Goal: Task Accomplishment & Management: Manage account settings

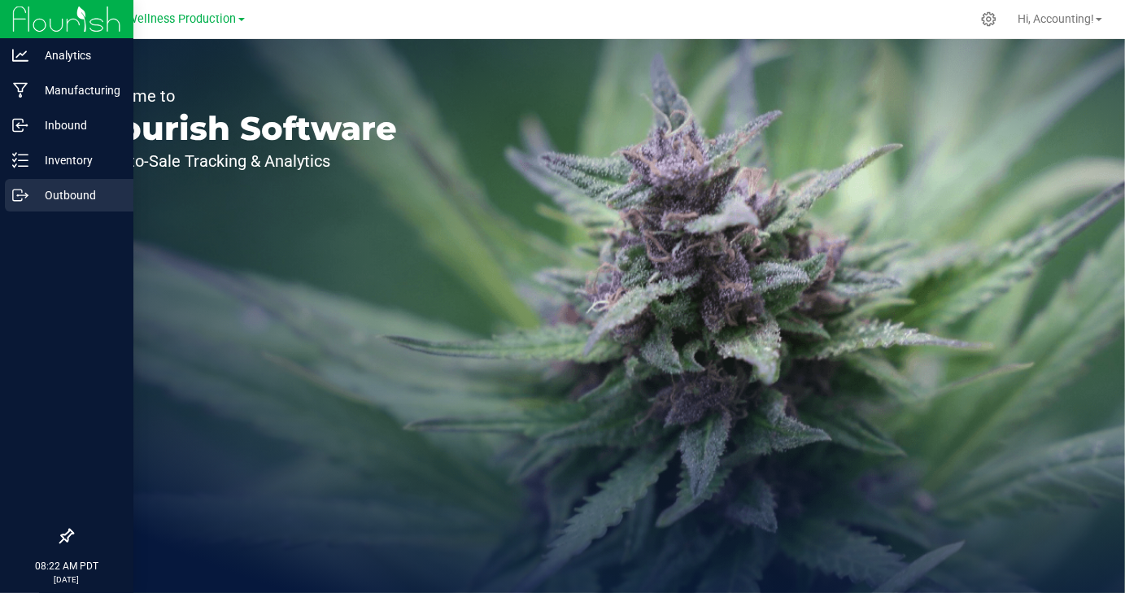
click at [46, 201] on p "Outbound" at bounding box center [77, 195] width 98 height 20
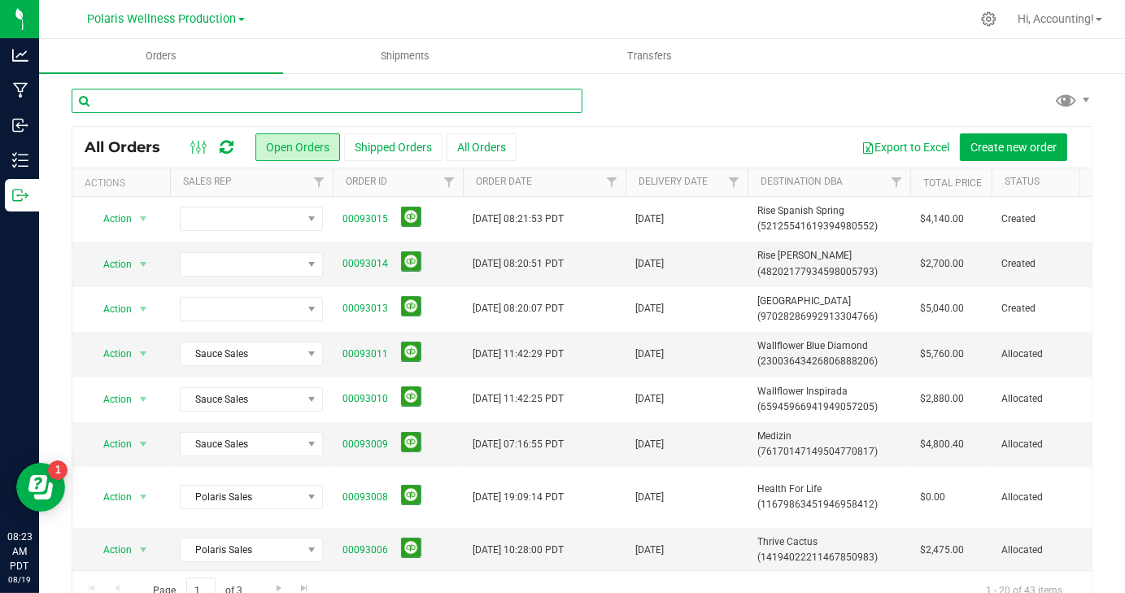
click at [309, 99] on input "text" at bounding box center [327, 101] width 511 height 24
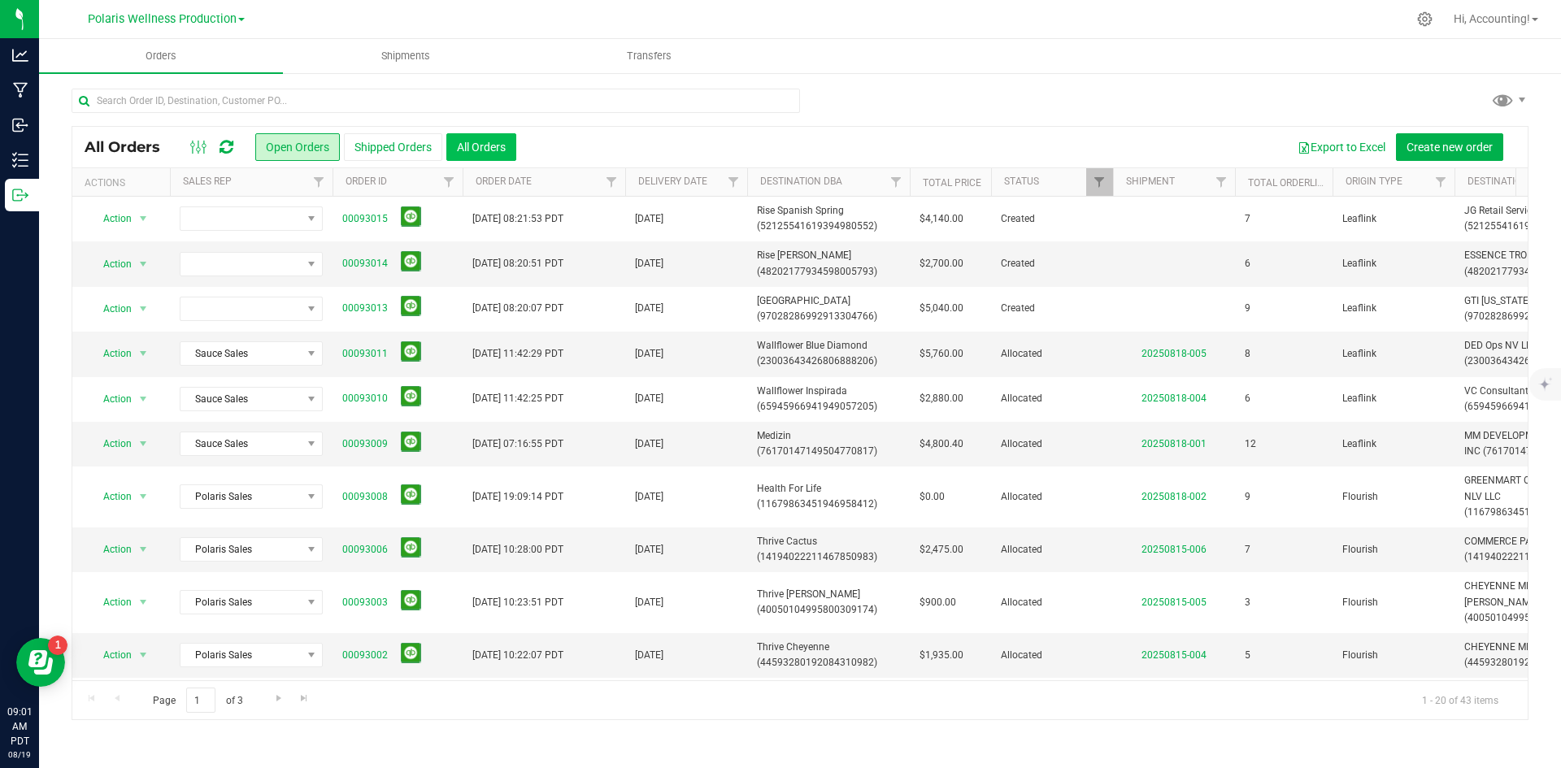
click at [464, 154] on button "All Orders" at bounding box center [481, 147] width 70 height 28
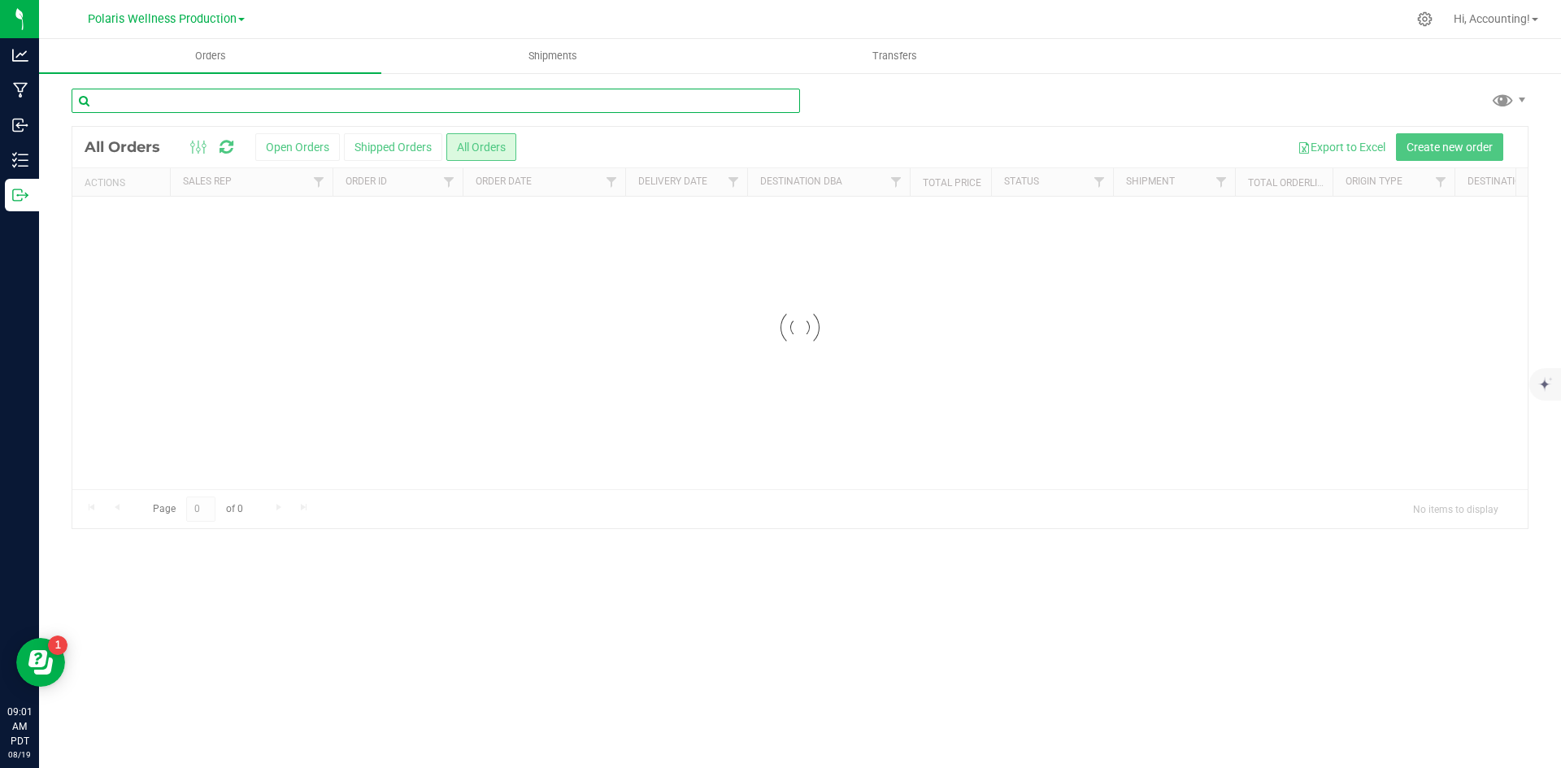
click at [233, 101] on input "text" at bounding box center [436, 101] width 729 height 24
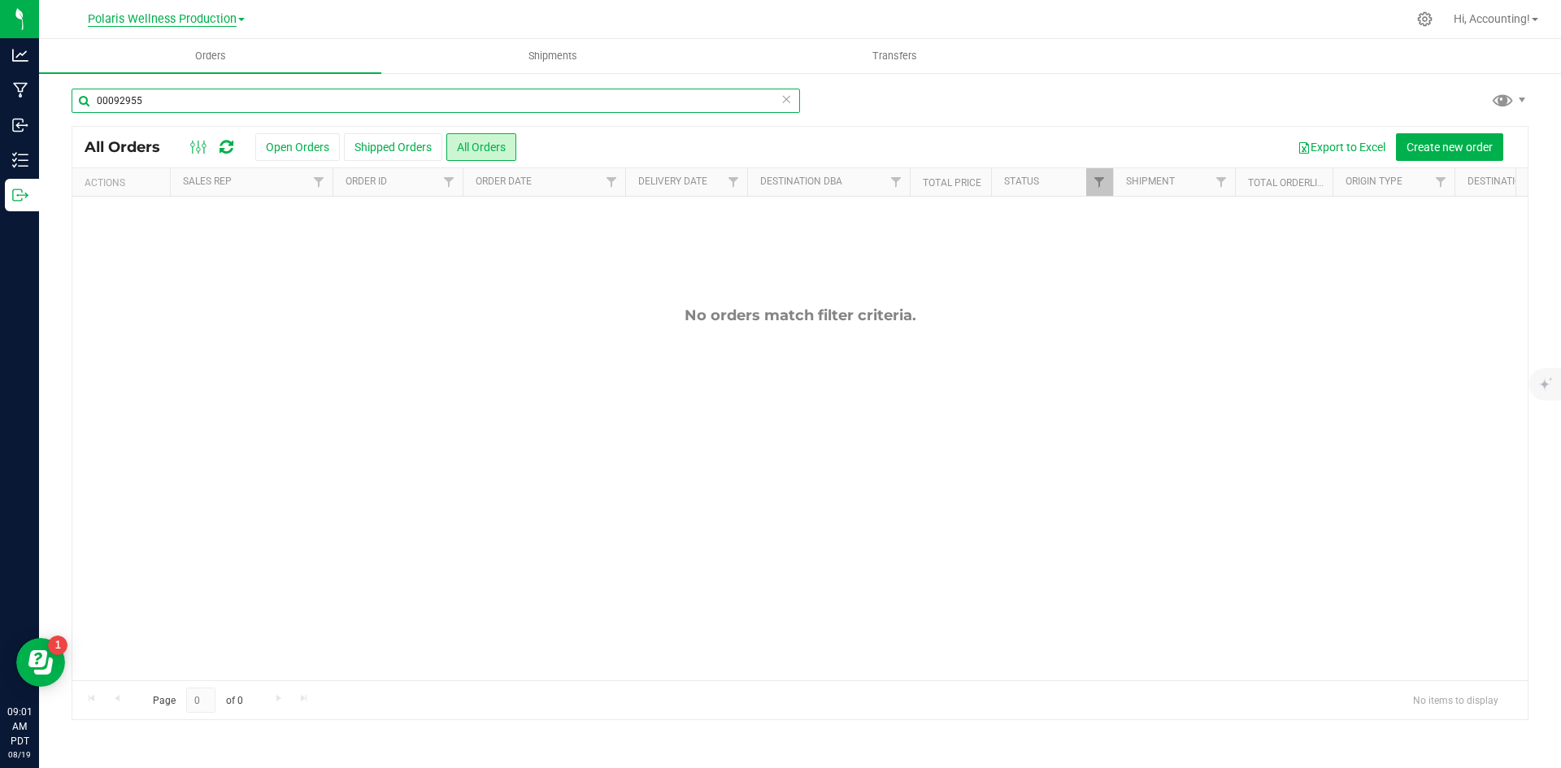
type input "00092955"
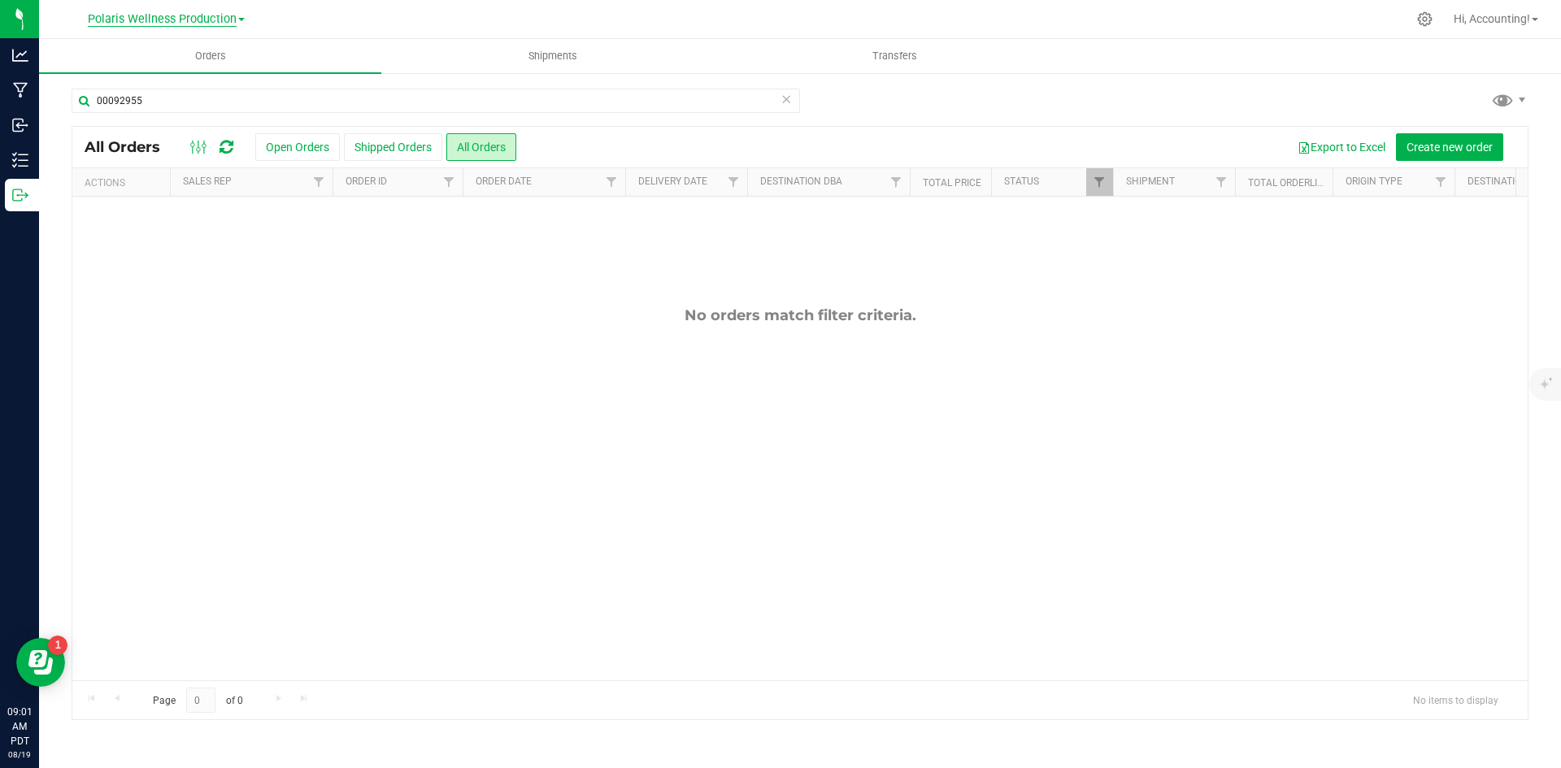
click at [190, 17] on span "Polaris Wellness Production" at bounding box center [162, 19] width 149 height 15
click at [208, 63] on link "Polaris Wellness Cultivation" at bounding box center [165, 57] width 237 height 22
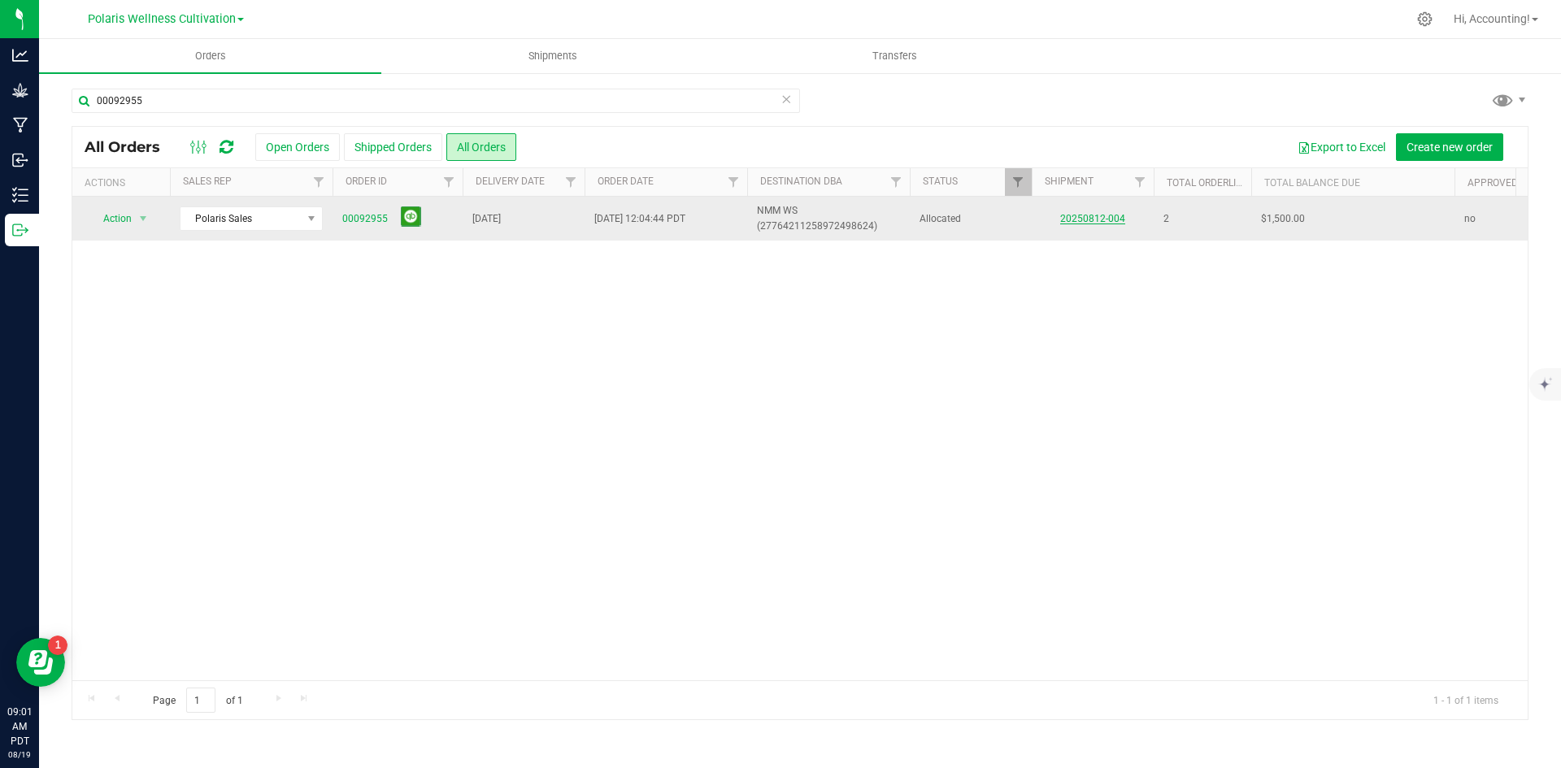
click at [1095, 221] on link "20250812-004" at bounding box center [1092, 218] width 65 height 11
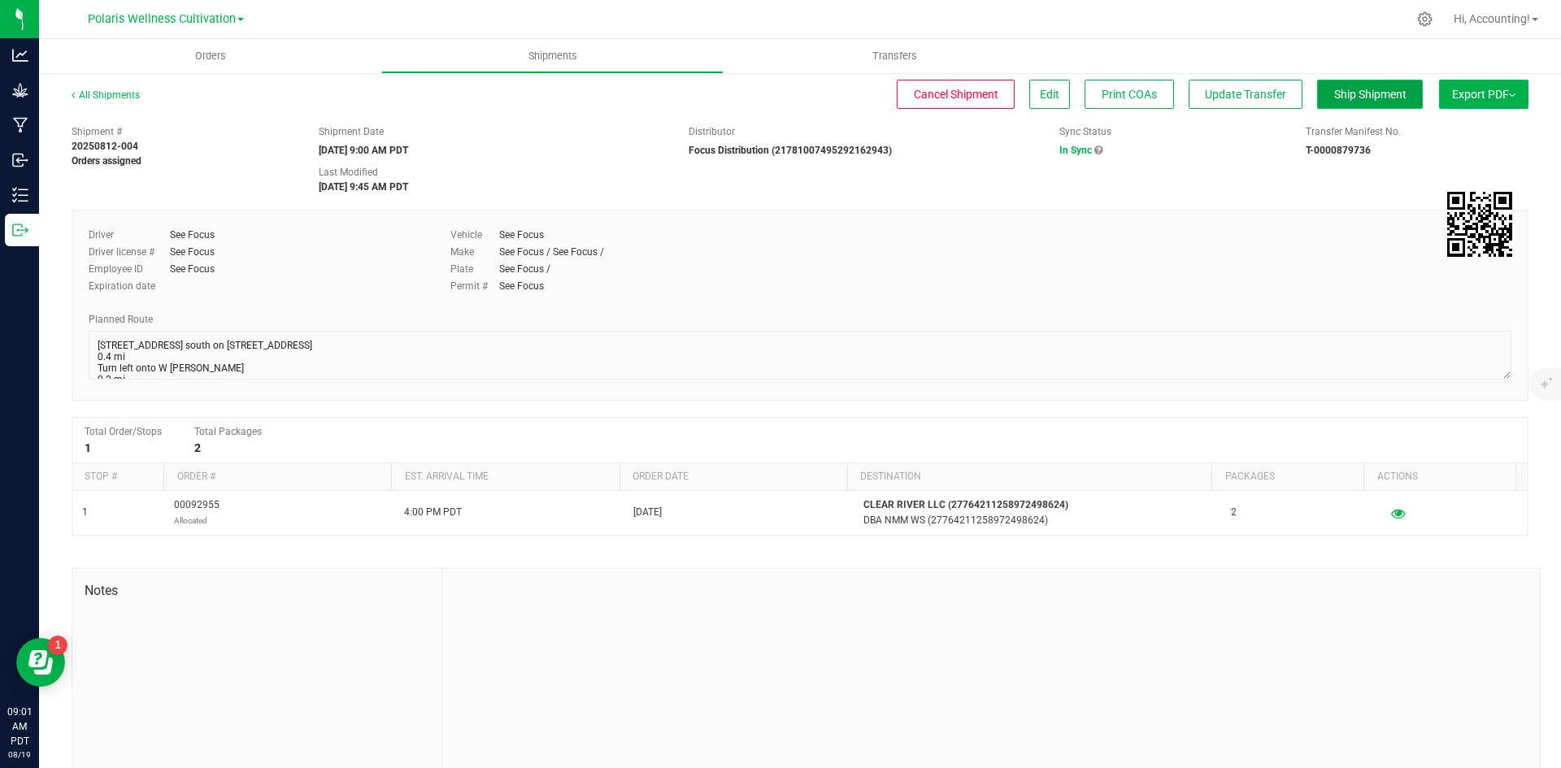
click at [1124, 80] on button "Ship Shipment" at bounding box center [1370, 94] width 106 height 29
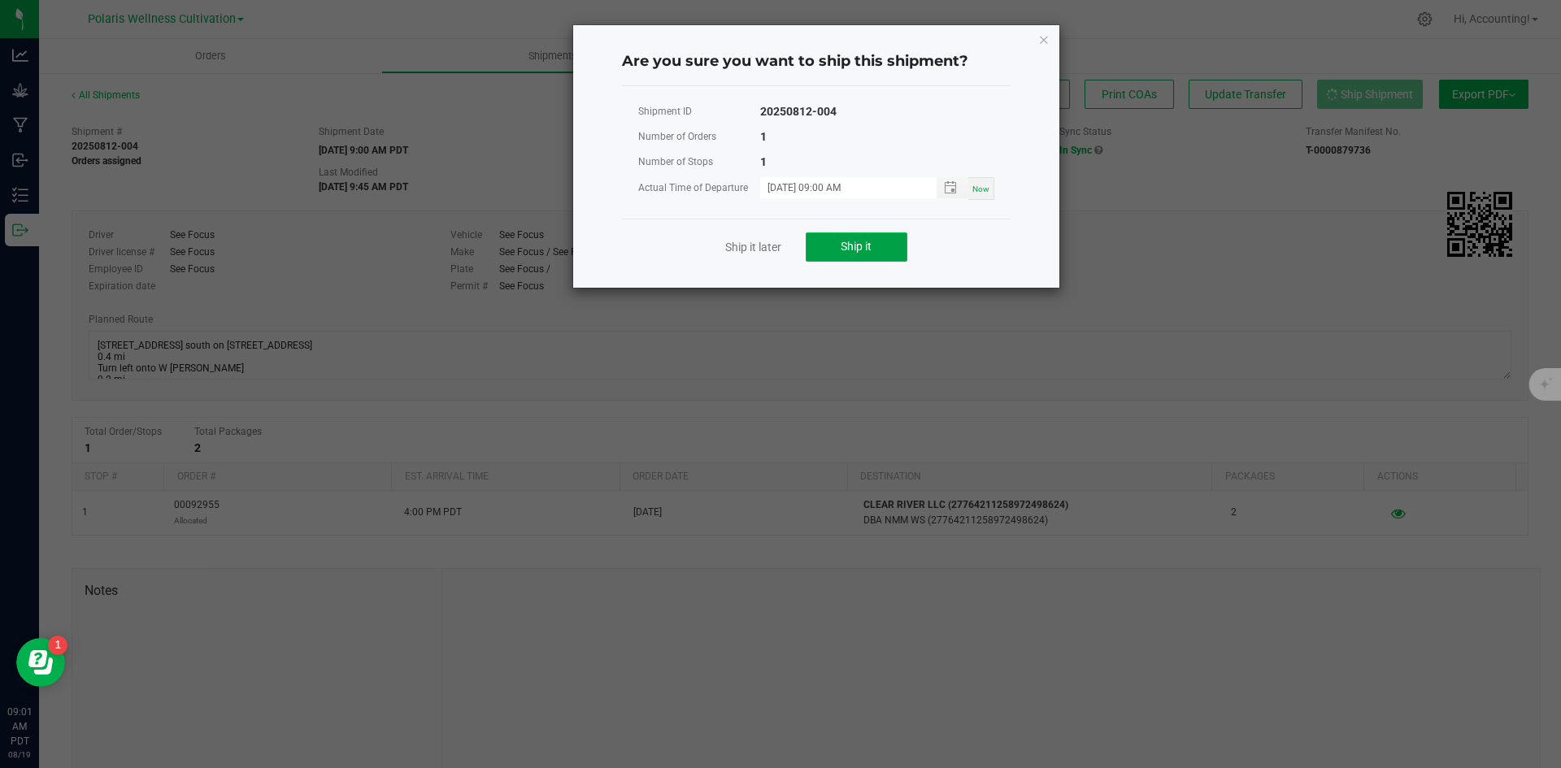
click at [881, 259] on button "Ship it" at bounding box center [857, 247] width 102 height 29
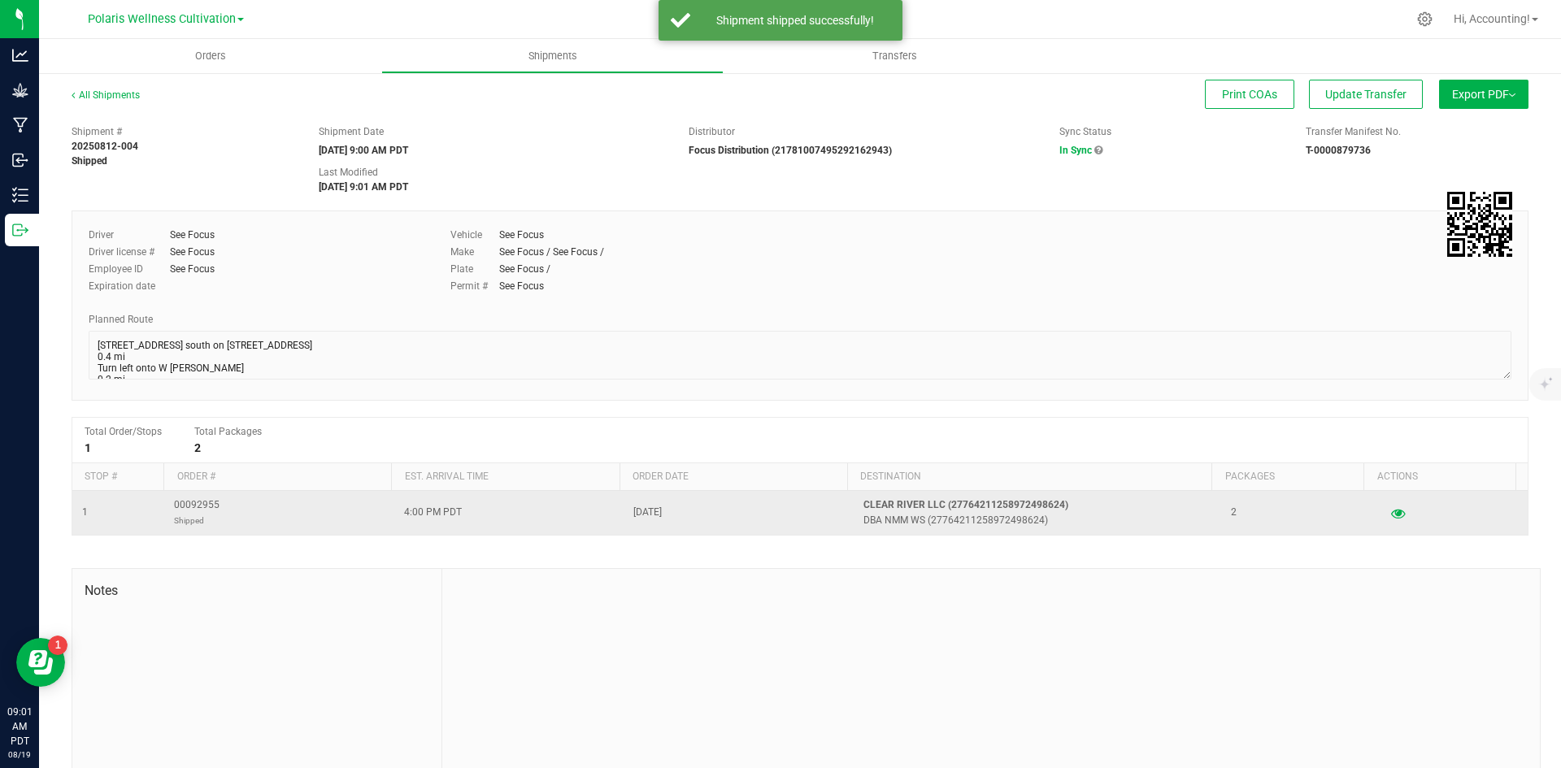
click at [183, 498] on span "00092955 Shipped" at bounding box center [197, 513] width 46 height 31
copy span "00092955"
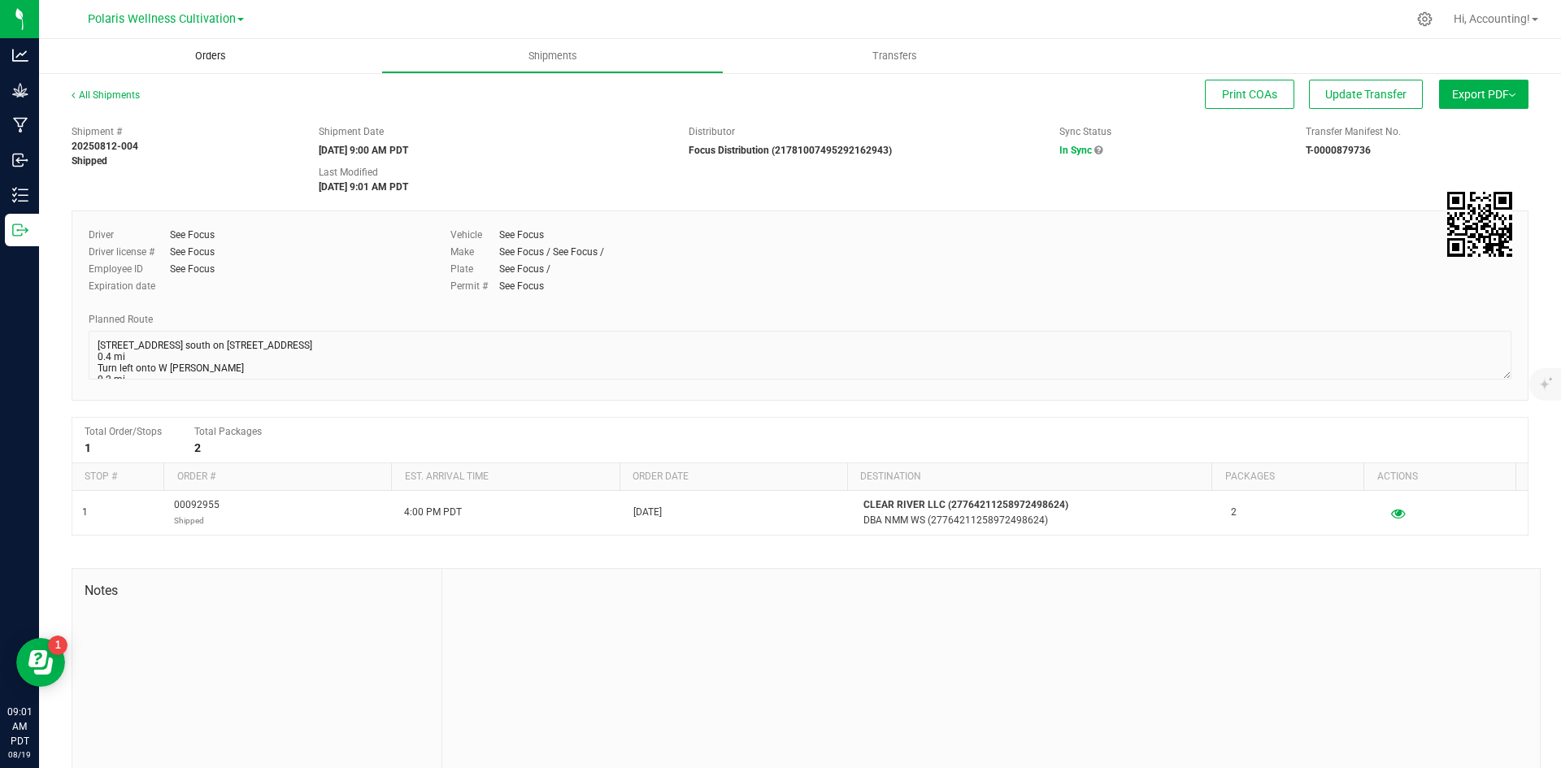
click at [207, 72] on uib-tab-heading "Orders" at bounding box center [210, 56] width 342 height 34
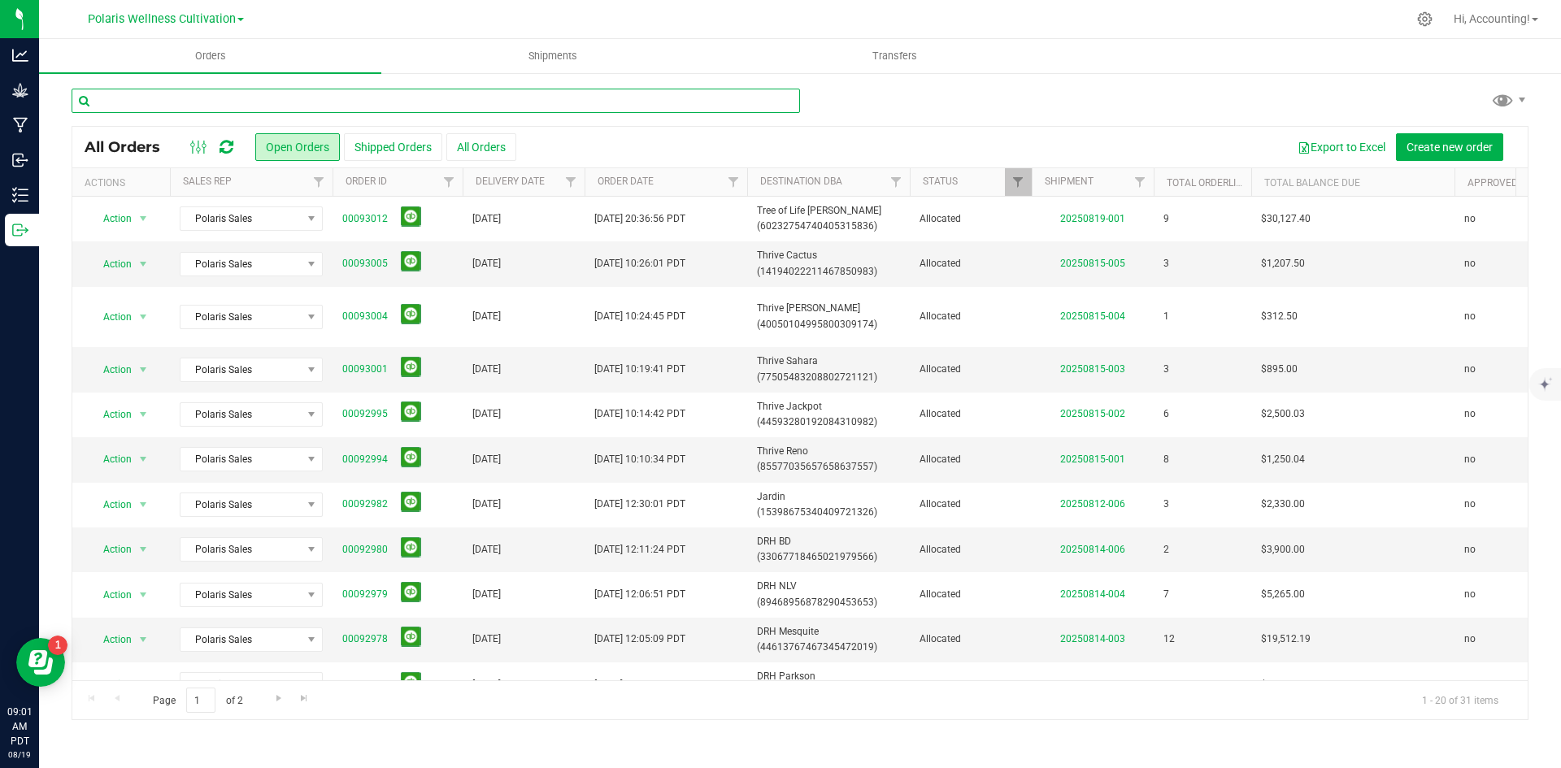
click at [310, 91] on input "text" at bounding box center [436, 101] width 729 height 24
paste input "00092955"
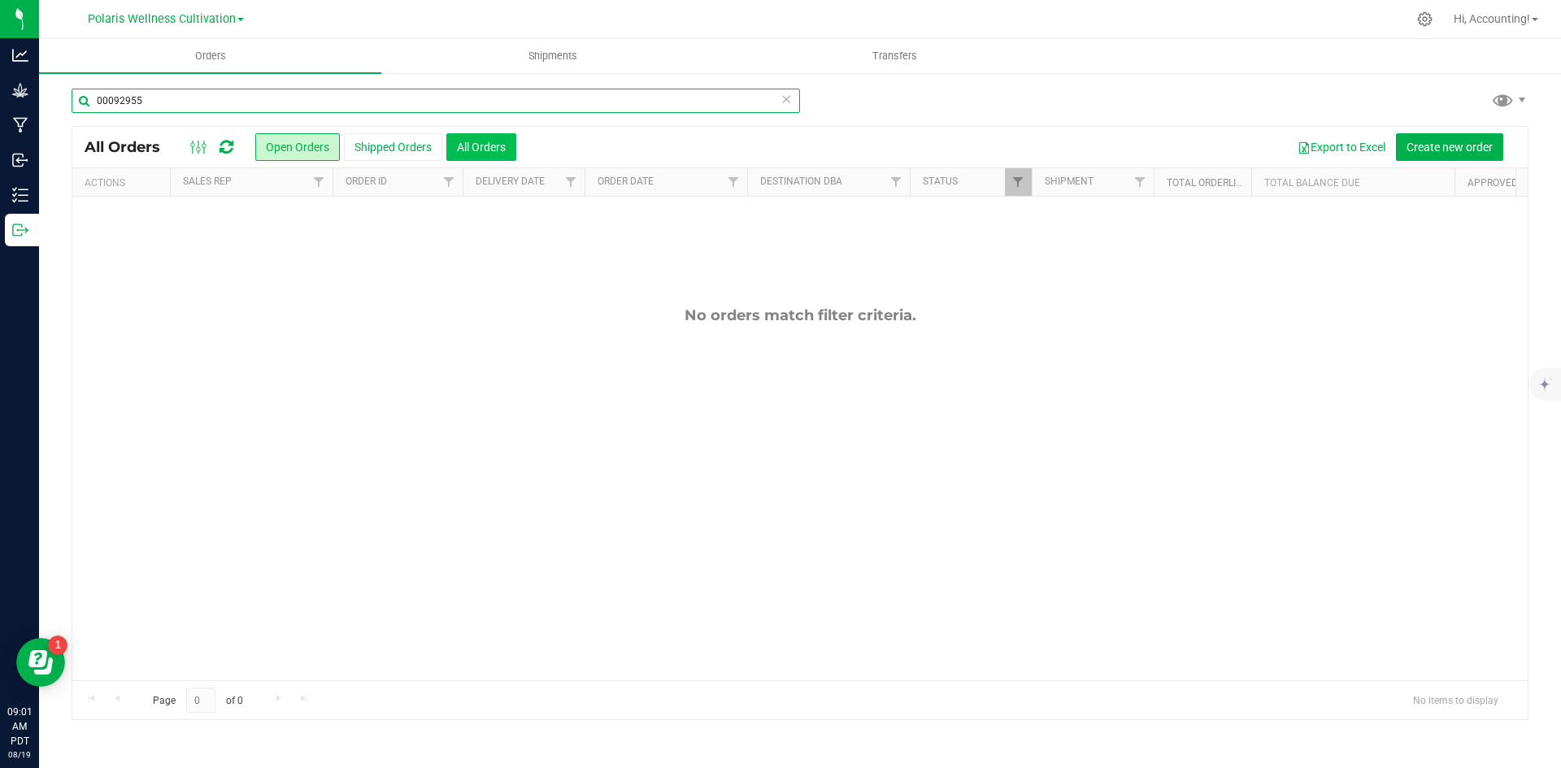
type input "00092955"
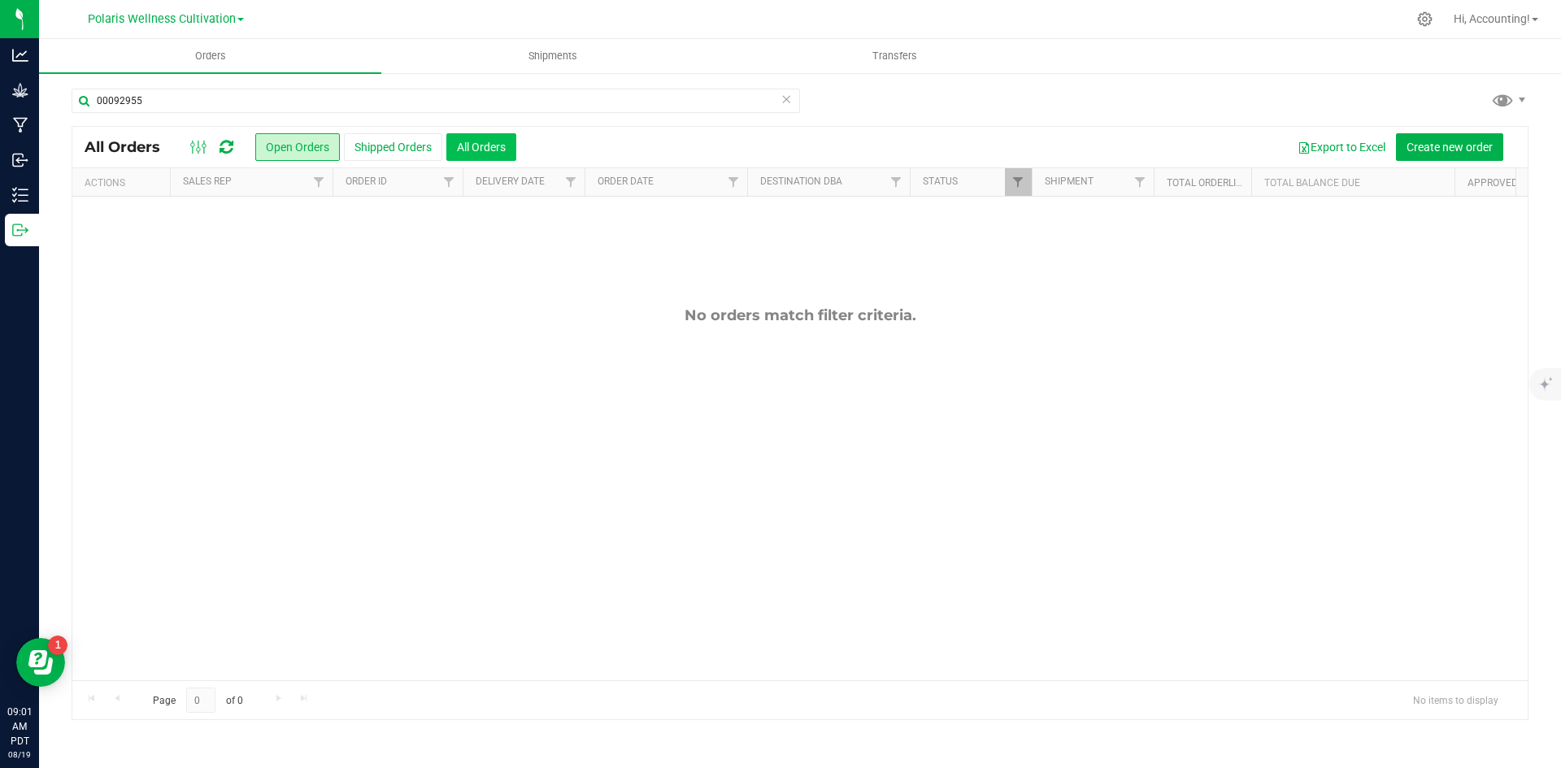
click at [489, 148] on button "All Orders" at bounding box center [481, 147] width 70 height 28
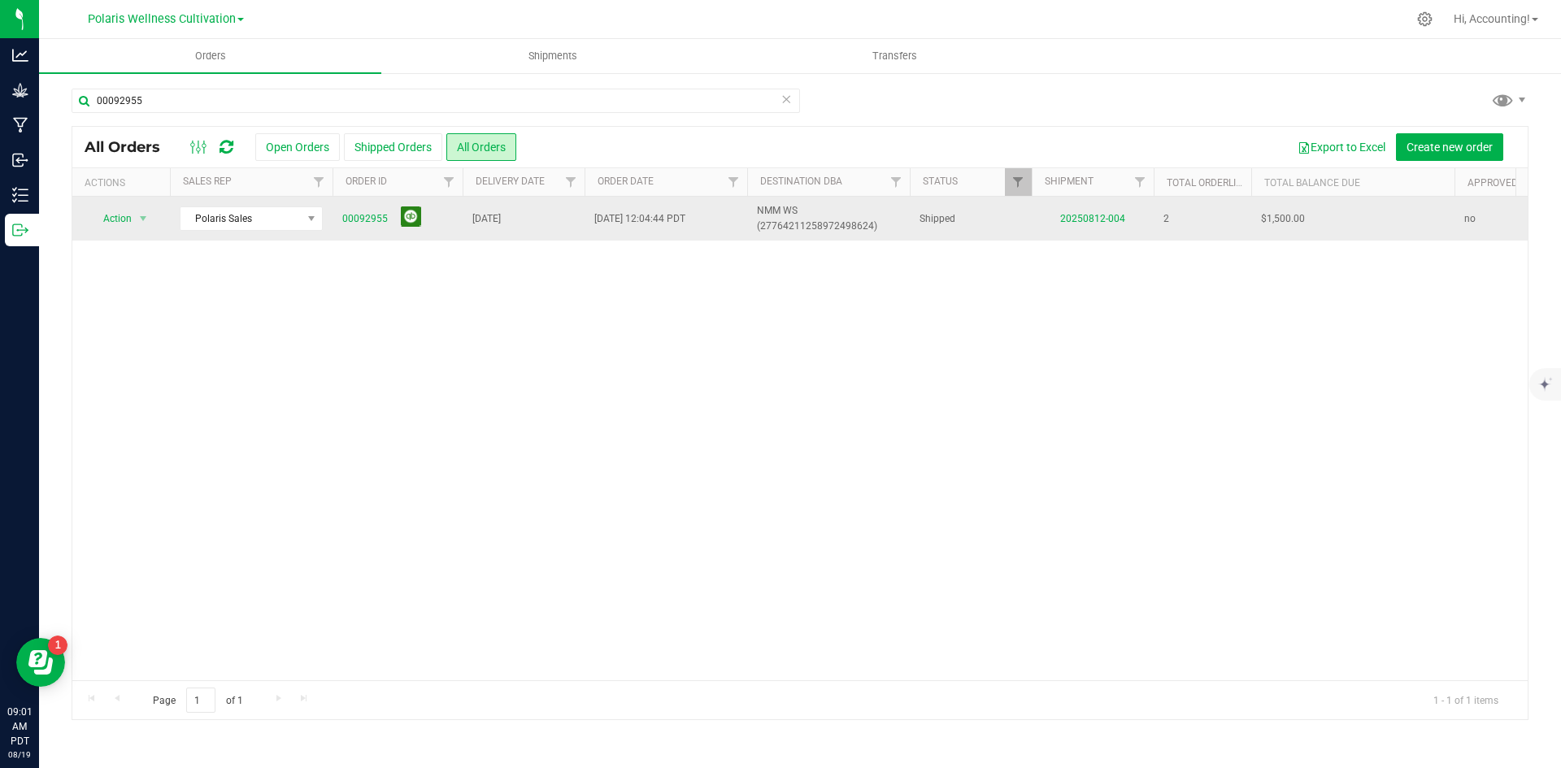
click at [415, 222] on button at bounding box center [411, 217] width 20 height 20
click at [813, 445] on div "Action Action Clone order Mark as fully paid Order audit log Print COAs (single…" at bounding box center [799, 439] width 1455 height 484
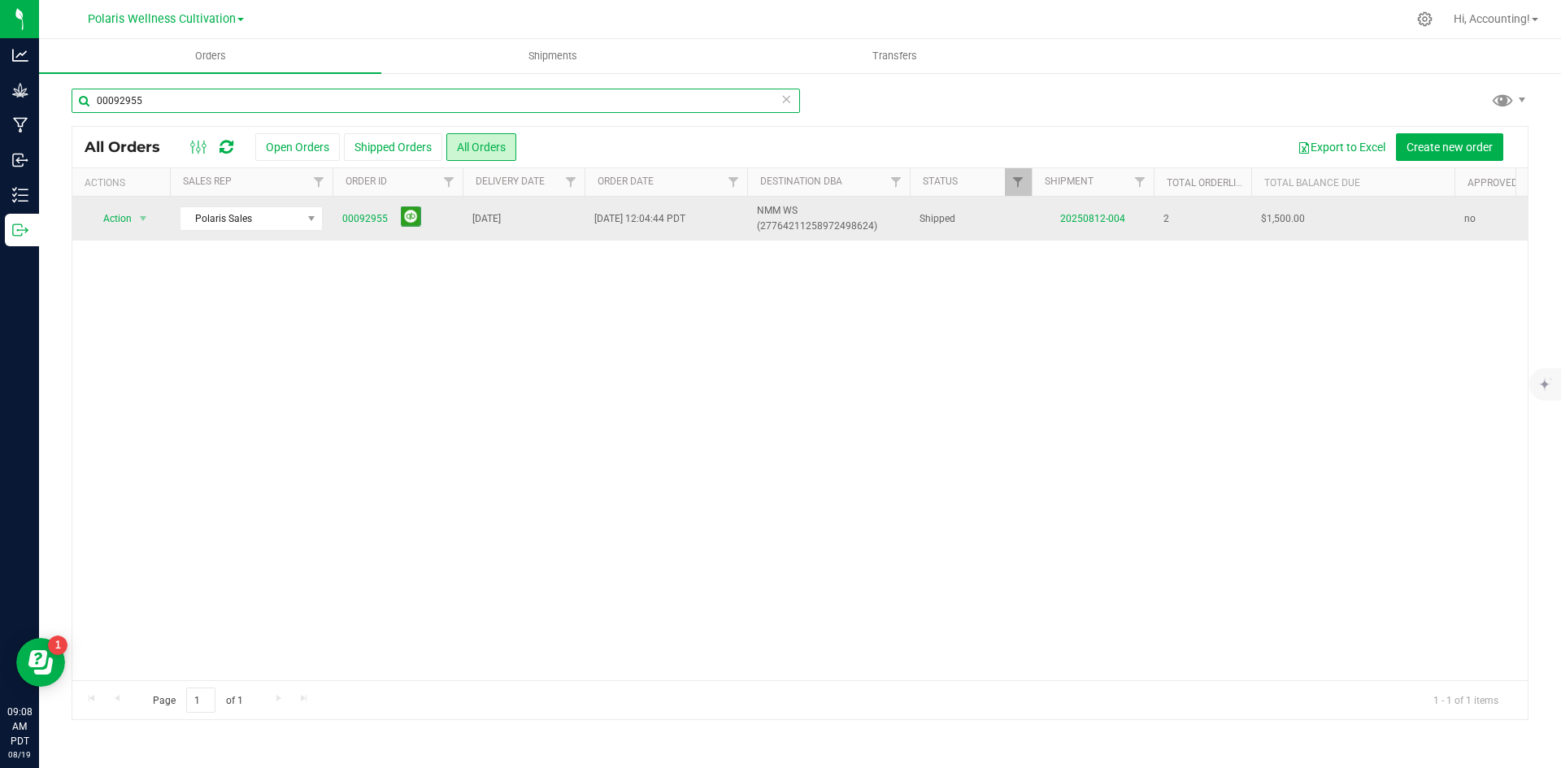
drag, startPoint x: 199, startPoint y: 90, endPoint x: -407, endPoint y: 67, distance: 607.0
click at [0, 67] on html "Analytics Grow Manufacturing Inbound Inventory Outbound 09:08 AM PDT 08/19/2025…" at bounding box center [780, 384] width 1561 height 768
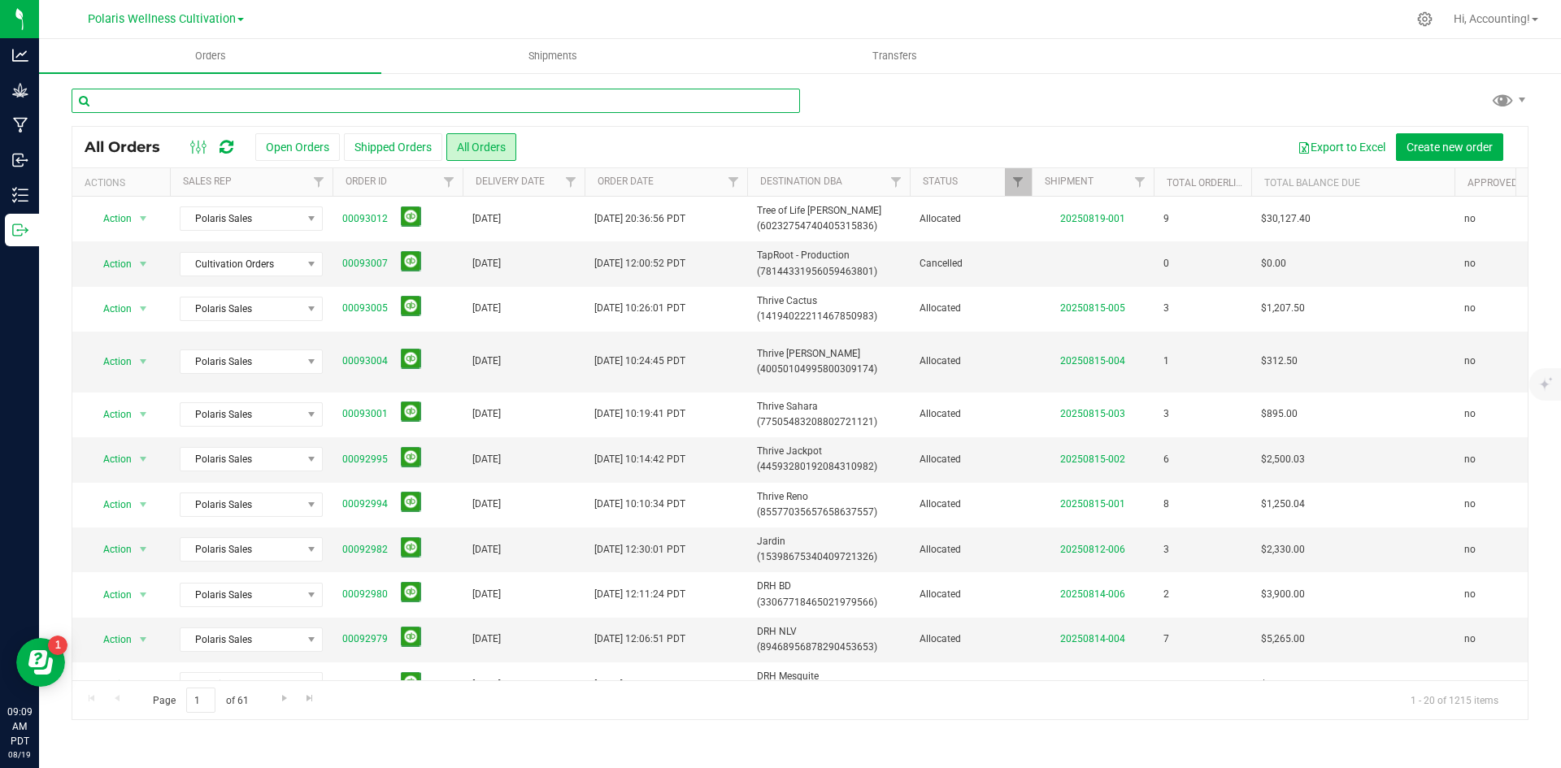
click at [333, 107] on input "text" at bounding box center [436, 101] width 729 height 24
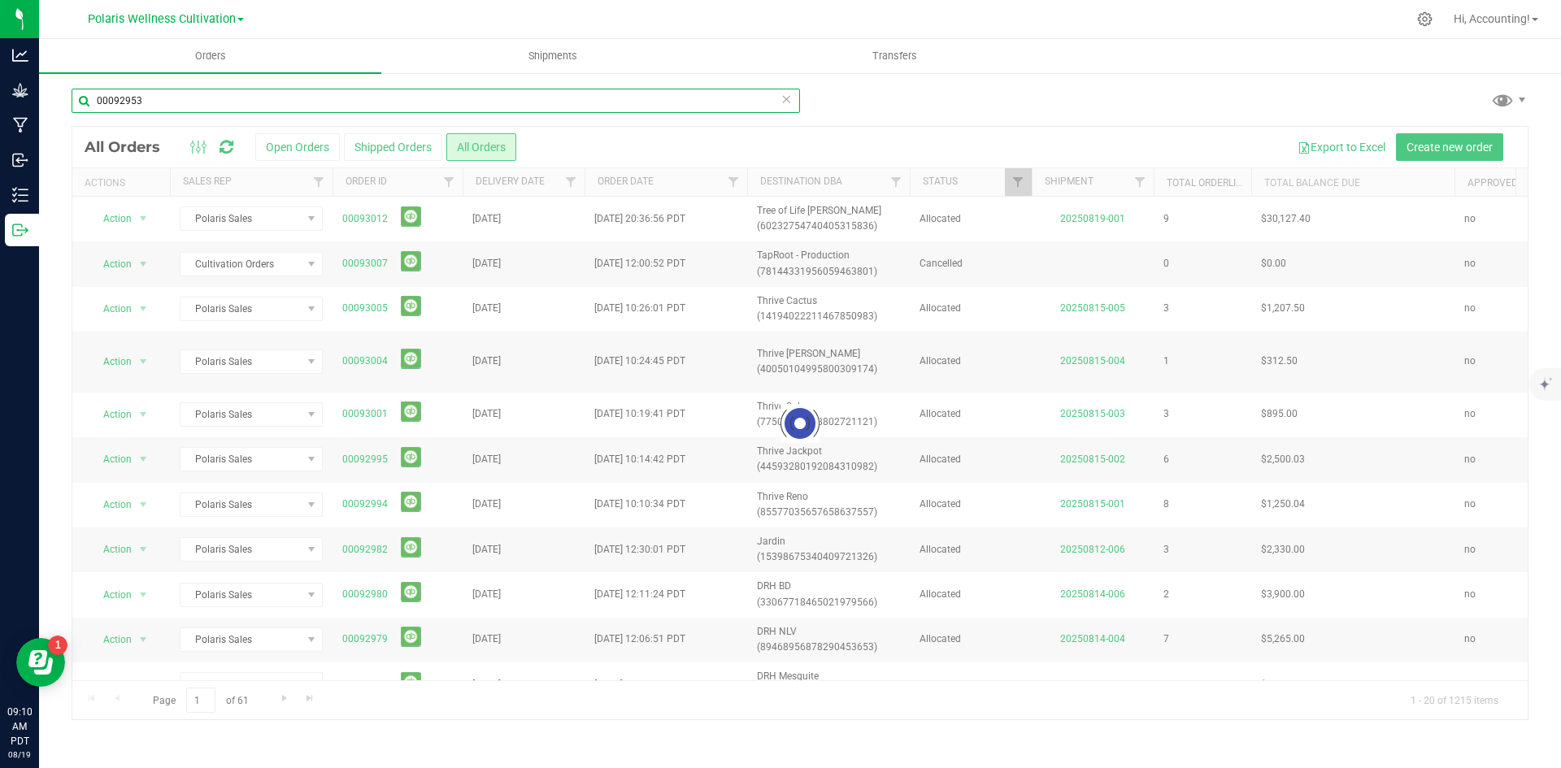
type input "00092953"
click at [189, 108] on input "00092953" at bounding box center [436, 101] width 729 height 24
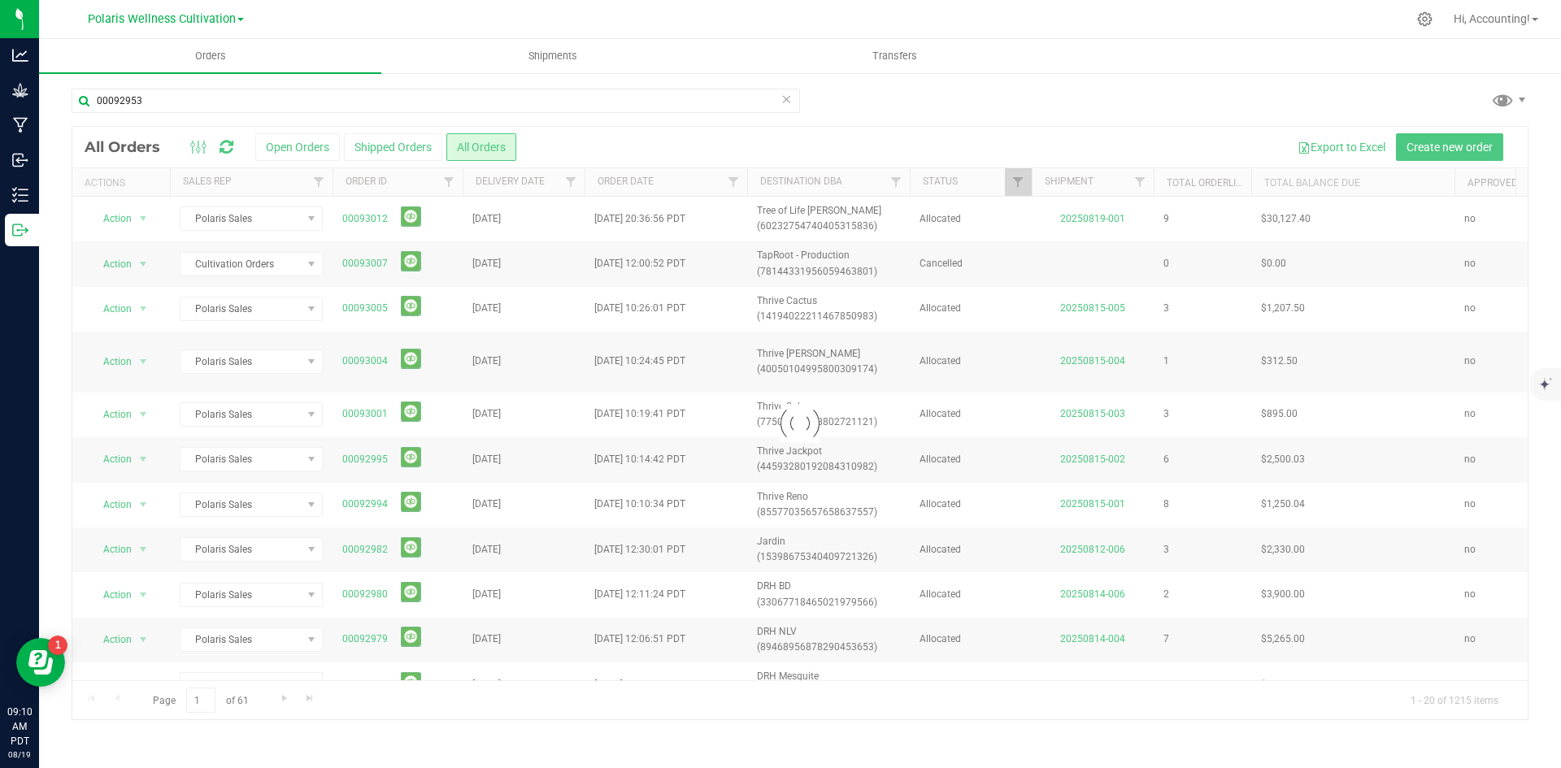
click at [460, 150] on div at bounding box center [799, 423] width 1455 height 593
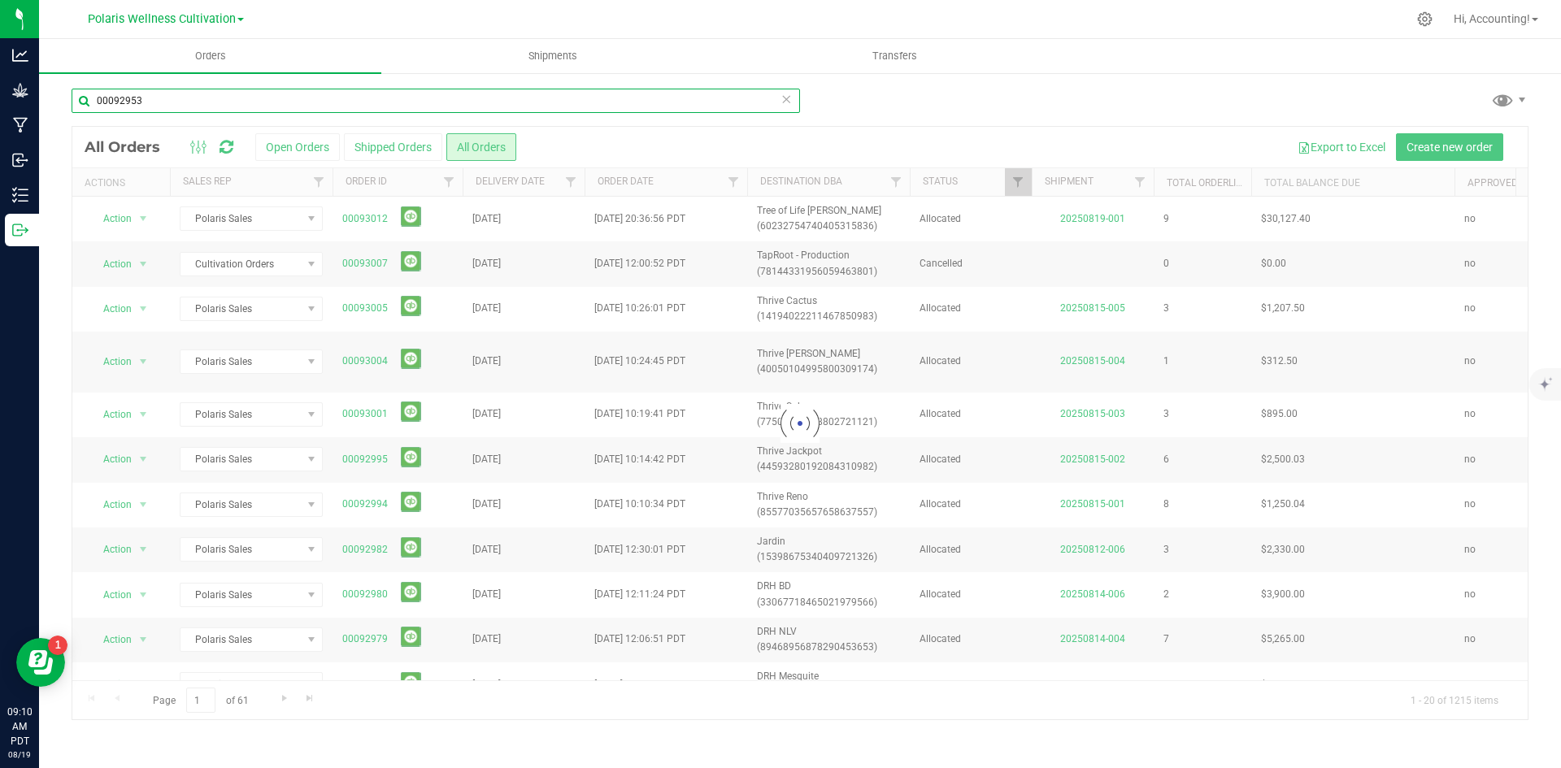
click at [445, 98] on input "00092953" at bounding box center [436, 101] width 729 height 24
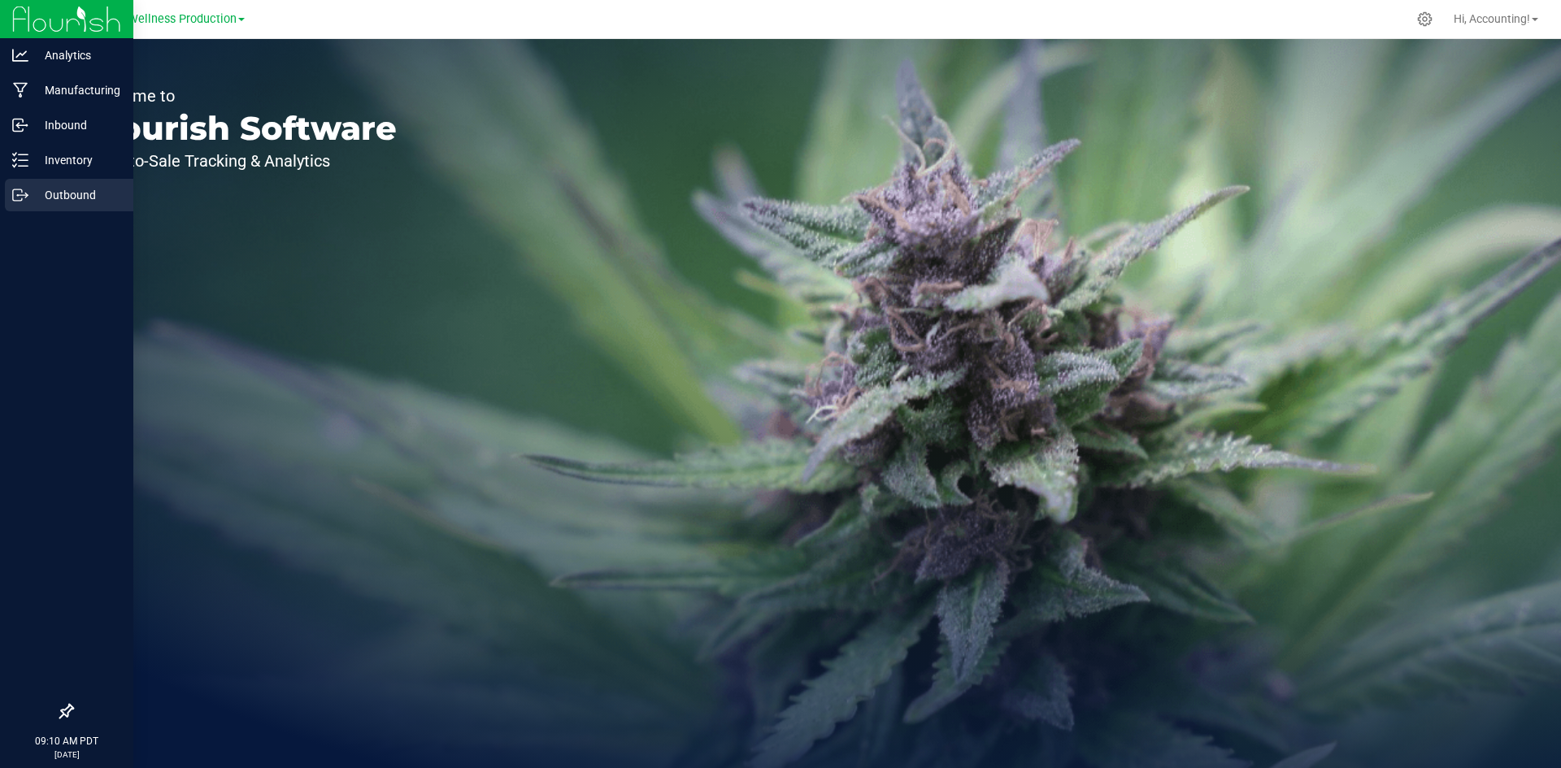
click at [47, 198] on p "Outbound" at bounding box center [77, 195] width 98 height 20
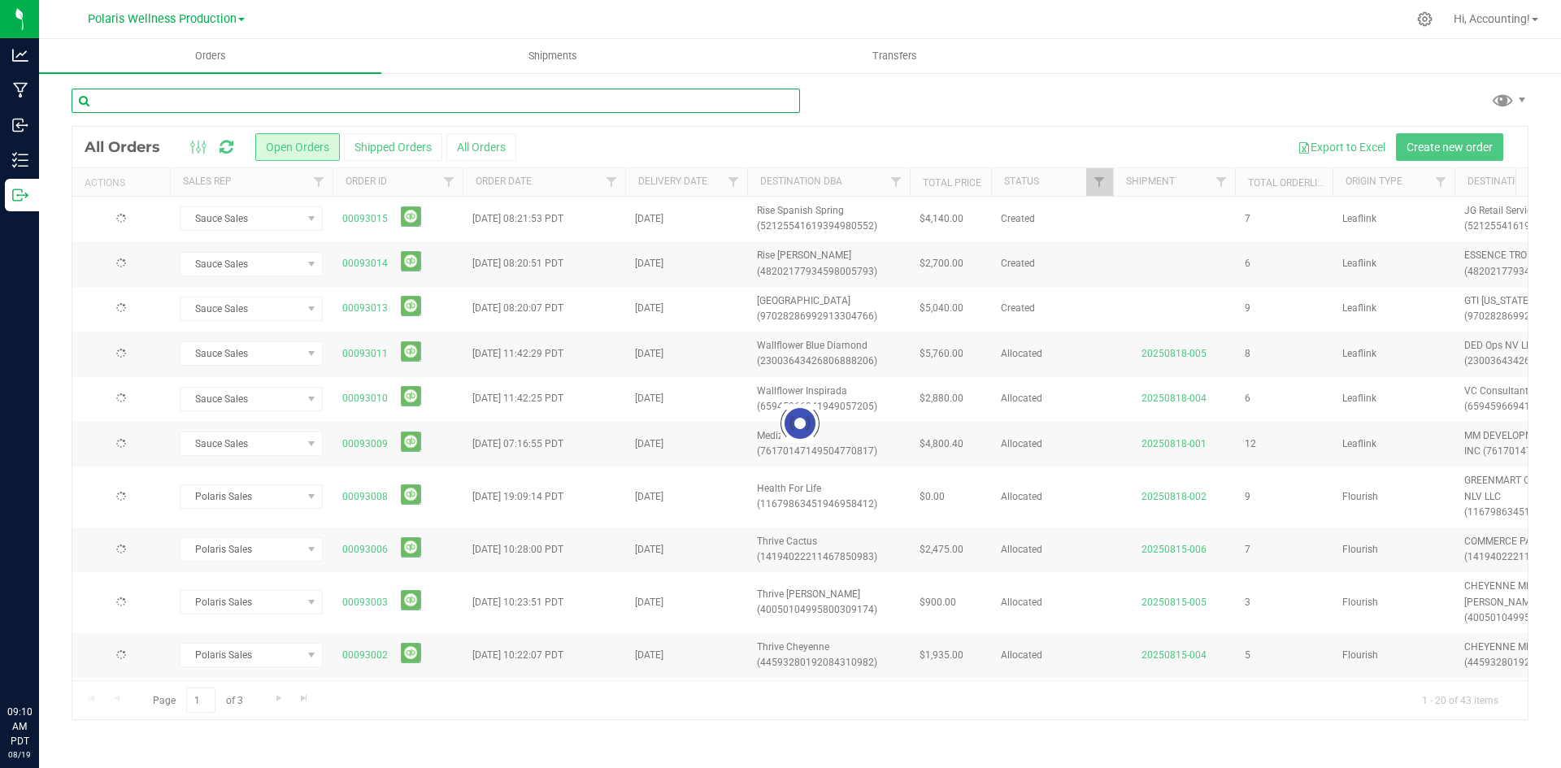
click at [419, 97] on input "text" at bounding box center [436, 101] width 729 height 24
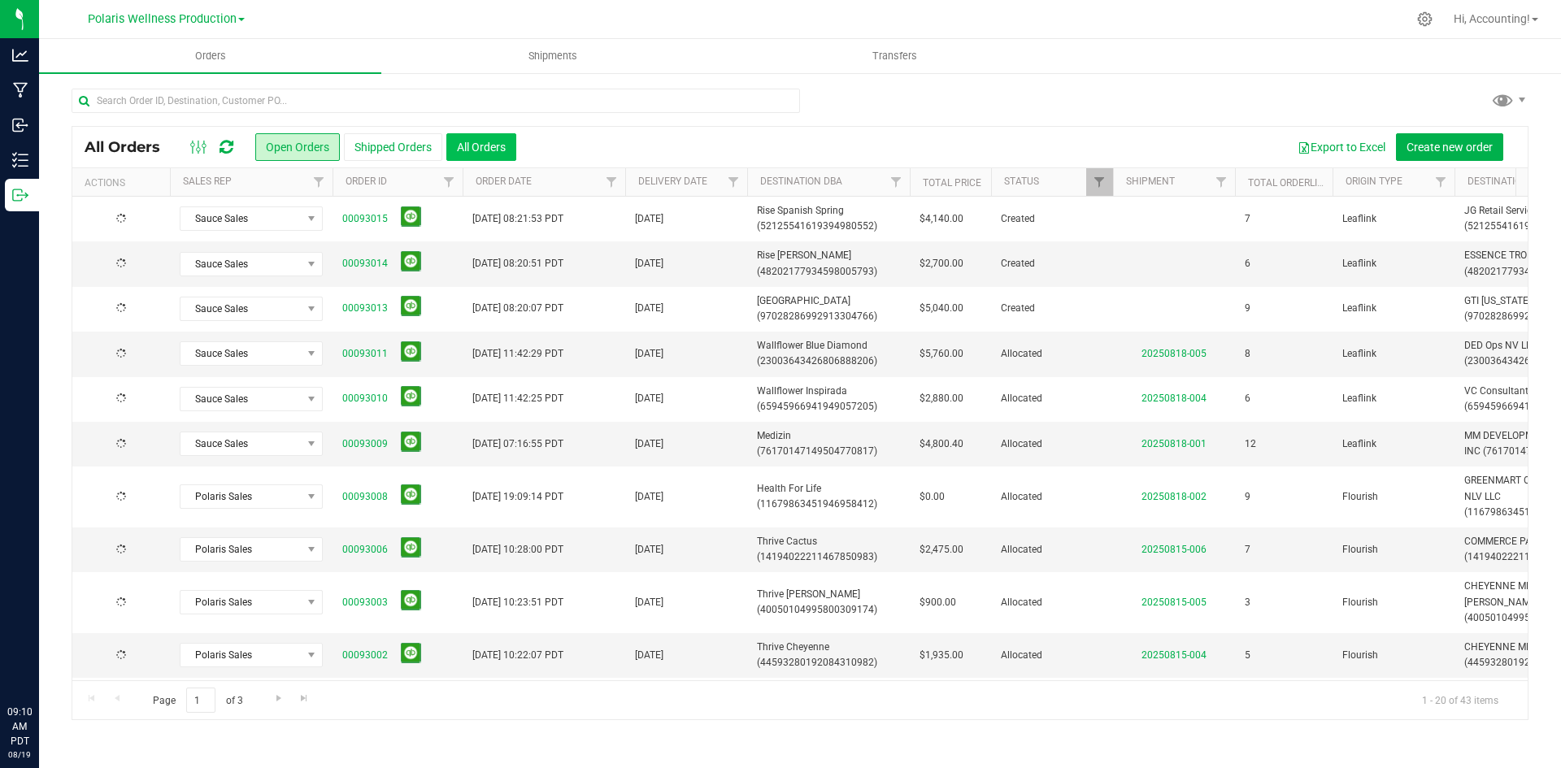
click at [485, 146] on button "All Orders" at bounding box center [481, 147] width 70 height 28
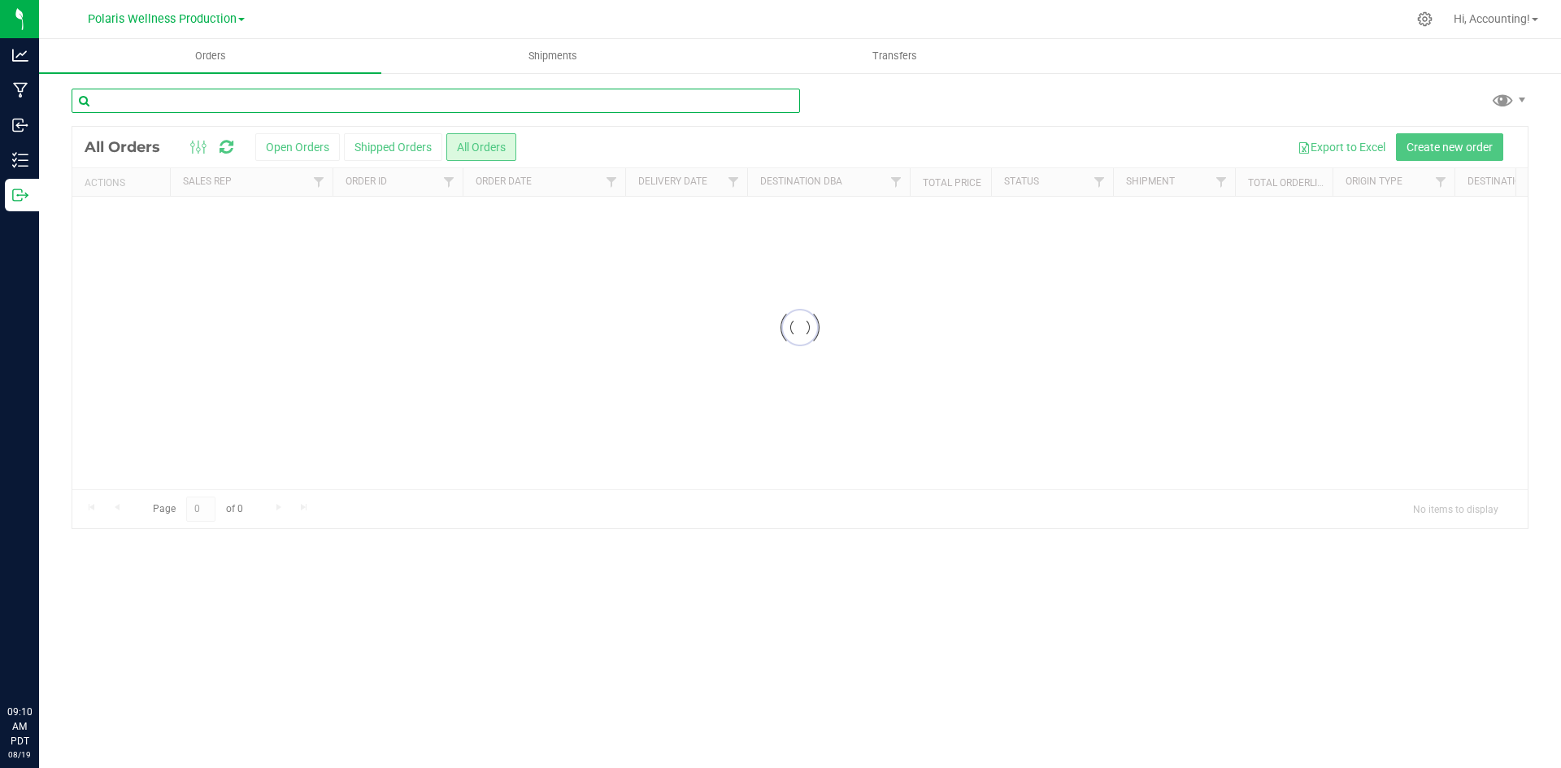
click at [450, 103] on input "text" at bounding box center [436, 101] width 729 height 24
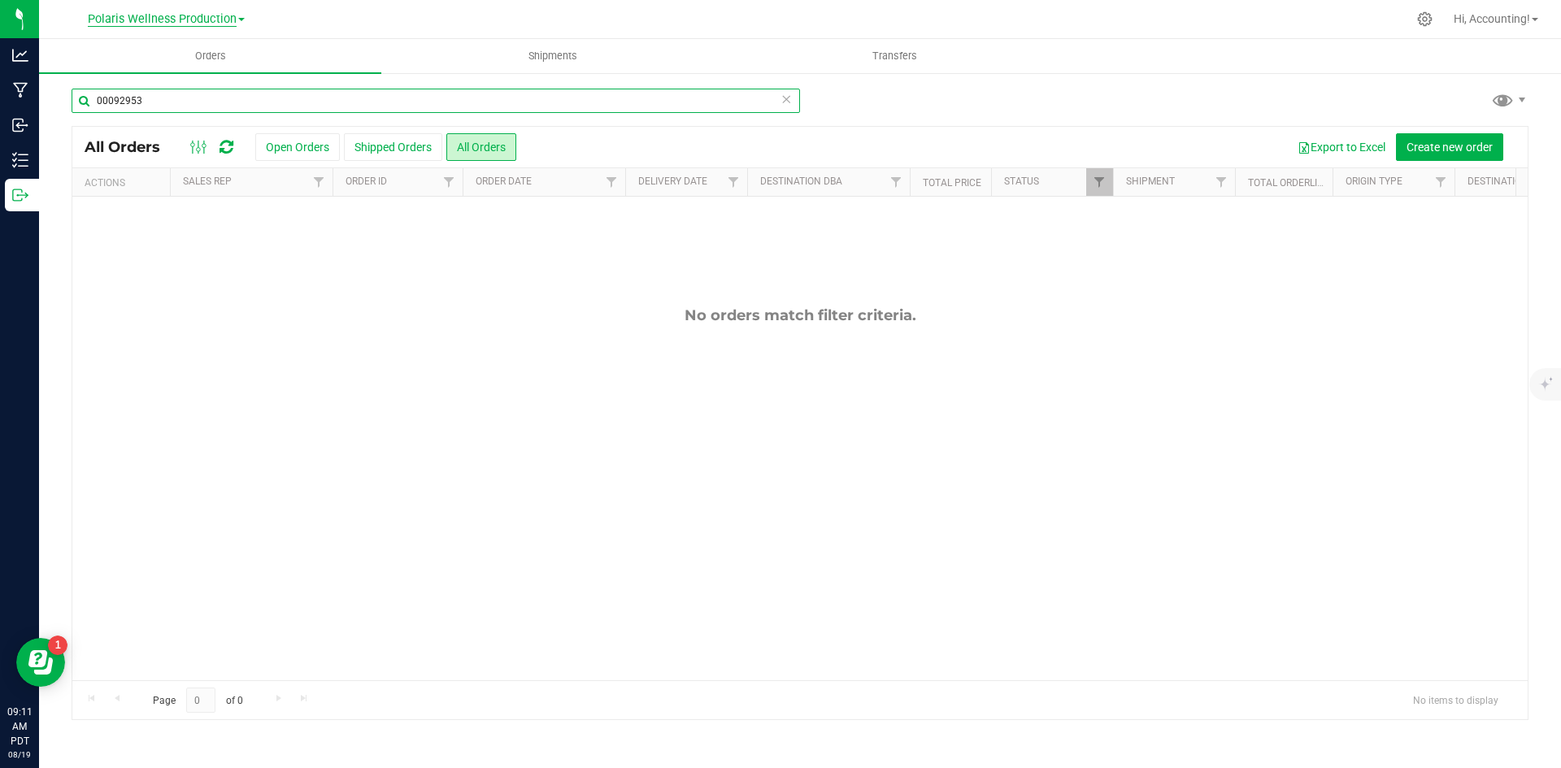
type input "00092953"
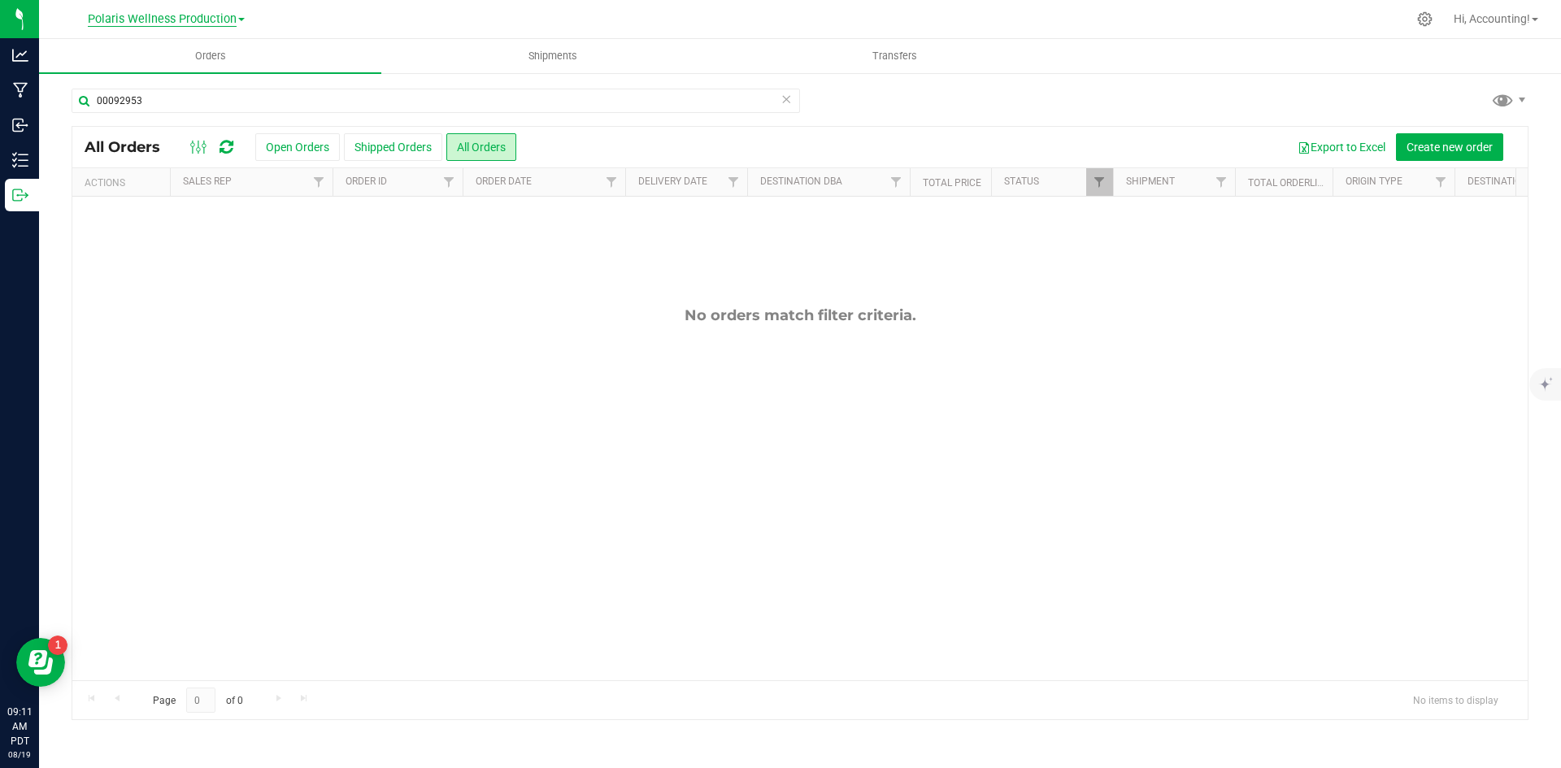
click at [189, 15] on span "Polaris Wellness Production" at bounding box center [162, 19] width 149 height 15
click at [195, 54] on link "Polaris Wellness Cultivation" at bounding box center [165, 57] width 237 height 22
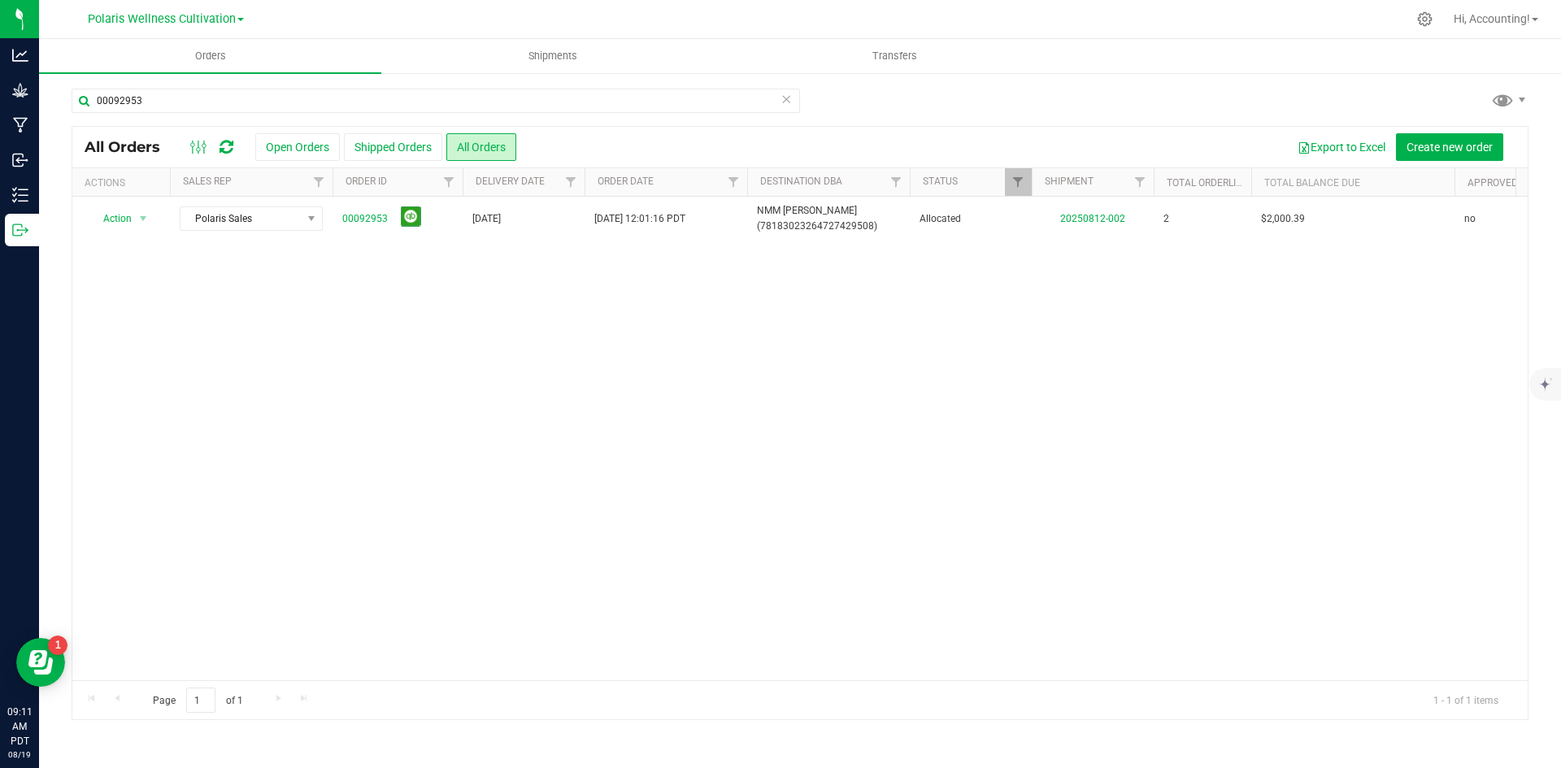
drag, startPoint x: 764, startPoint y: 356, endPoint x: 755, endPoint y: 355, distance: 9.0
click at [763, 355] on div "Action Action Cancel order Clone order Edit order Mark as fully paid Order audi…" at bounding box center [799, 439] width 1455 height 484
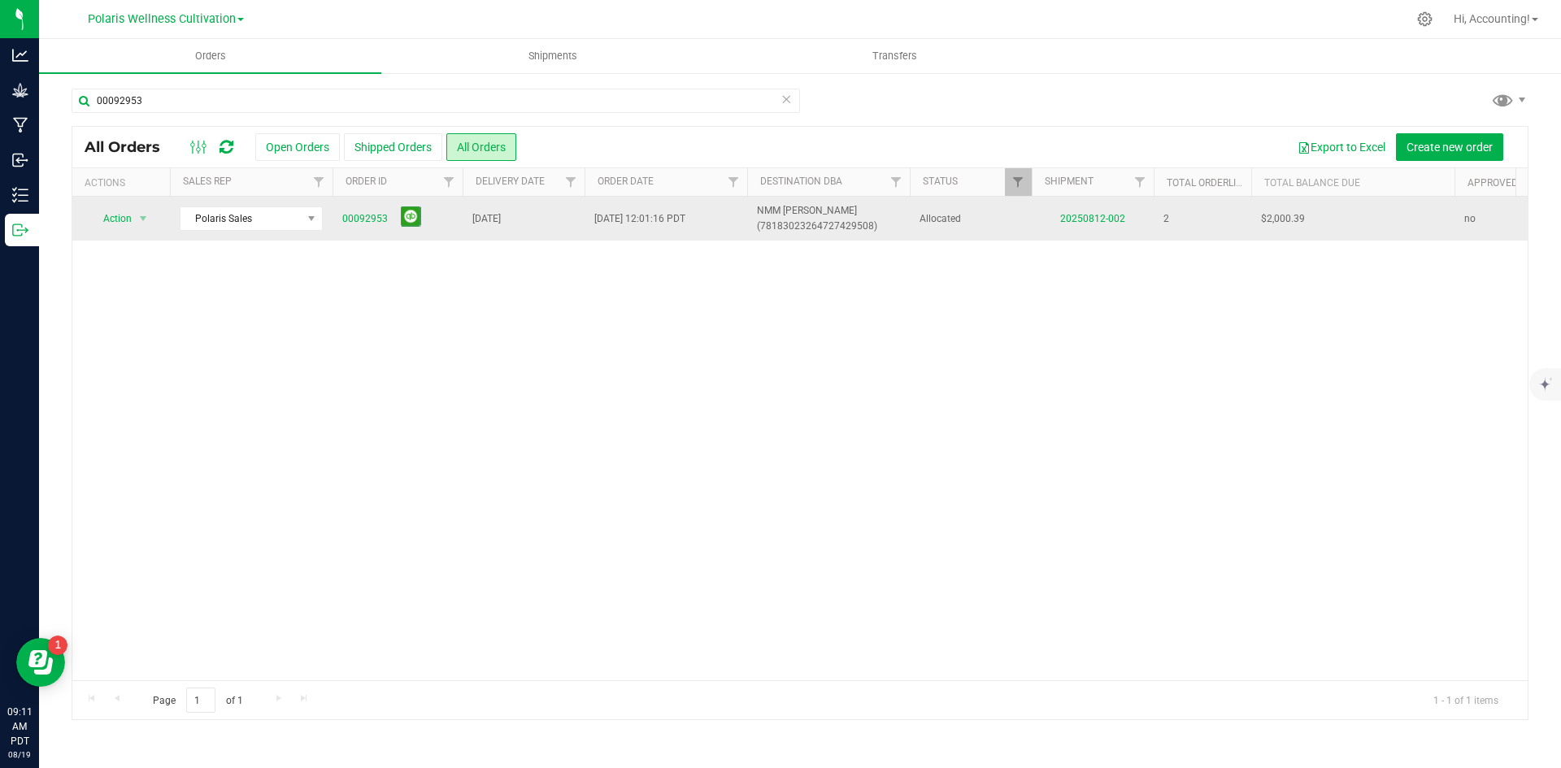
click at [1081, 212] on td "20250812-002" at bounding box center [1093, 219] width 122 height 44
click at [1081, 216] on link "20250812-002" at bounding box center [1092, 218] width 65 height 11
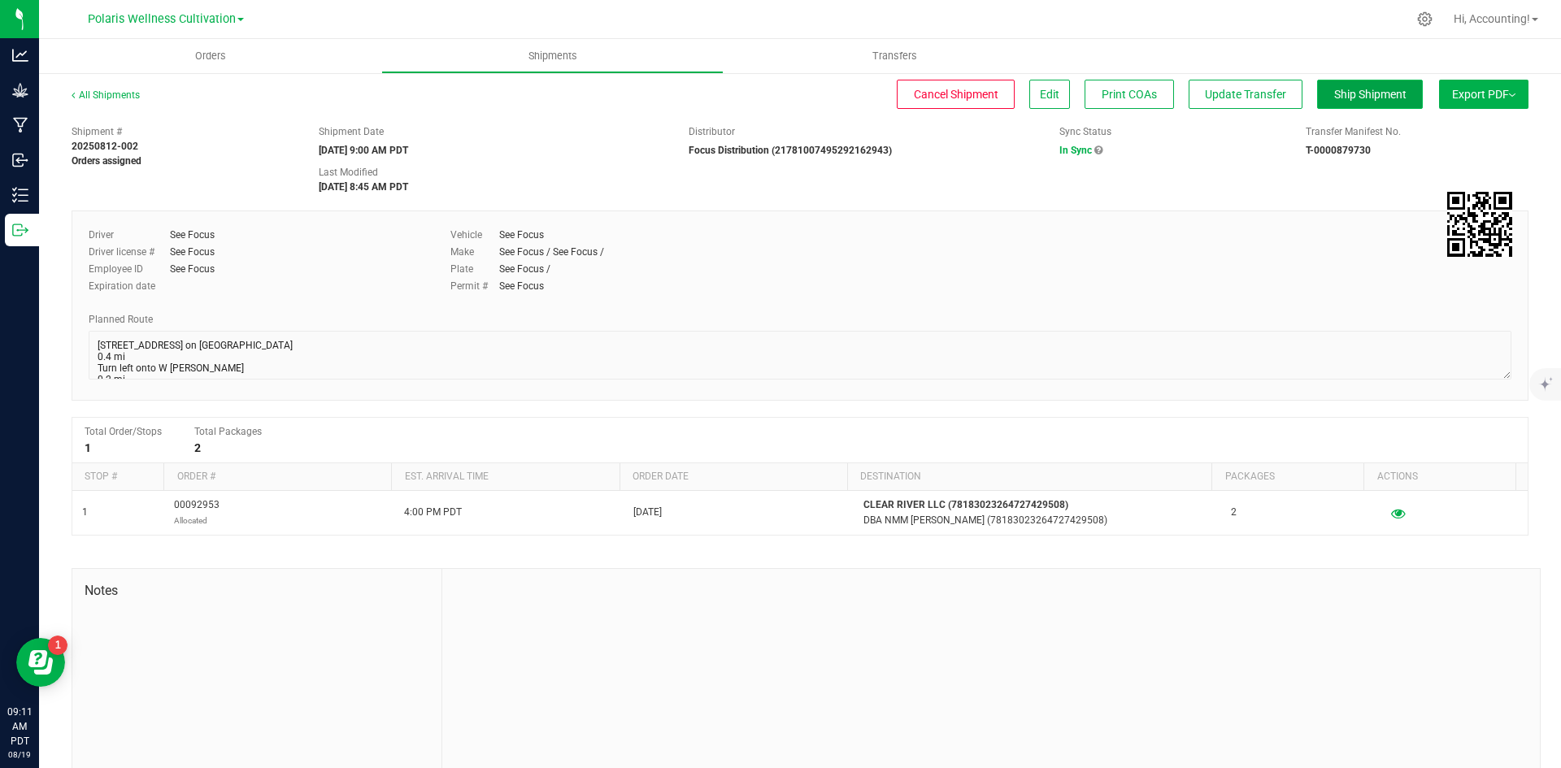
click at [1334, 94] on span "Ship Shipment" at bounding box center [1370, 94] width 72 height 13
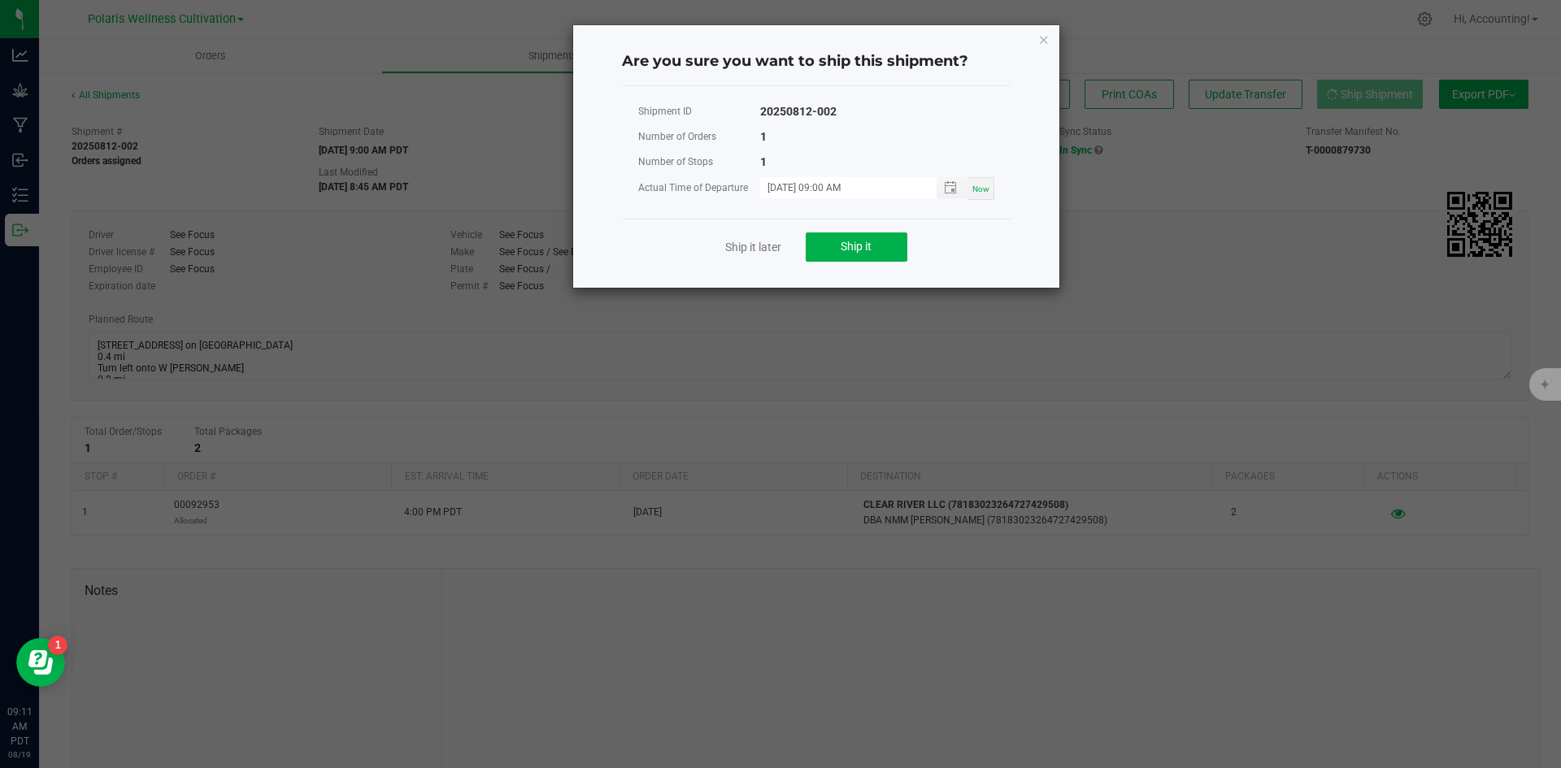
click at [876, 274] on div "Ship it later Ship it" at bounding box center [816, 247] width 389 height 56
click at [881, 241] on button "Ship it" at bounding box center [857, 247] width 102 height 29
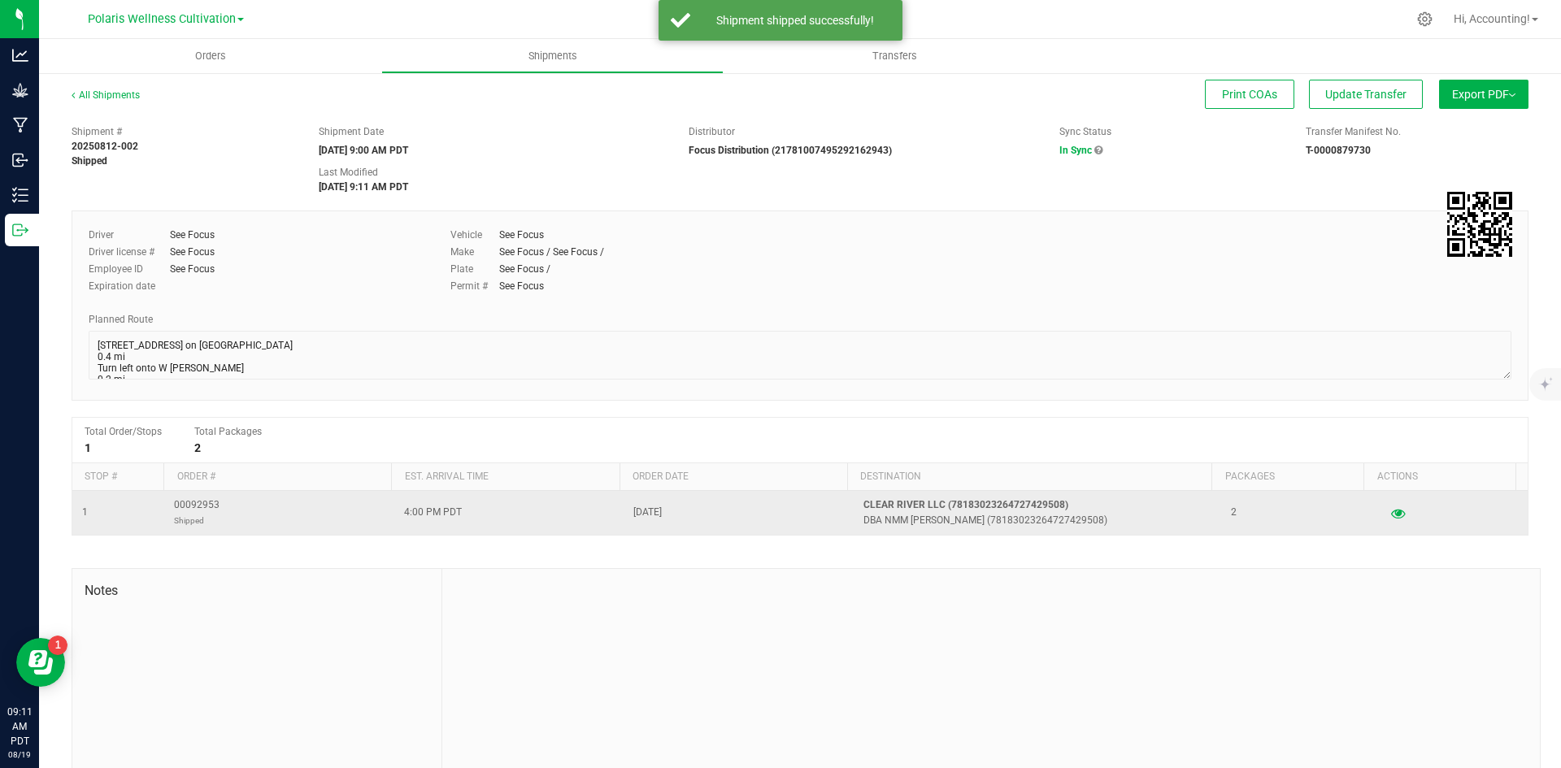
click at [197, 514] on p "Shipped" at bounding box center [197, 520] width 46 height 15
click at [196, 504] on span "00092953 Shipped" at bounding box center [197, 513] width 46 height 31
copy span "00092953"
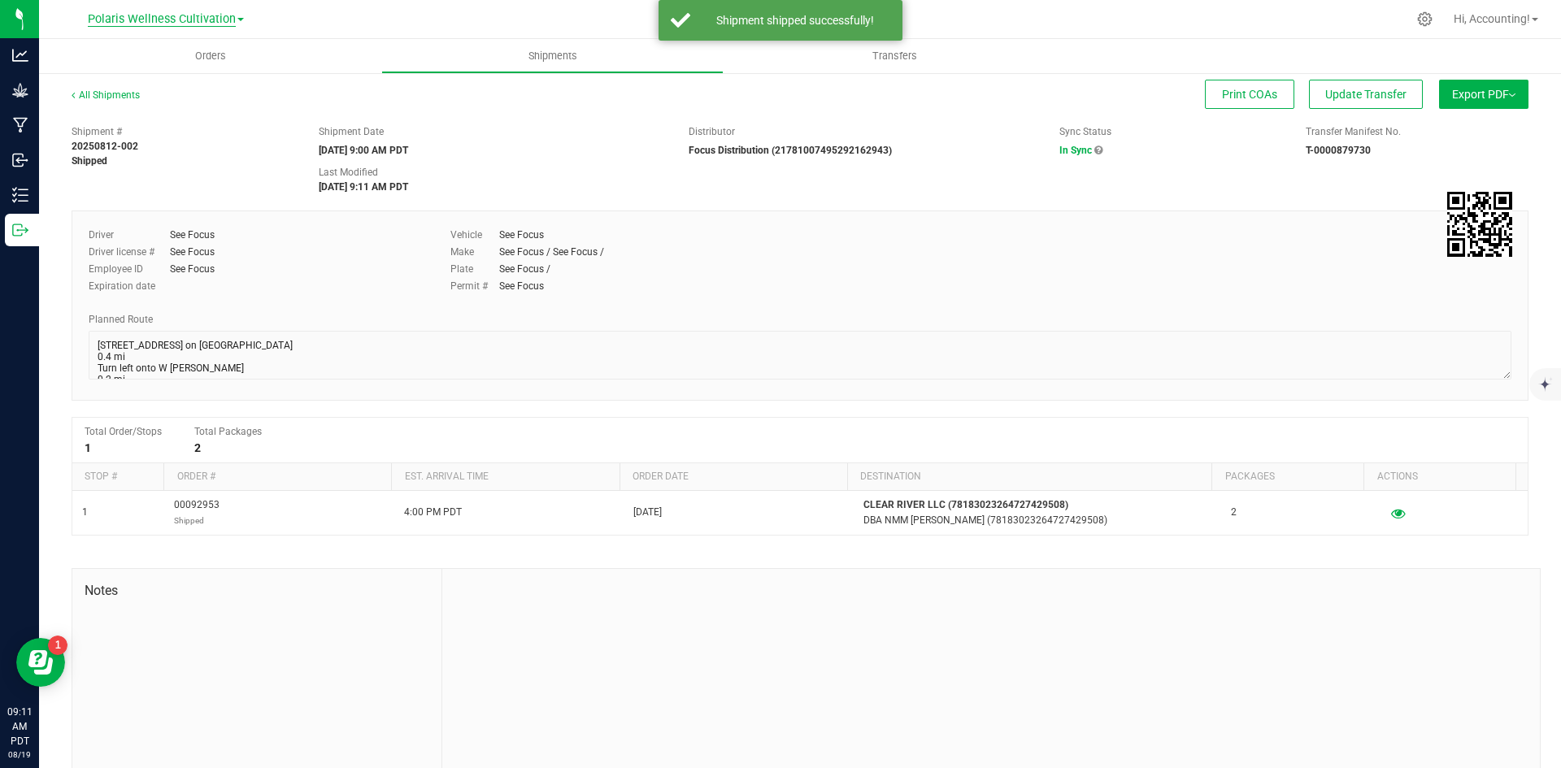
click at [202, 24] on span "Polaris Wellness Cultivation" at bounding box center [162, 19] width 148 height 15
click at [275, 67] on link "Polaris Wellness Cultivation" at bounding box center [165, 57] width 237 height 22
click at [204, 53] on span "Orders" at bounding box center [210, 56] width 75 height 15
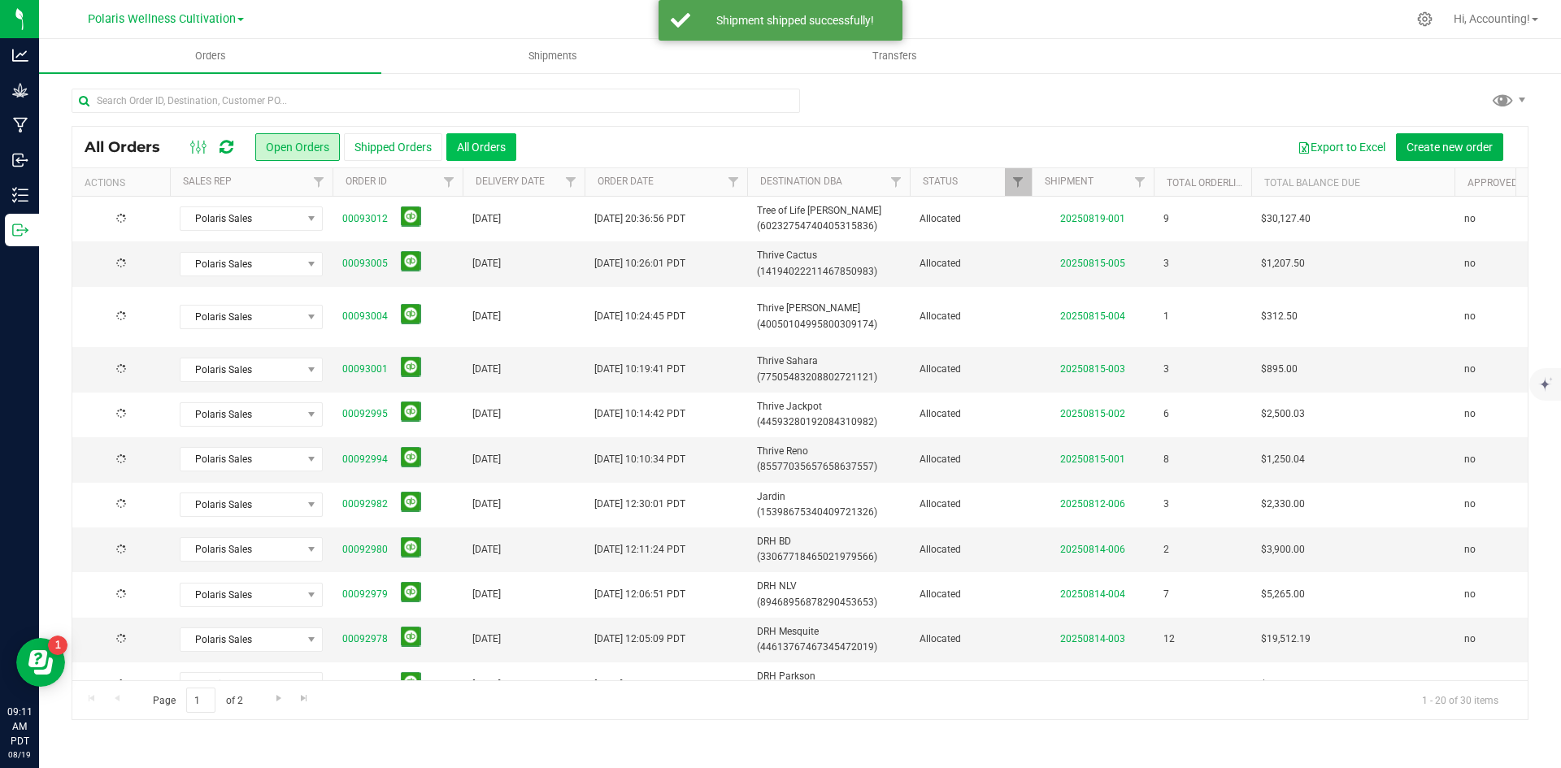
click at [497, 146] on button "All Orders" at bounding box center [481, 147] width 70 height 28
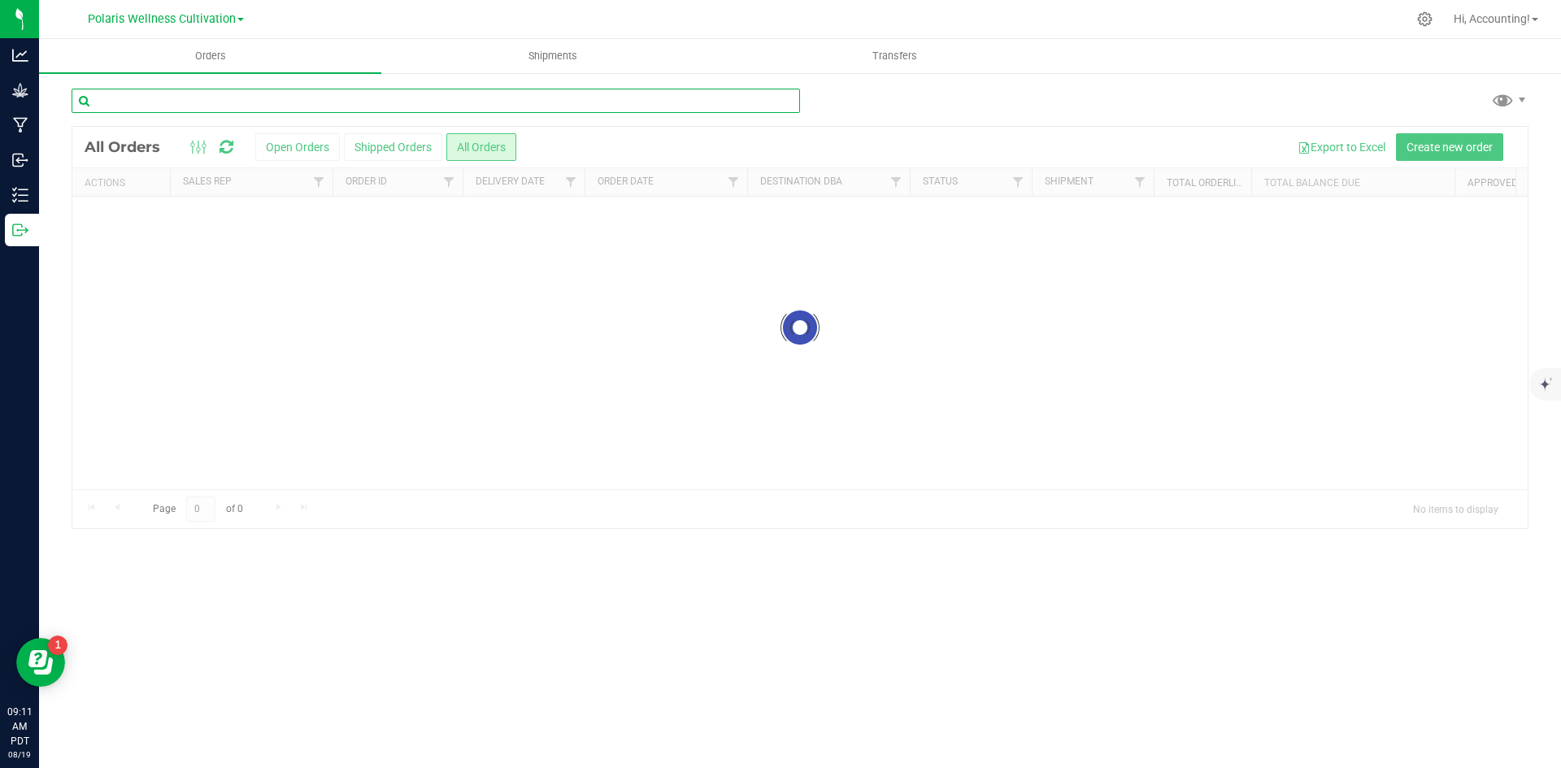
click at [341, 97] on input "text" at bounding box center [436, 101] width 729 height 24
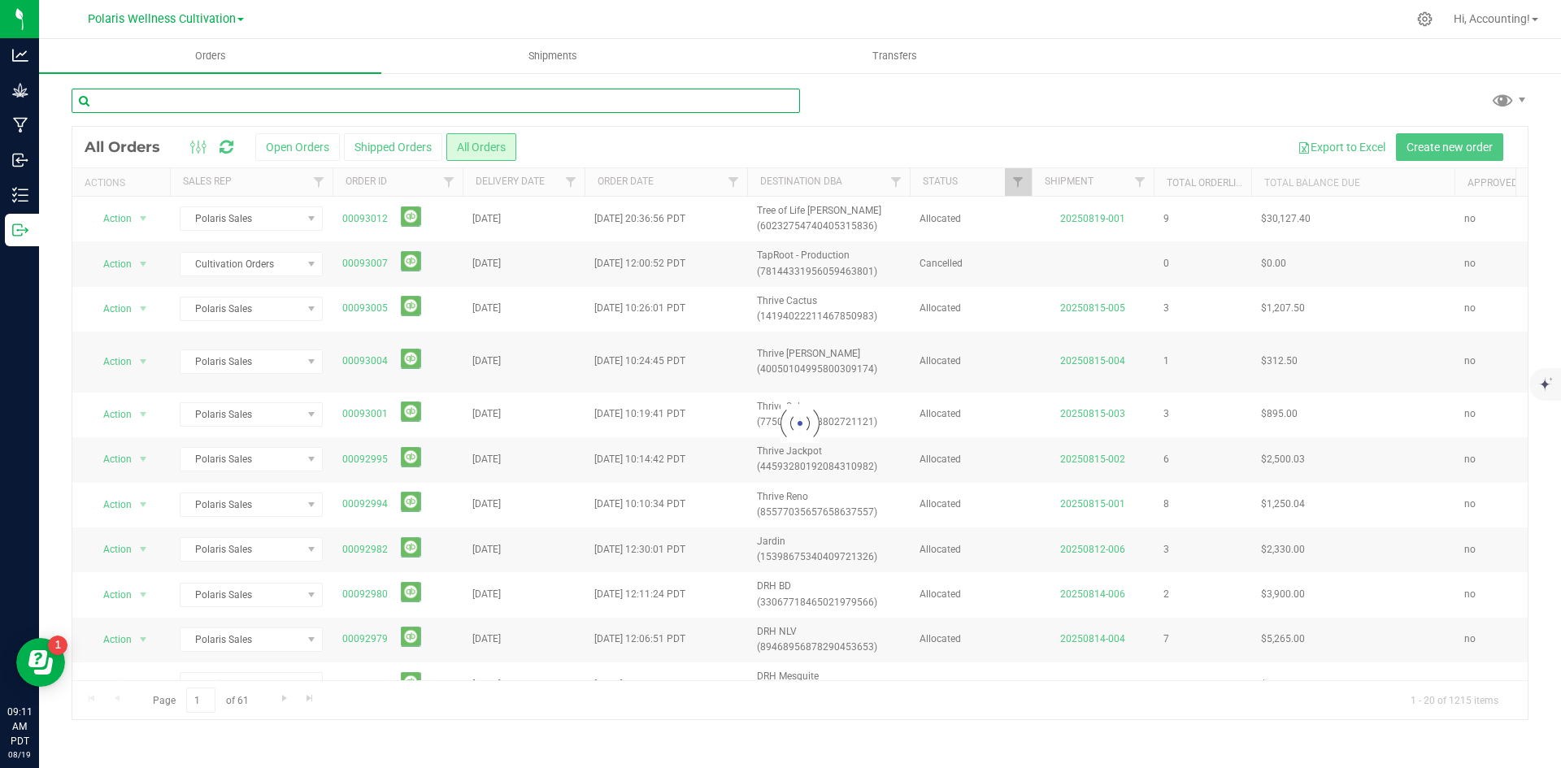
paste input "00092953"
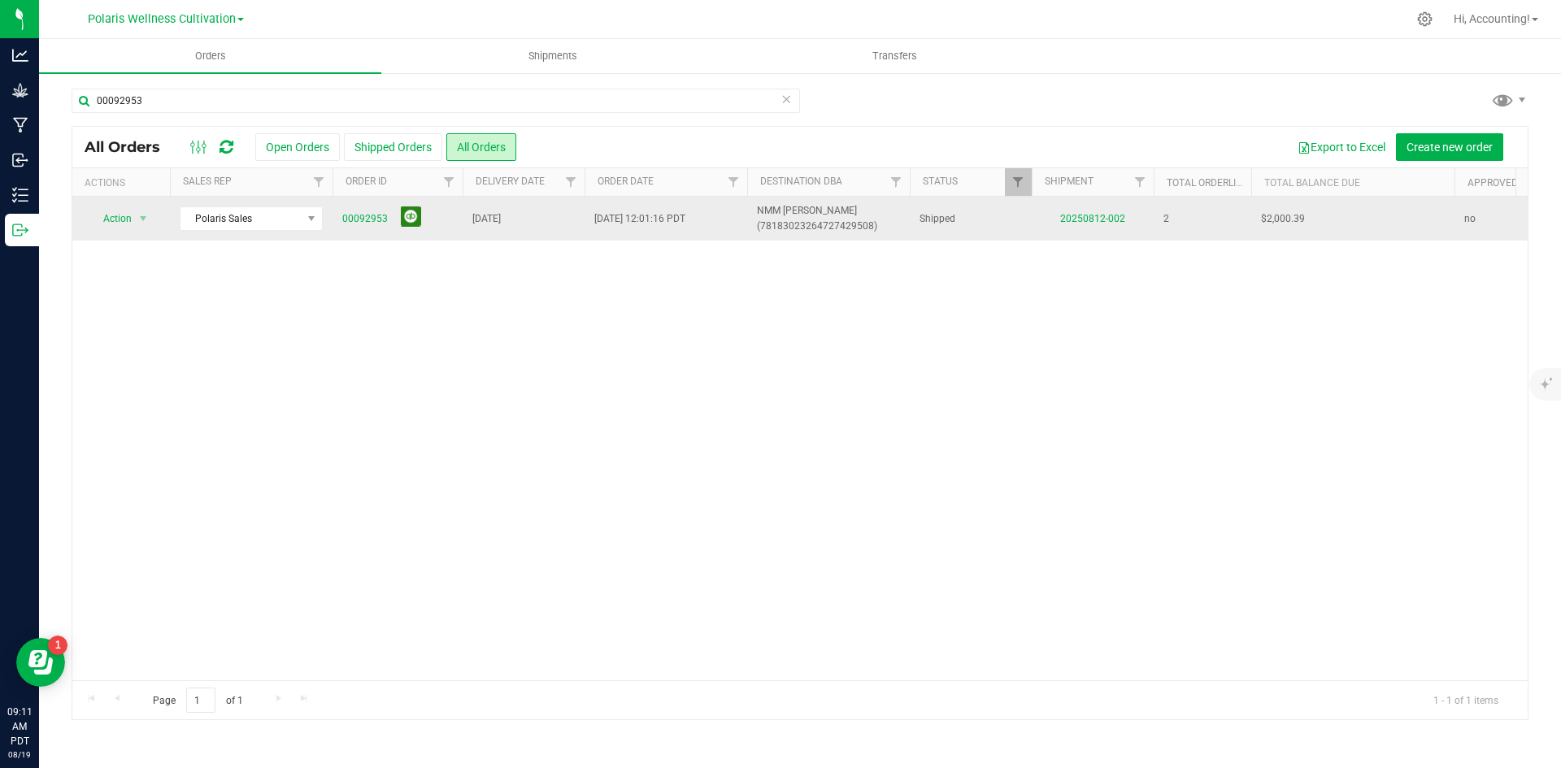
click at [407, 224] on button at bounding box center [411, 217] width 20 height 20
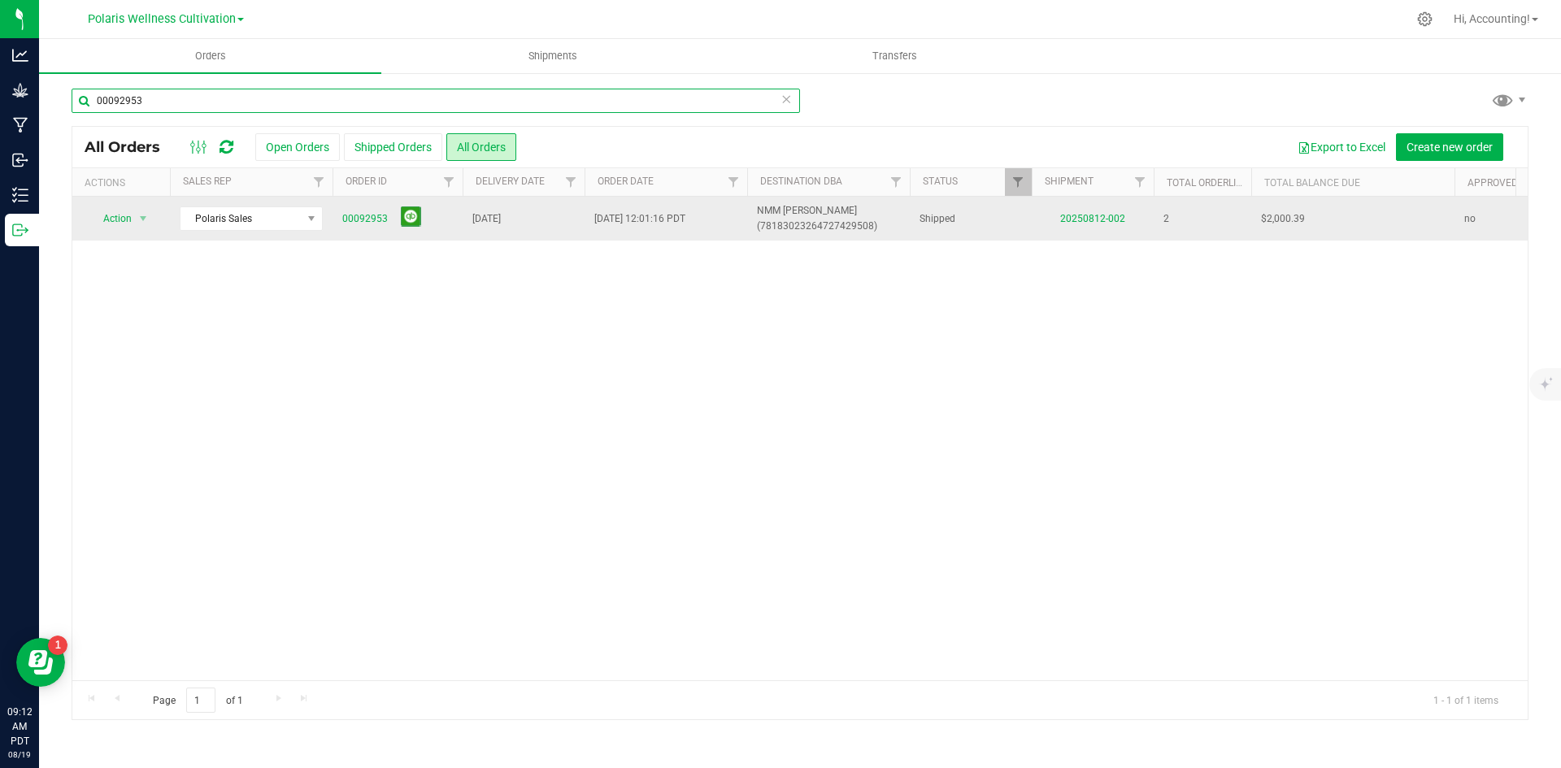
click at [188, 97] on input "00092953" at bounding box center [436, 101] width 729 height 24
type input "00092960"
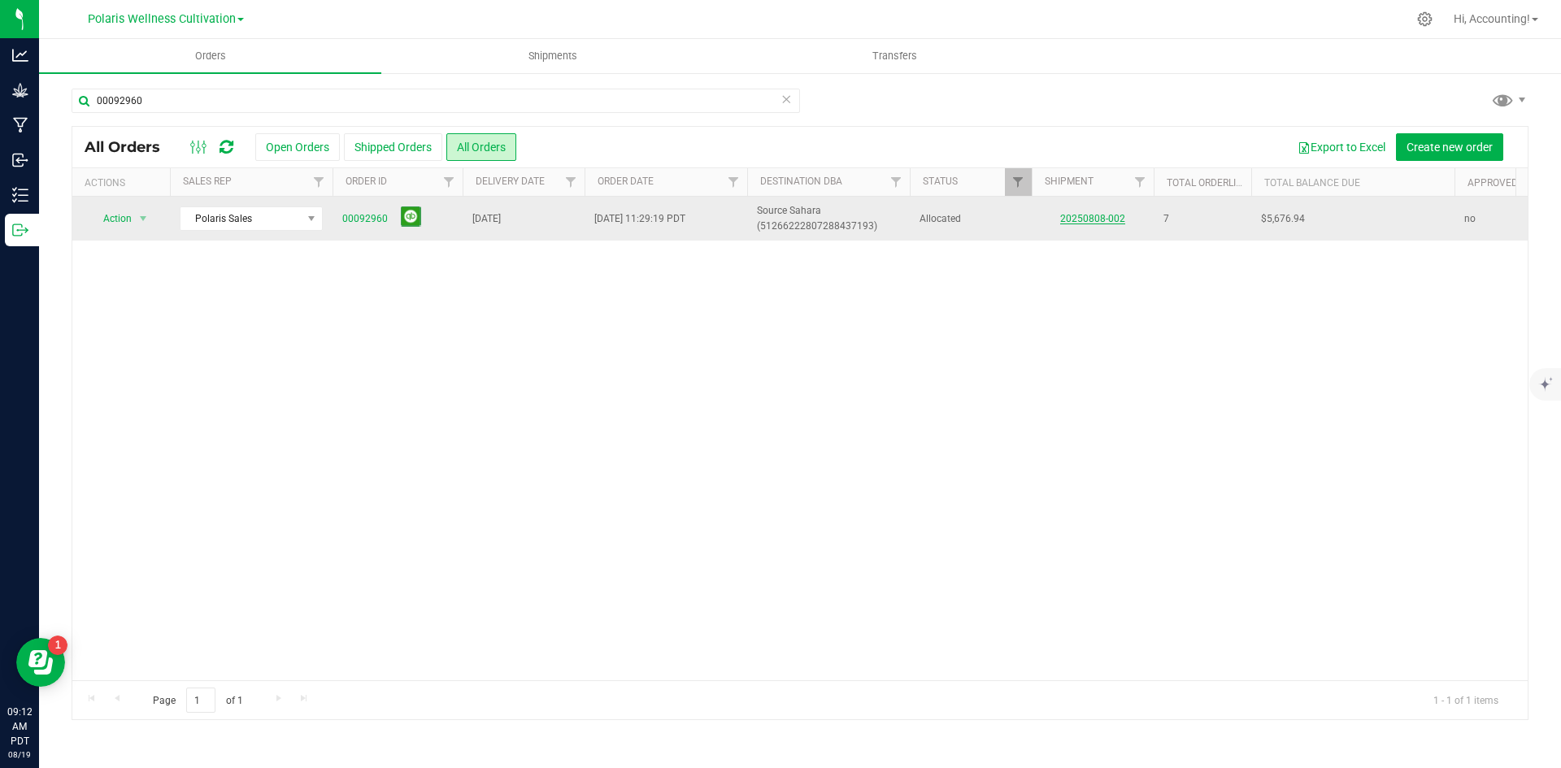
click at [1069, 213] on link "20250808-002" at bounding box center [1092, 218] width 65 height 11
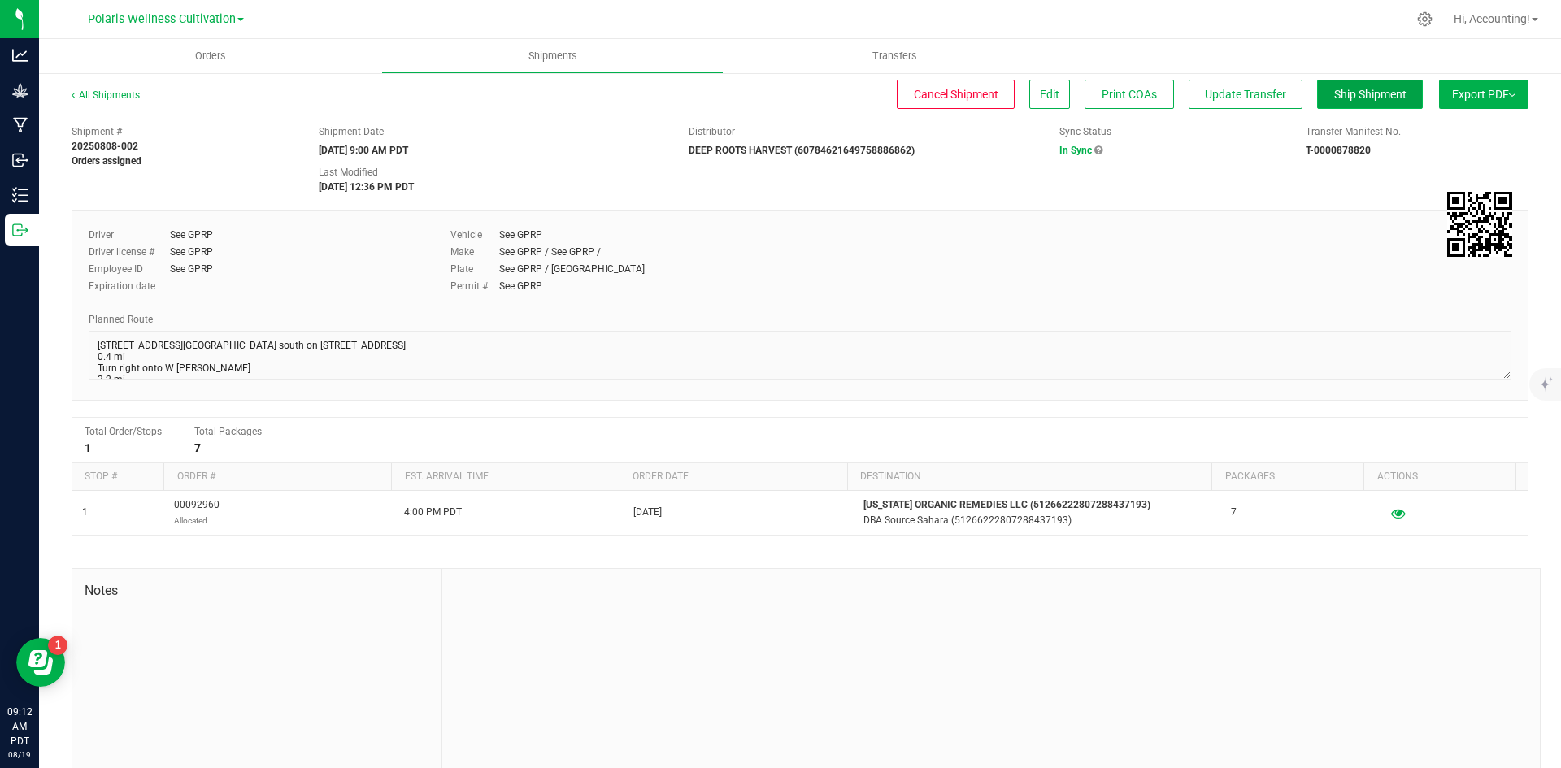
click at [1340, 94] on span "Ship Shipment" at bounding box center [1370, 94] width 72 height 13
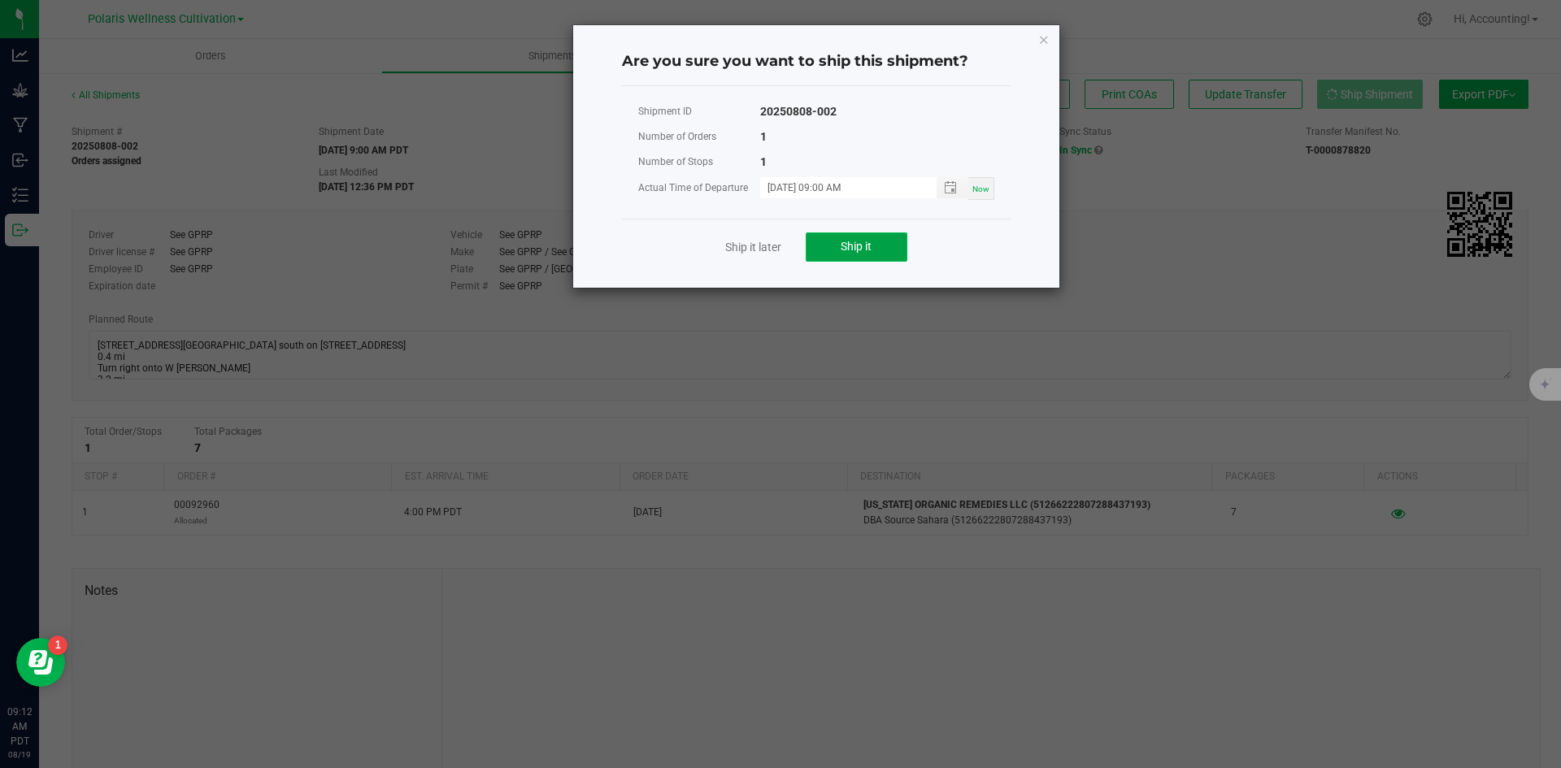
click at [850, 246] on span "Ship it" at bounding box center [856, 246] width 31 height 13
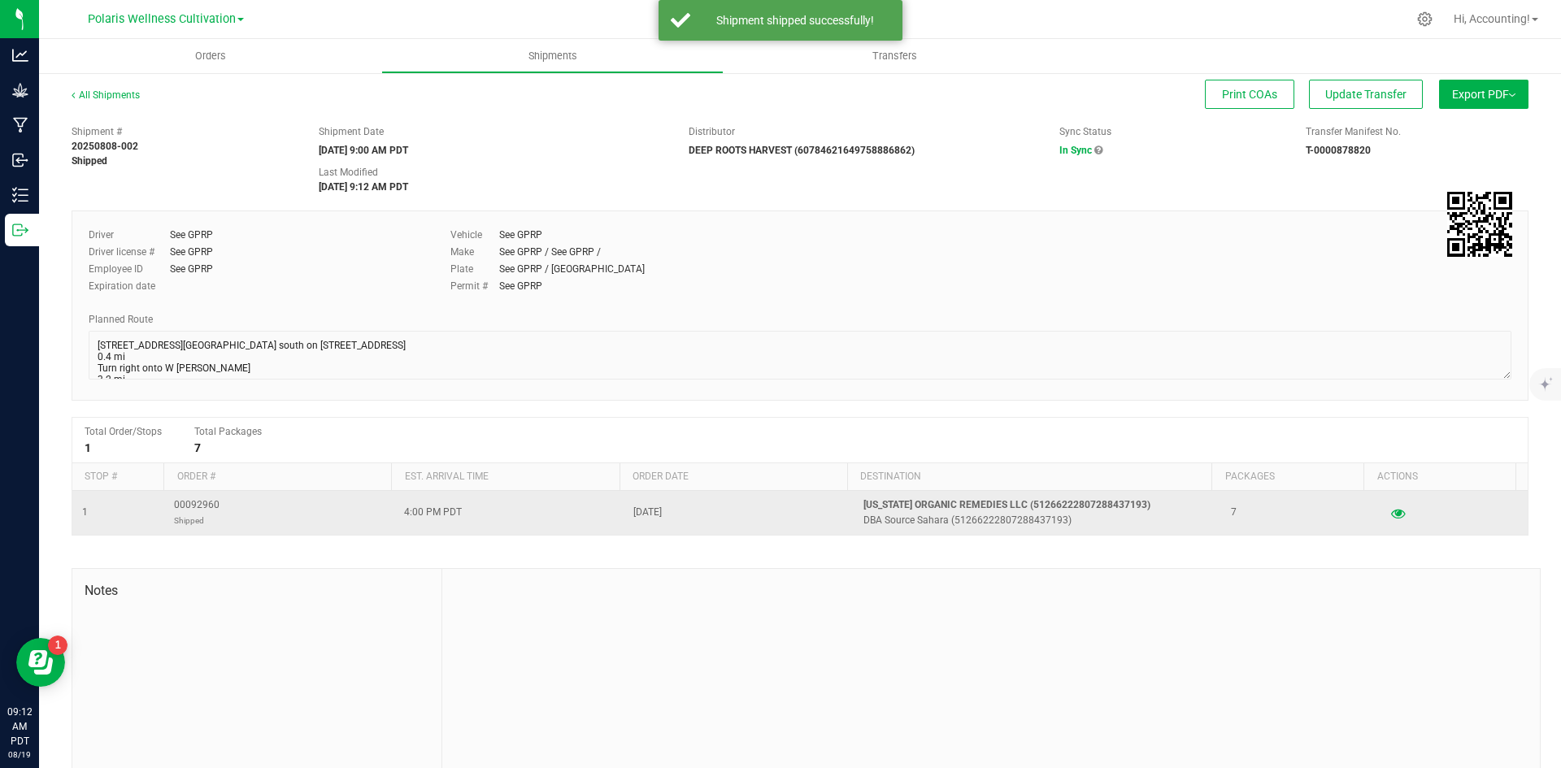
click at [175, 498] on span "00092960 Shipped" at bounding box center [197, 513] width 46 height 31
copy span "00092960"
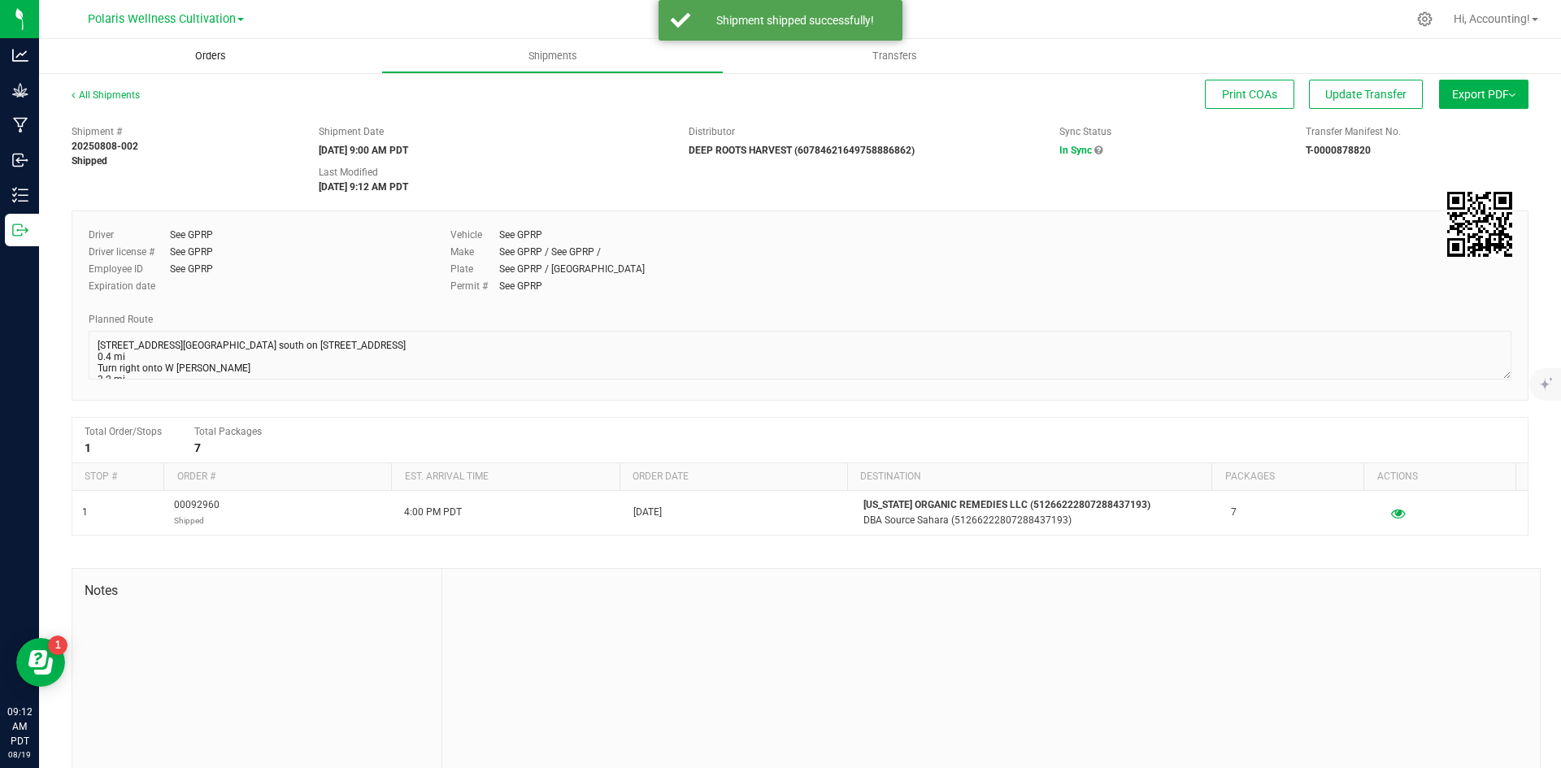
click at [207, 59] on span "Orders" at bounding box center [210, 56] width 75 height 15
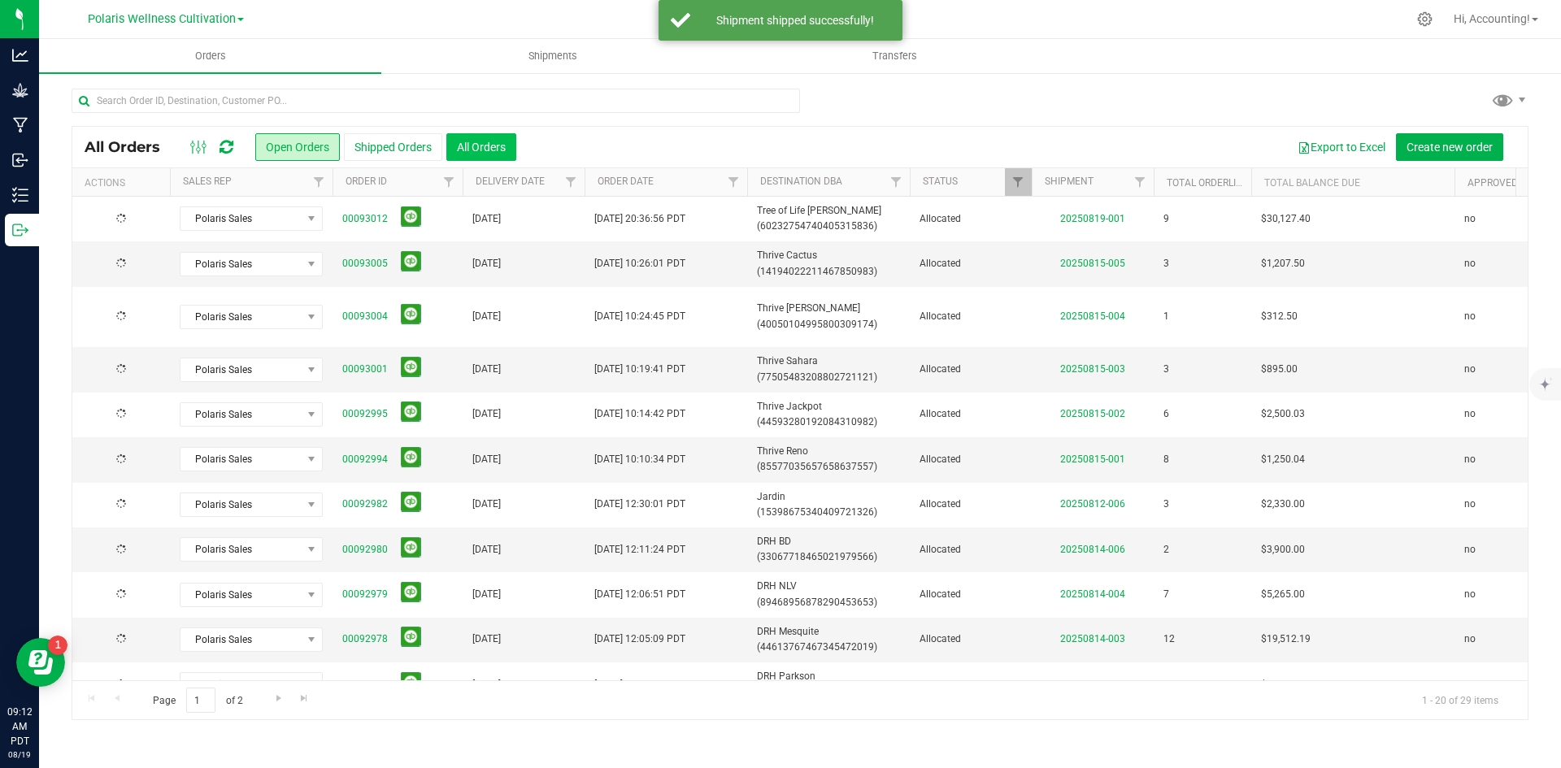
click at [498, 151] on button "All Orders" at bounding box center [481, 147] width 70 height 28
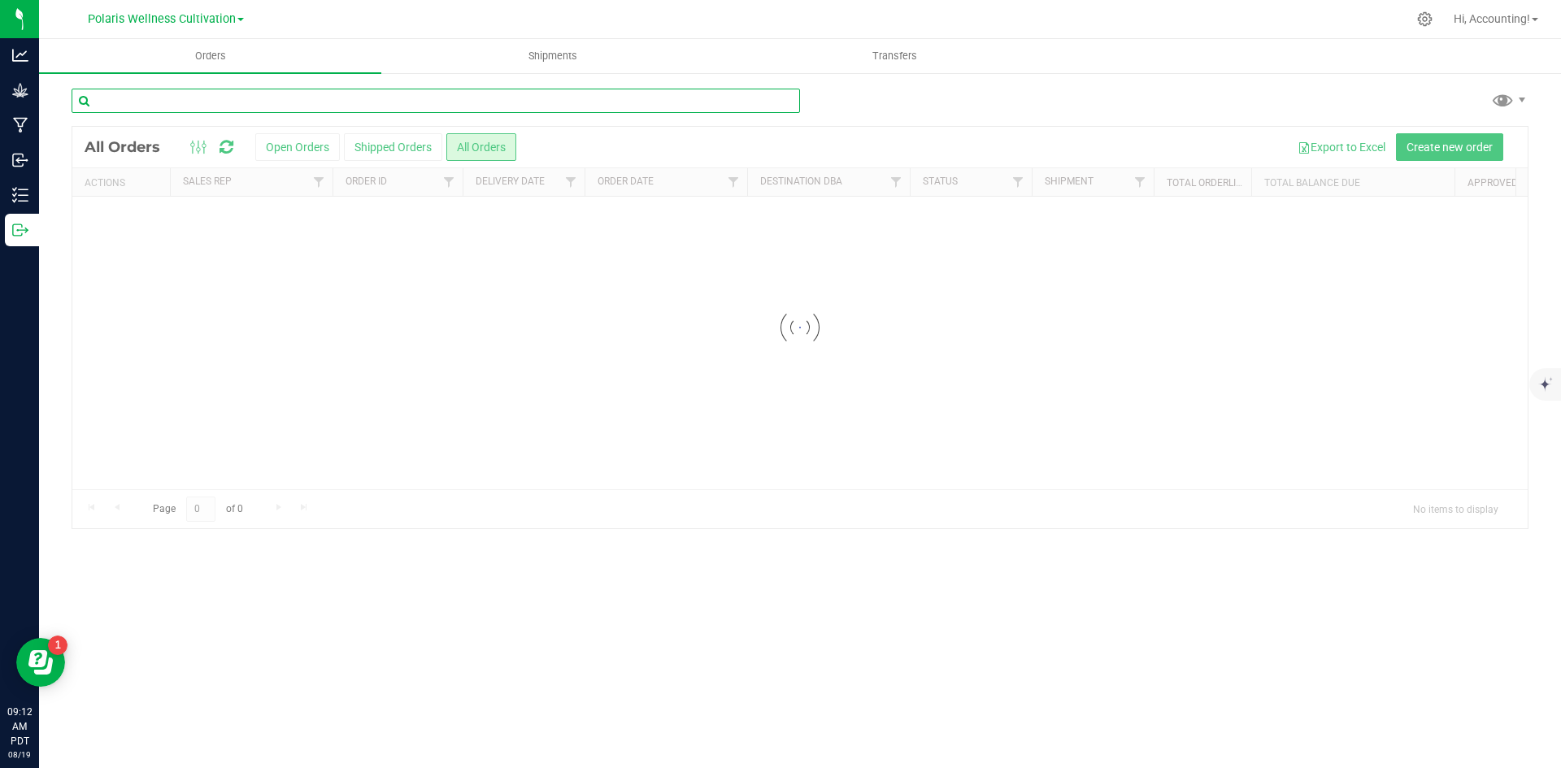
click at [456, 94] on input "text" at bounding box center [436, 101] width 729 height 24
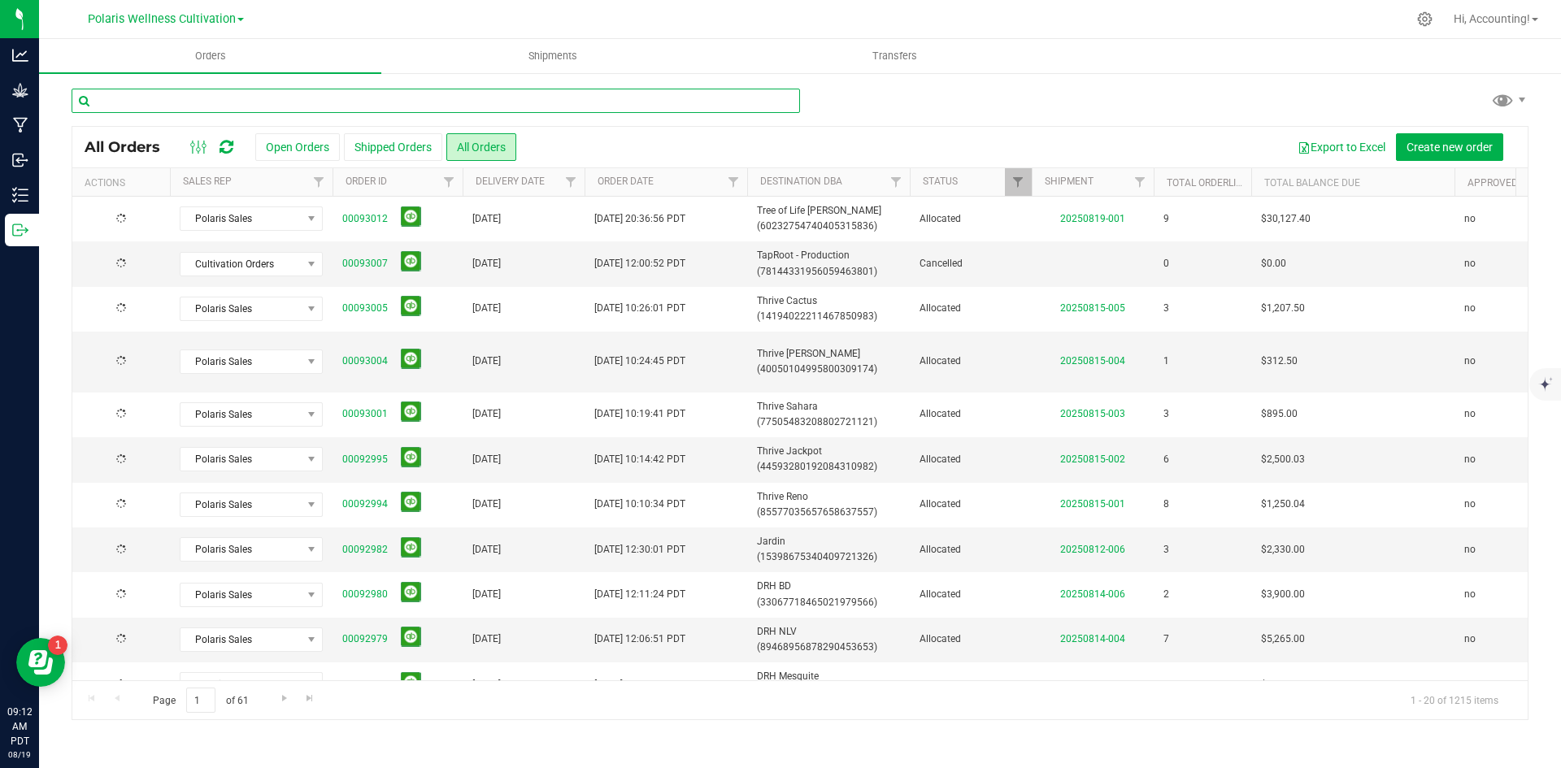
paste input "00092960"
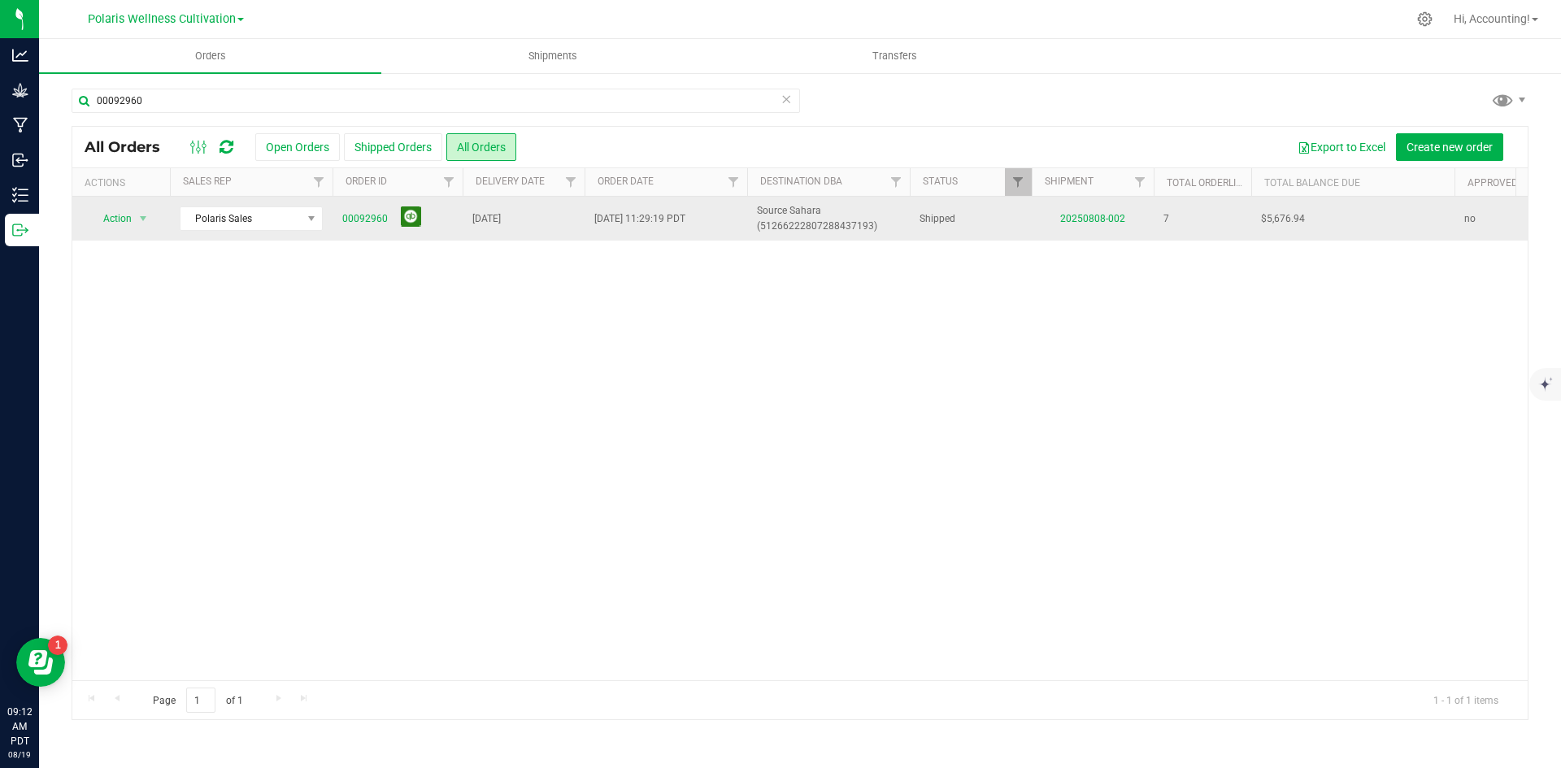
click at [418, 212] on button at bounding box center [411, 217] width 20 height 20
click at [408, 218] on button at bounding box center [411, 217] width 20 height 20
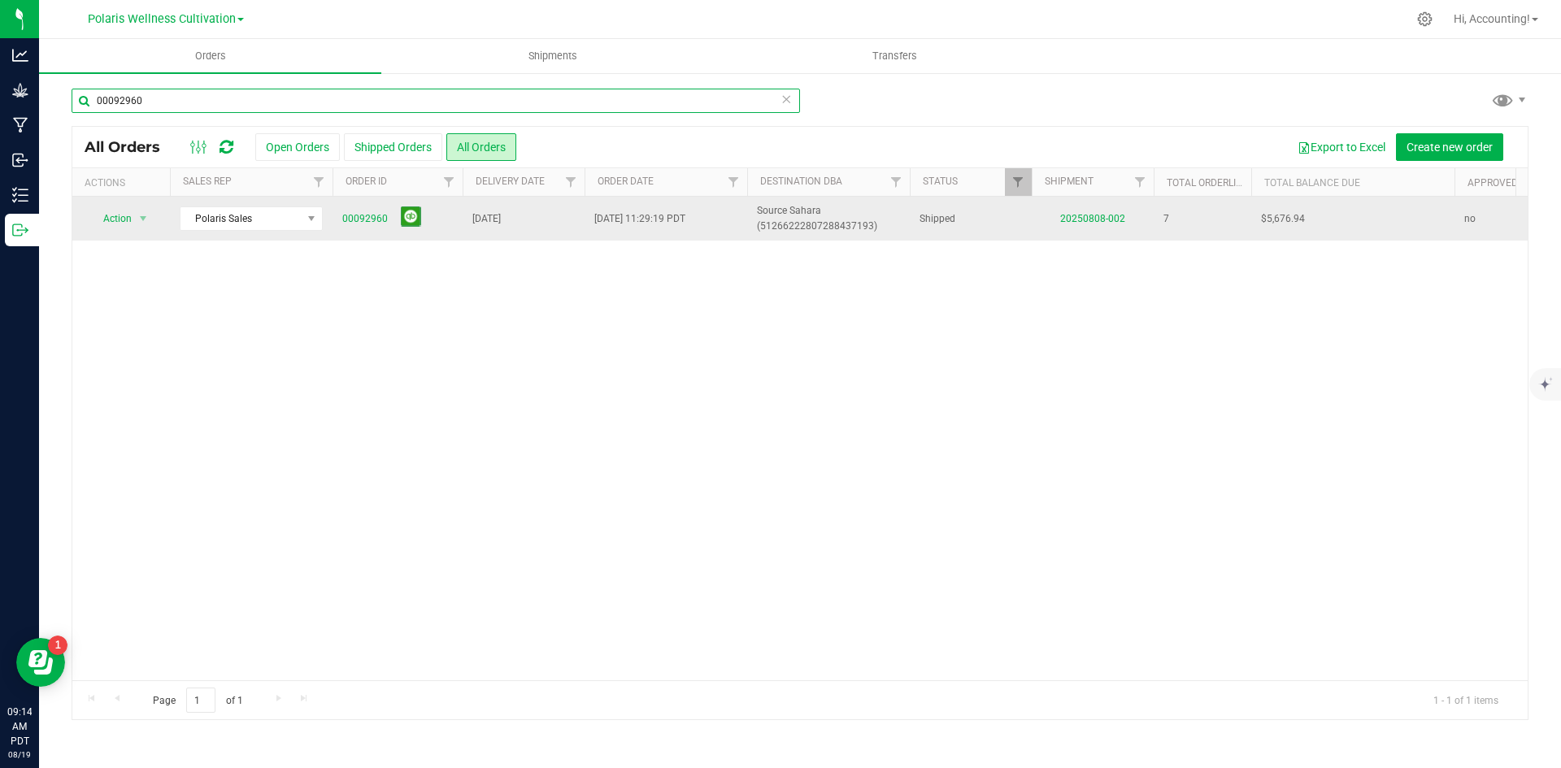
click at [227, 89] on input "00092960" at bounding box center [436, 101] width 729 height 24
type input "00092954"
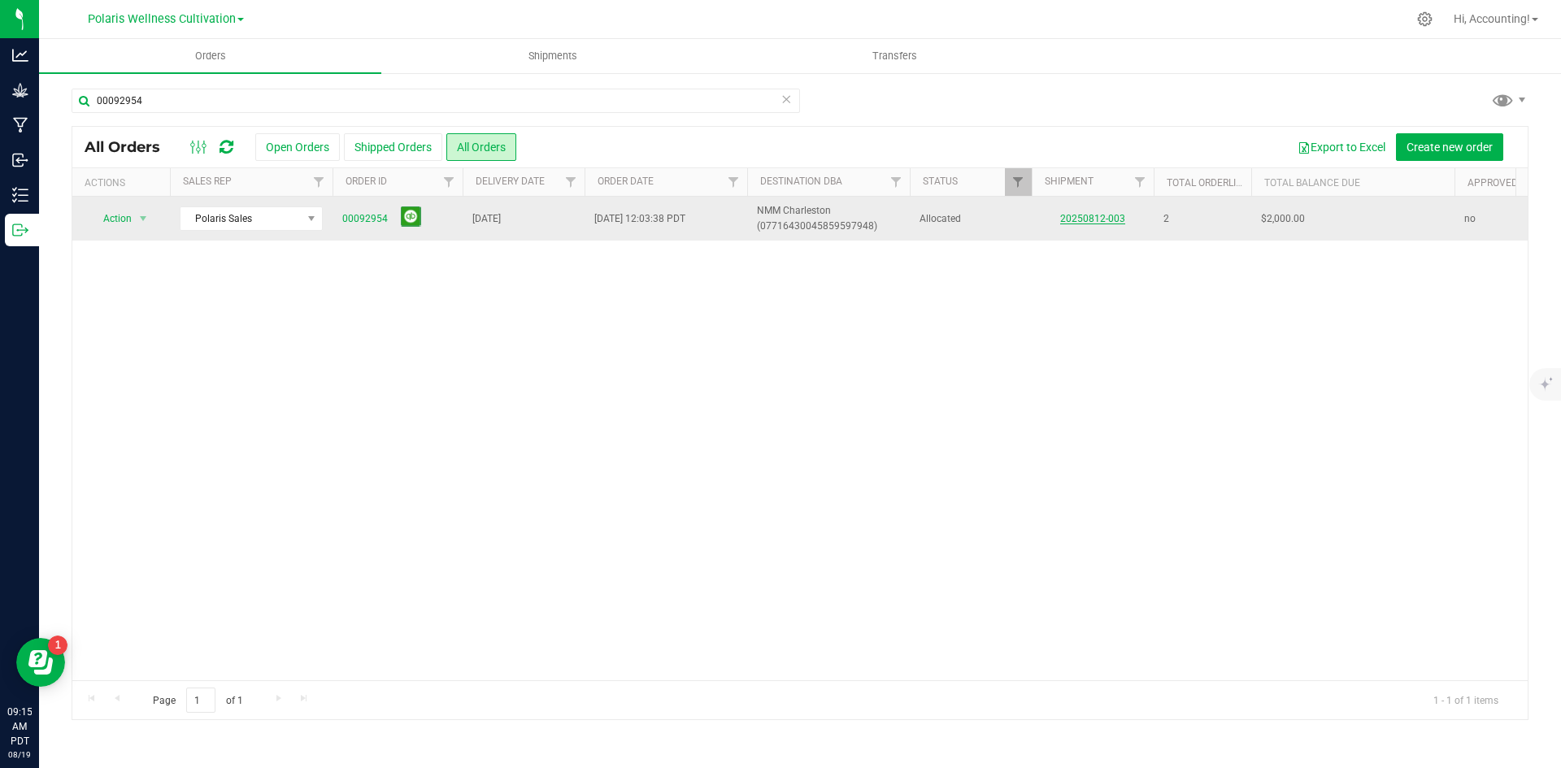
click at [1071, 214] on link "20250812-003" at bounding box center [1092, 218] width 65 height 11
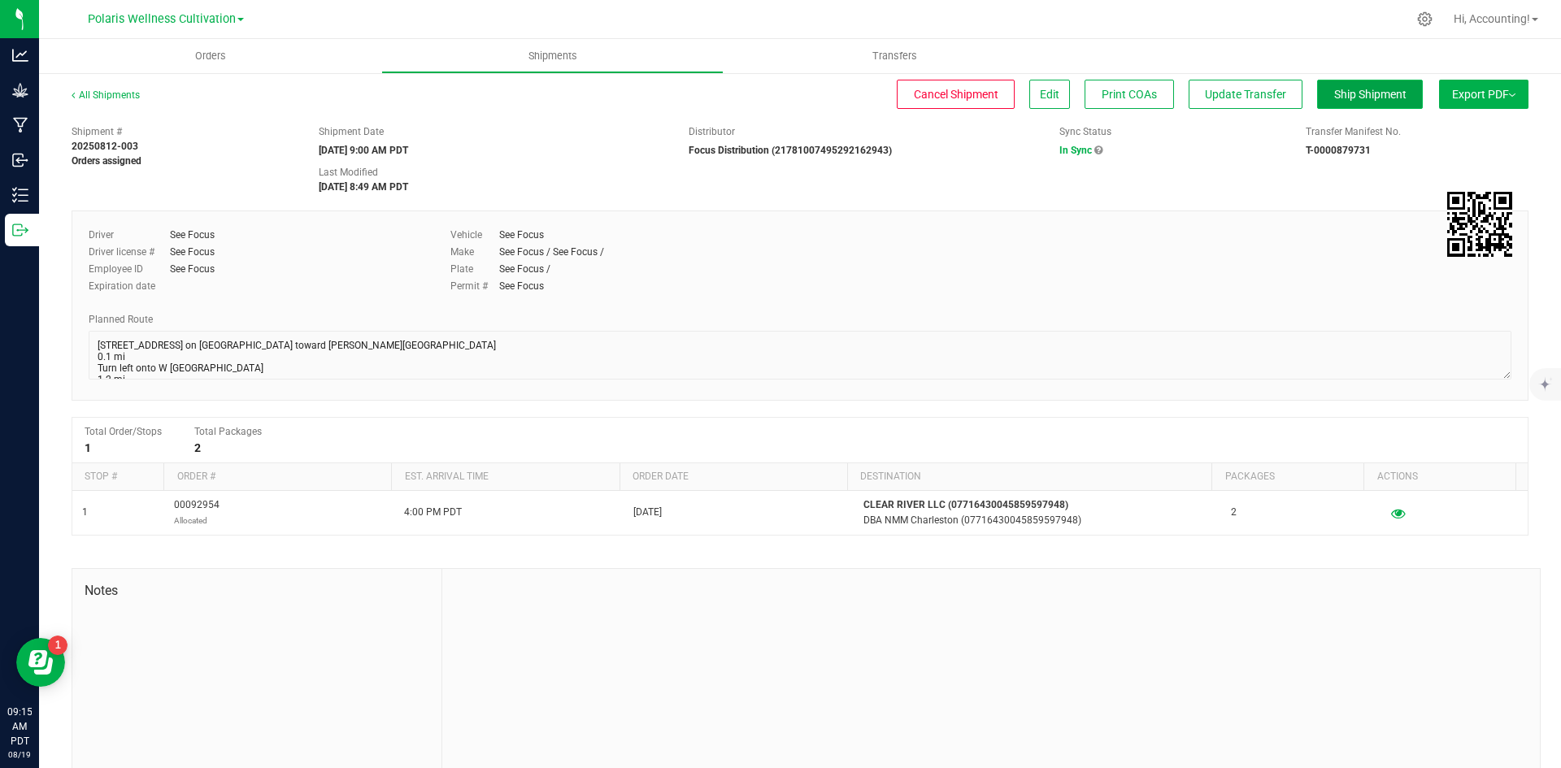
click at [1373, 102] on button "Ship Shipment" at bounding box center [1370, 94] width 106 height 29
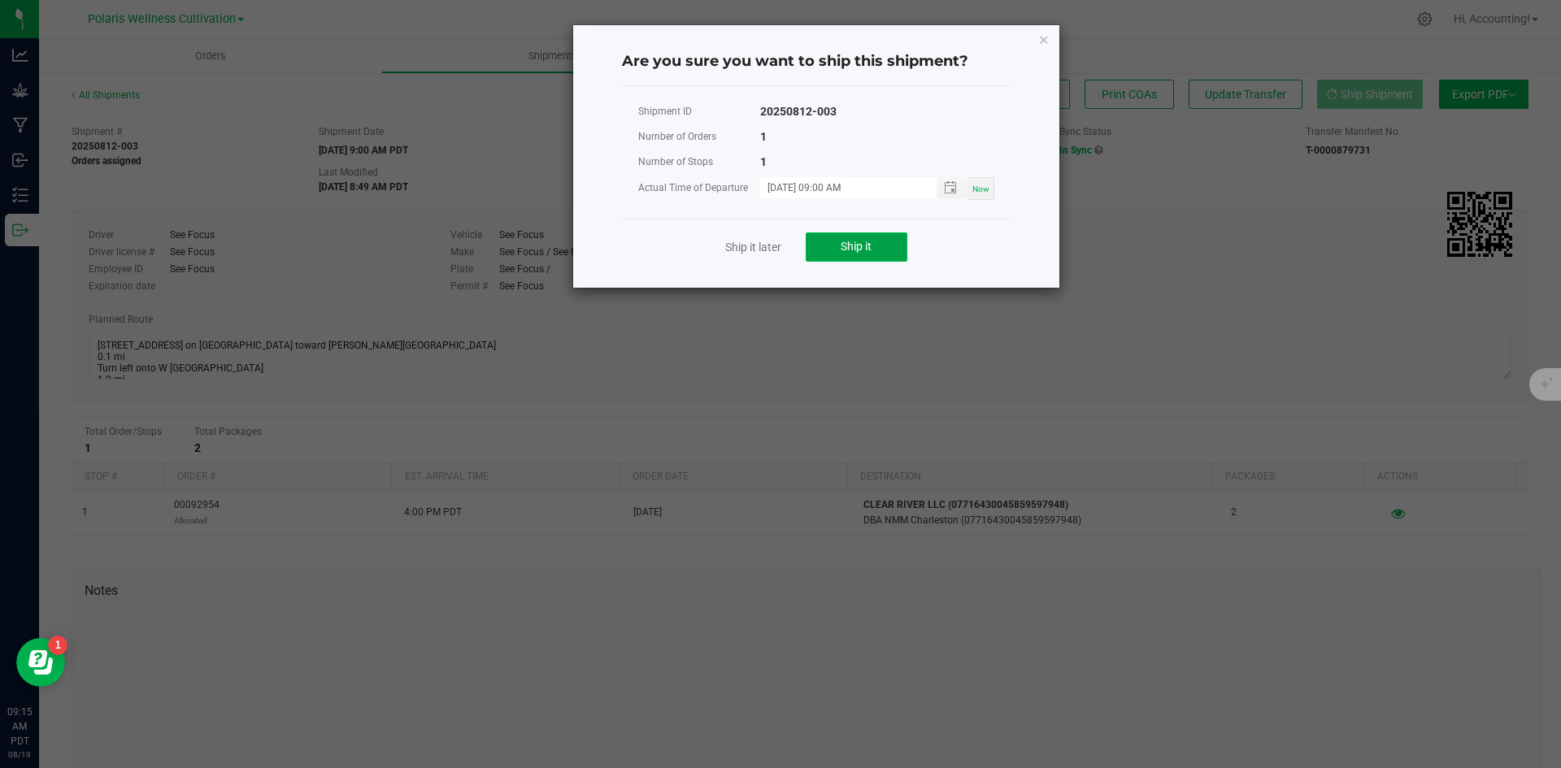
click at [861, 244] on span "Ship it" at bounding box center [856, 246] width 31 height 13
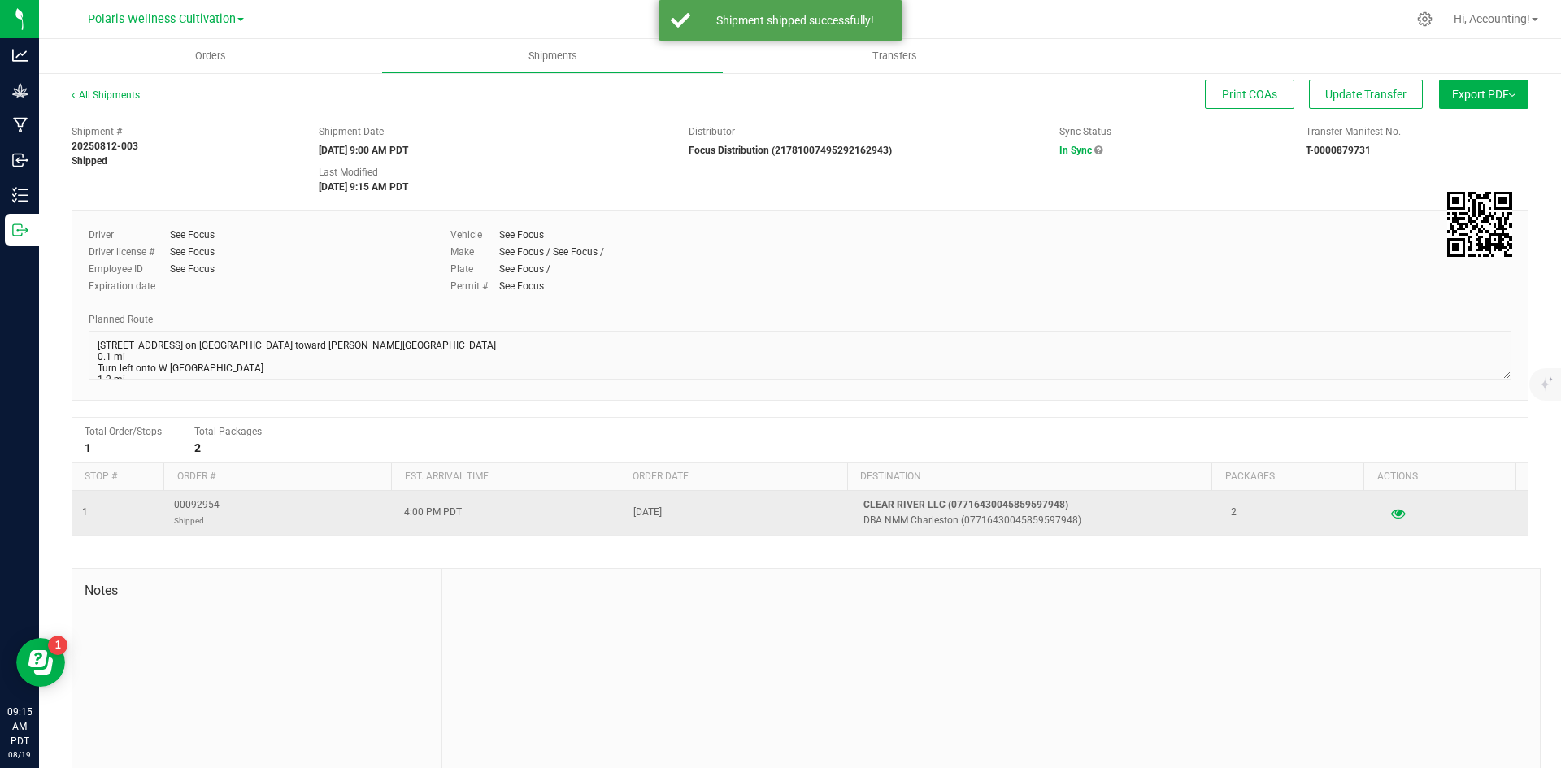
click at [196, 505] on span "00092954 Shipped" at bounding box center [197, 513] width 46 height 31
click at [194, 505] on span "00092954 Shipped" at bounding box center [197, 513] width 46 height 31
copy span "00092954"
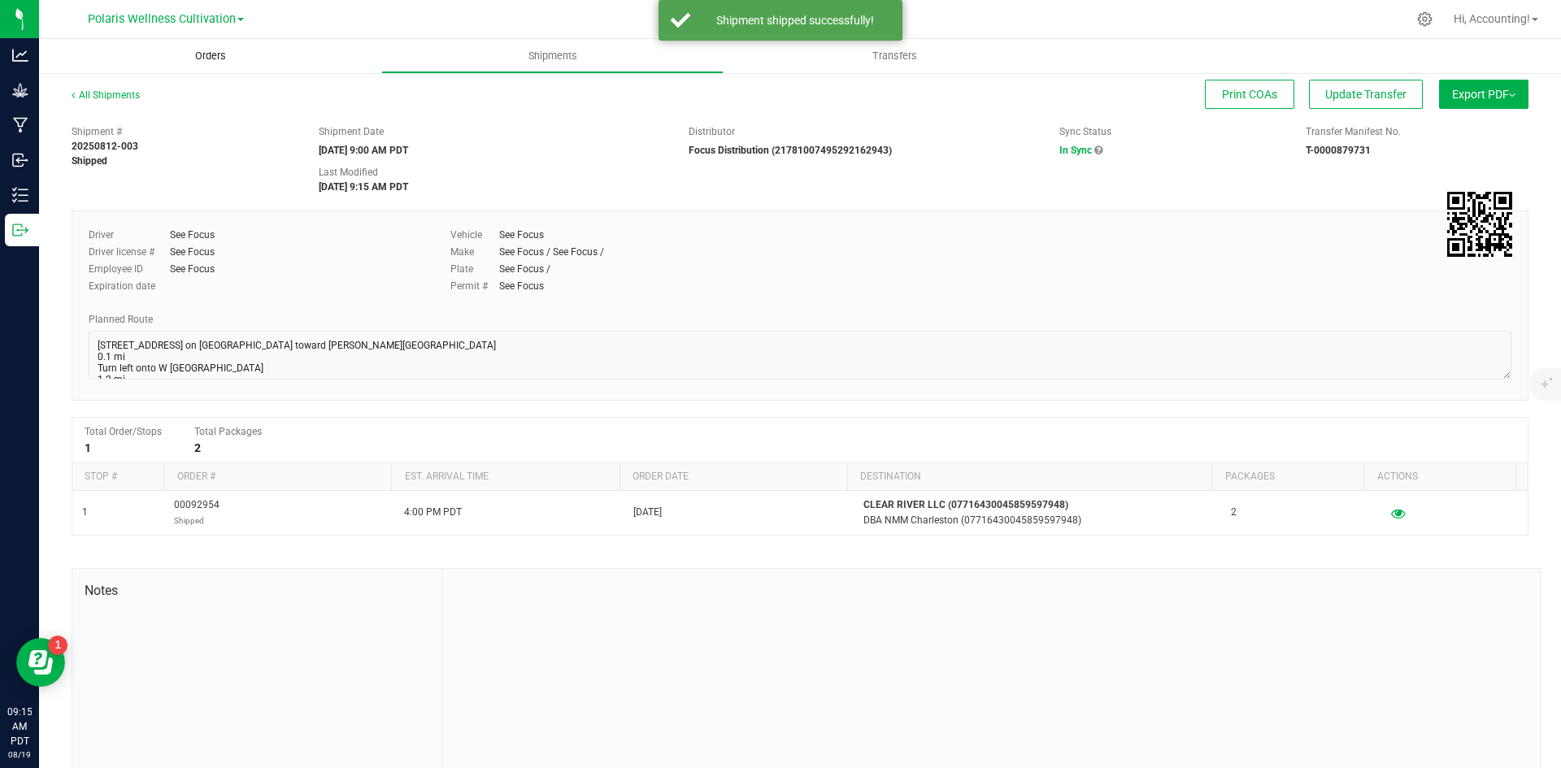
click at [212, 55] on span "Orders" at bounding box center [210, 56] width 75 height 15
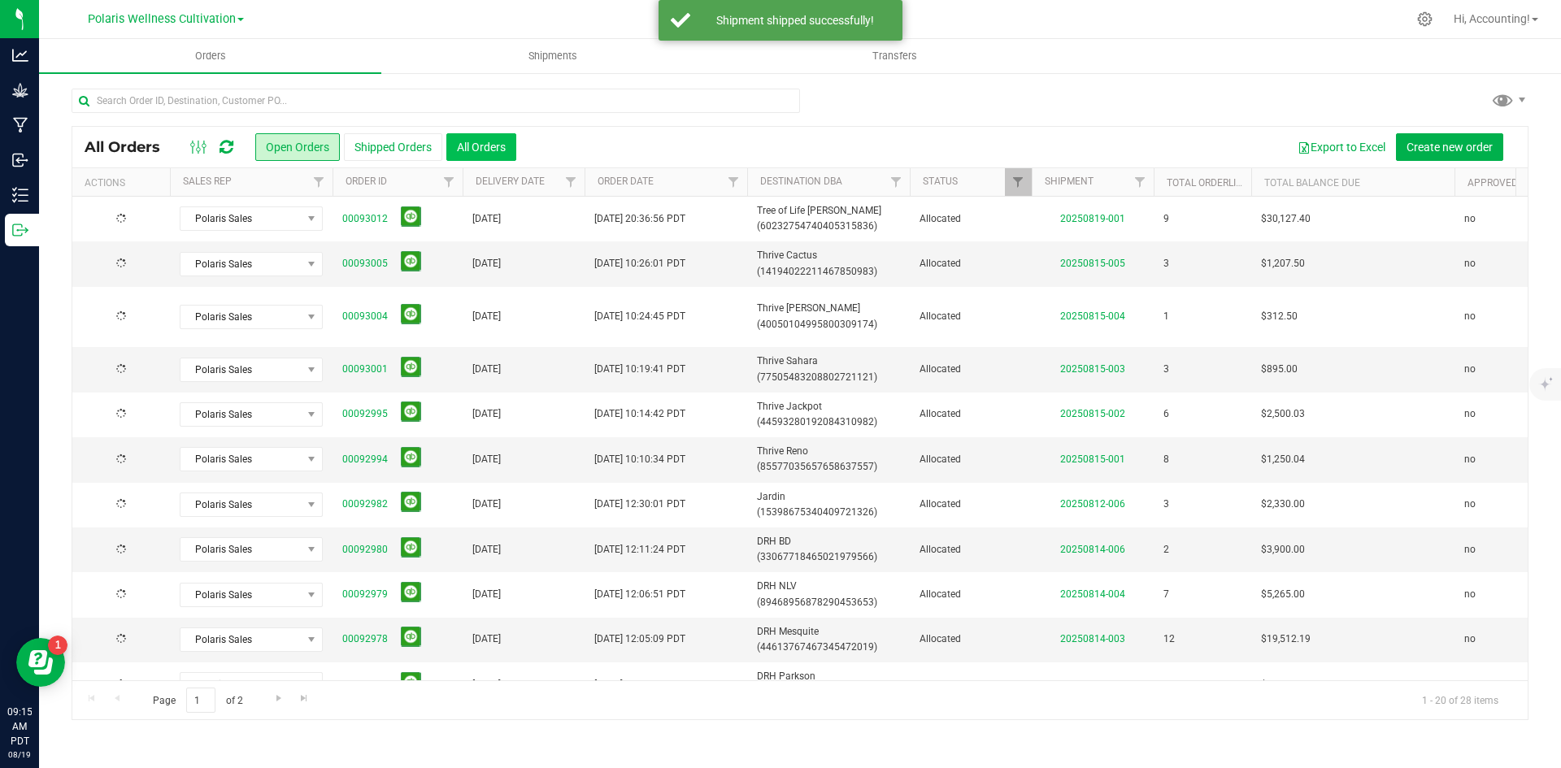
click at [498, 151] on button "All Orders" at bounding box center [481, 147] width 70 height 28
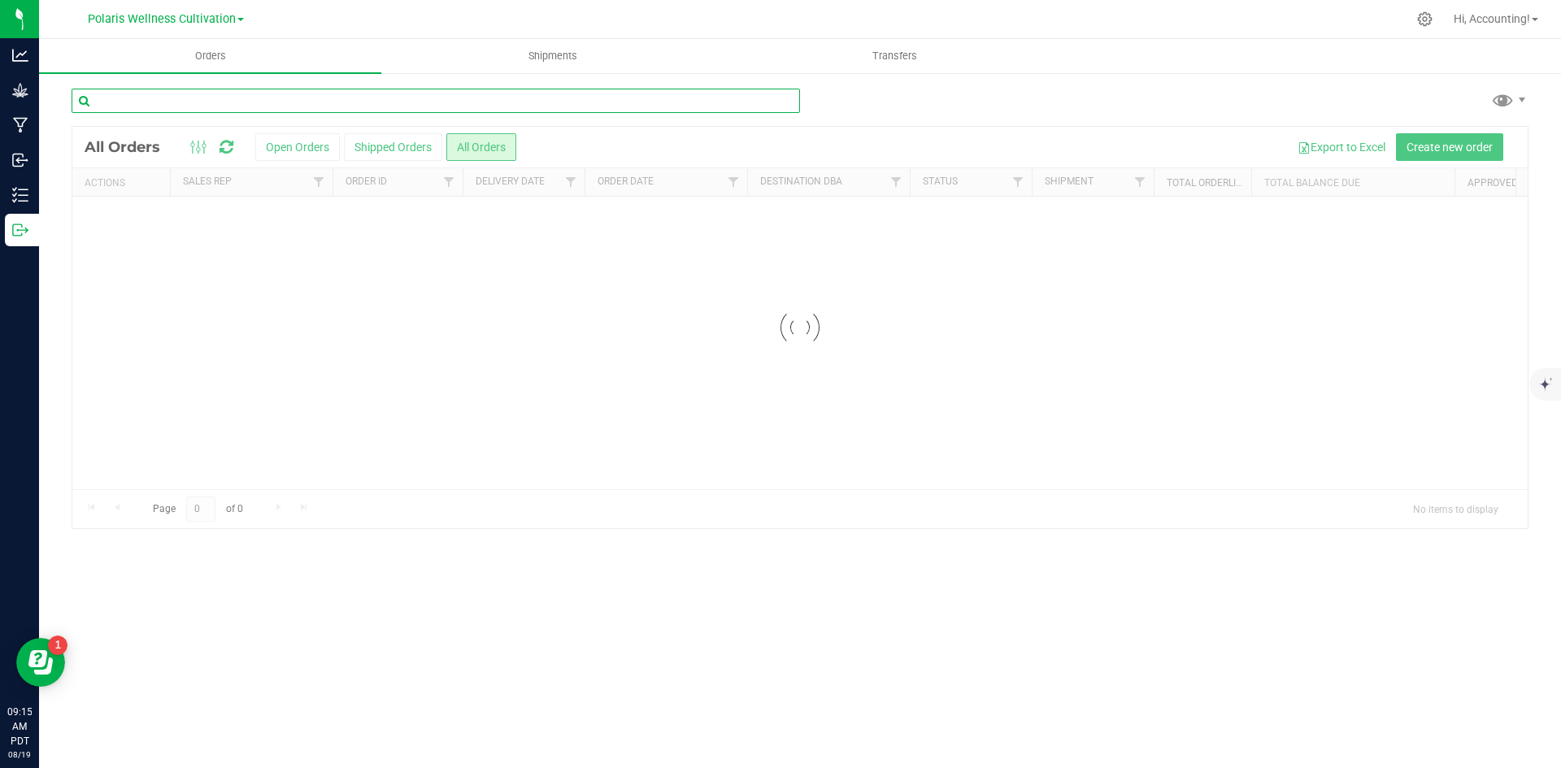
click at [452, 102] on input "text" at bounding box center [436, 101] width 729 height 24
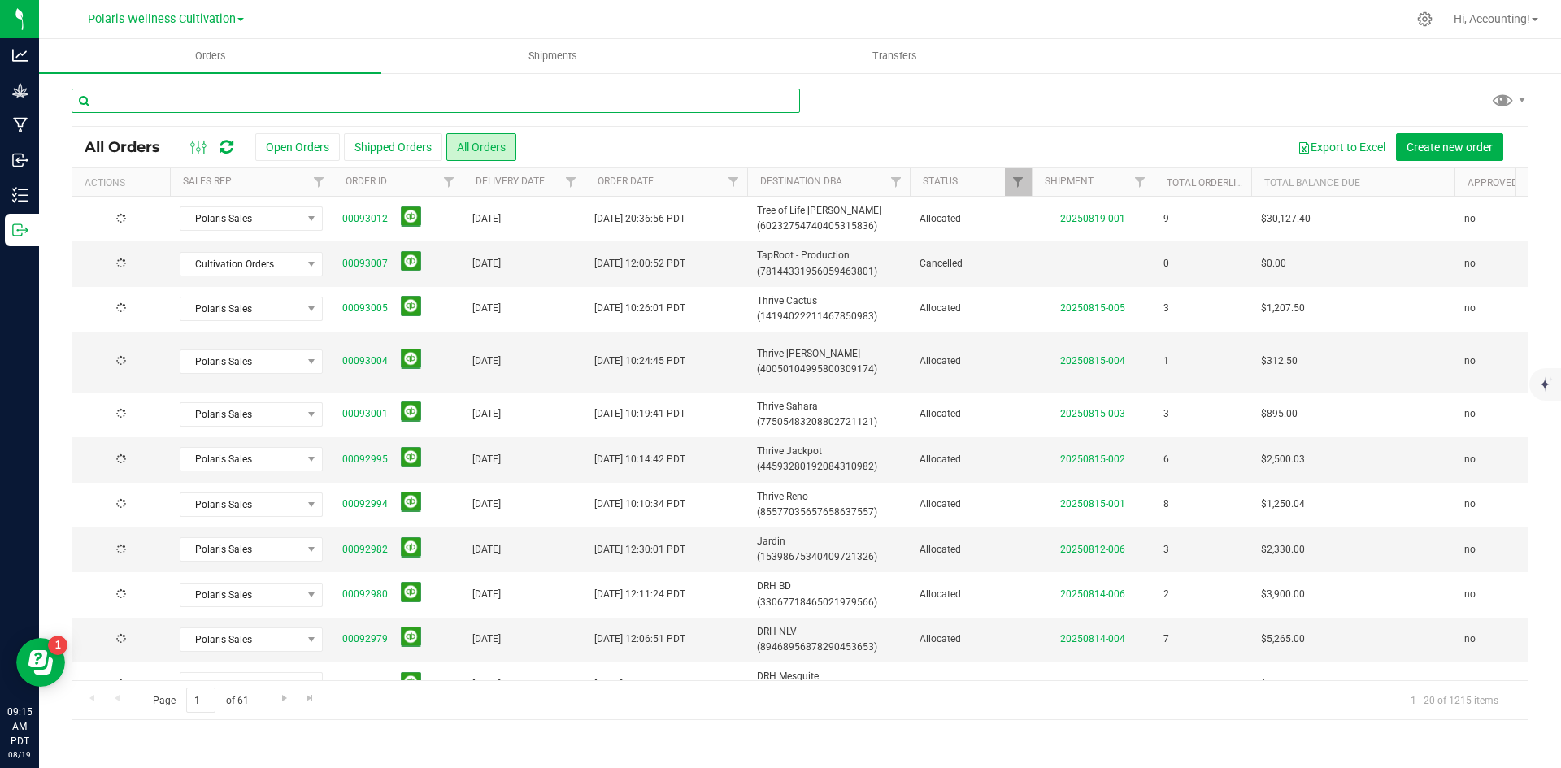
paste input "00092954"
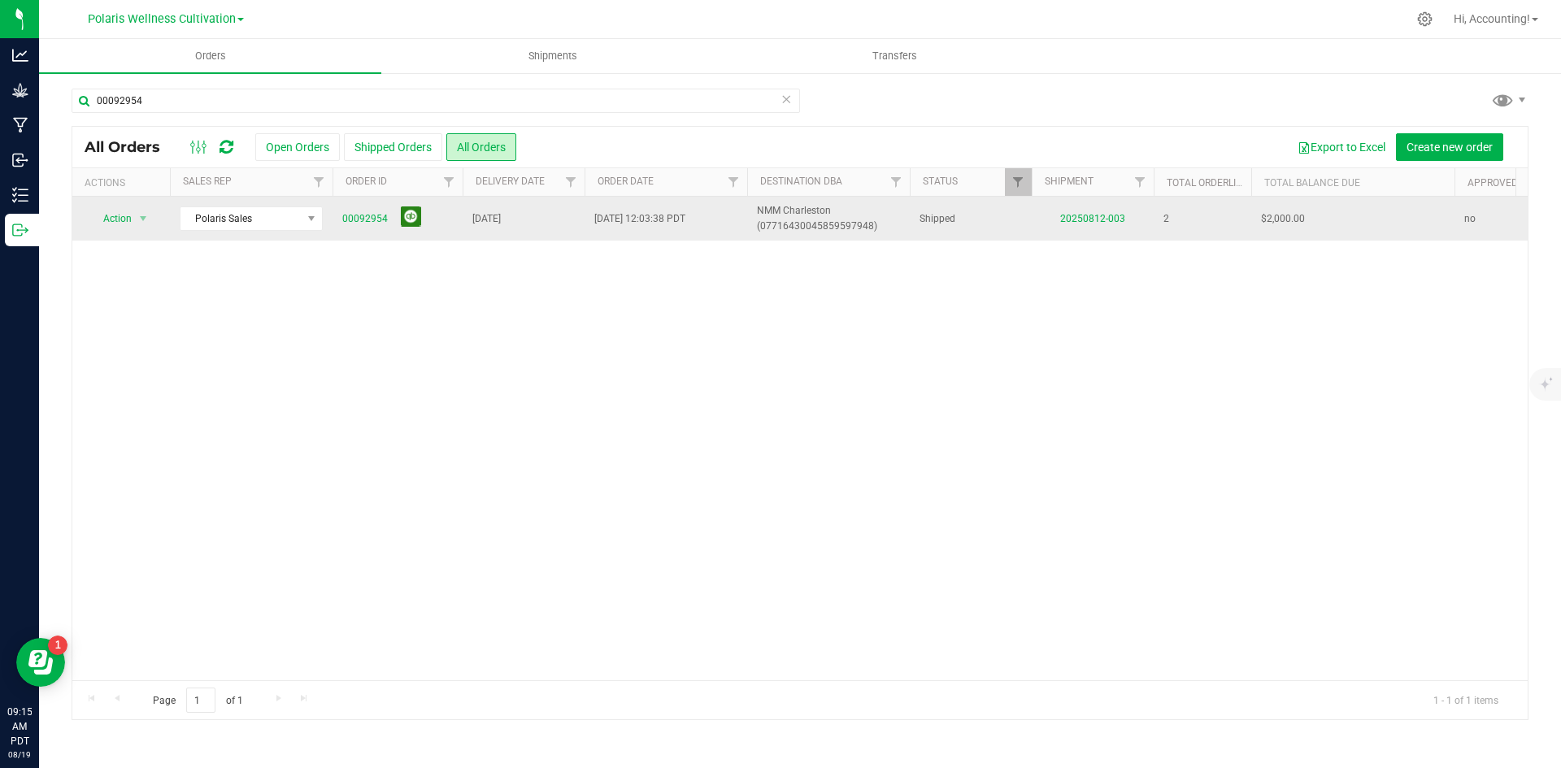
click at [404, 218] on button at bounding box center [411, 217] width 20 height 20
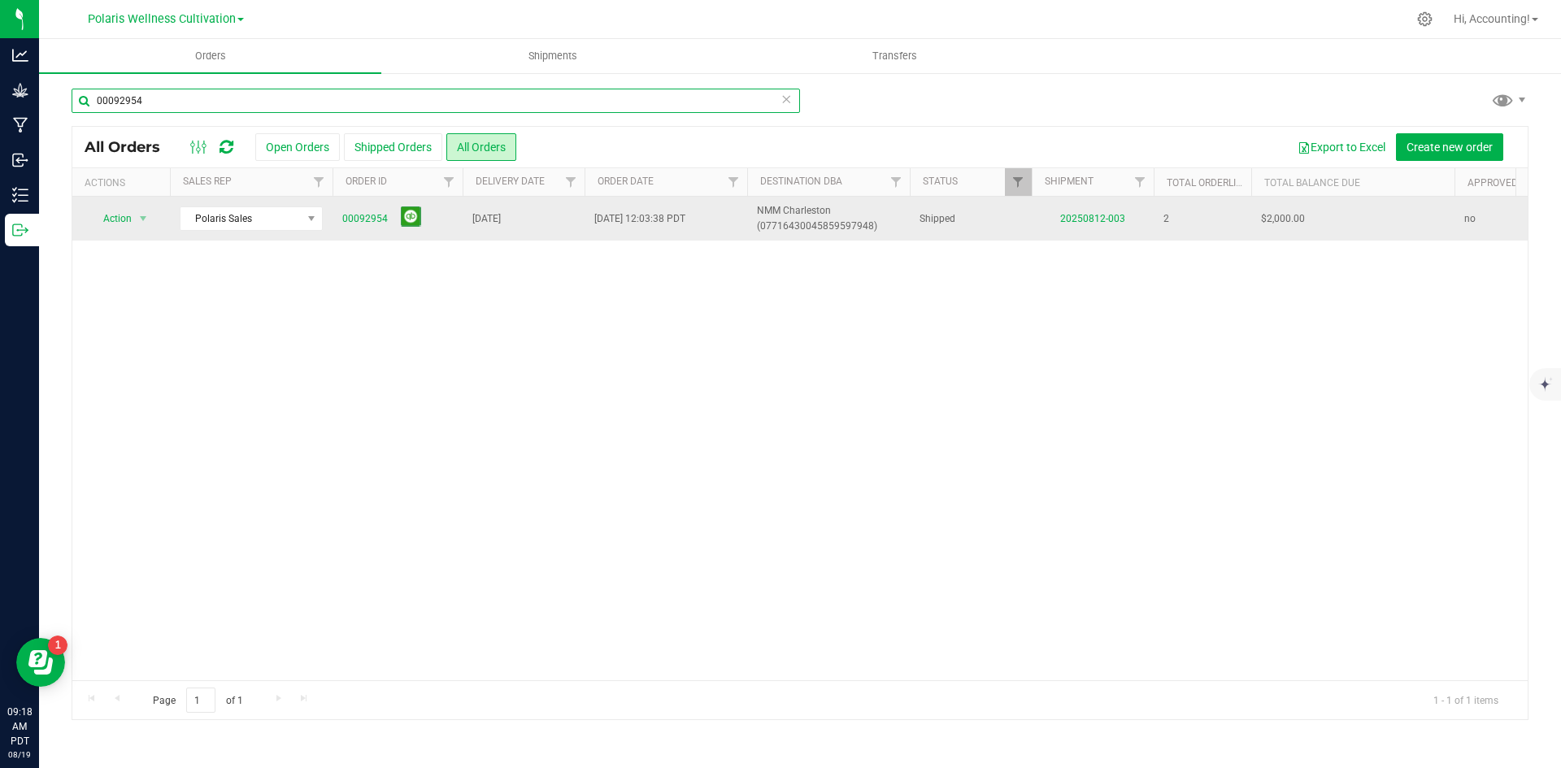
click at [150, 94] on input "00092954" at bounding box center [436, 101] width 729 height 24
type input "00092956"
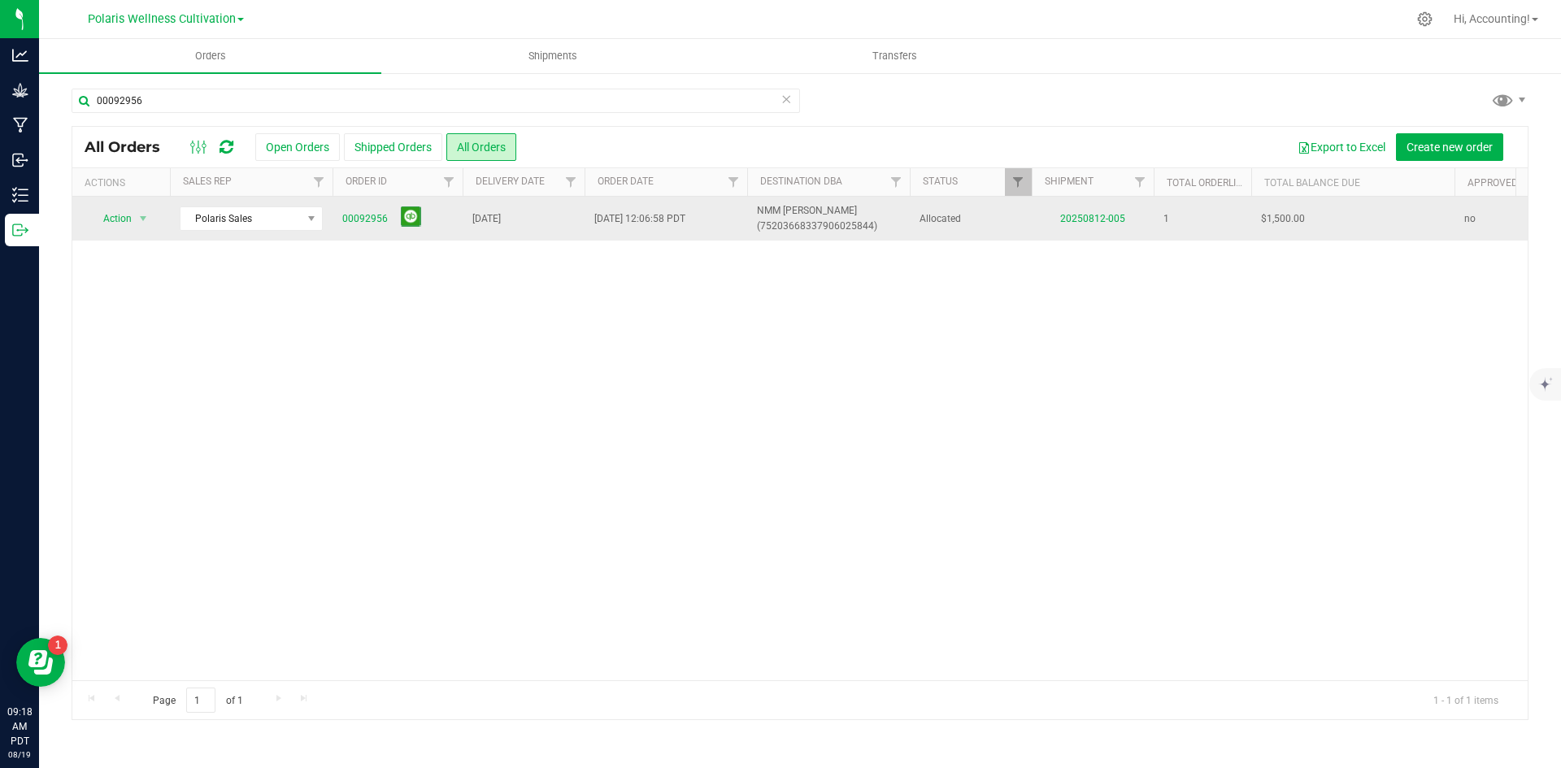
click at [1098, 203] on td "20250812-005" at bounding box center [1093, 219] width 122 height 44
click at [1090, 218] on link "20250812-005" at bounding box center [1092, 218] width 65 height 11
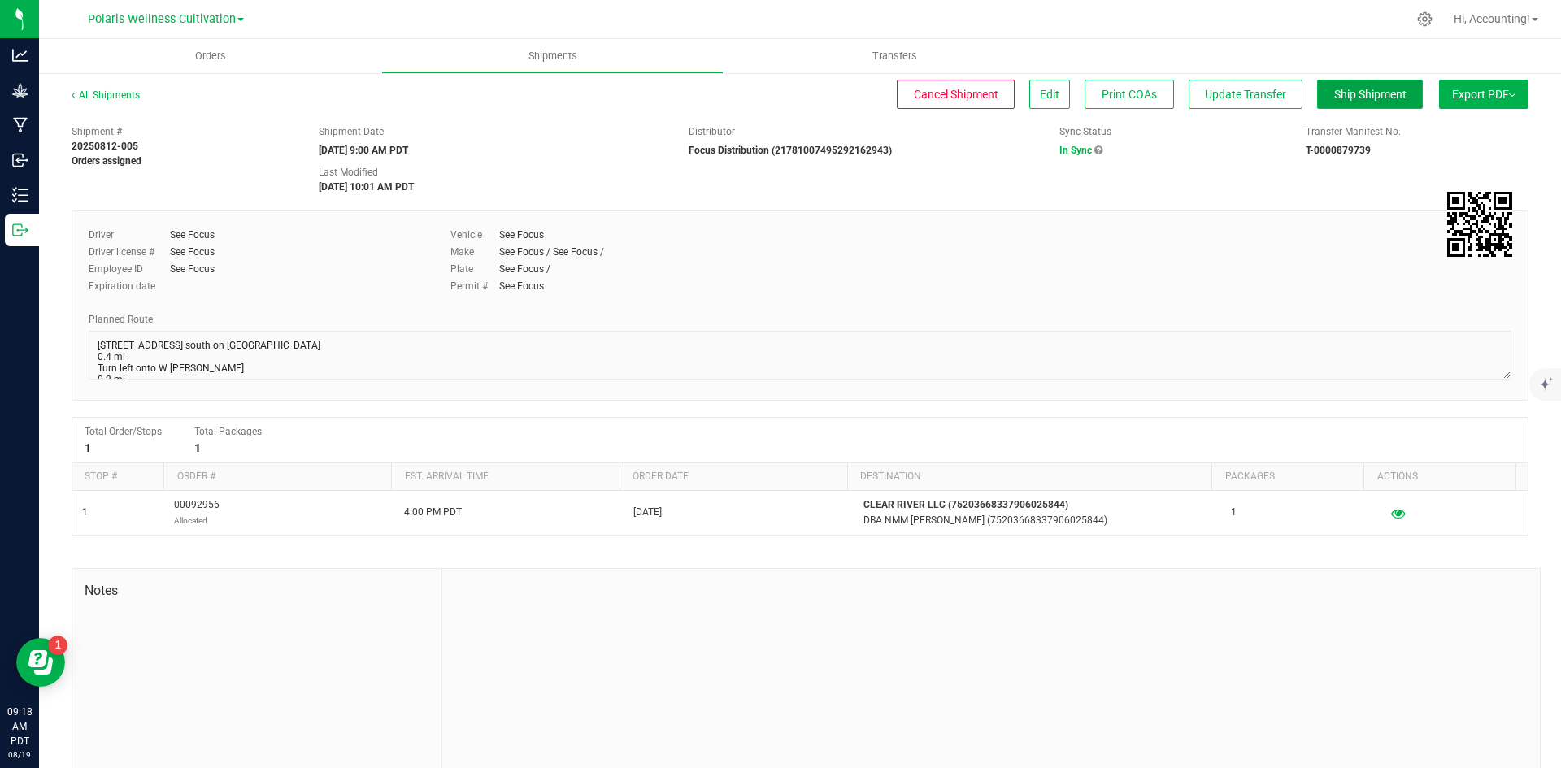
click at [1338, 94] on span "Ship Shipment" at bounding box center [1370, 94] width 72 height 13
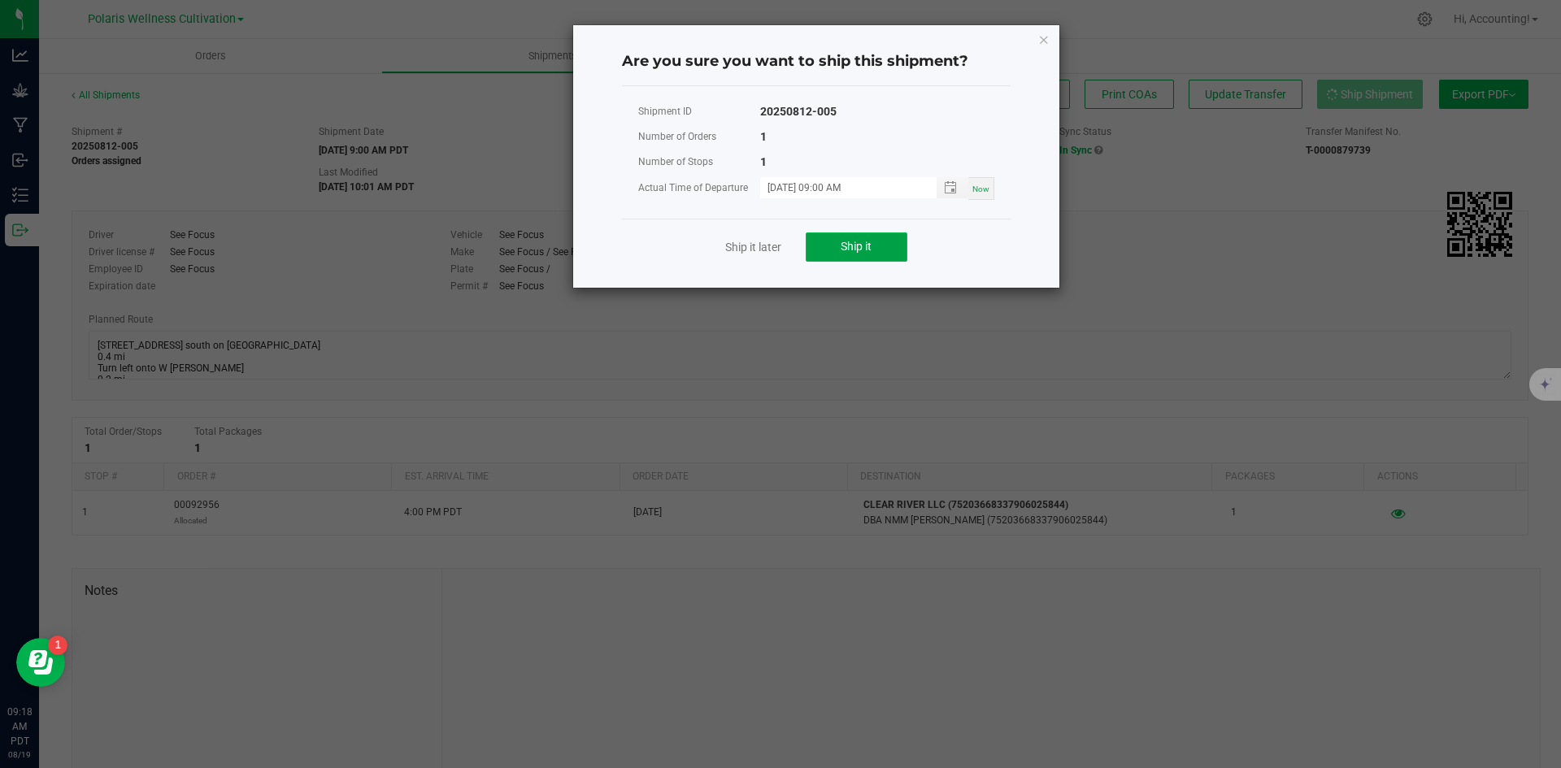
click at [838, 246] on button "Ship it" at bounding box center [857, 247] width 102 height 29
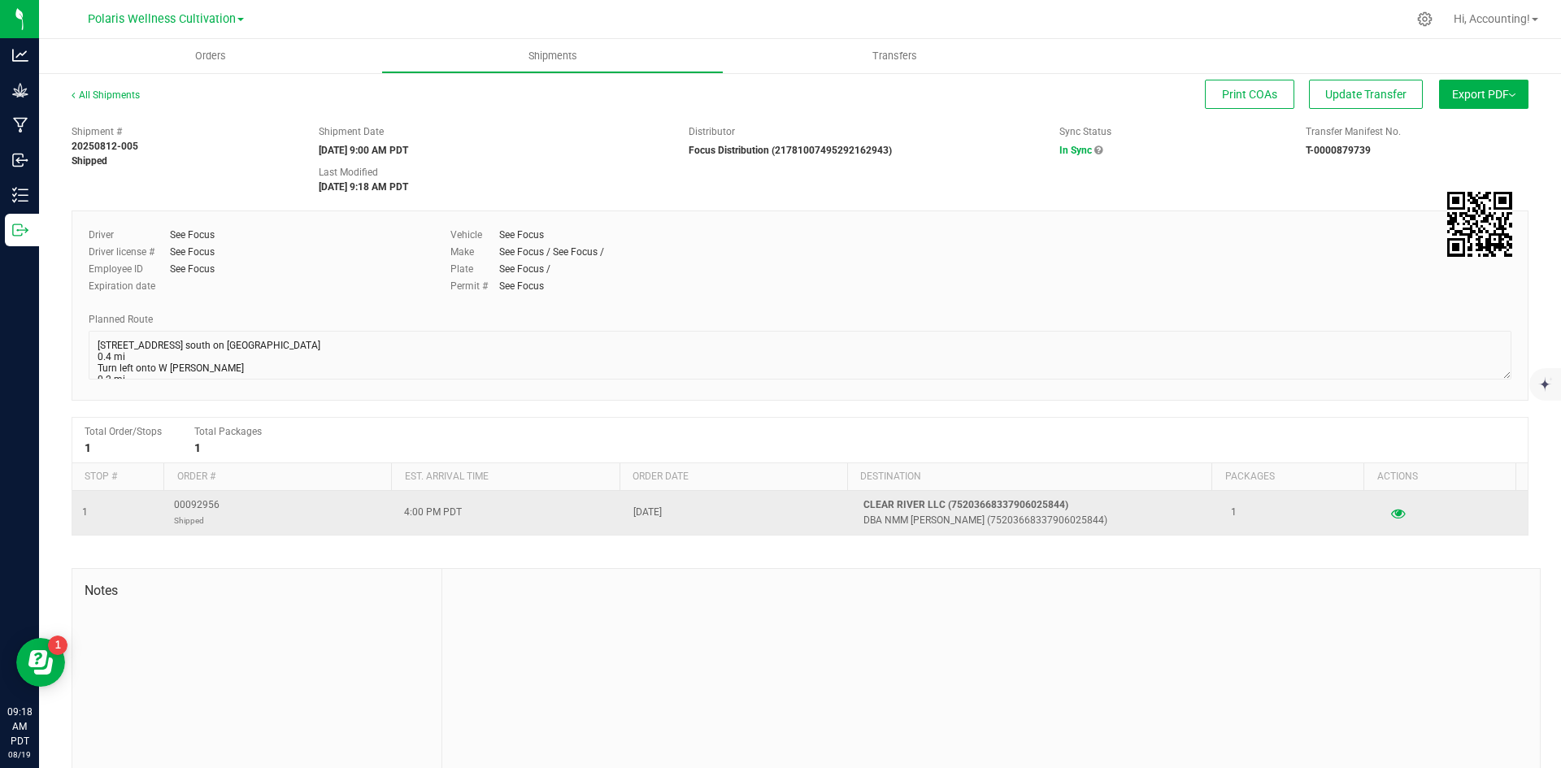
click at [212, 502] on span "00092956 Shipped" at bounding box center [197, 513] width 46 height 31
copy span "00092956"
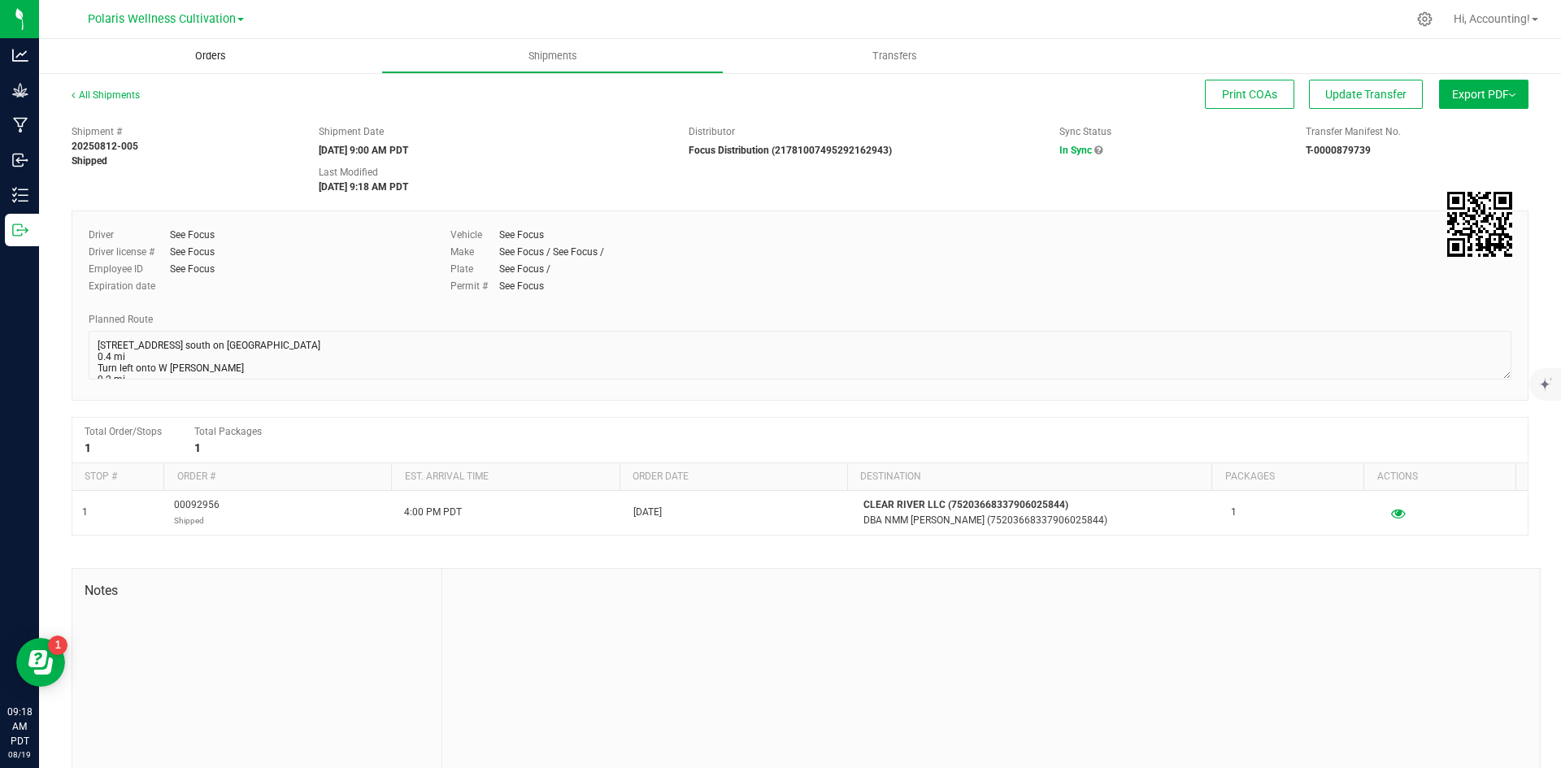
click at [232, 48] on uib-tab-heading "Orders" at bounding box center [210, 56] width 342 height 34
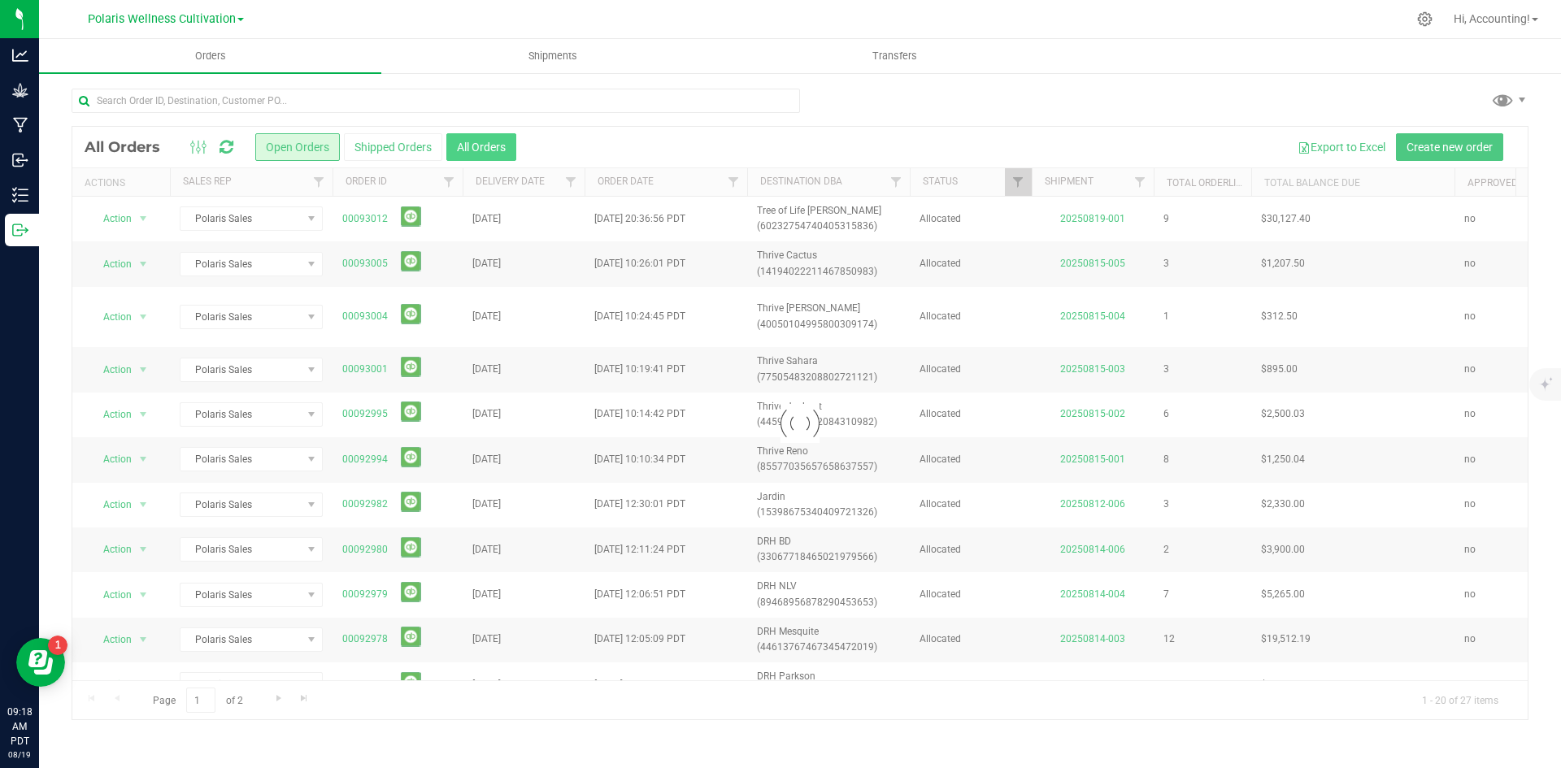
click at [477, 162] on div "All Orders Open Orders Shipped Orders All Orders Export to Excel Create new ord…" at bounding box center [799, 147] width 1455 height 41
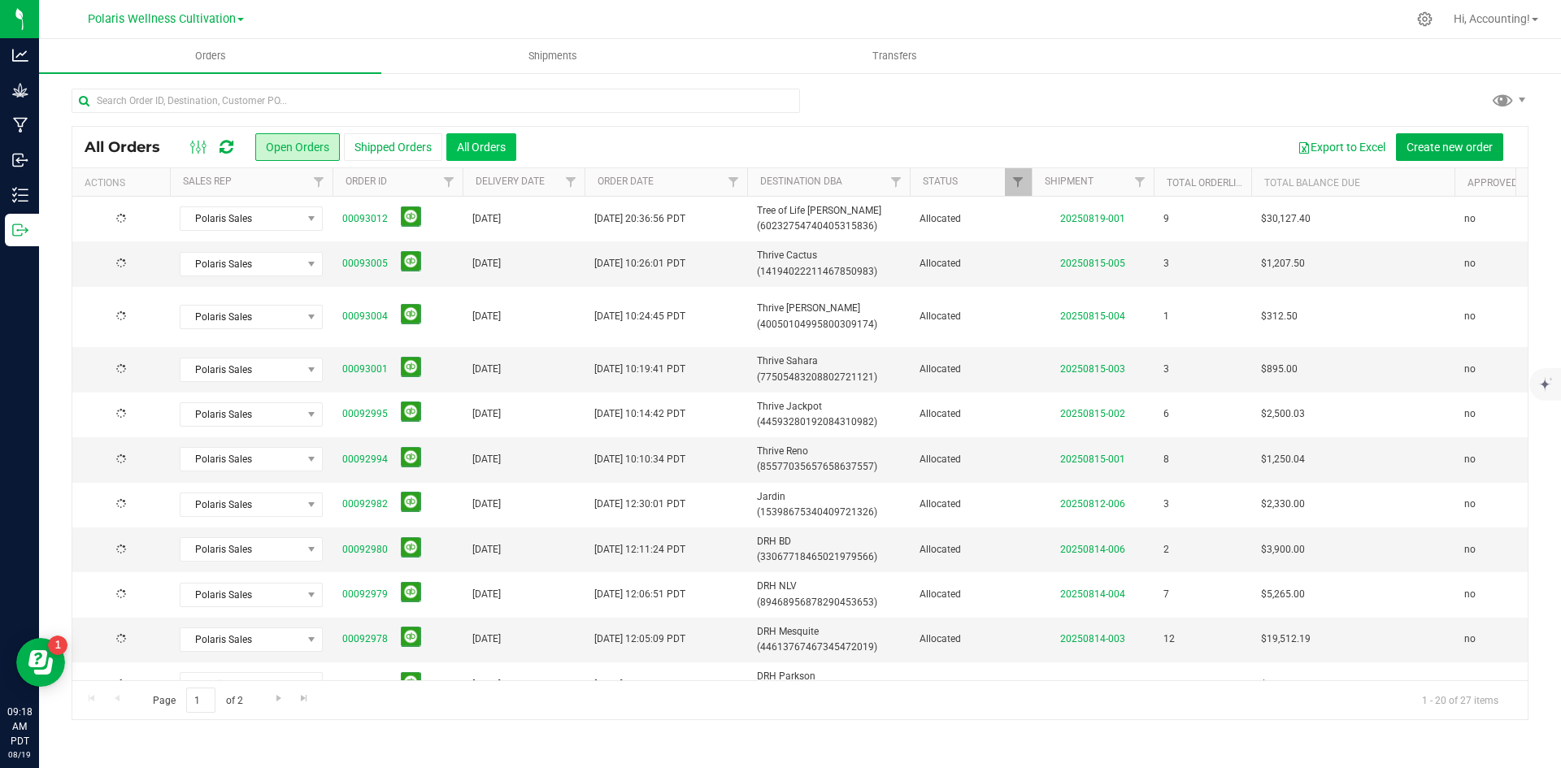
click at [481, 152] on button "All Orders" at bounding box center [481, 147] width 70 height 28
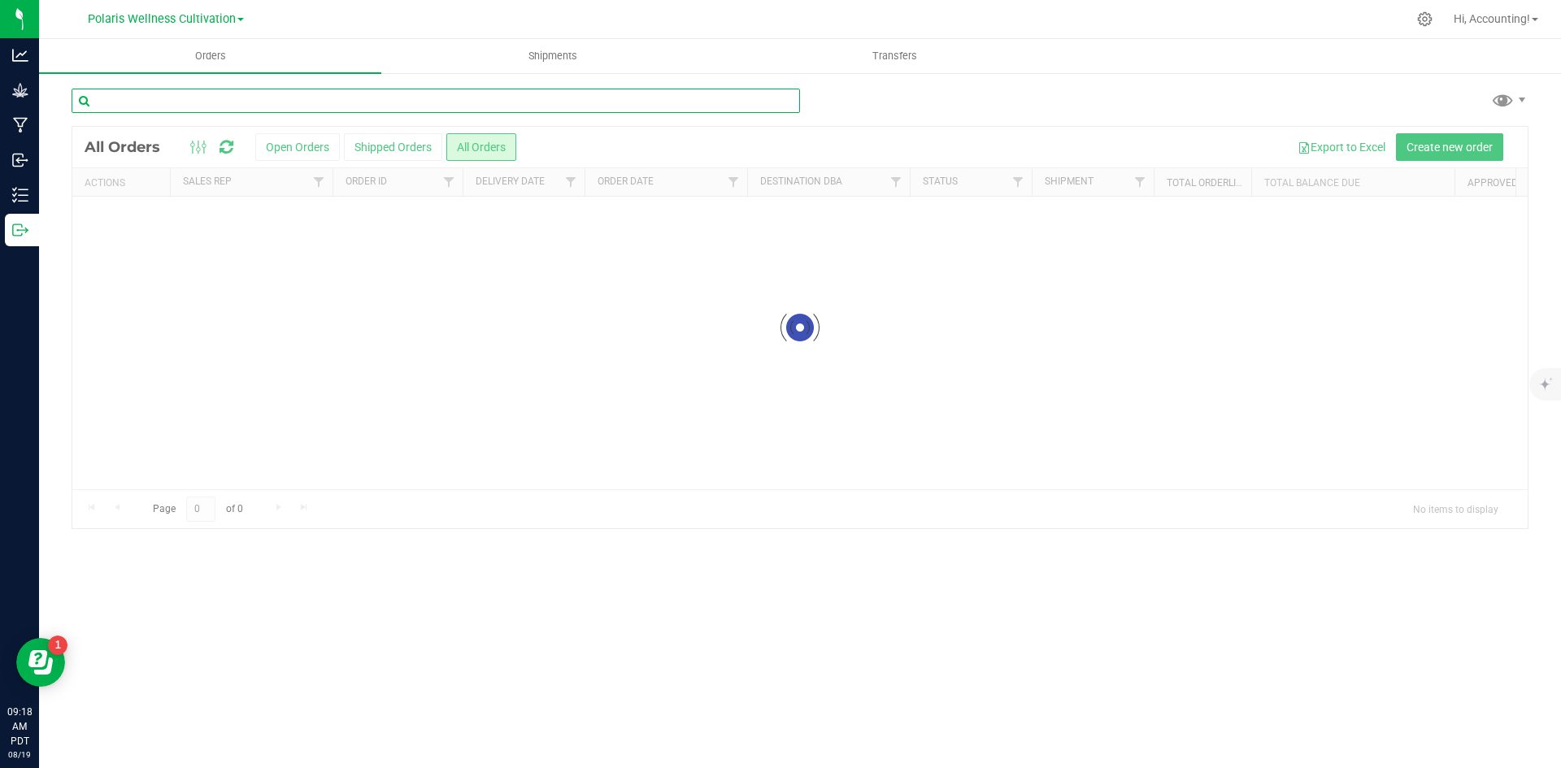
click at [481, 104] on input "text" at bounding box center [436, 101] width 729 height 24
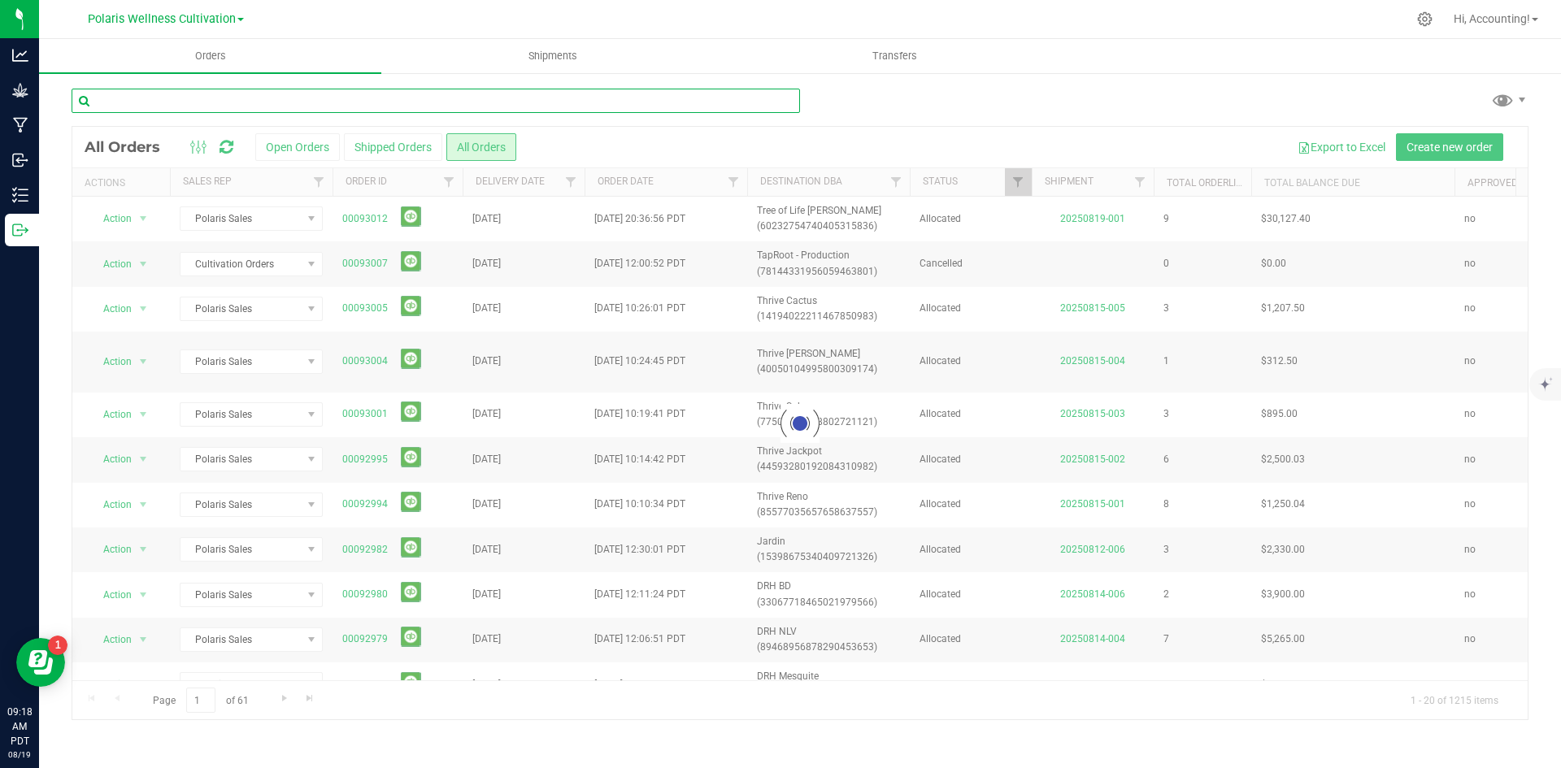
paste input "00092956"
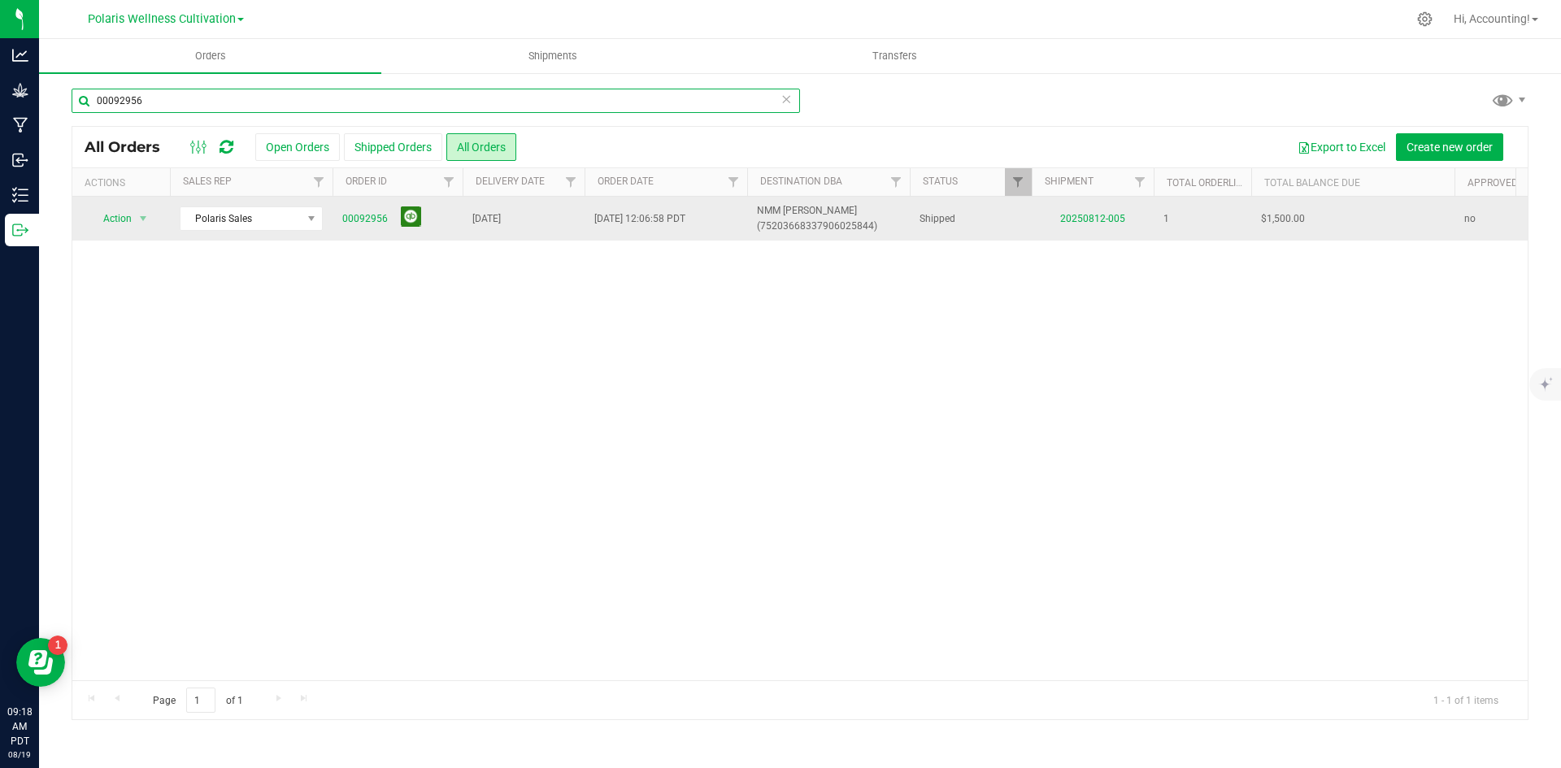
type input "00092956"
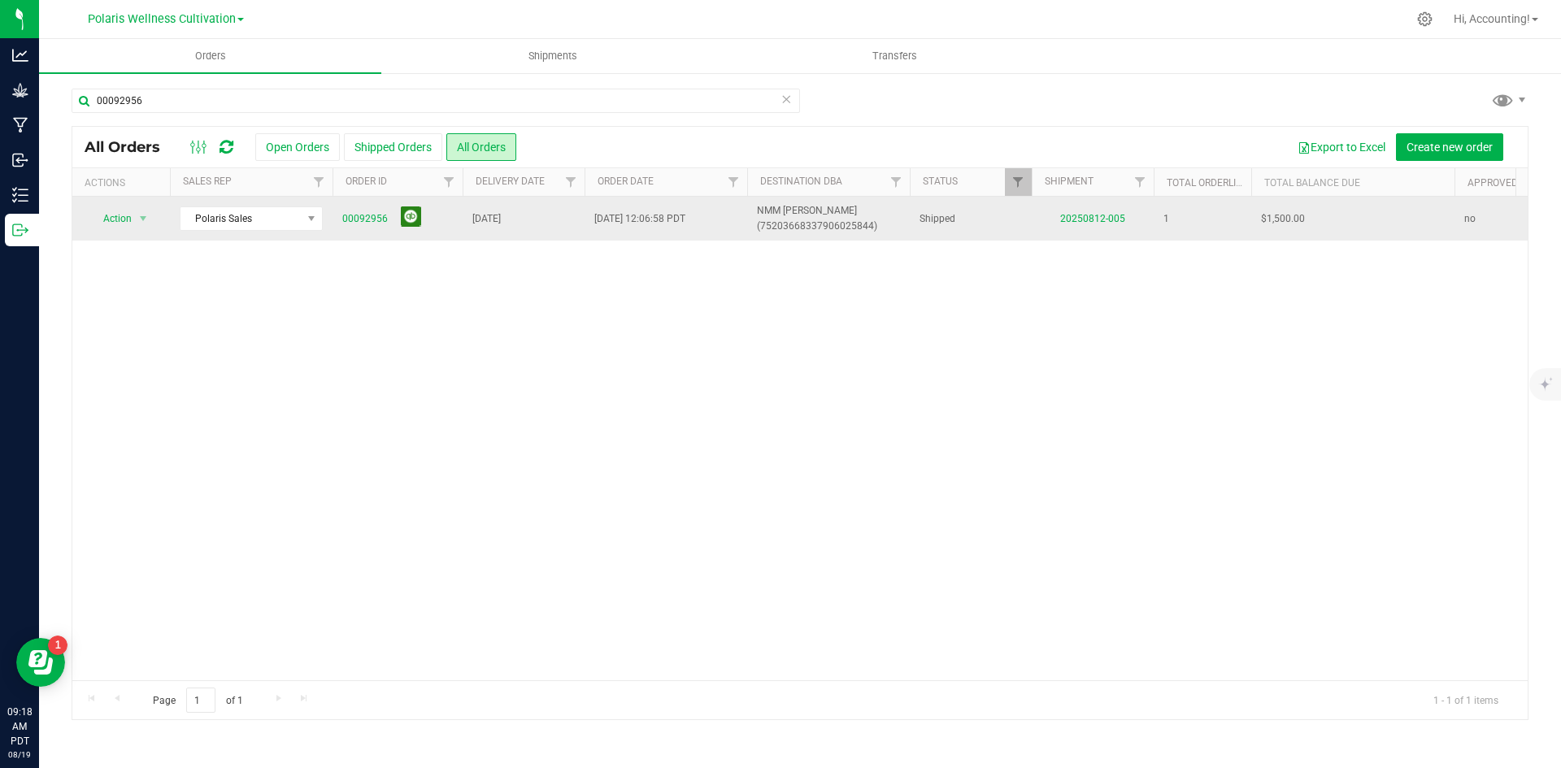
click at [401, 220] on button at bounding box center [411, 217] width 20 height 20
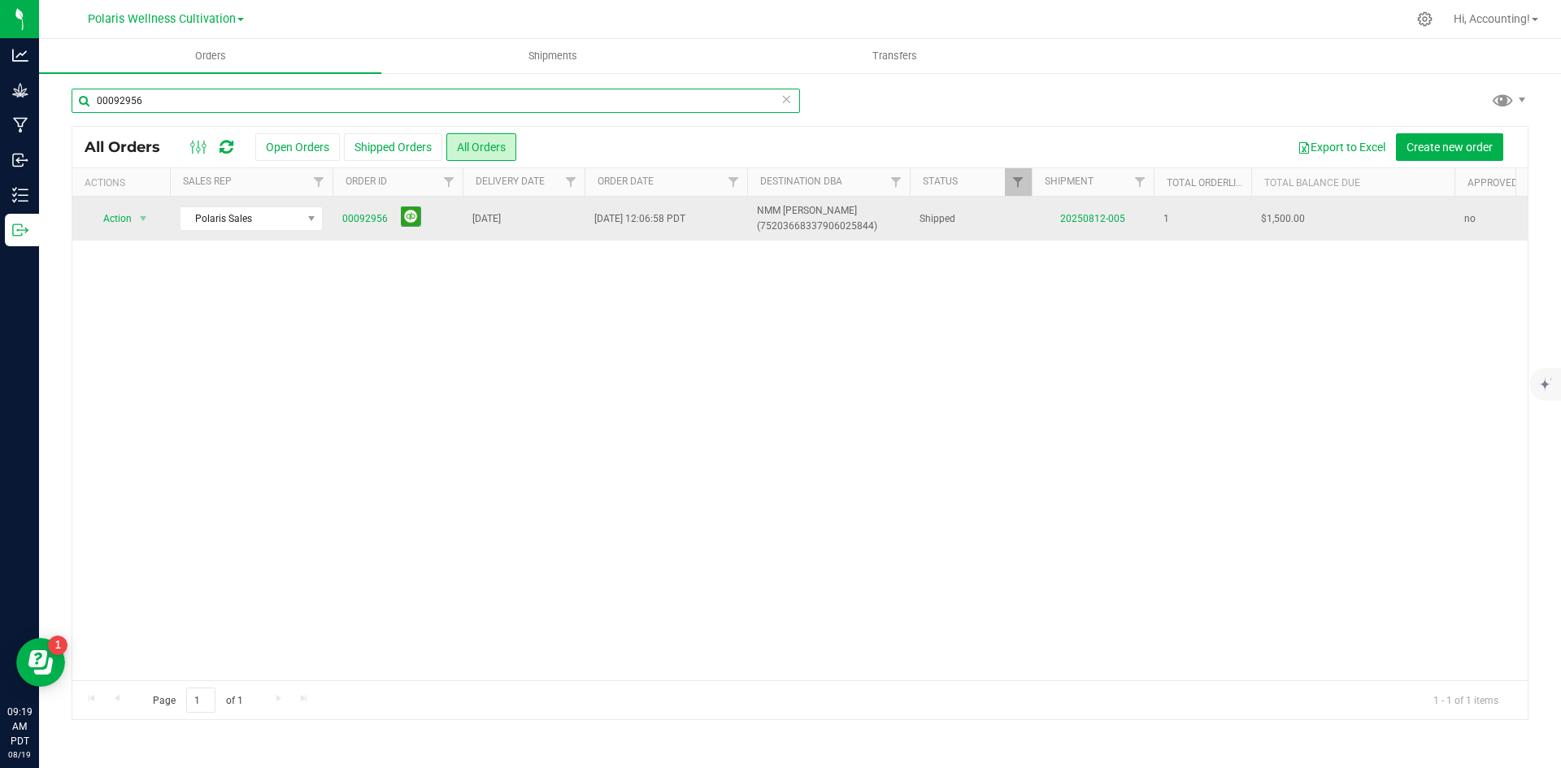
click at [385, 94] on input "00092956" at bounding box center [436, 101] width 729 height 24
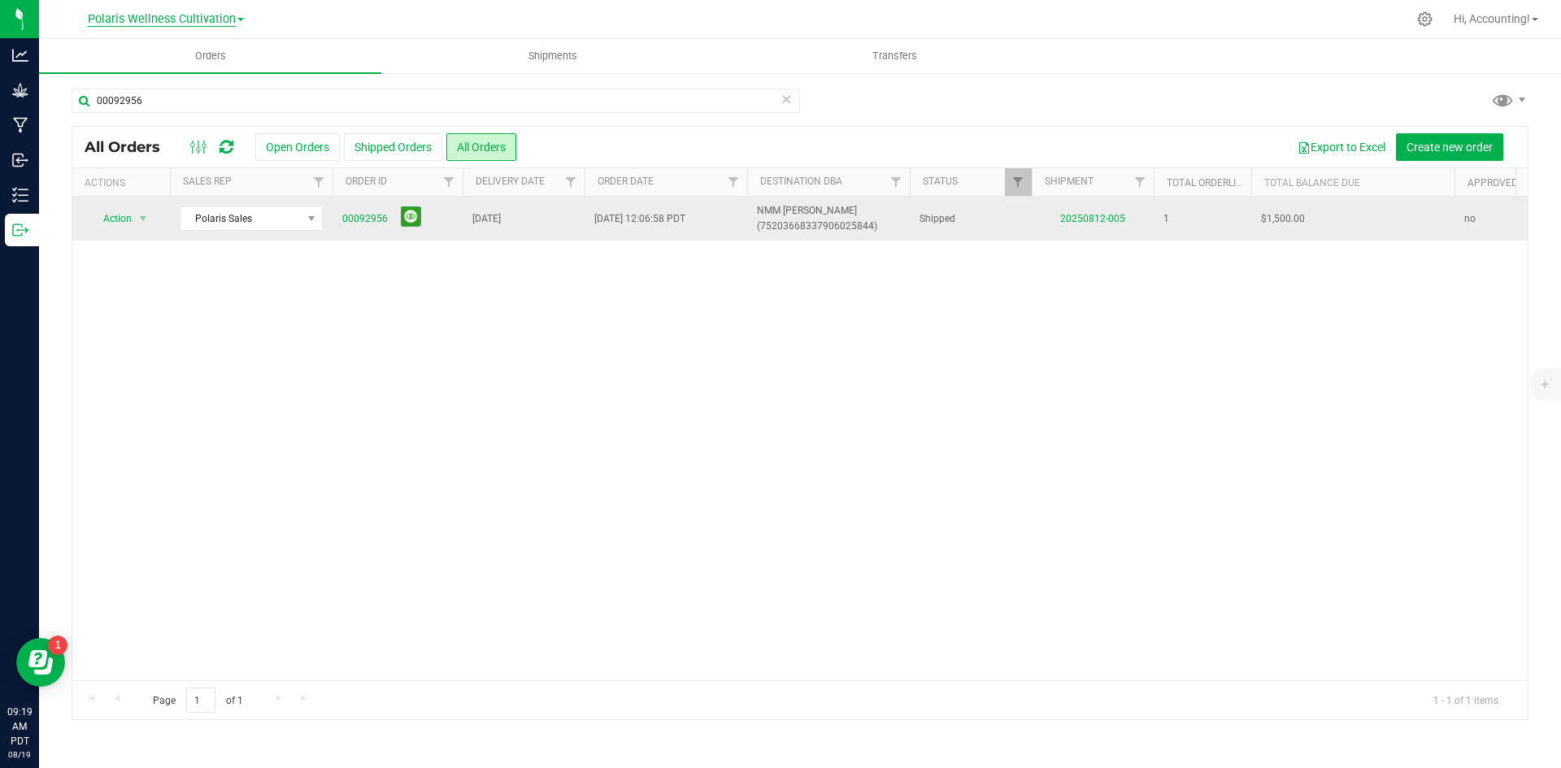
click at [231, 19] on span "Polaris Wellness Cultivation" at bounding box center [162, 19] width 148 height 15
click at [207, 78] on link "Polaris Wellness Production" at bounding box center [165, 79] width 237 height 22
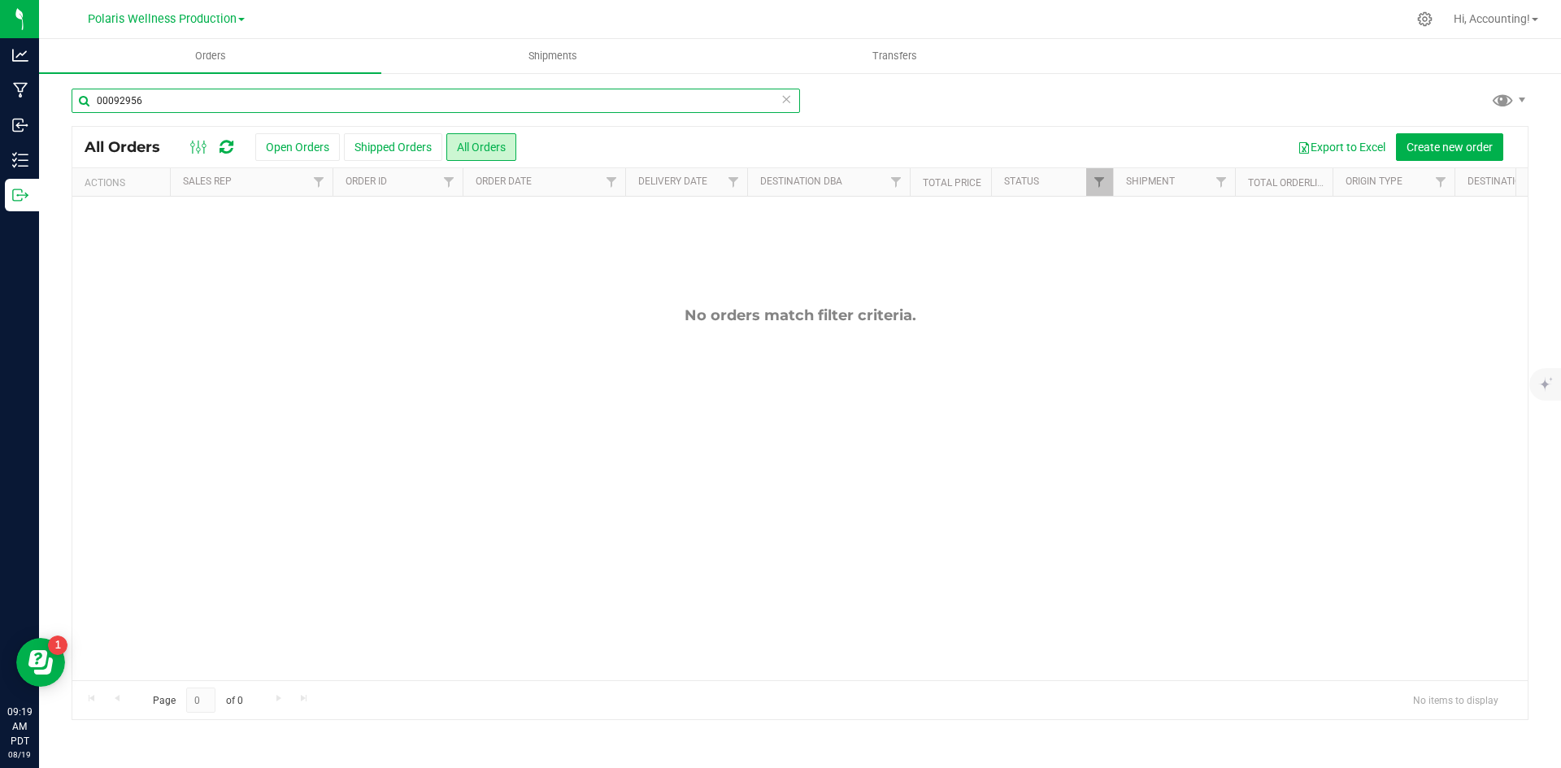
click at [340, 102] on input "00092956" at bounding box center [436, 101] width 729 height 24
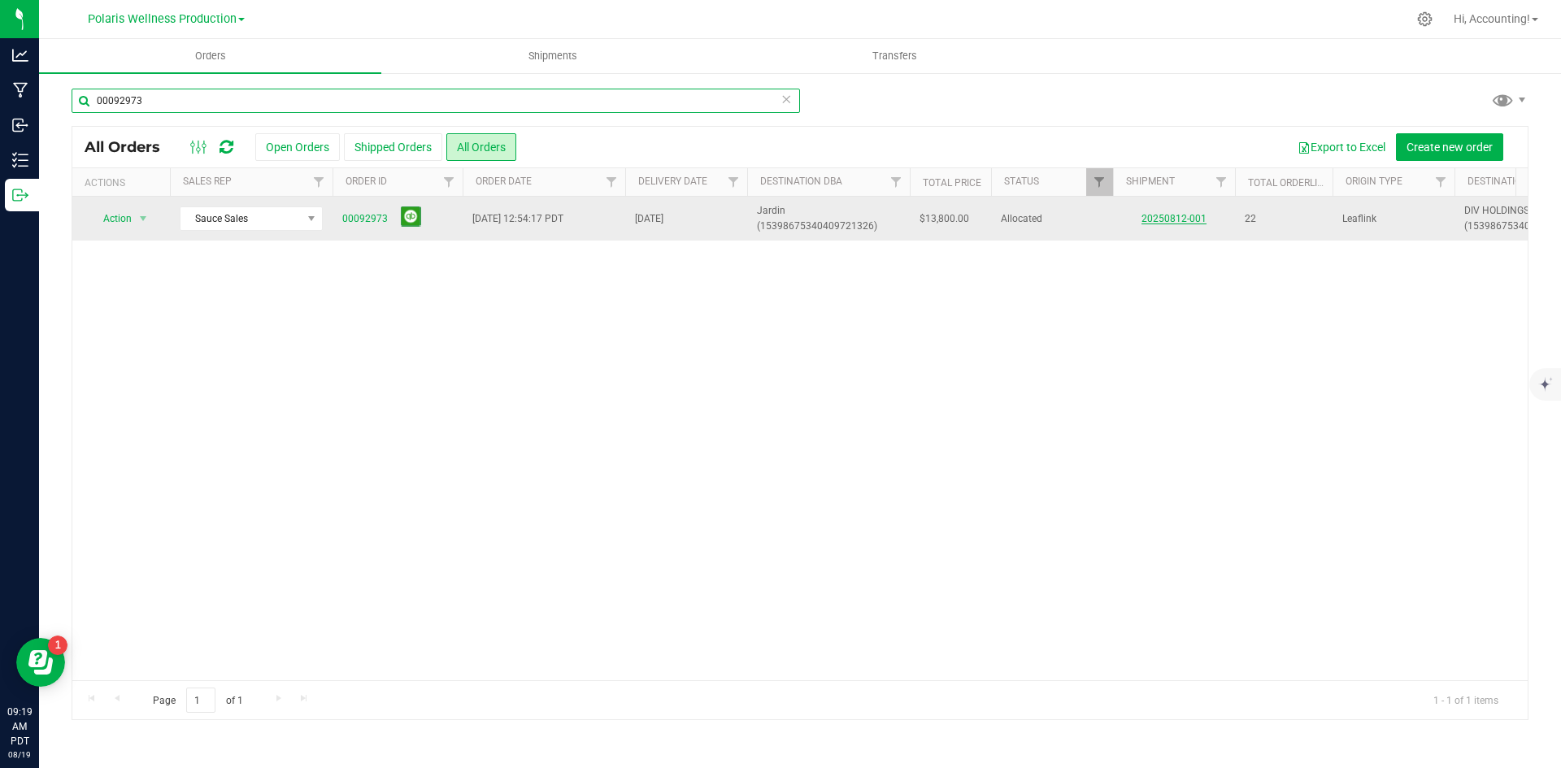
type input "00092973"
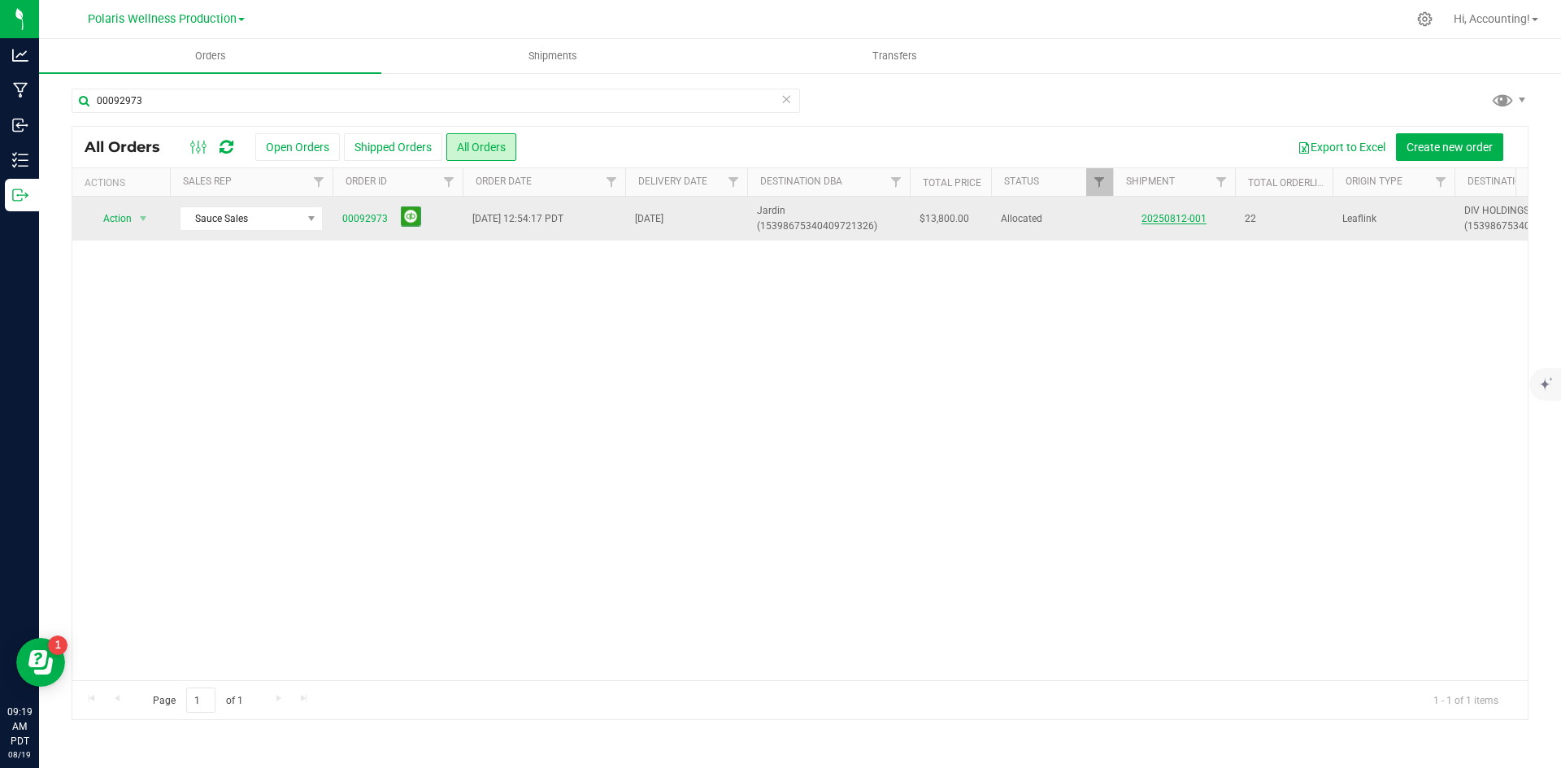
click at [1178, 215] on link "20250812-001" at bounding box center [1174, 218] width 65 height 11
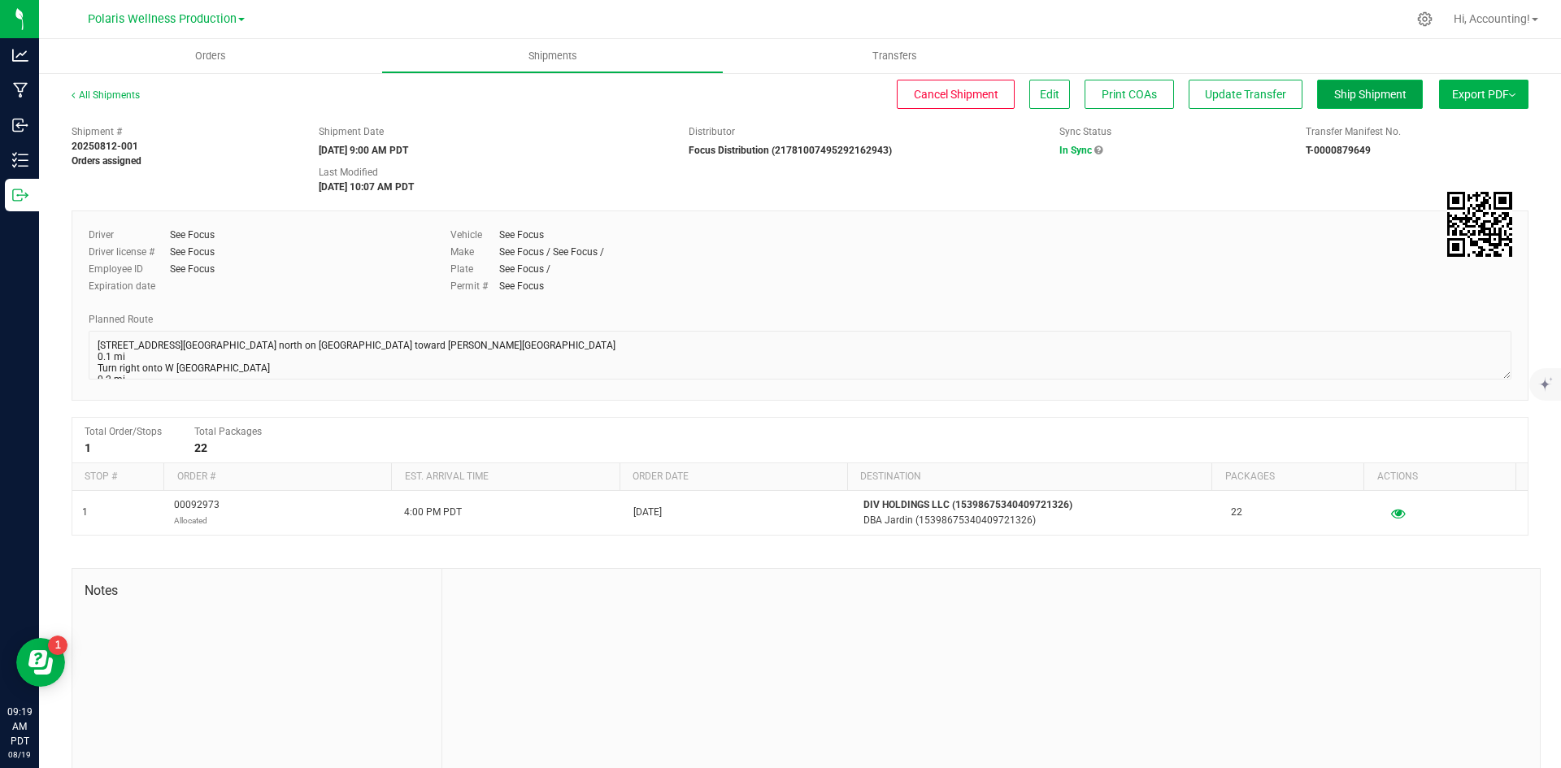
click at [1338, 106] on button "Ship Shipment" at bounding box center [1370, 94] width 106 height 29
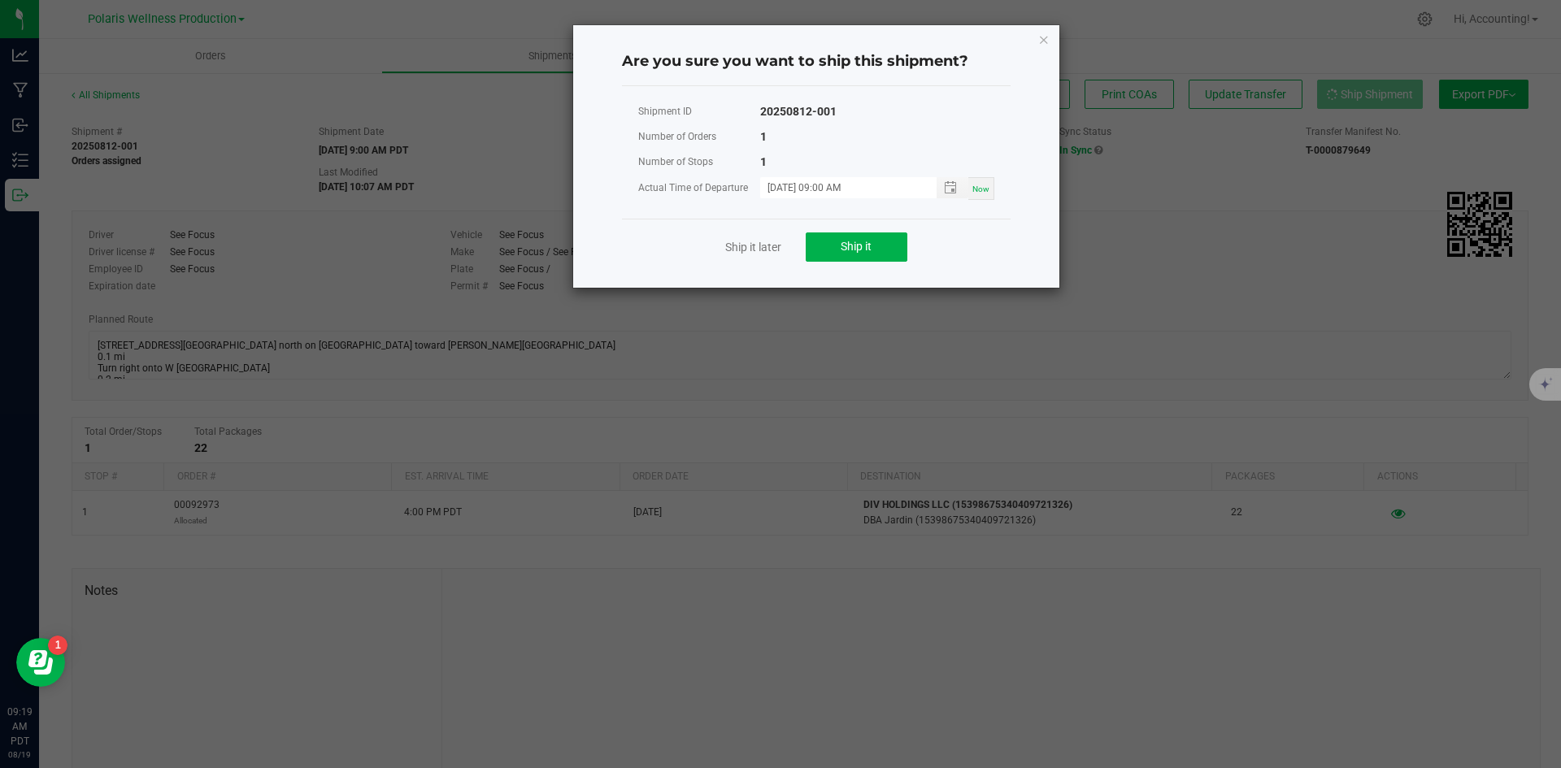
click at [856, 265] on div "Ship it later Ship it" at bounding box center [816, 247] width 389 height 56
click at [859, 257] on button "Ship it" at bounding box center [857, 247] width 102 height 29
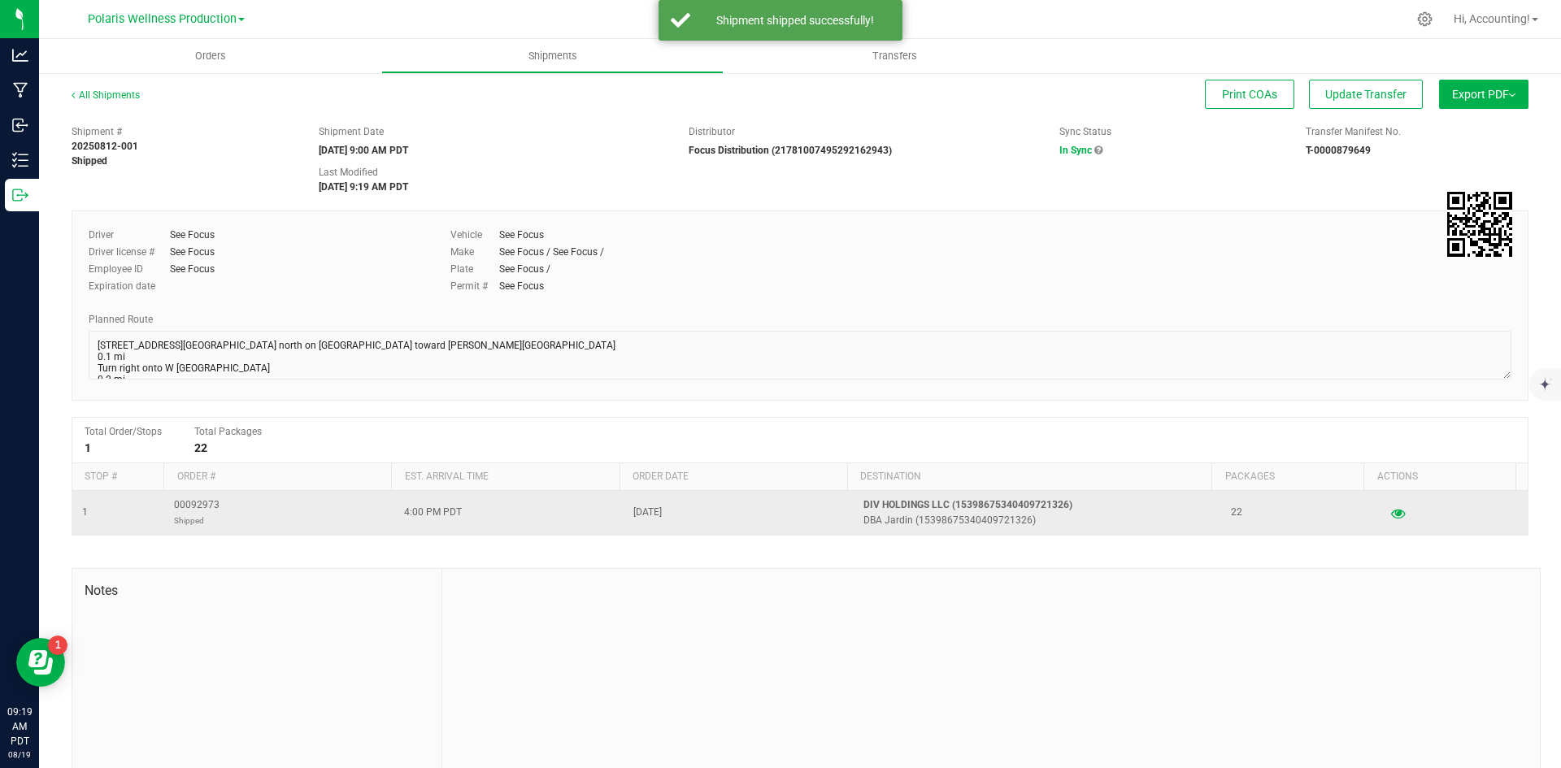
click at [204, 502] on span "00092973 Shipped" at bounding box center [197, 513] width 46 height 31
copy span "00092973"
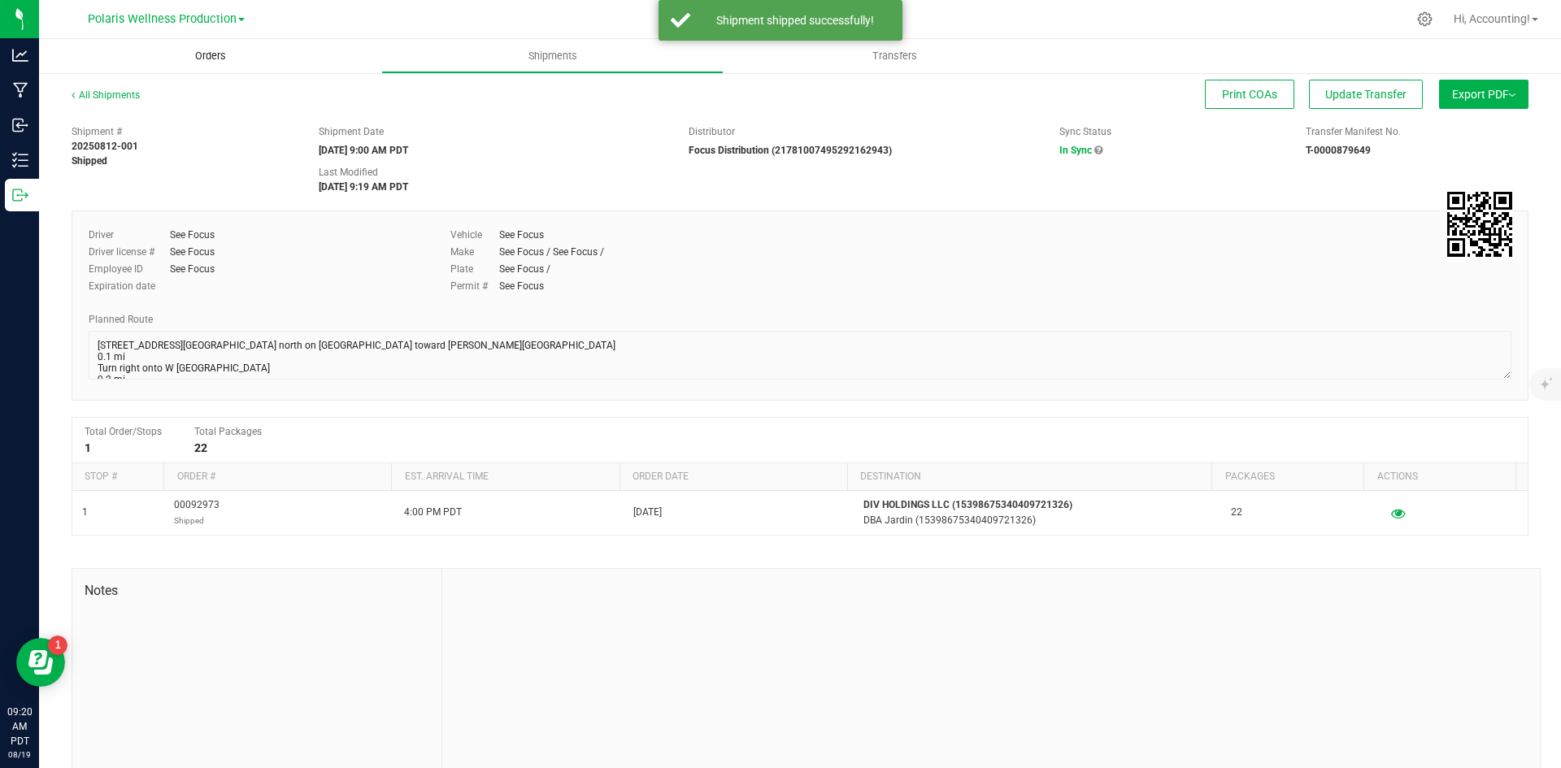
click at [205, 66] on uib-tab-heading "Orders" at bounding box center [210, 56] width 342 height 34
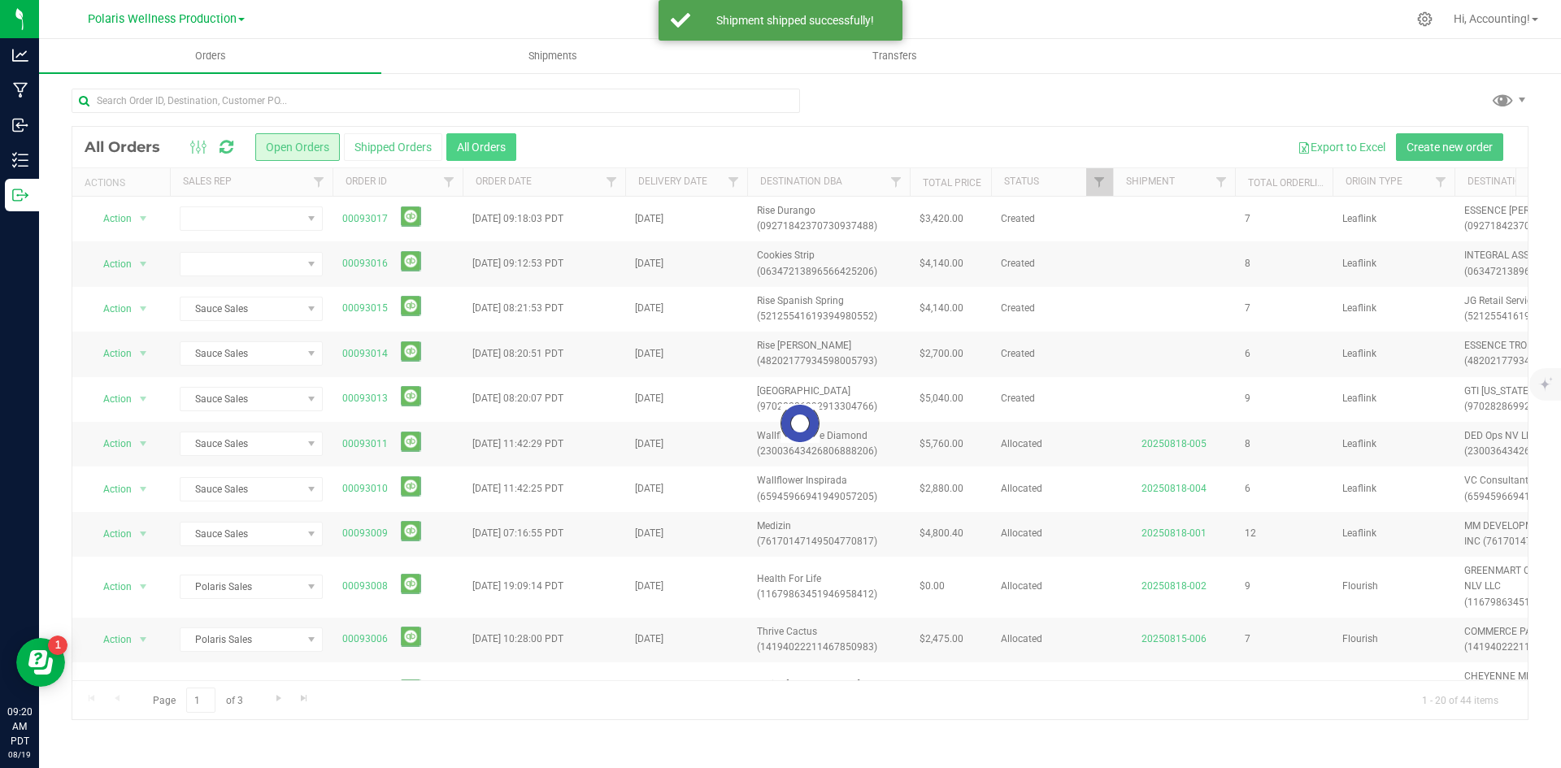
click at [476, 137] on button "All Orders" at bounding box center [481, 147] width 70 height 28
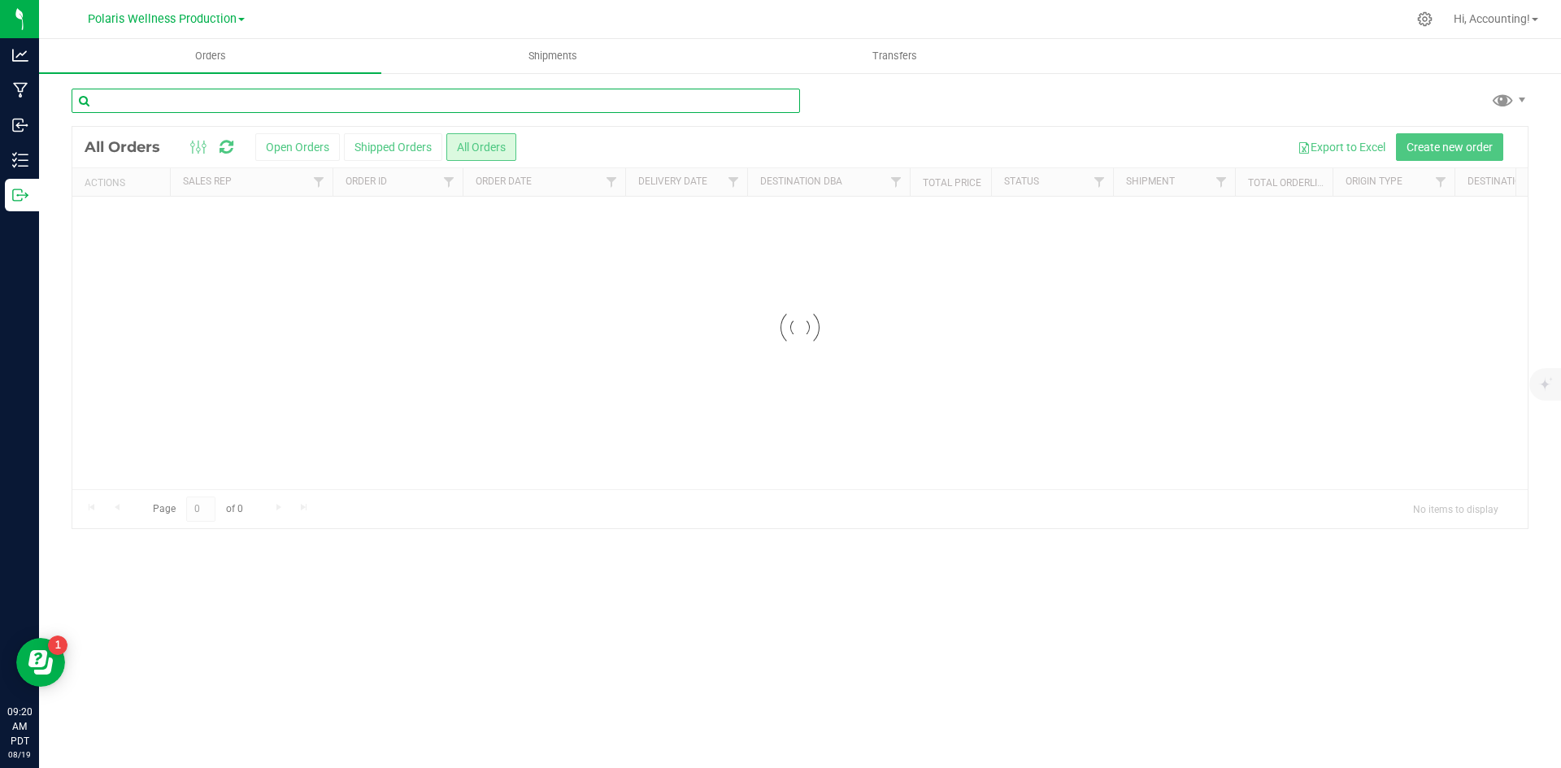
click at [465, 97] on input "text" at bounding box center [436, 101] width 729 height 24
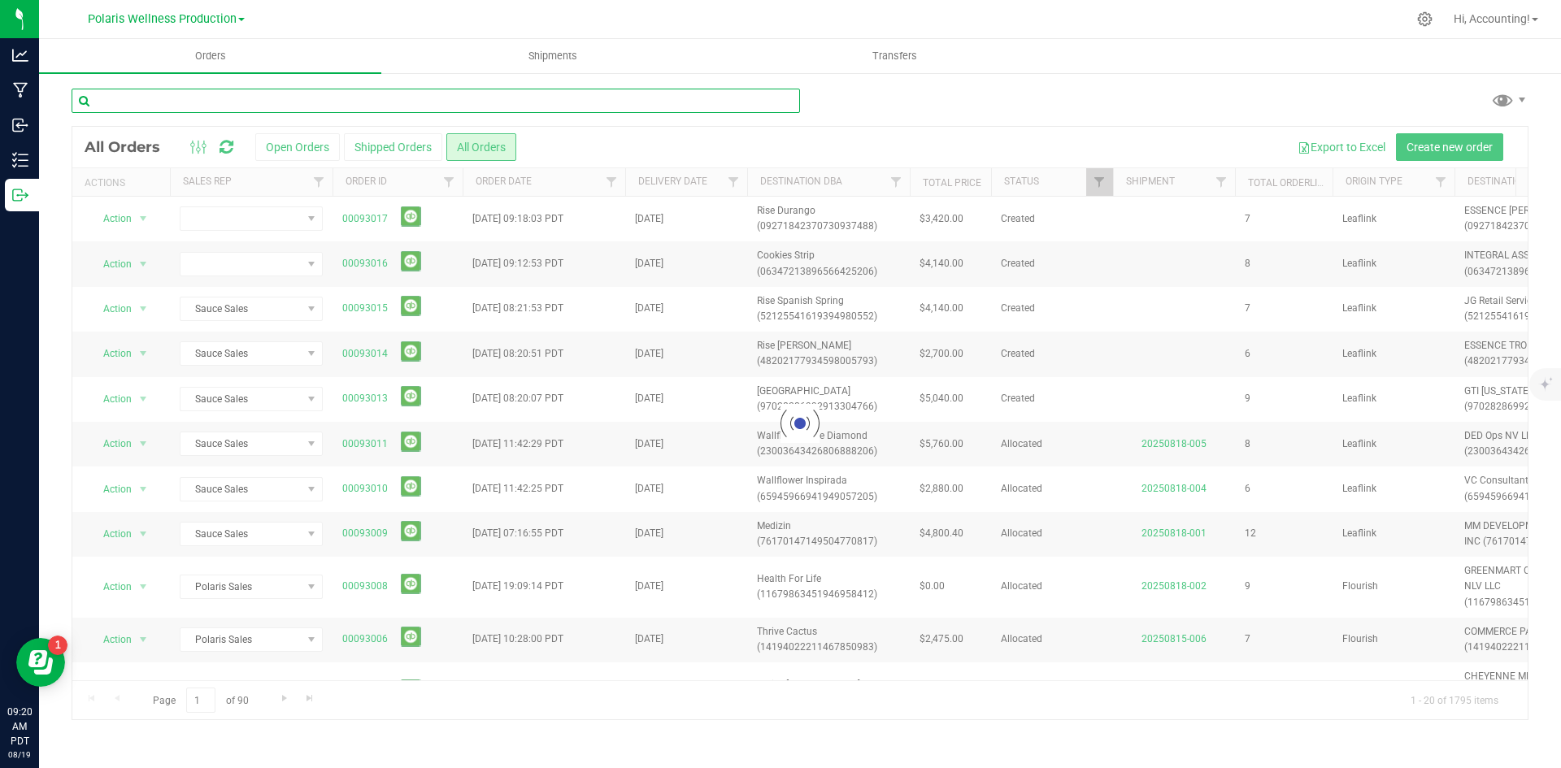
paste input "00092973"
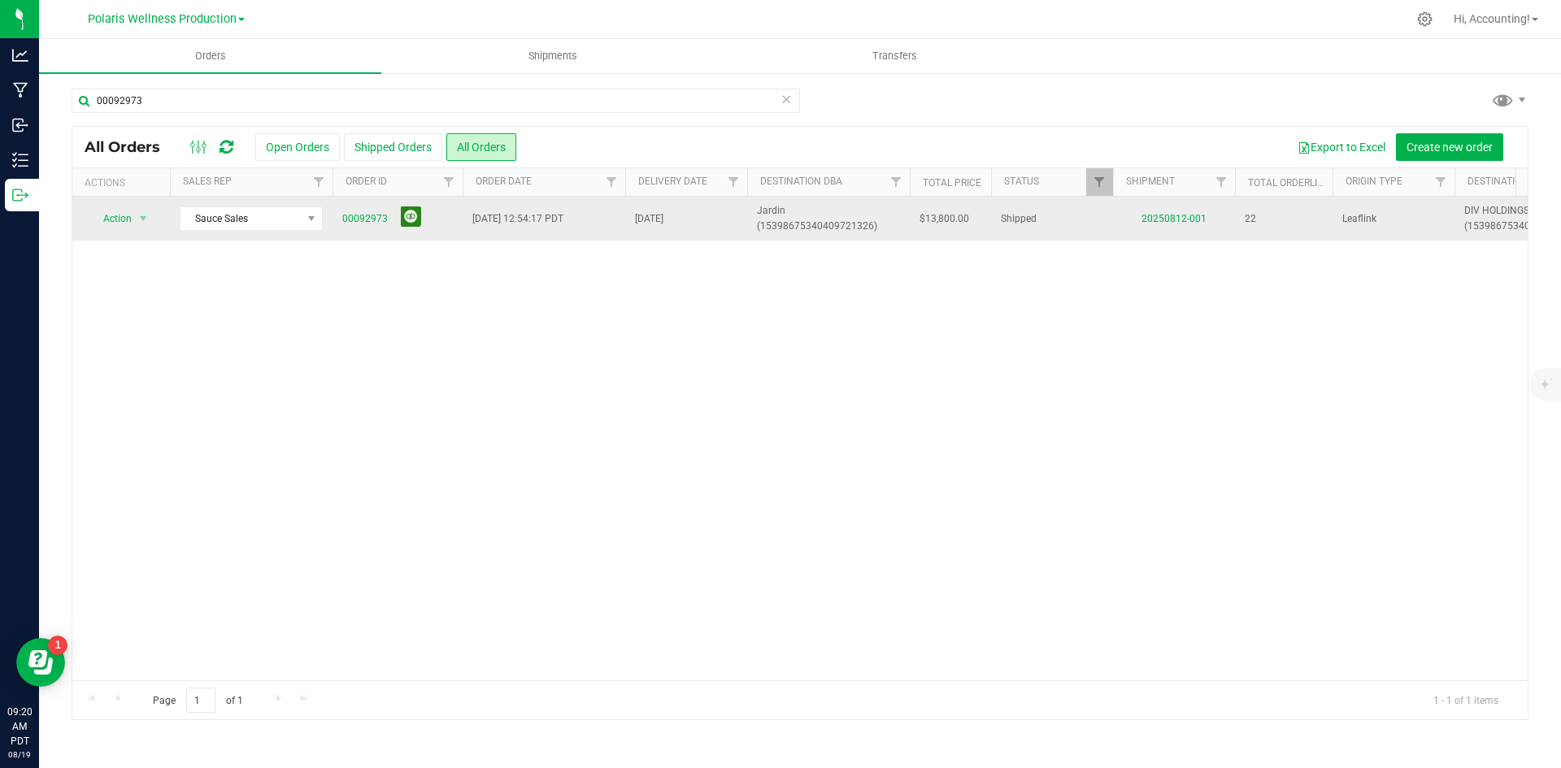
click at [411, 219] on button at bounding box center [411, 217] width 20 height 20
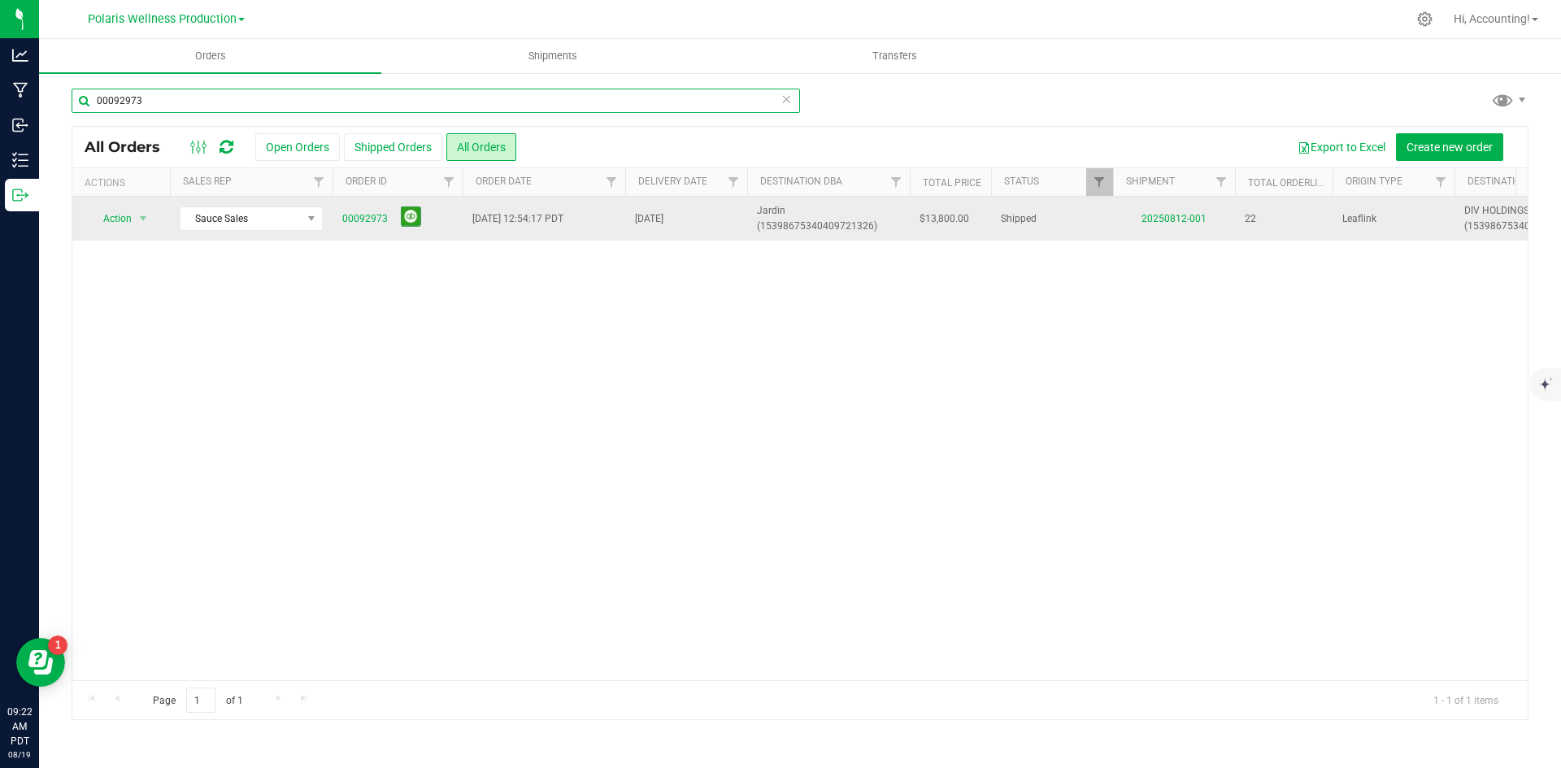
click at [207, 109] on input "00092973" at bounding box center [436, 101] width 729 height 24
type input "00092936"
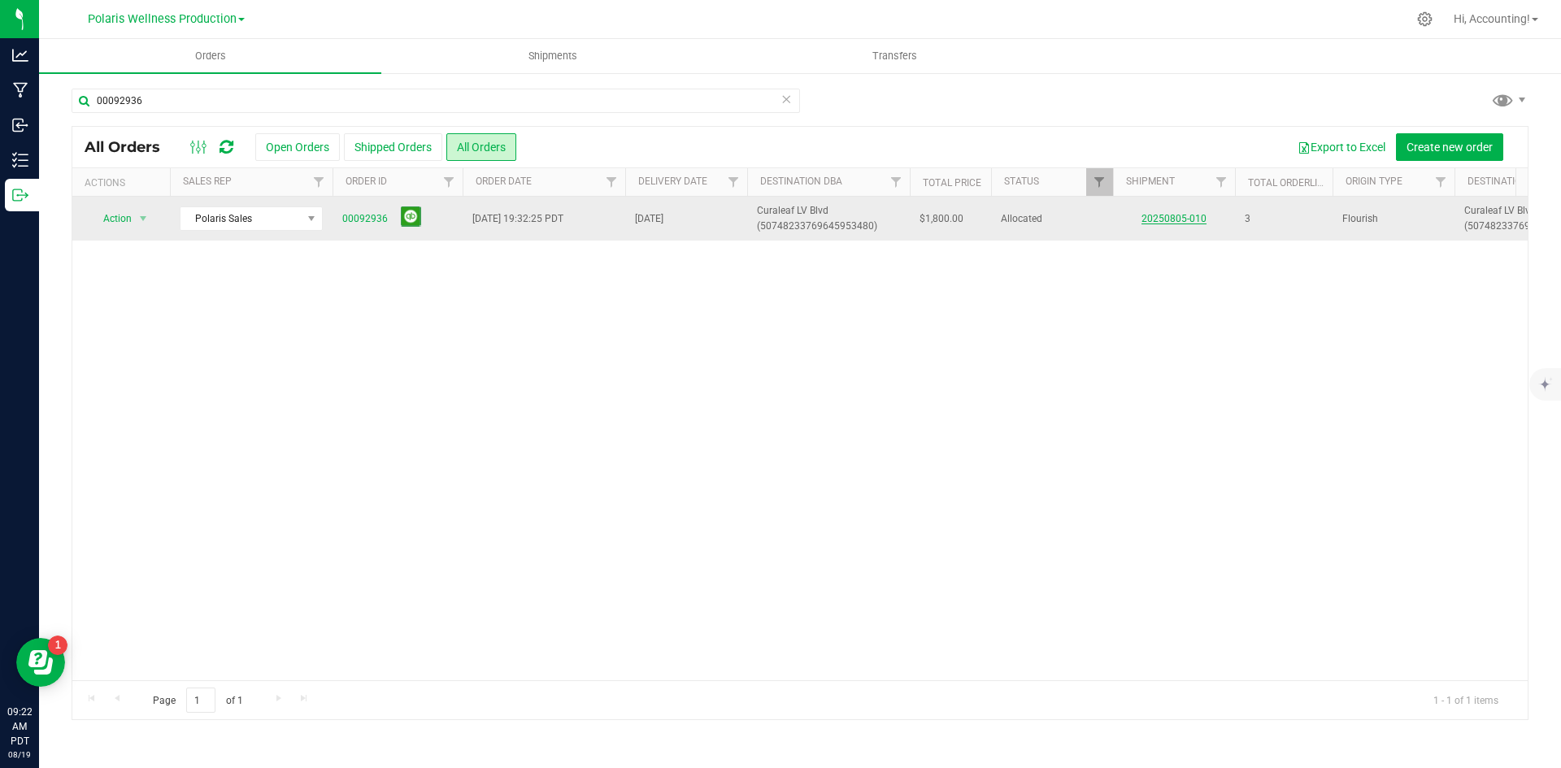
click at [1172, 223] on link "20250805-010" at bounding box center [1174, 218] width 65 height 11
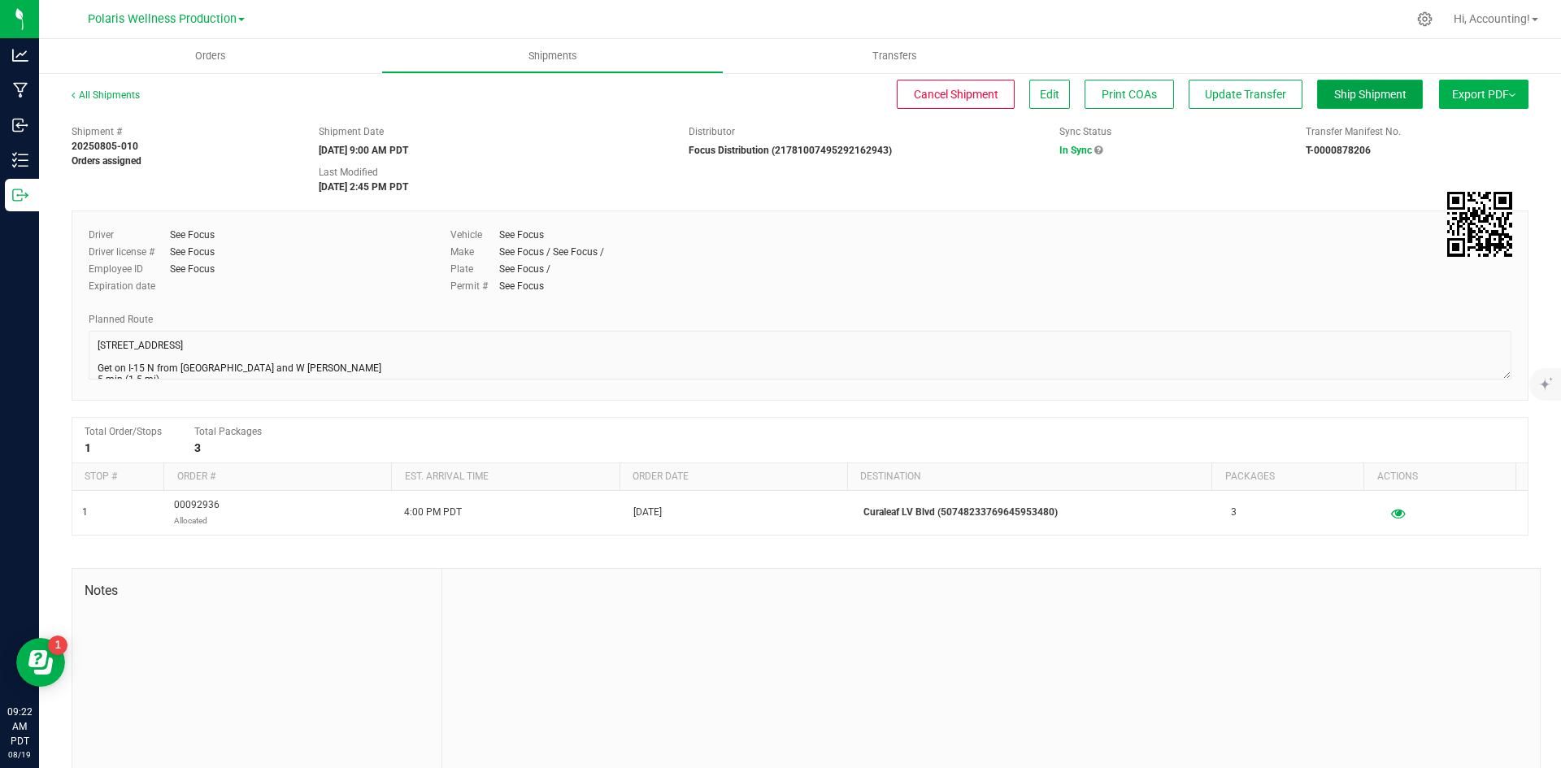
click at [1341, 94] on span "Ship Shipment" at bounding box center [1370, 94] width 72 height 13
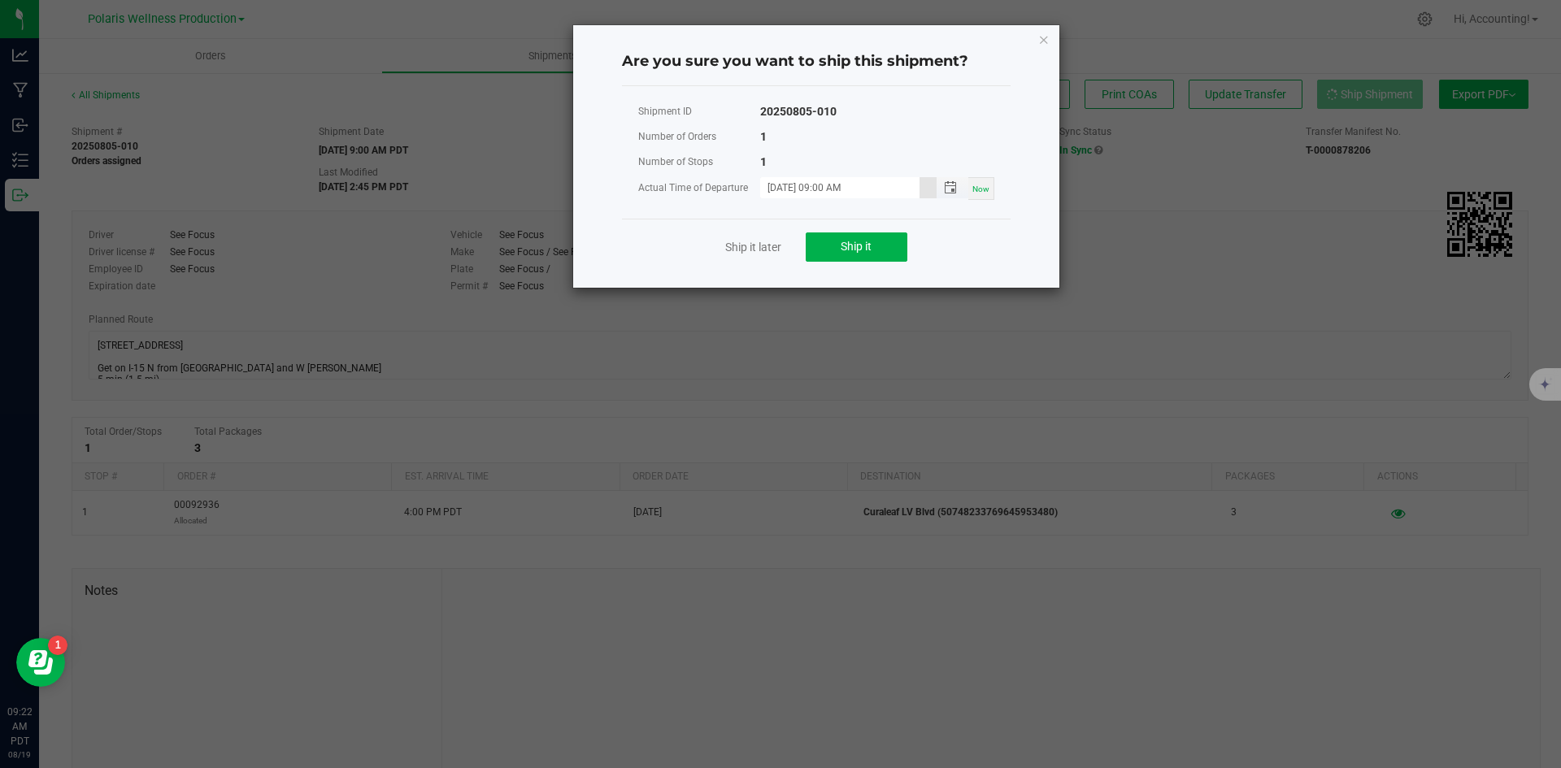
click at [790, 189] on input "[DATE] 09:00 AM" at bounding box center [839, 187] width 159 height 20
type input "[DATE] 09:00 AM"
click at [840, 254] on button "Ship it" at bounding box center [857, 247] width 102 height 29
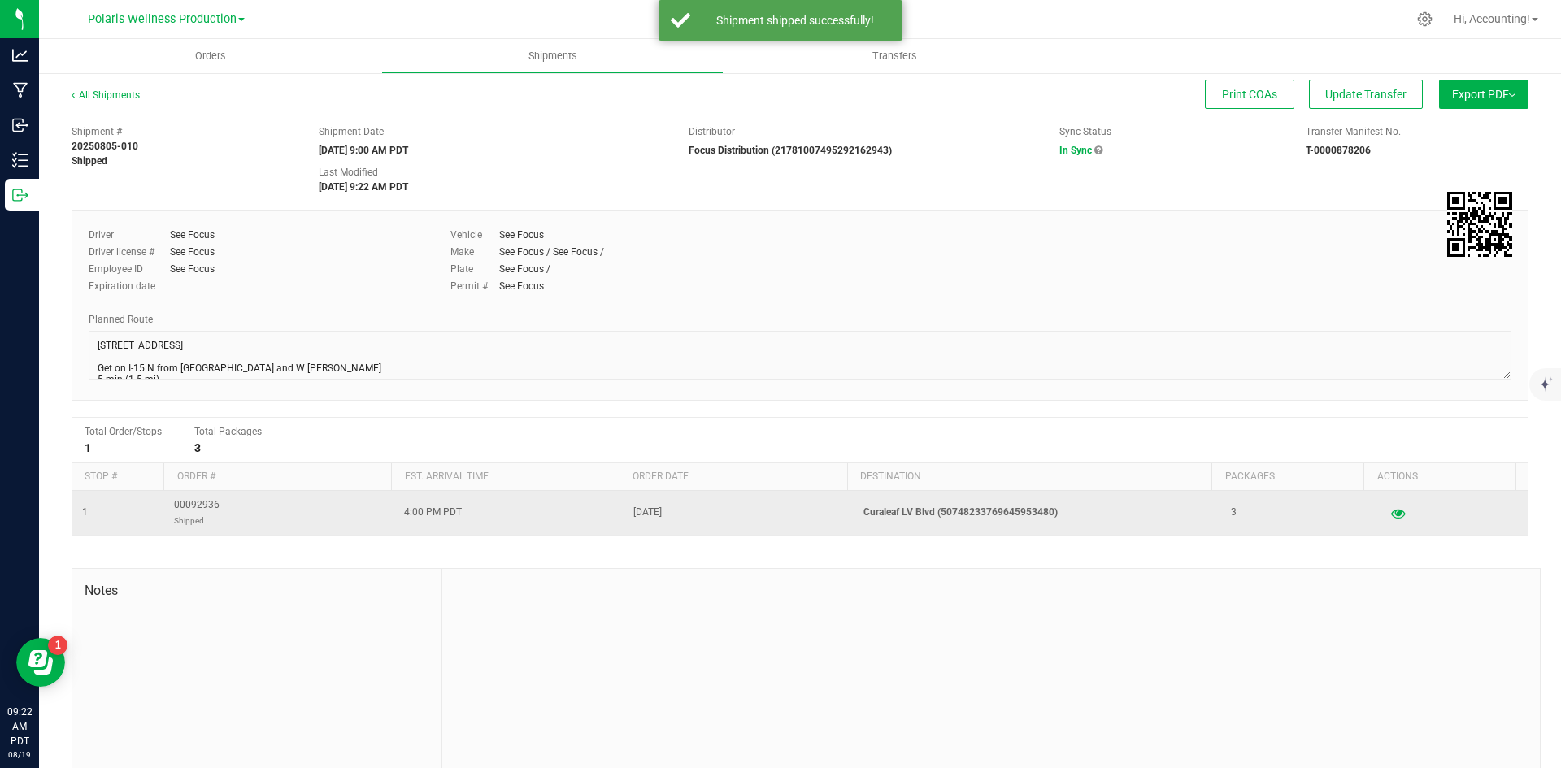
click at [197, 498] on td "00092936 Shipped" at bounding box center [279, 513] width 230 height 44
click at [198, 502] on span "00092936 Shipped" at bounding box center [197, 513] width 46 height 31
copy span "00092936"
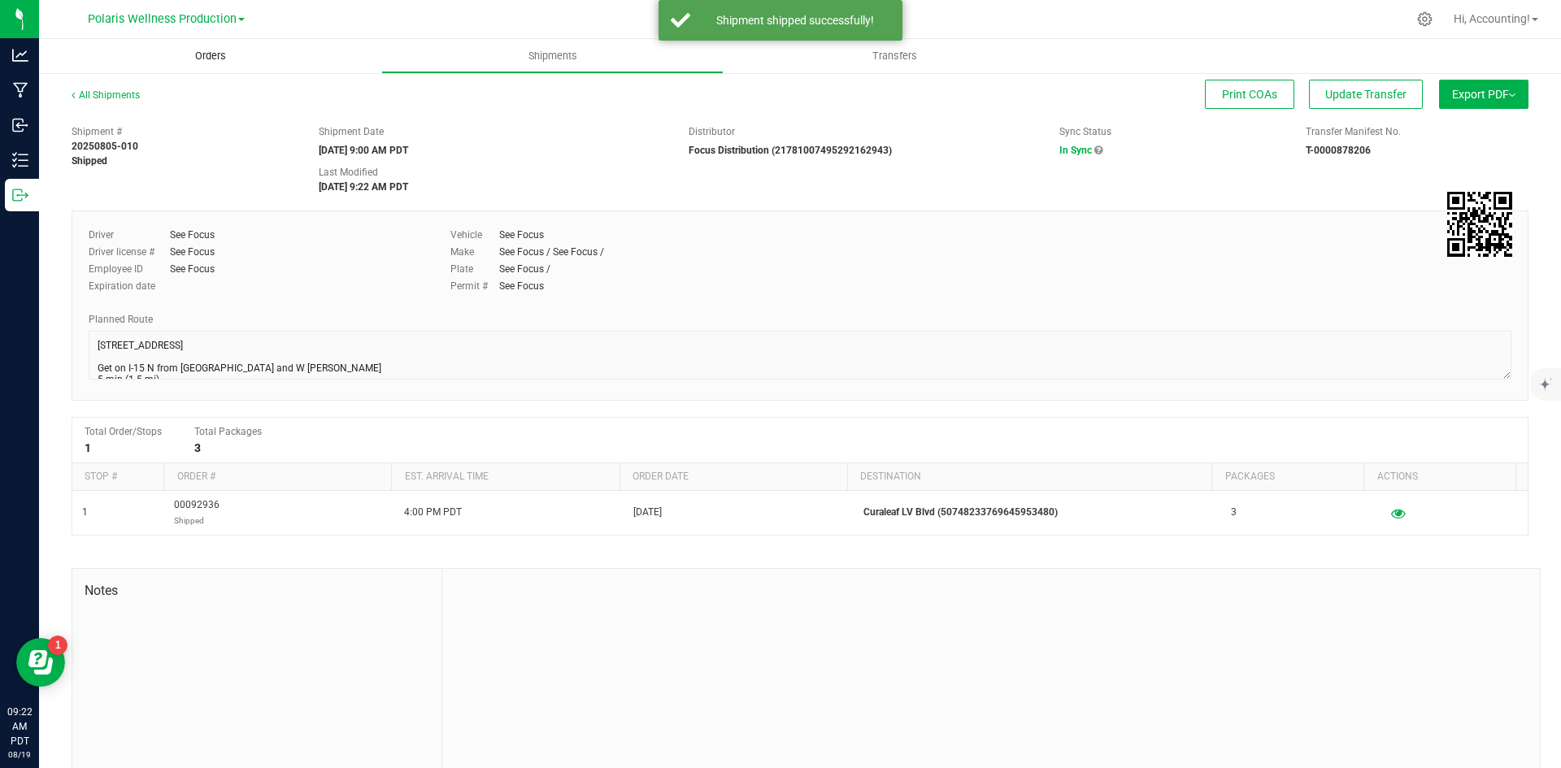
click at [207, 56] on span "Orders" at bounding box center [210, 56] width 75 height 15
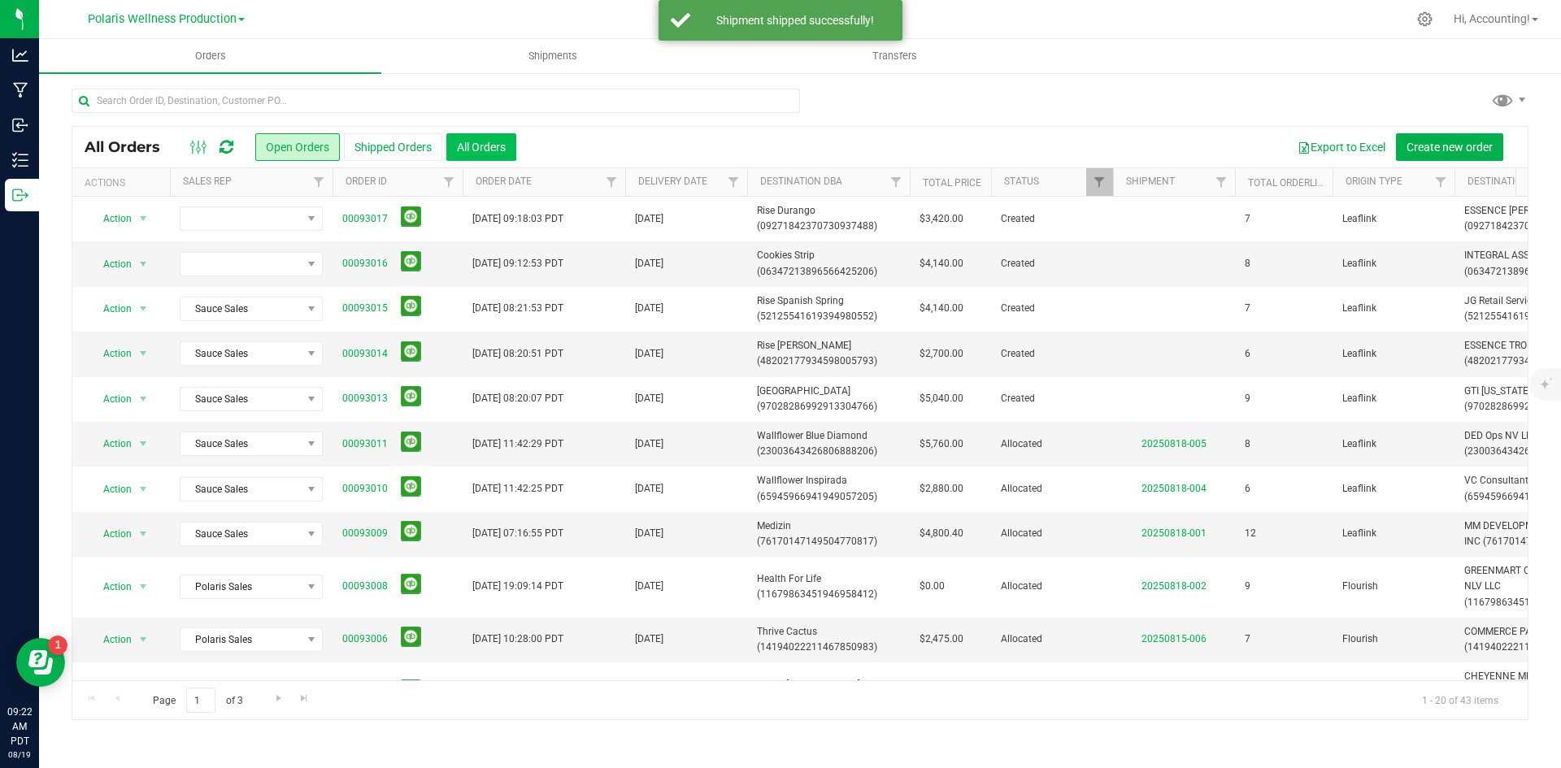
click at [485, 146] on button "All Orders" at bounding box center [481, 147] width 70 height 28
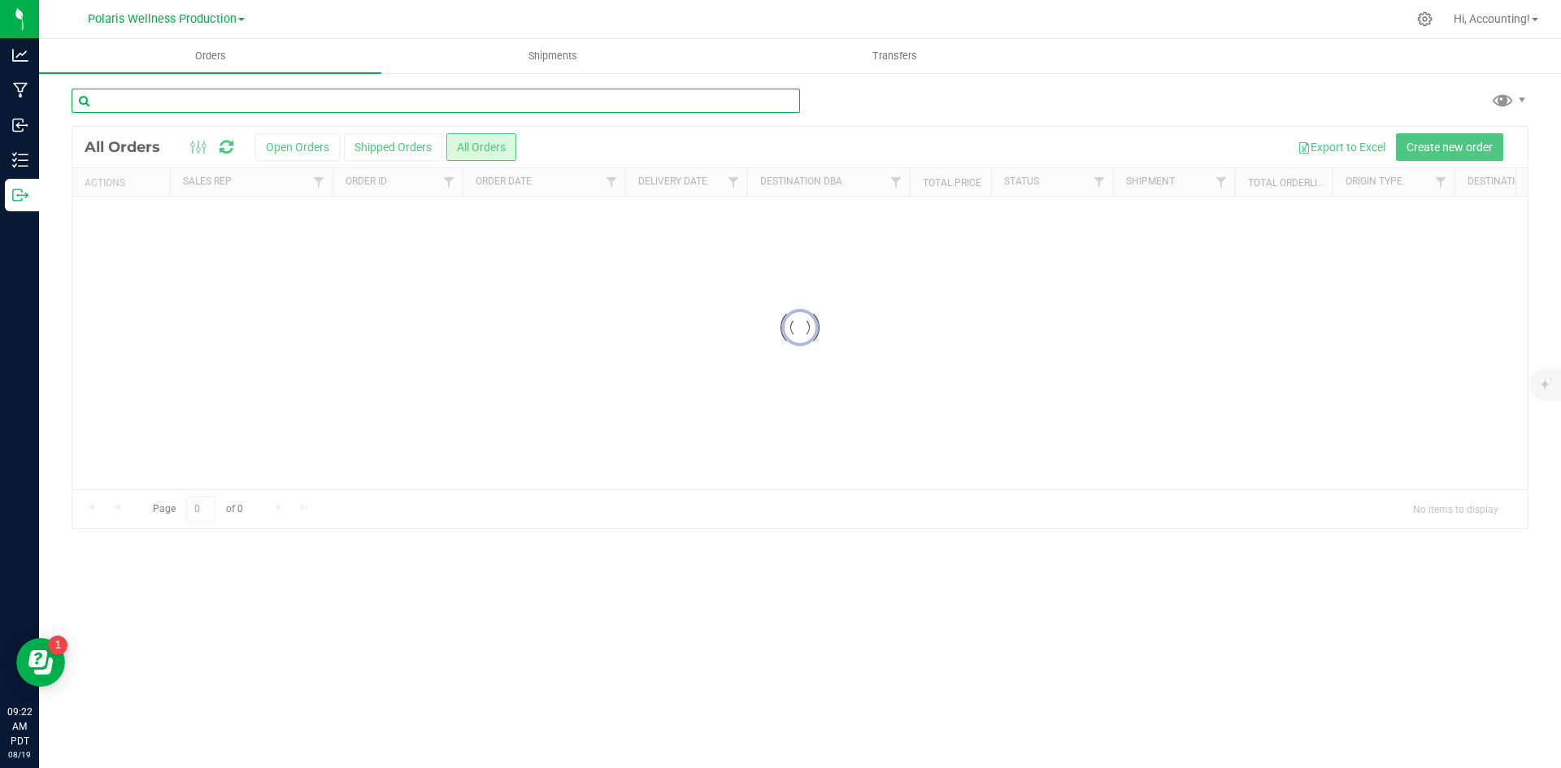
click at [469, 99] on input "text" at bounding box center [436, 101] width 729 height 24
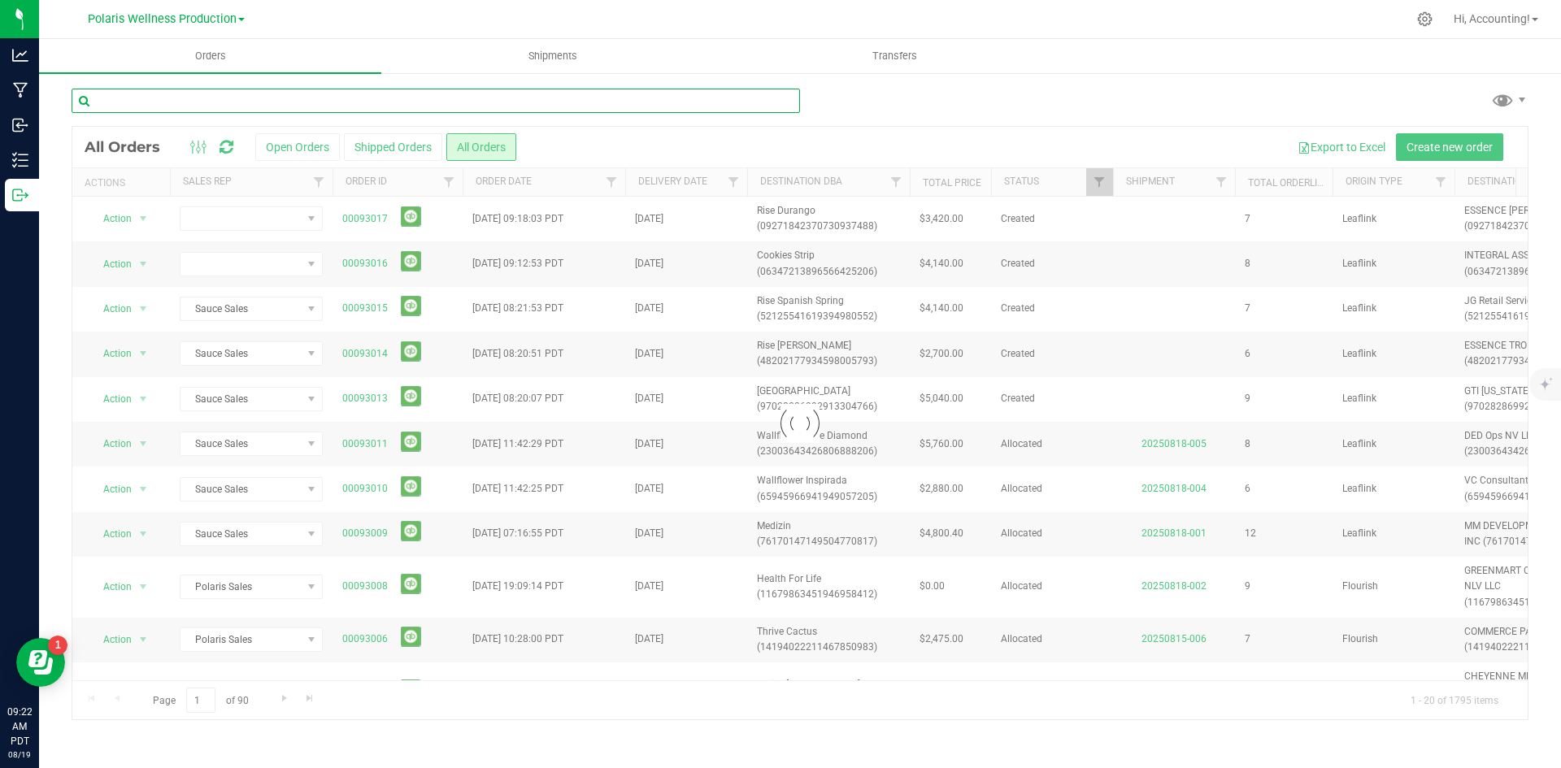
paste input "00092936"
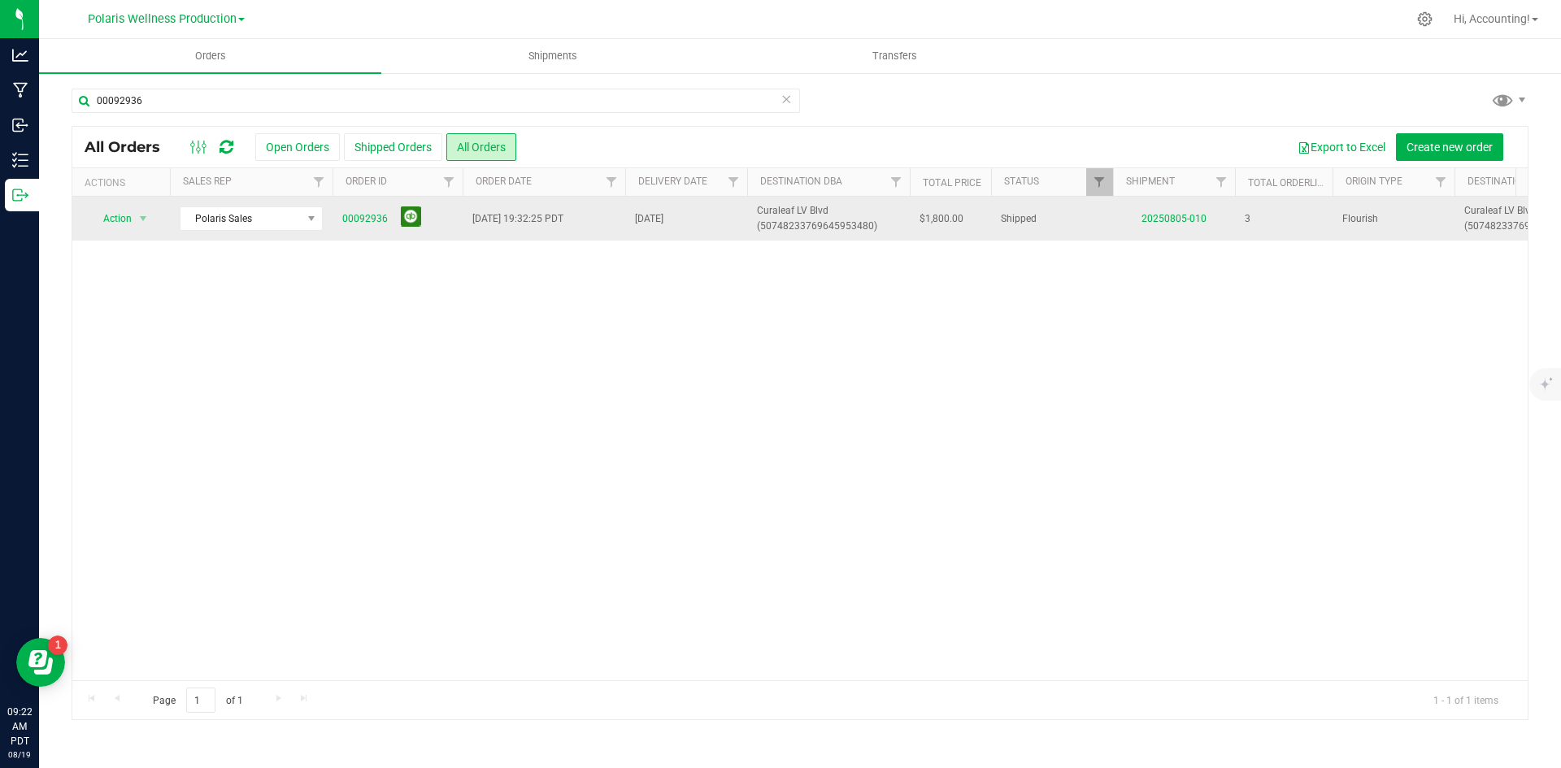
click at [413, 214] on button at bounding box center [411, 217] width 20 height 20
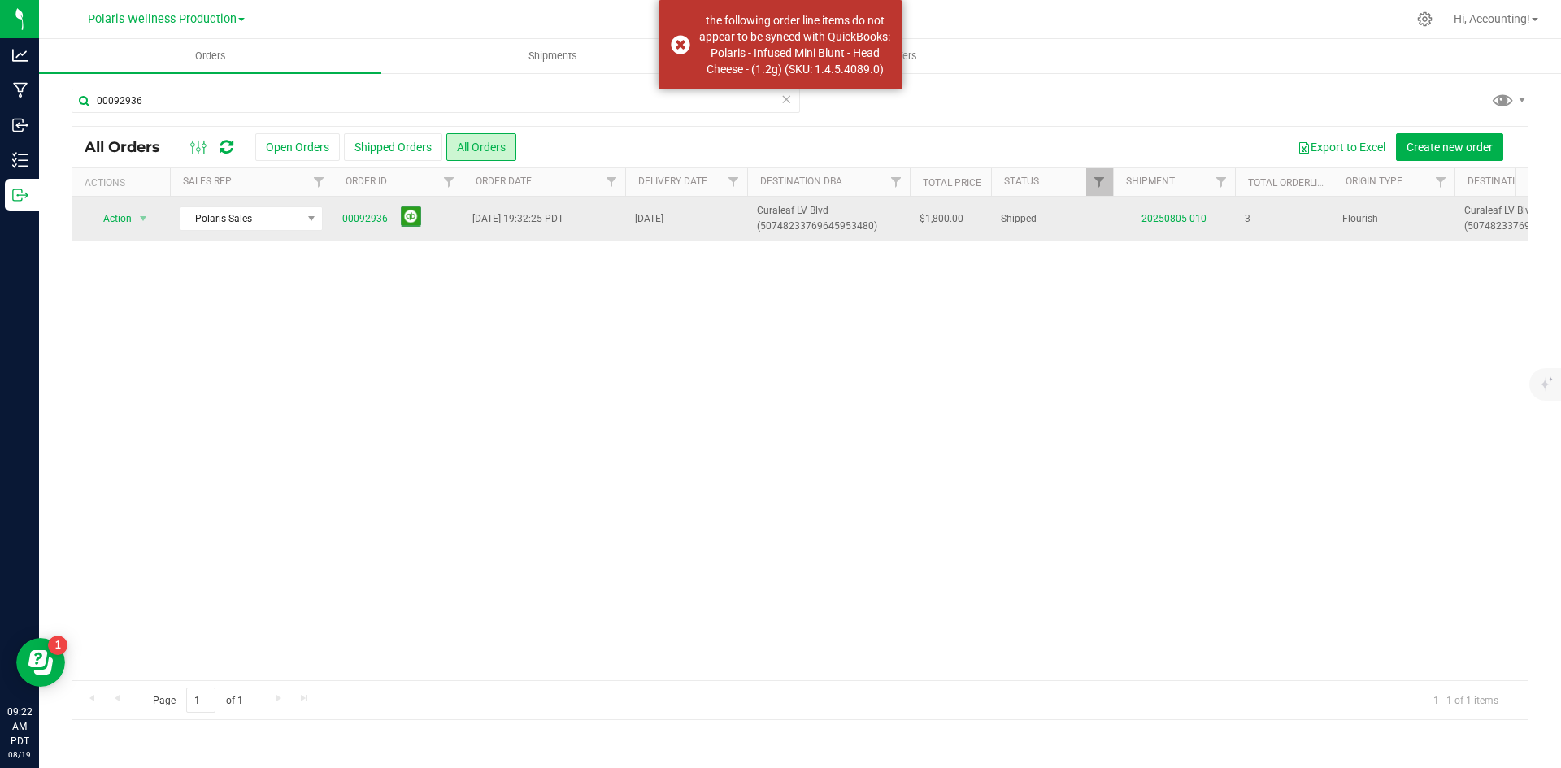
click at [816, 310] on div "Action Action Clone order Mark as fully paid Order audit log Print COAs (single…" at bounding box center [799, 439] width 1455 height 484
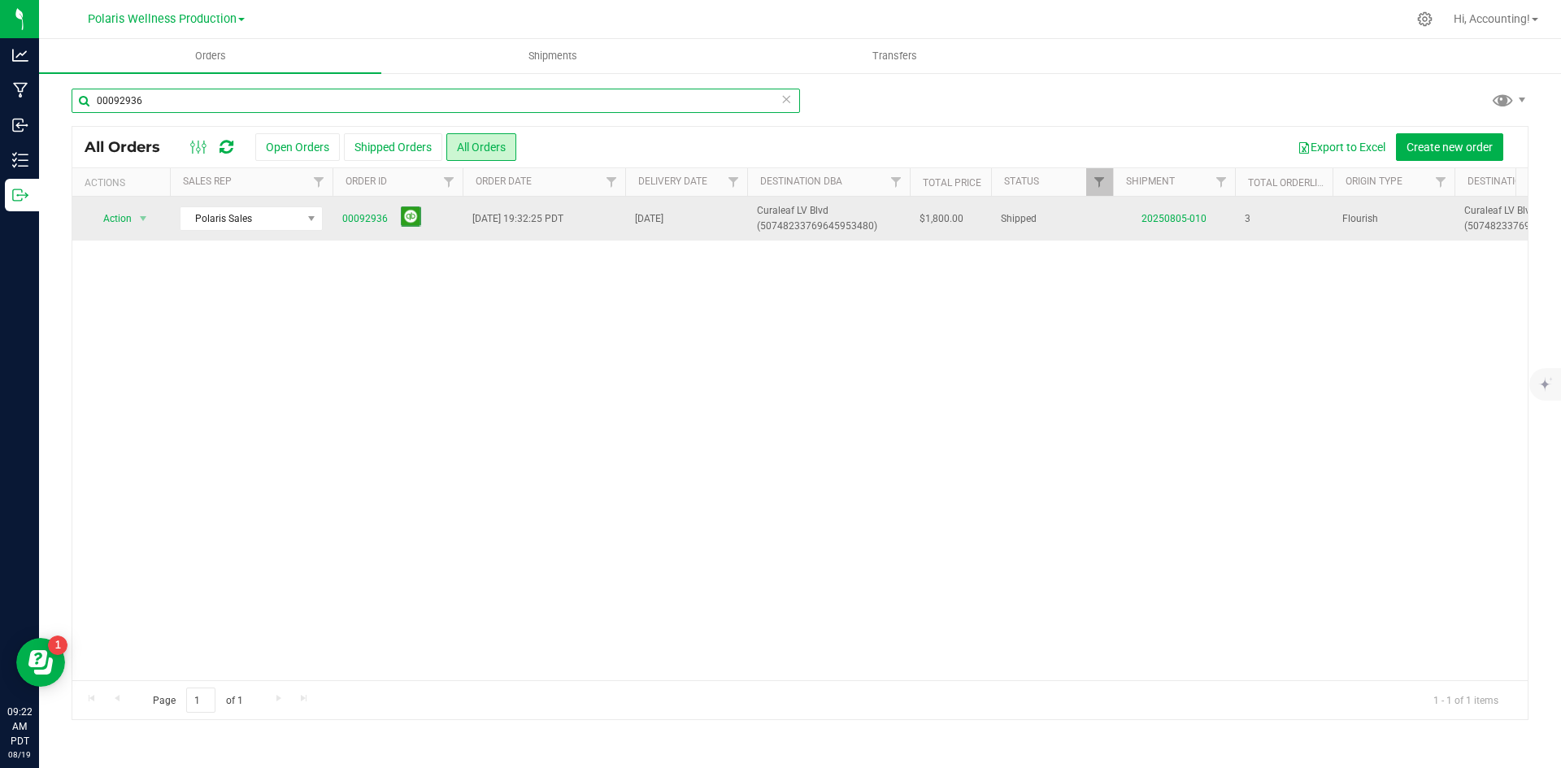
click at [272, 100] on input "00092936" at bounding box center [436, 101] width 729 height 24
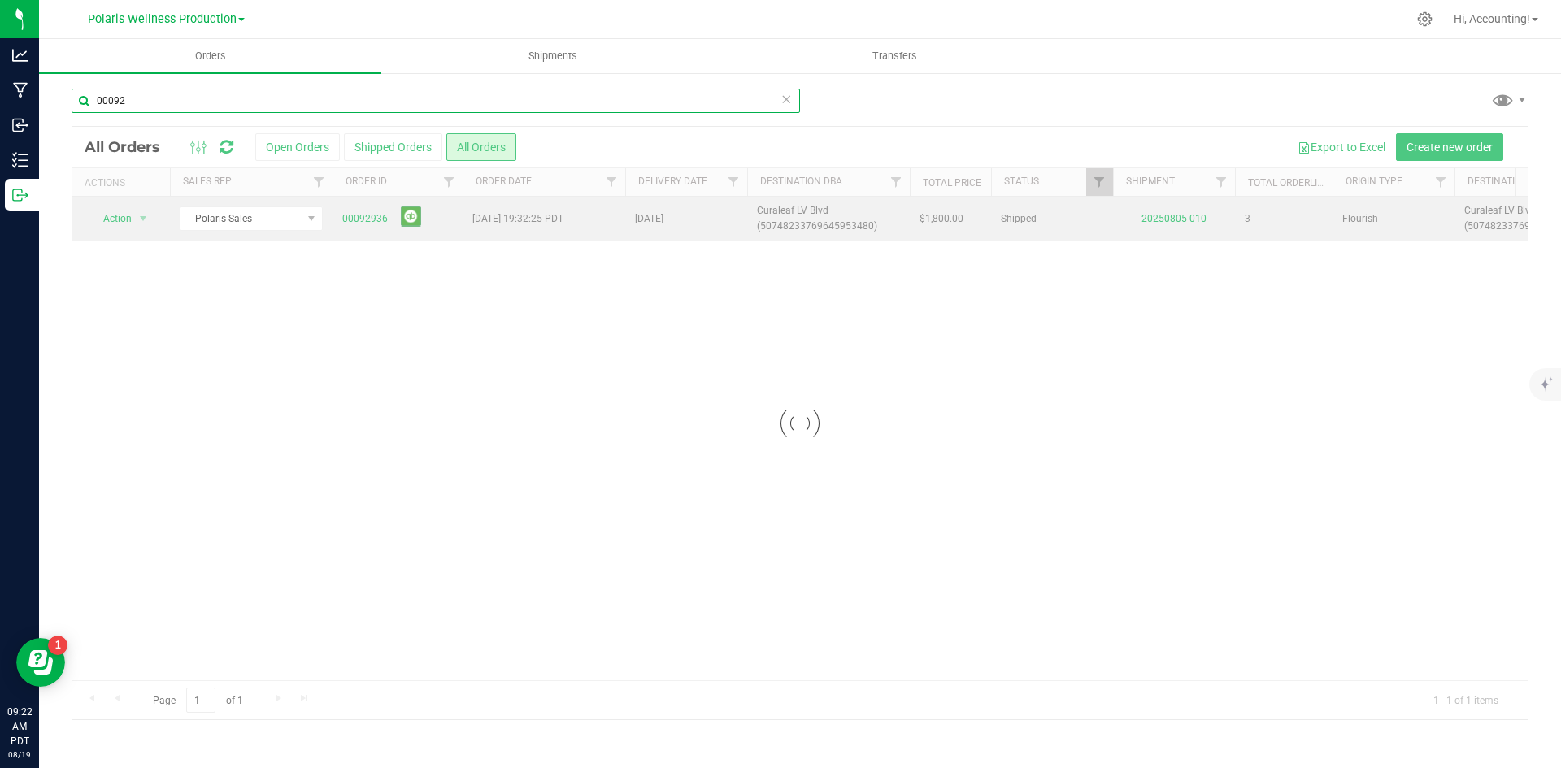
type input "00092"
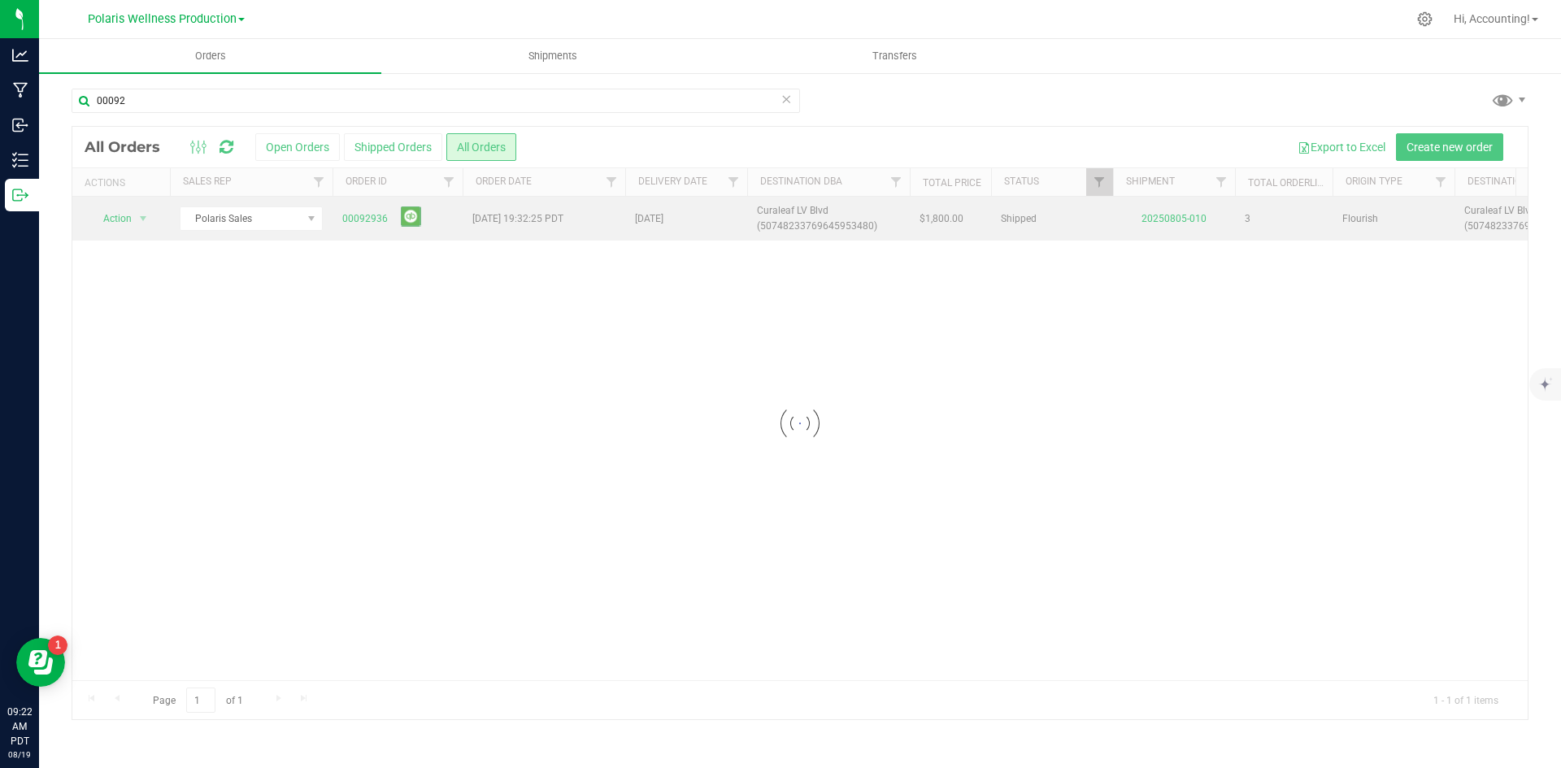
click at [210, 7] on div "Polaris Wellness Production Polaris Wellness Cultivation Polaris Wellness Produ…" at bounding box center [165, 19] width 237 height 25
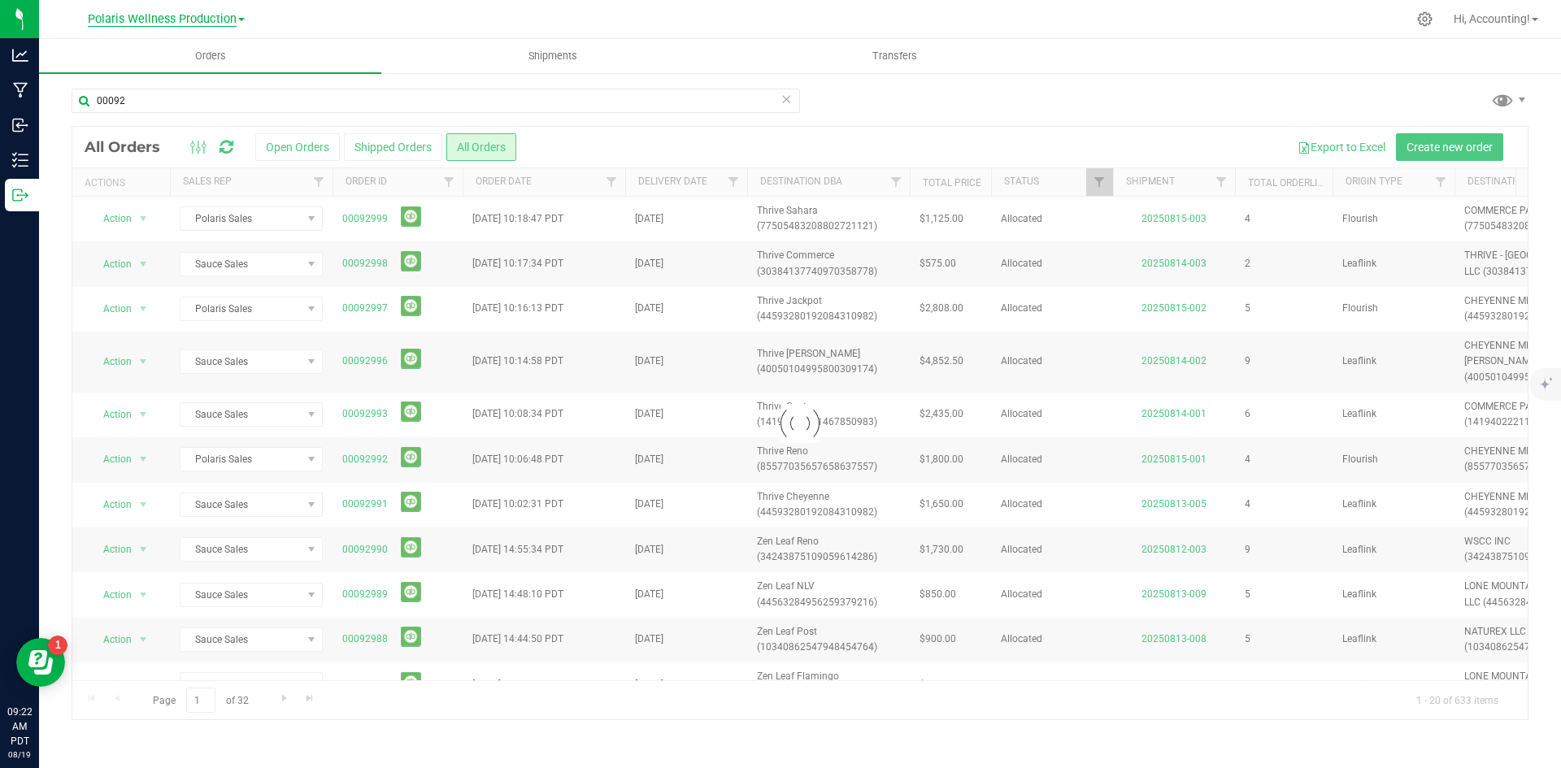
click at [208, 17] on span "Polaris Wellness Production" at bounding box center [162, 19] width 149 height 15
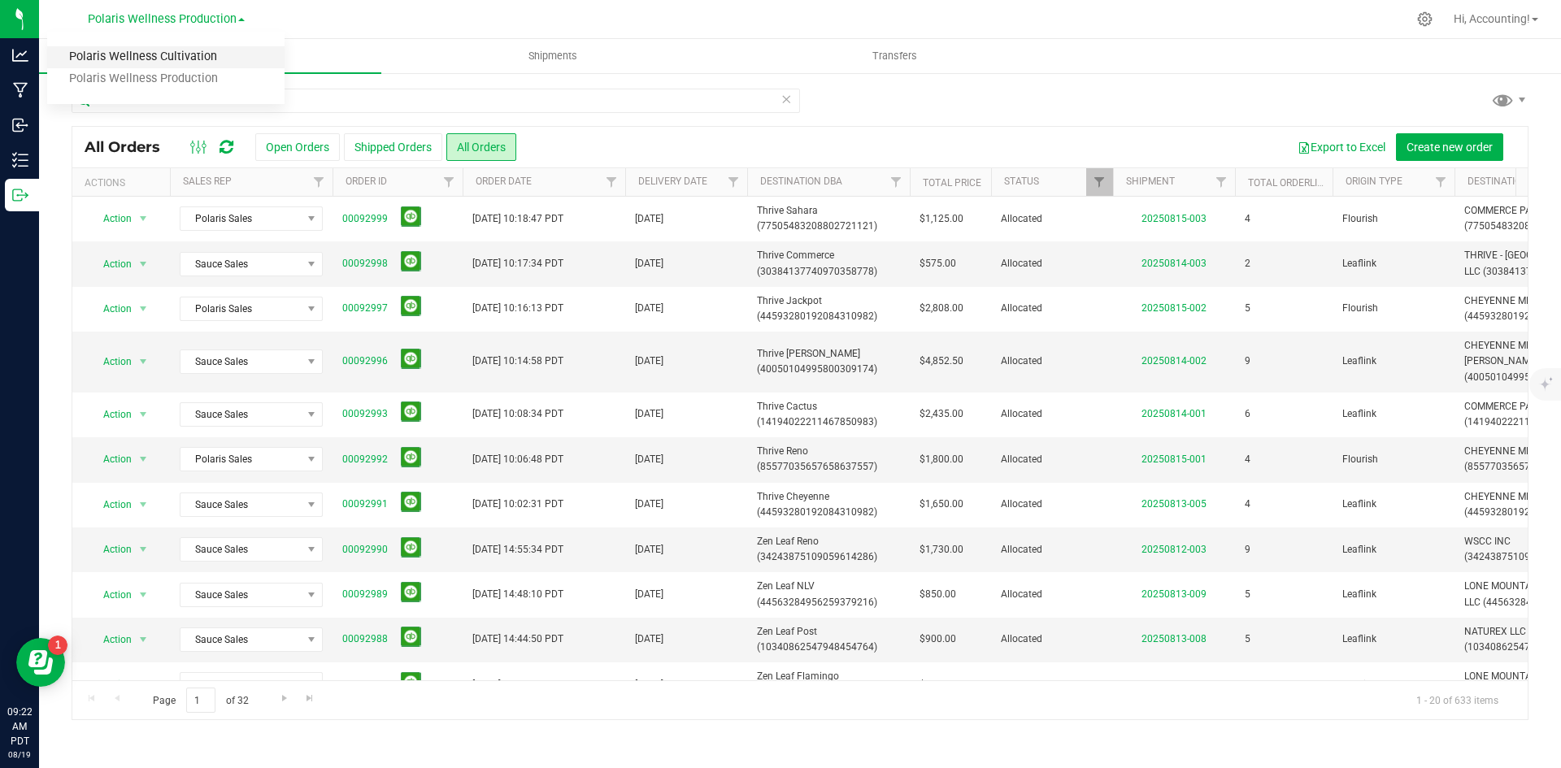
click at [206, 46] on link "Polaris Wellness Cultivation" at bounding box center [165, 57] width 237 height 22
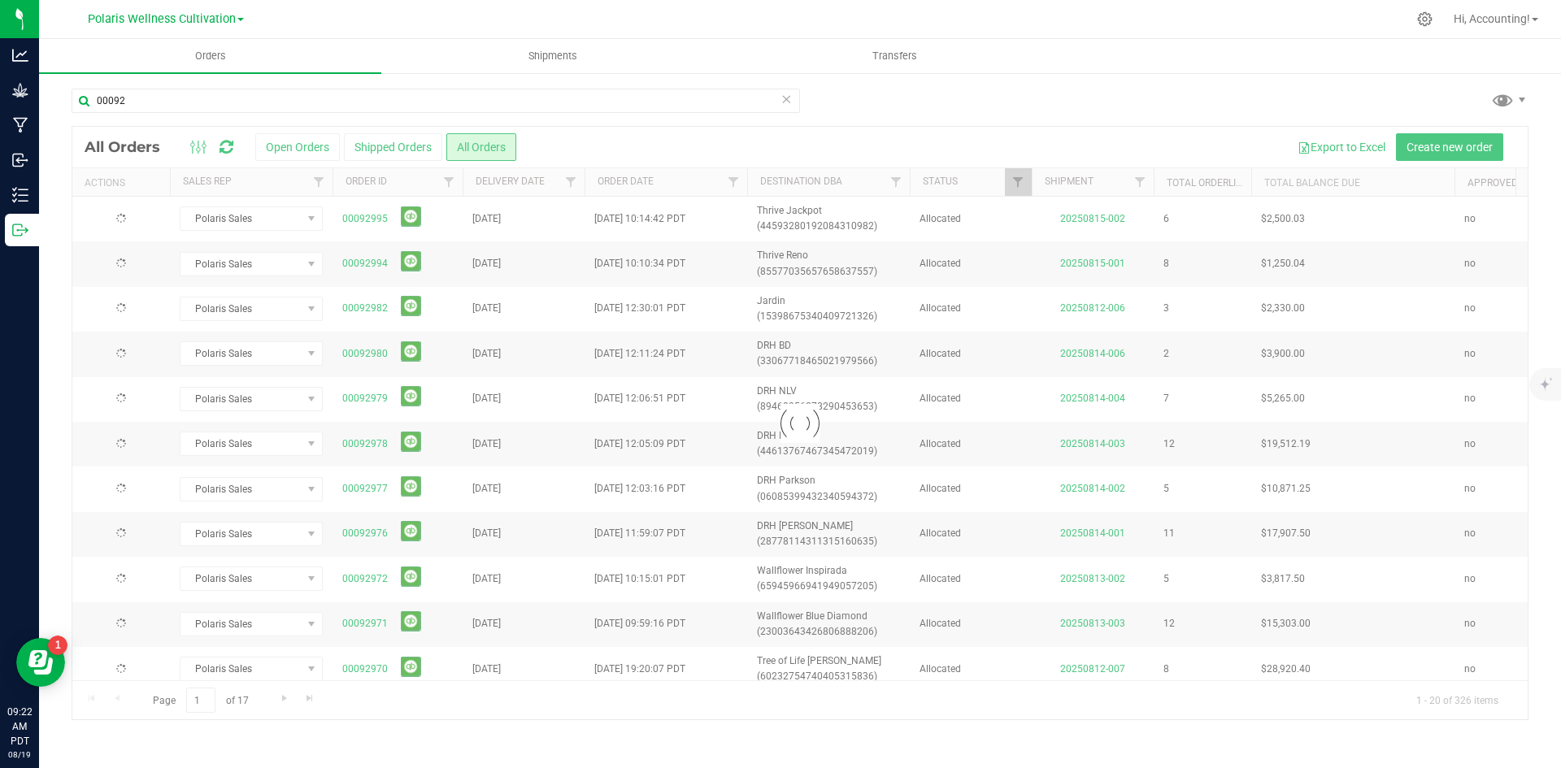
click at [268, 120] on div "00092" at bounding box center [436, 107] width 729 height 37
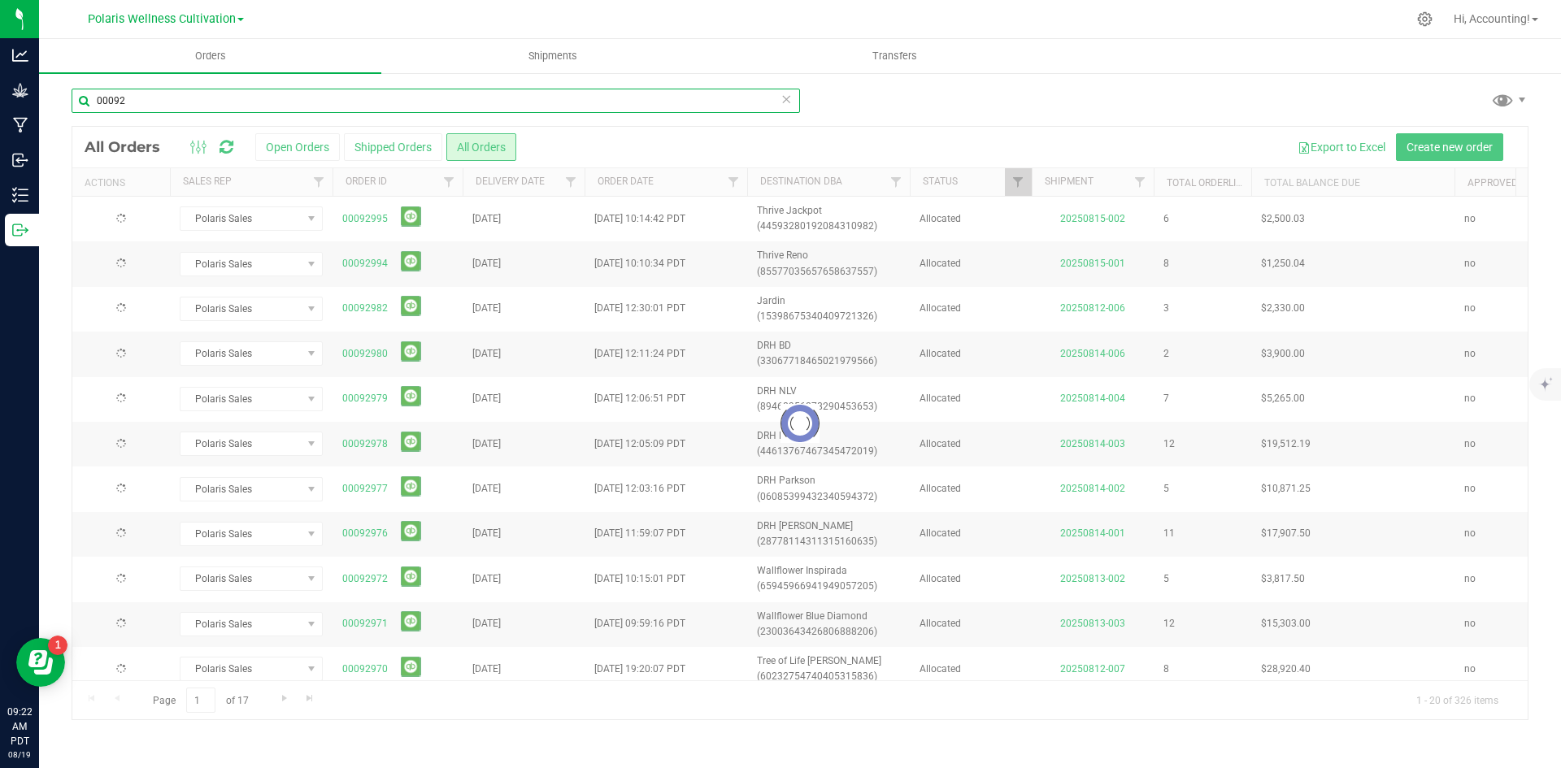
click at [273, 112] on input "00092" at bounding box center [436, 101] width 729 height 24
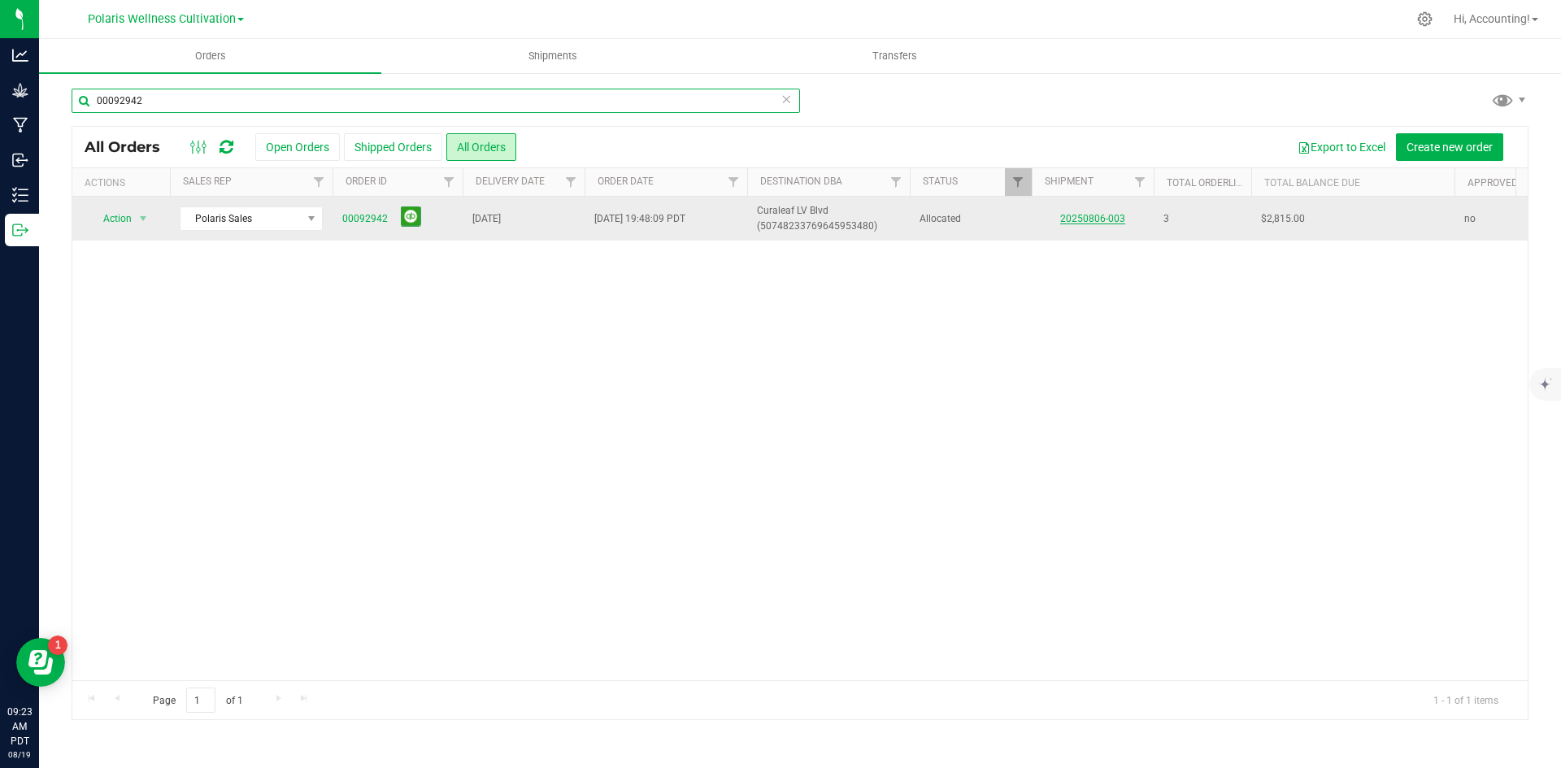
type input "00092942"
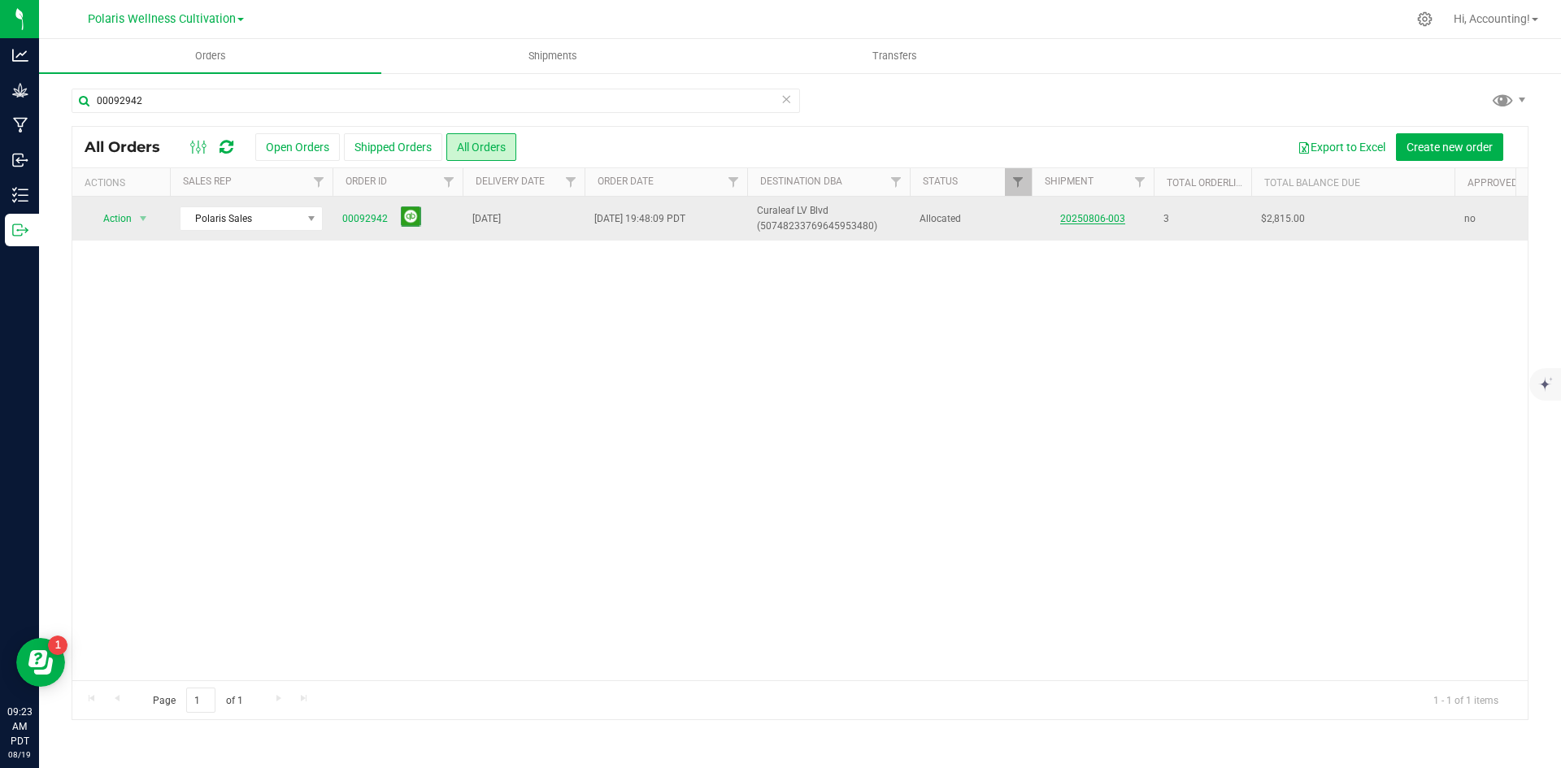
click at [1099, 213] on link "20250806-003" at bounding box center [1092, 218] width 65 height 11
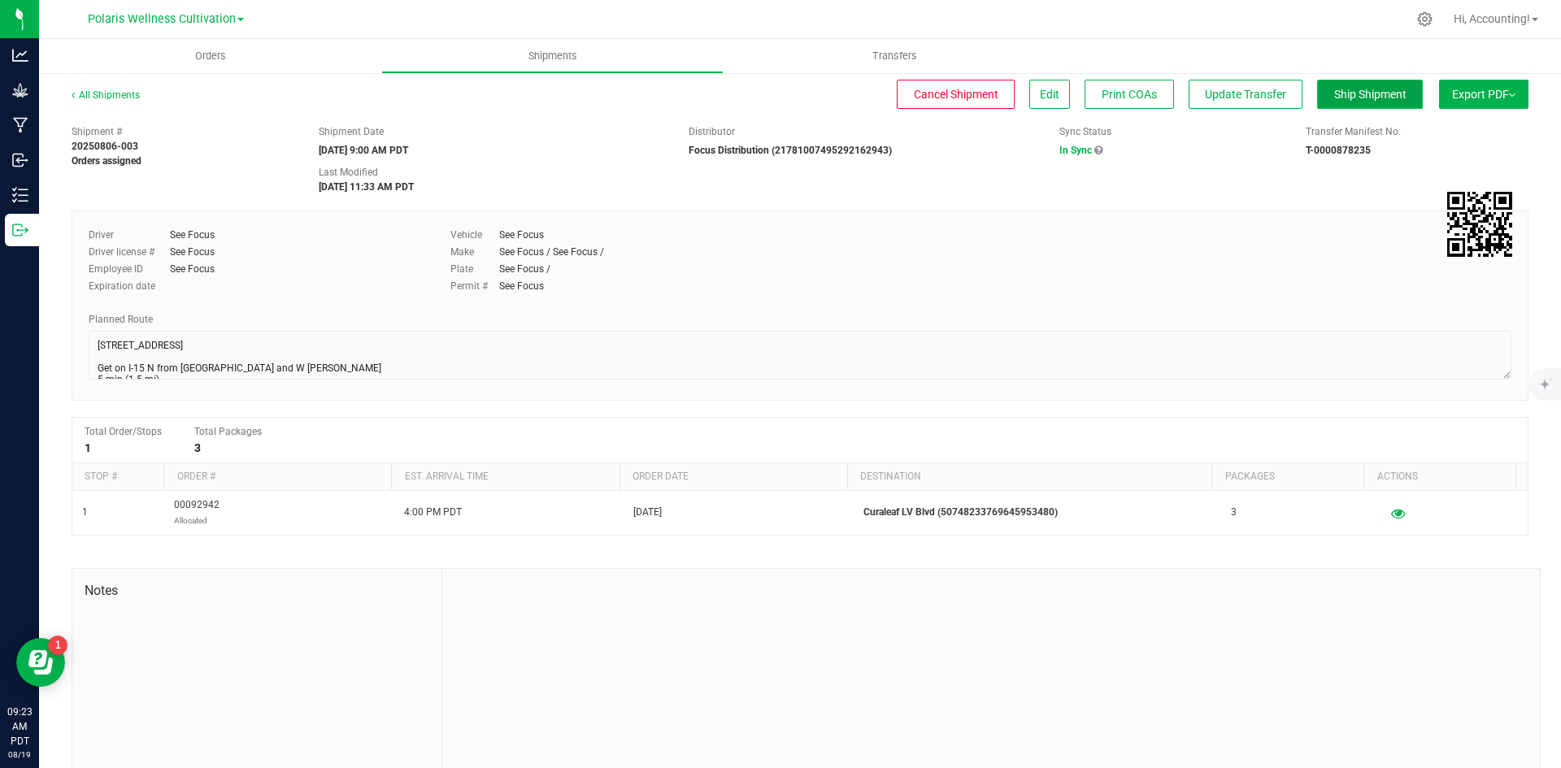
click at [1346, 95] on span "Ship Shipment" at bounding box center [1370, 94] width 72 height 13
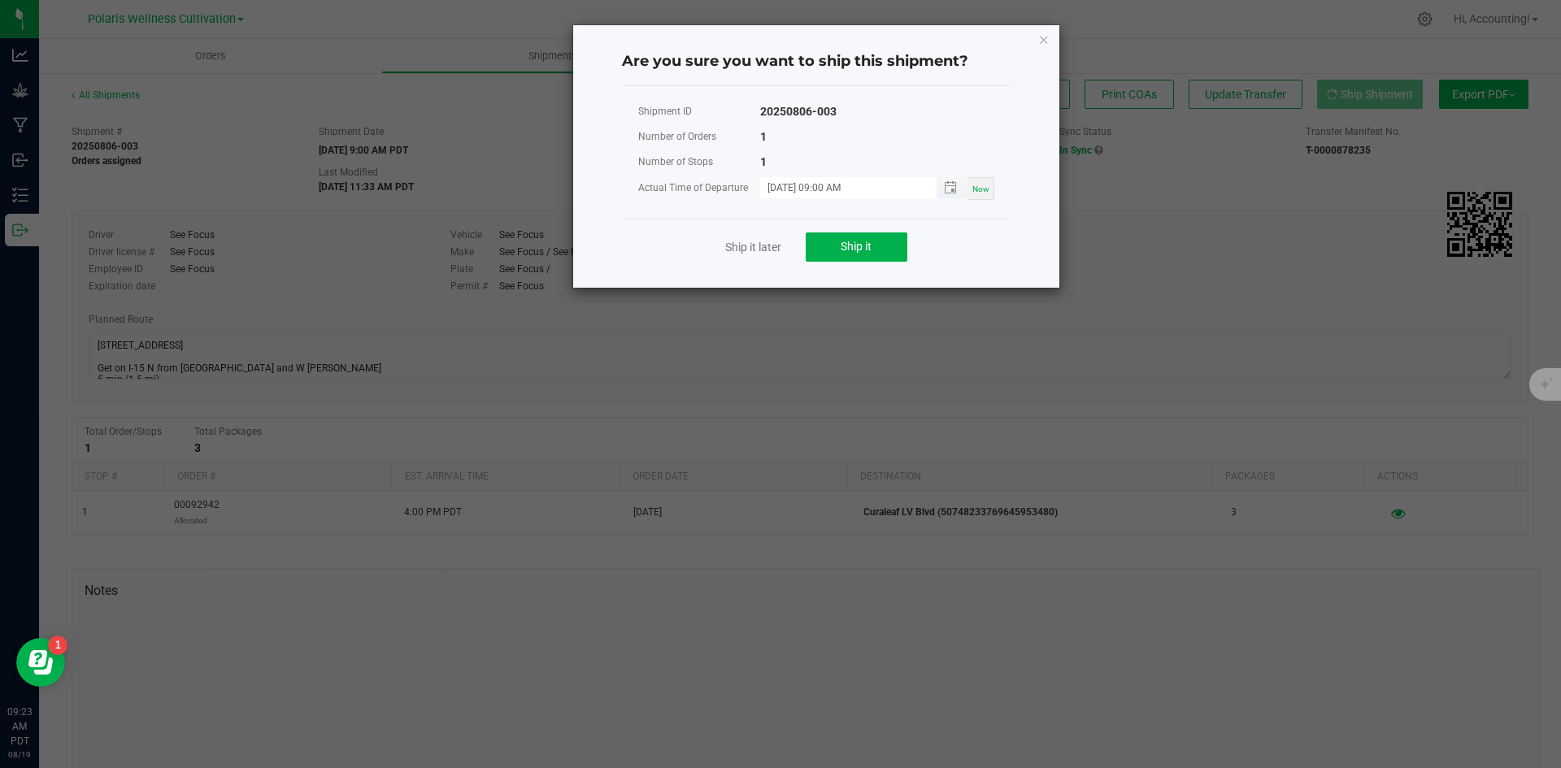
click at [785, 181] on input "[DATE] 09:00 AM" at bounding box center [839, 187] width 159 height 20
type input "[DATE] 09:00 AM"
click at [814, 248] on button "Ship it" at bounding box center [857, 247] width 102 height 29
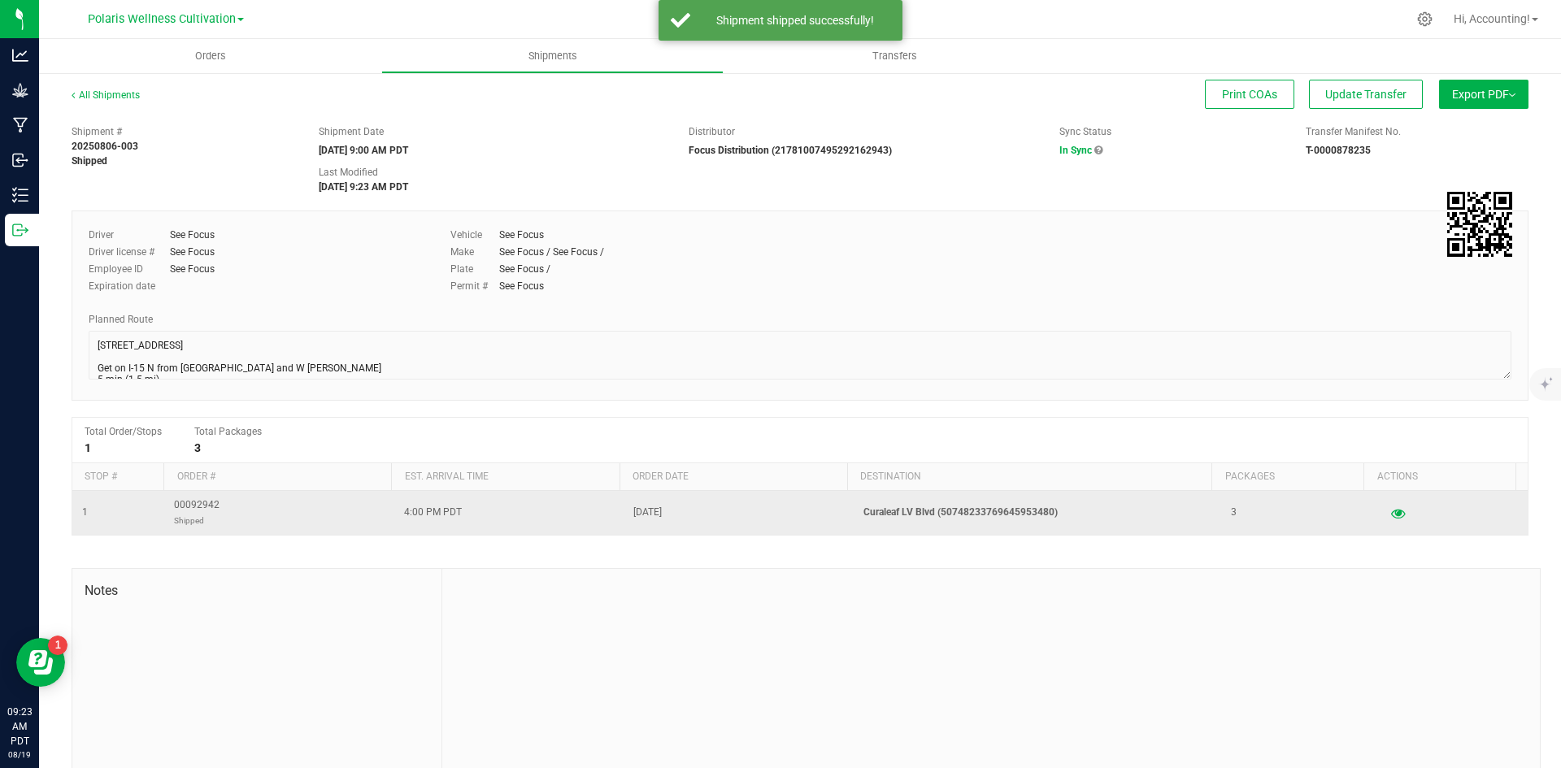
click at [212, 507] on span "00092942 Shipped" at bounding box center [197, 513] width 46 height 31
click at [211, 507] on span "00092942 Shipped" at bounding box center [197, 513] width 46 height 31
drag, startPoint x: 211, startPoint y: 507, endPoint x: 244, endPoint y: 516, distance: 33.5
click at [244, 516] on td "00092942 Shipped" at bounding box center [279, 513] width 230 height 44
click at [202, 498] on span "00092942 Shipped" at bounding box center [197, 513] width 46 height 31
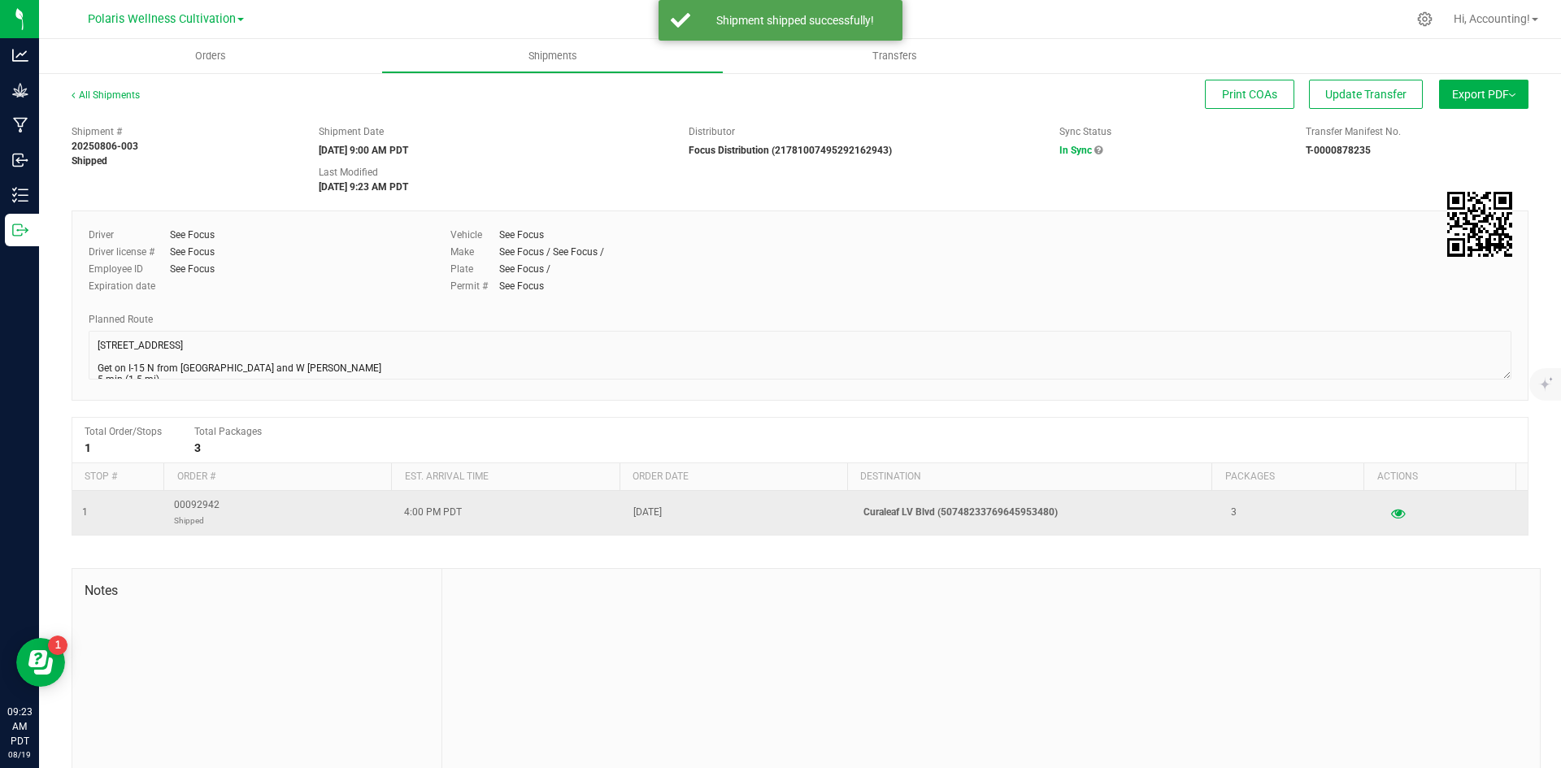
click at [202, 498] on span "00092942 Shipped" at bounding box center [197, 513] width 46 height 31
copy span "00092942"
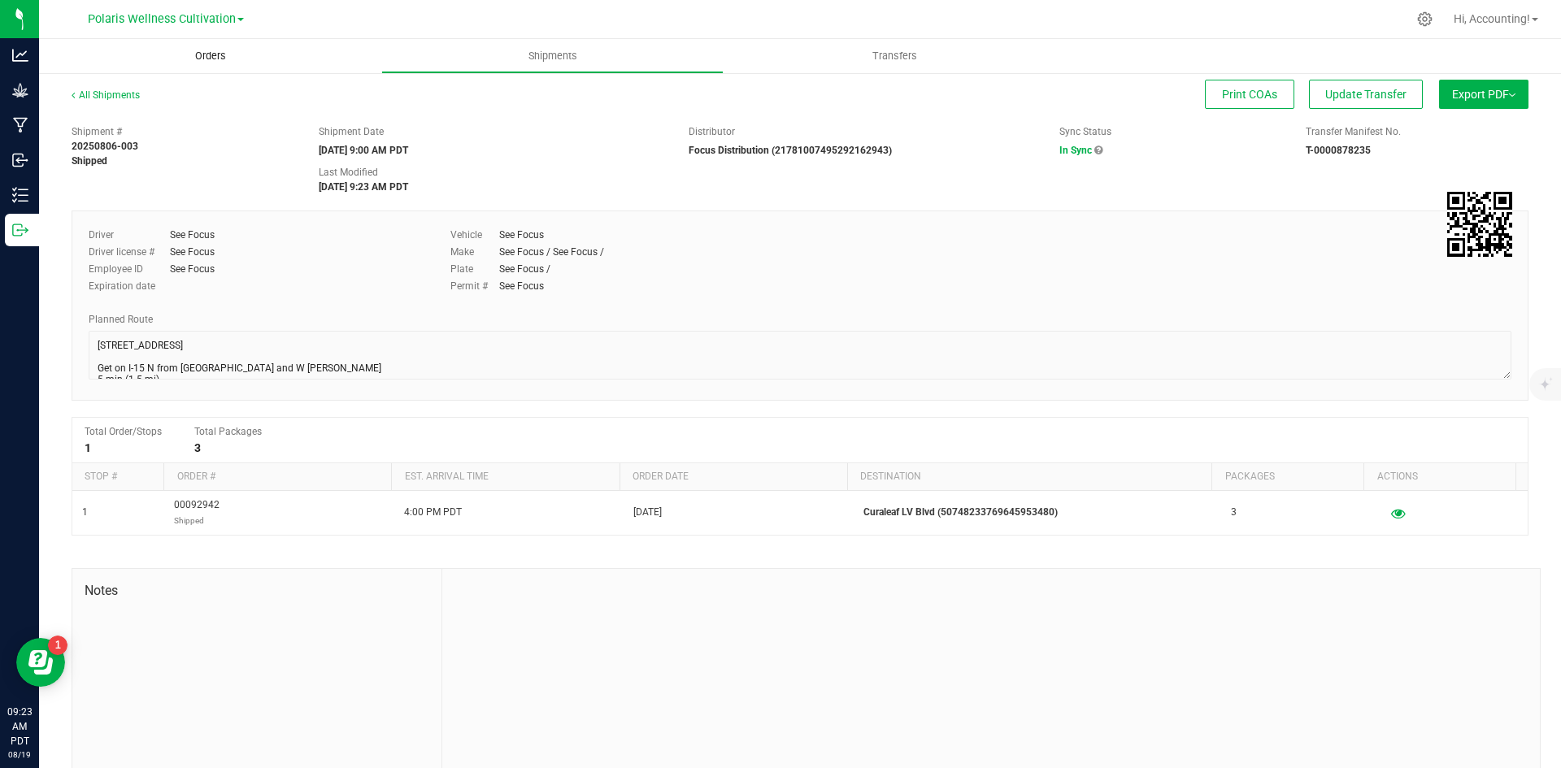
click at [199, 66] on uib-tab-heading "Orders" at bounding box center [210, 56] width 342 height 34
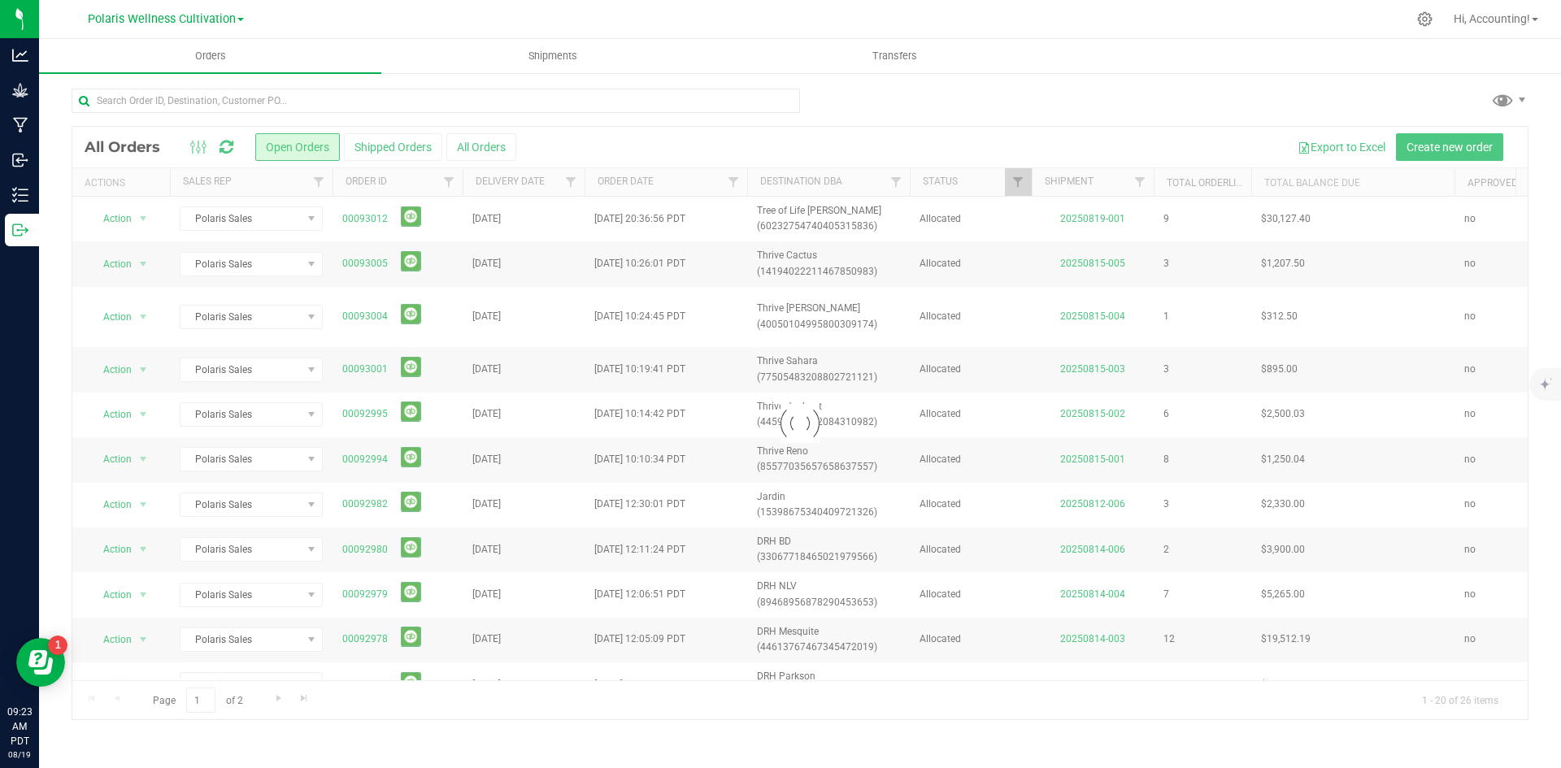
click at [503, 150] on div at bounding box center [799, 423] width 1455 height 593
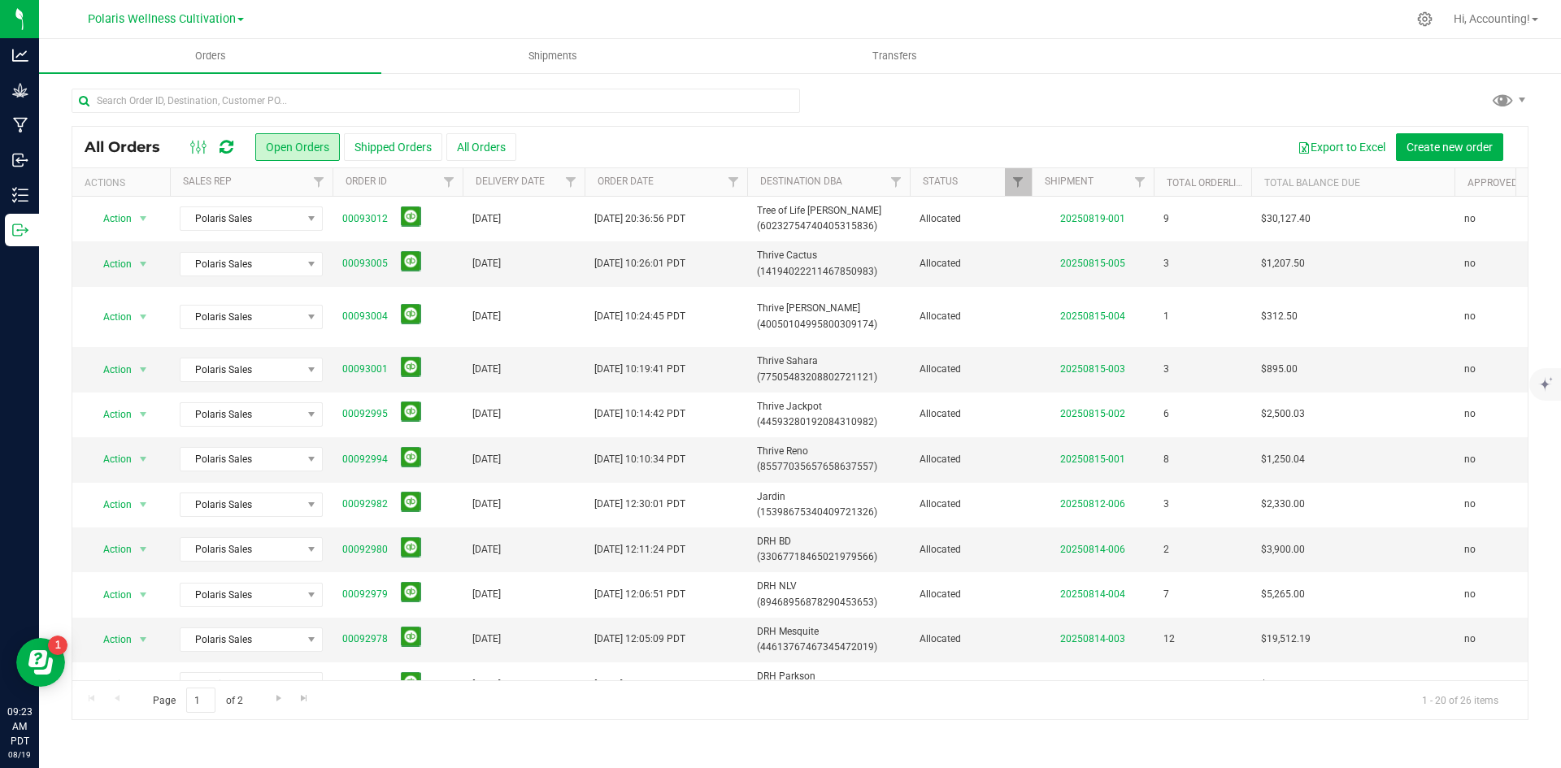
click at [503, 150] on button "All Orders" at bounding box center [481, 147] width 70 height 28
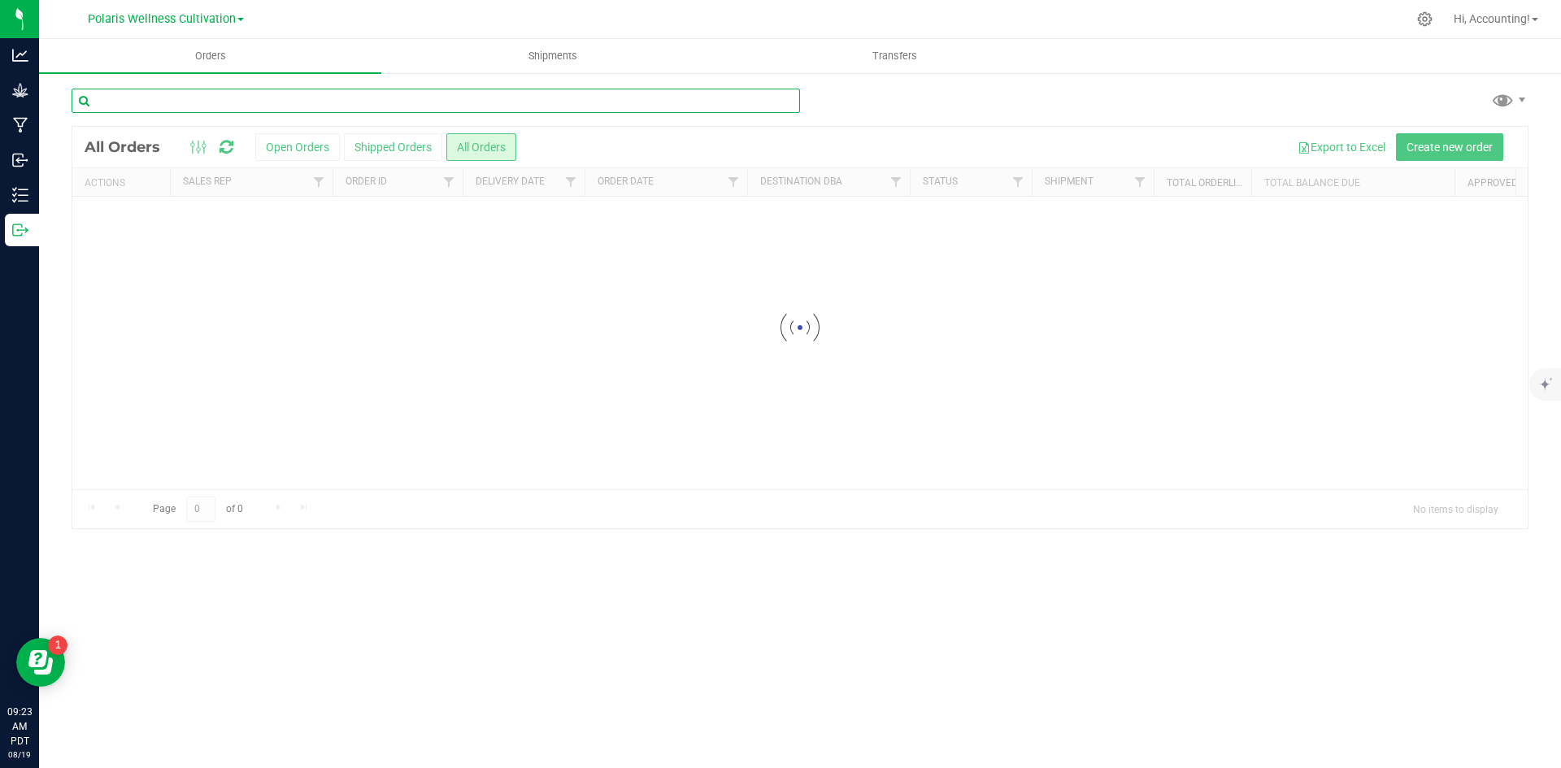
click at [484, 99] on input "text" at bounding box center [436, 101] width 729 height 24
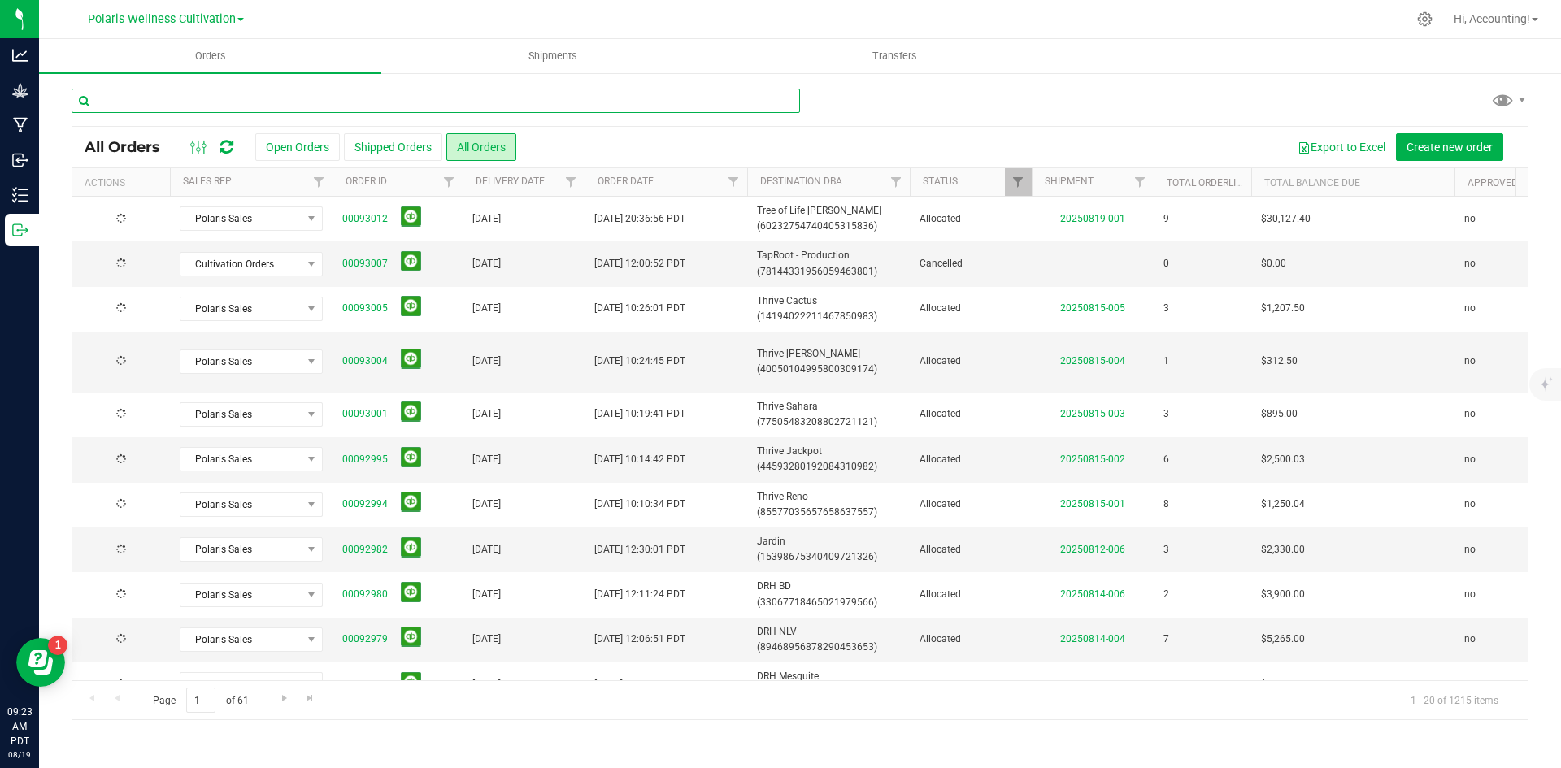
paste input "00092942"
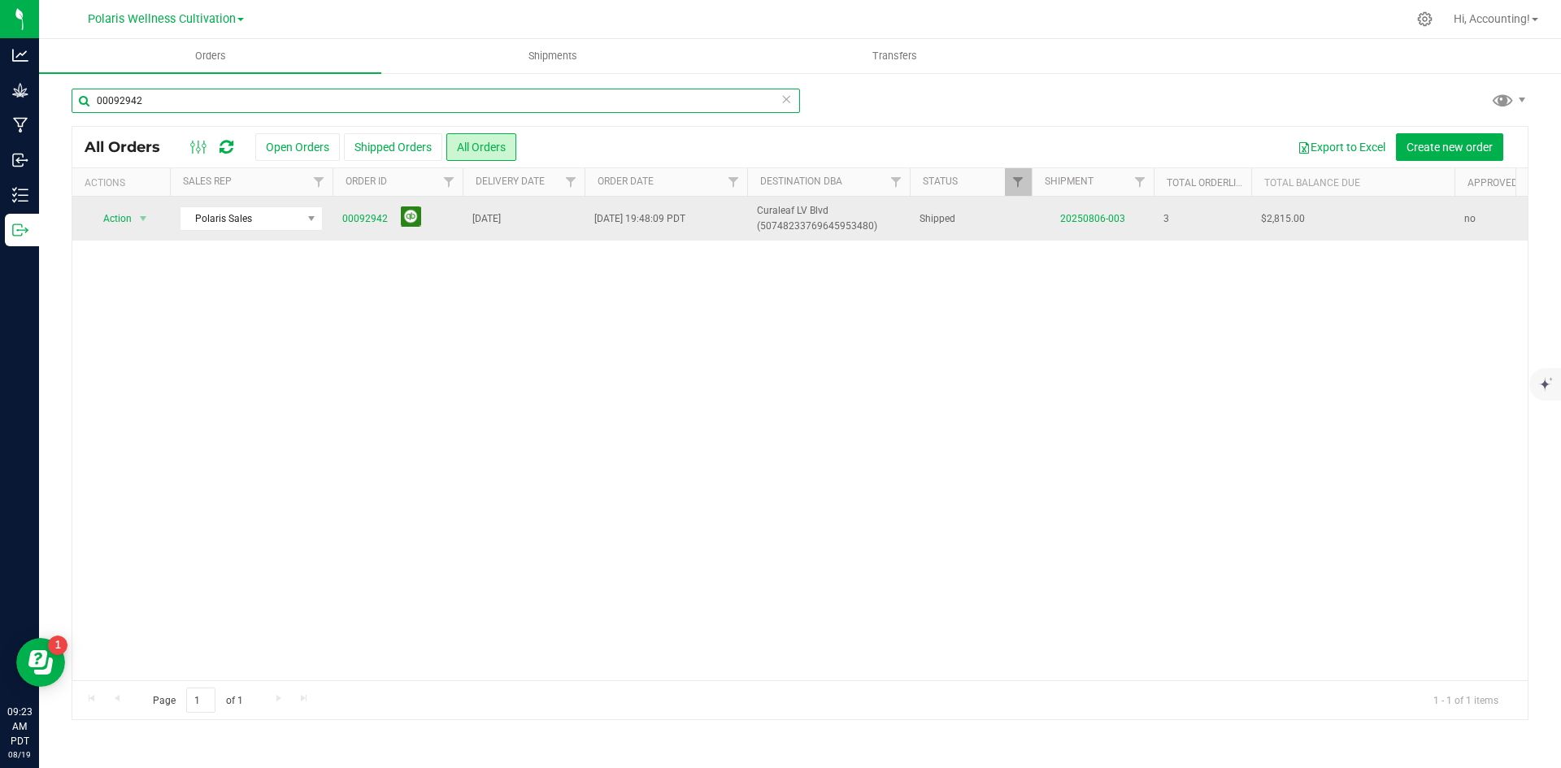
type input "00092942"
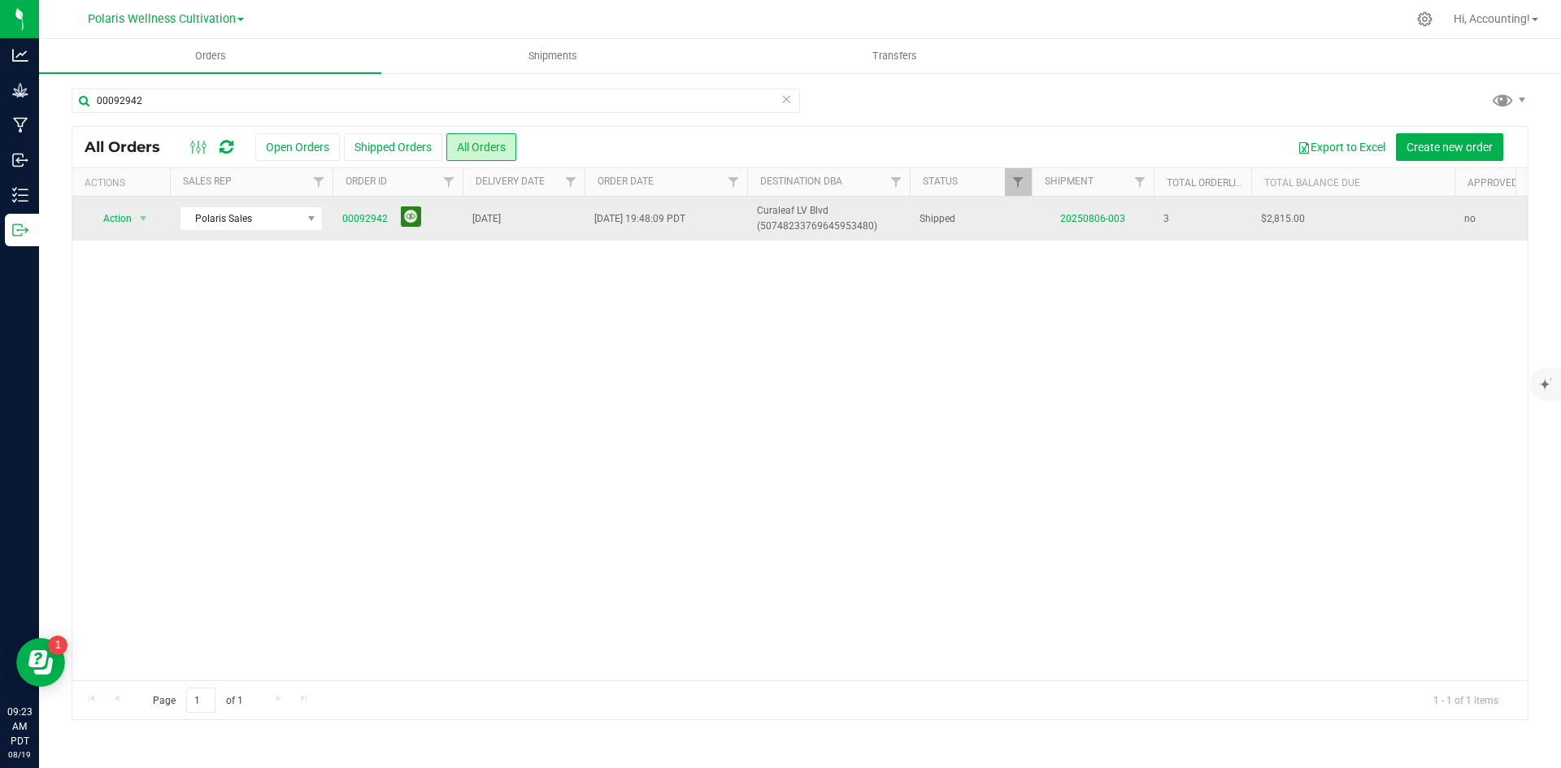
click at [402, 209] on button at bounding box center [411, 217] width 20 height 20
click at [411, 223] on button at bounding box center [411, 217] width 20 height 20
click at [244, 24] on div "Polaris Wellness Cultivation Polaris Wellness Cultivation Polaris Wellness Prod…" at bounding box center [165, 19] width 237 height 25
click at [240, 23] on link "Polaris Wellness Cultivation" at bounding box center [166, 18] width 156 height 15
click at [222, 72] on link "Polaris Wellness Production" at bounding box center [165, 79] width 237 height 22
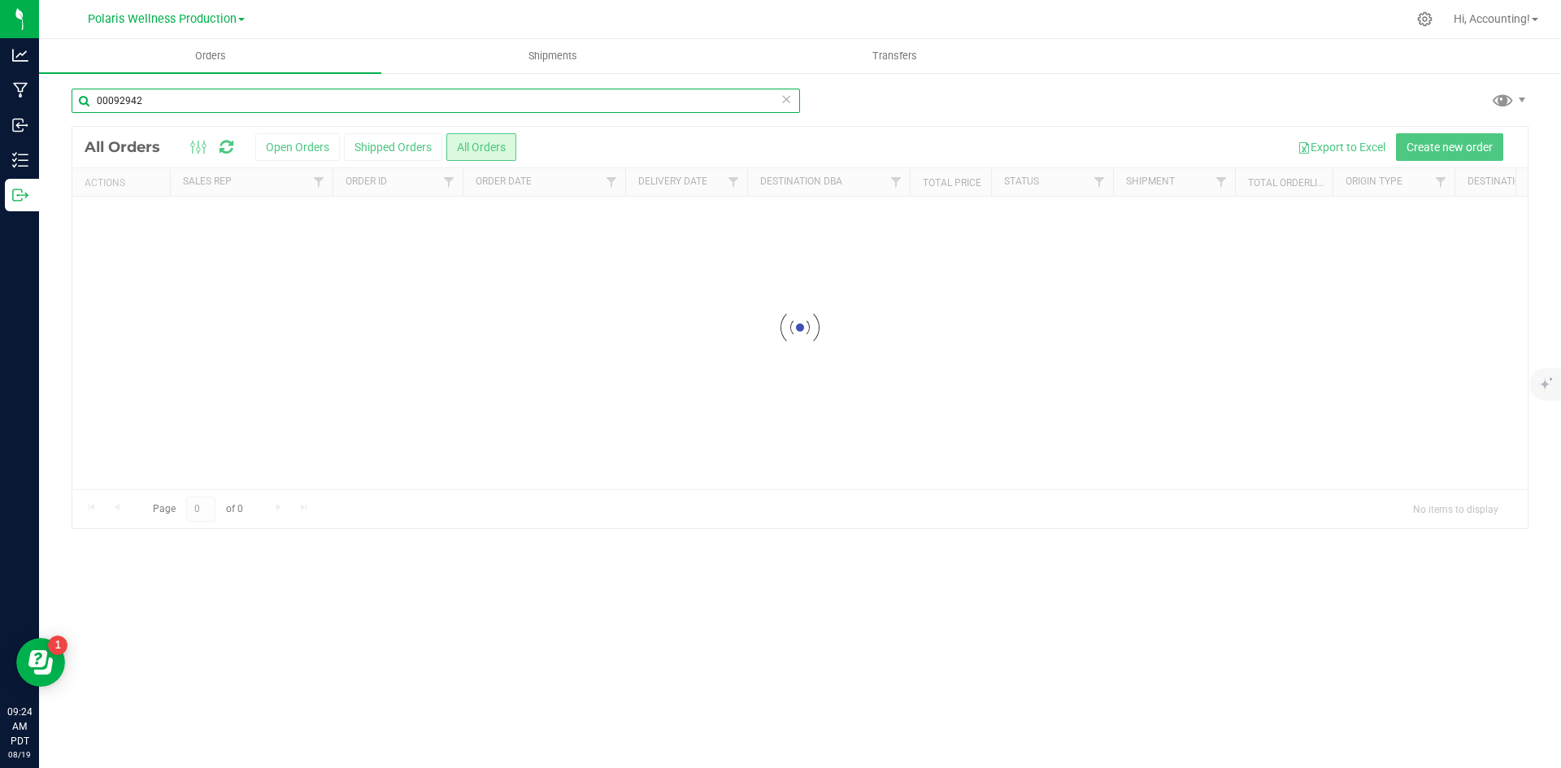
click at [216, 94] on input "00092942" at bounding box center [436, 101] width 729 height 24
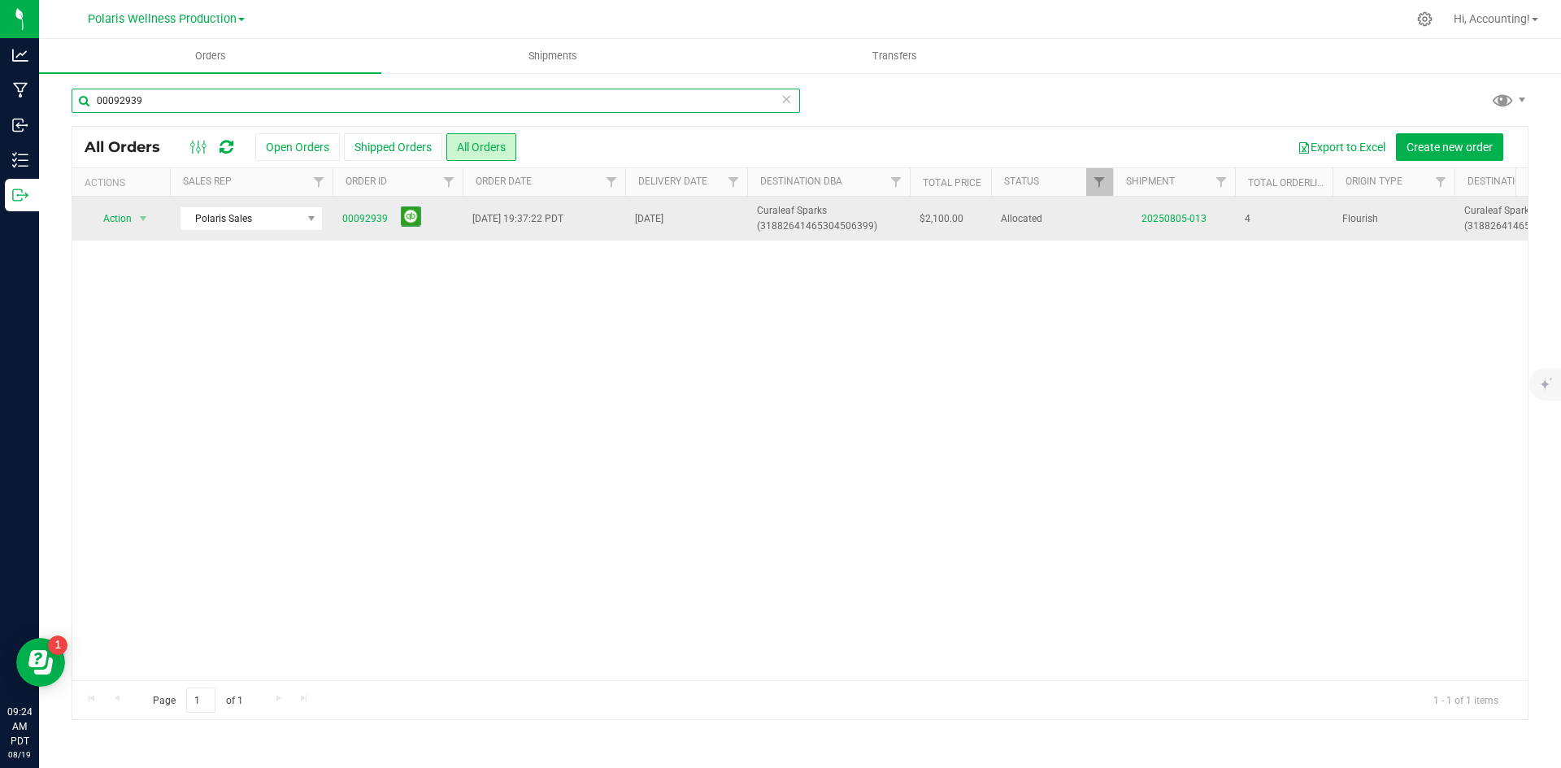
type input "00092939"
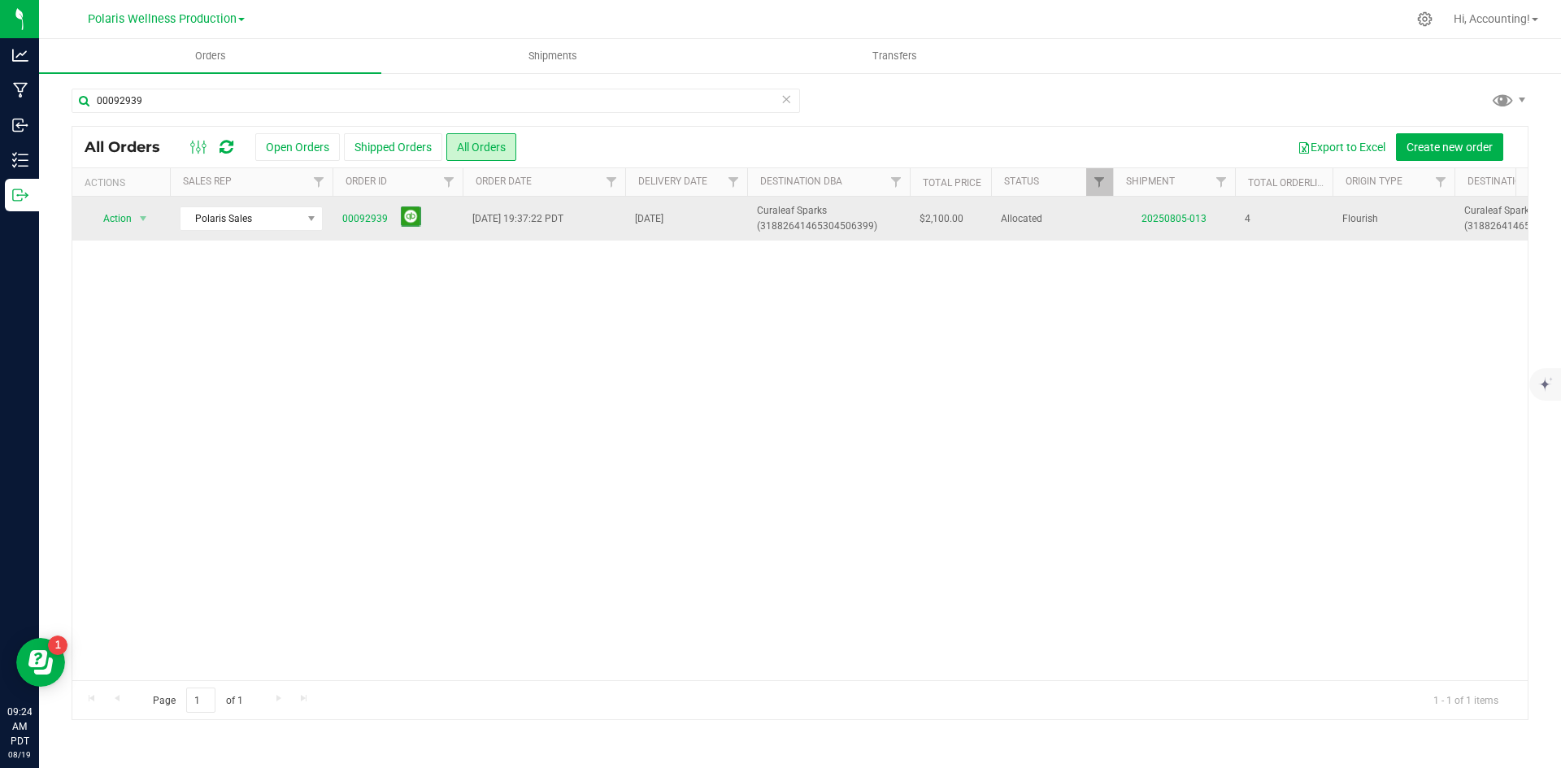
click at [1178, 208] on td "20250805-013" at bounding box center [1174, 219] width 122 height 44
click at [1177, 223] on link "20250805-013" at bounding box center [1174, 218] width 65 height 11
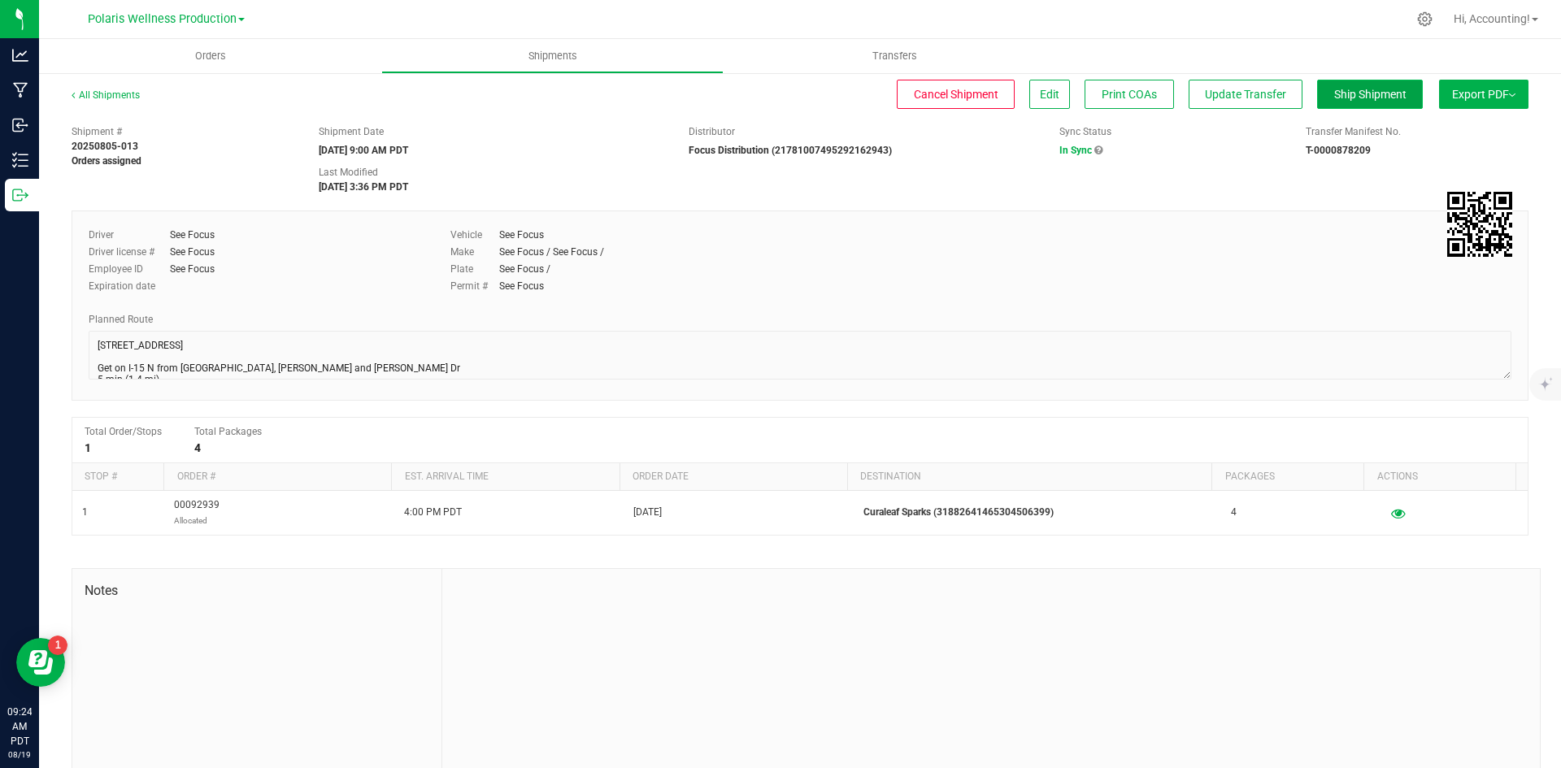
click at [1353, 99] on span "Ship Shipment" at bounding box center [1370, 94] width 72 height 13
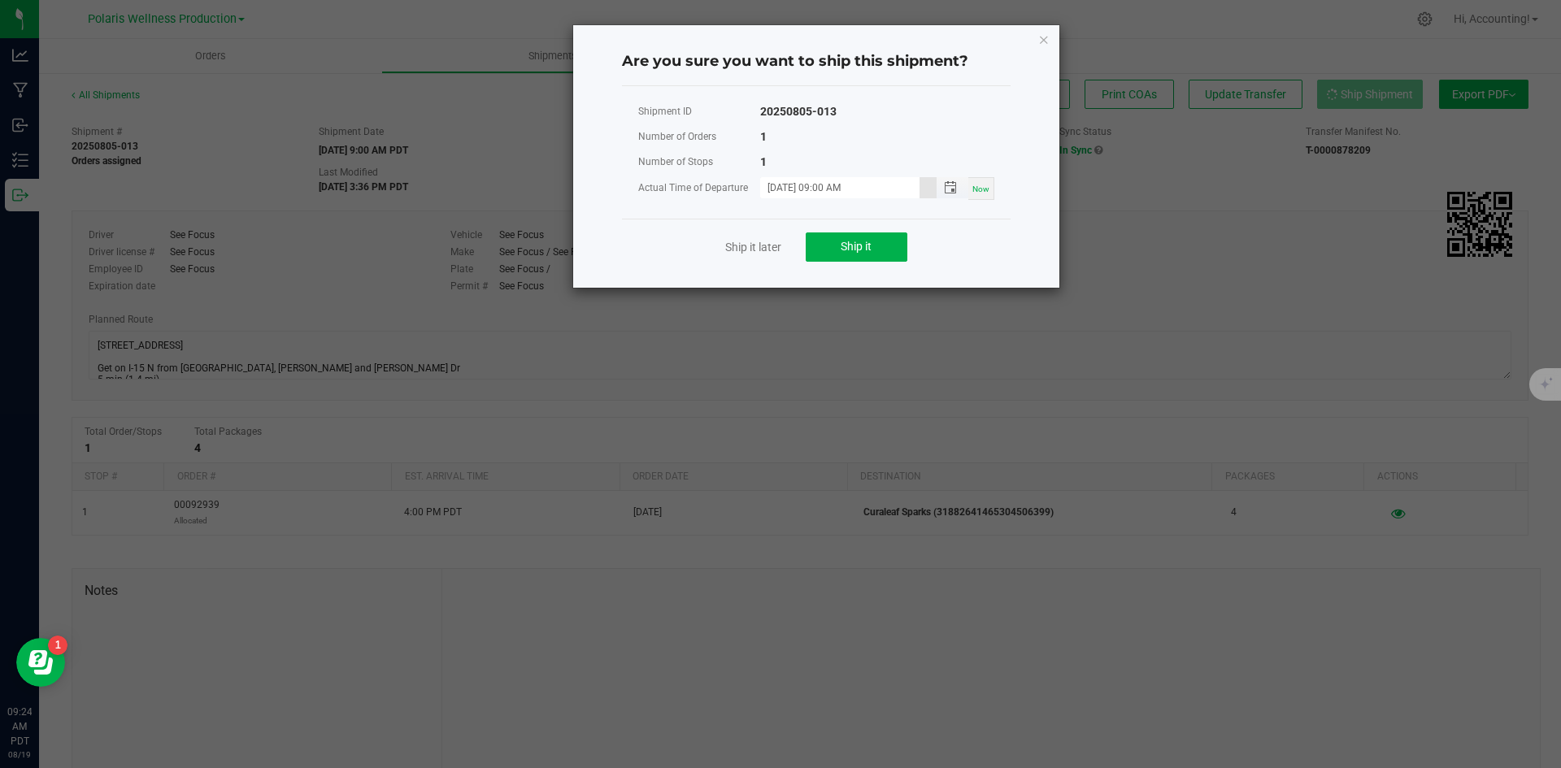
click at [790, 192] on input "[DATE] 09:00 AM" at bounding box center [839, 187] width 159 height 20
type input "[DATE] 09:00 AM"
click at [867, 242] on span "Ship it" at bounding box center [856, 246] width 31 height 13
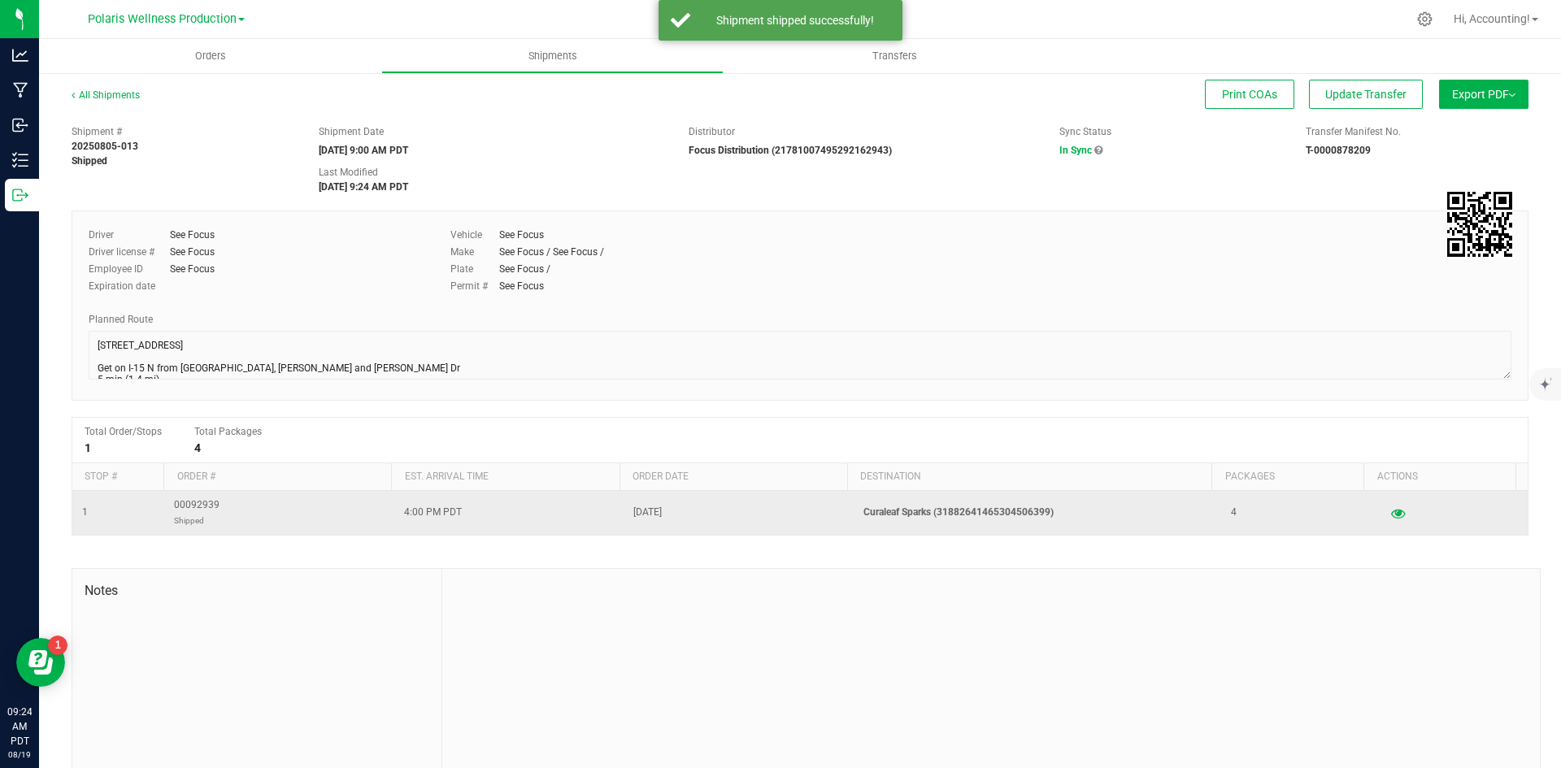
click at [196, 507] on span "00092939 Shipped" at bounding box center [197, 513] width 46 height 31
copy span "00092939"
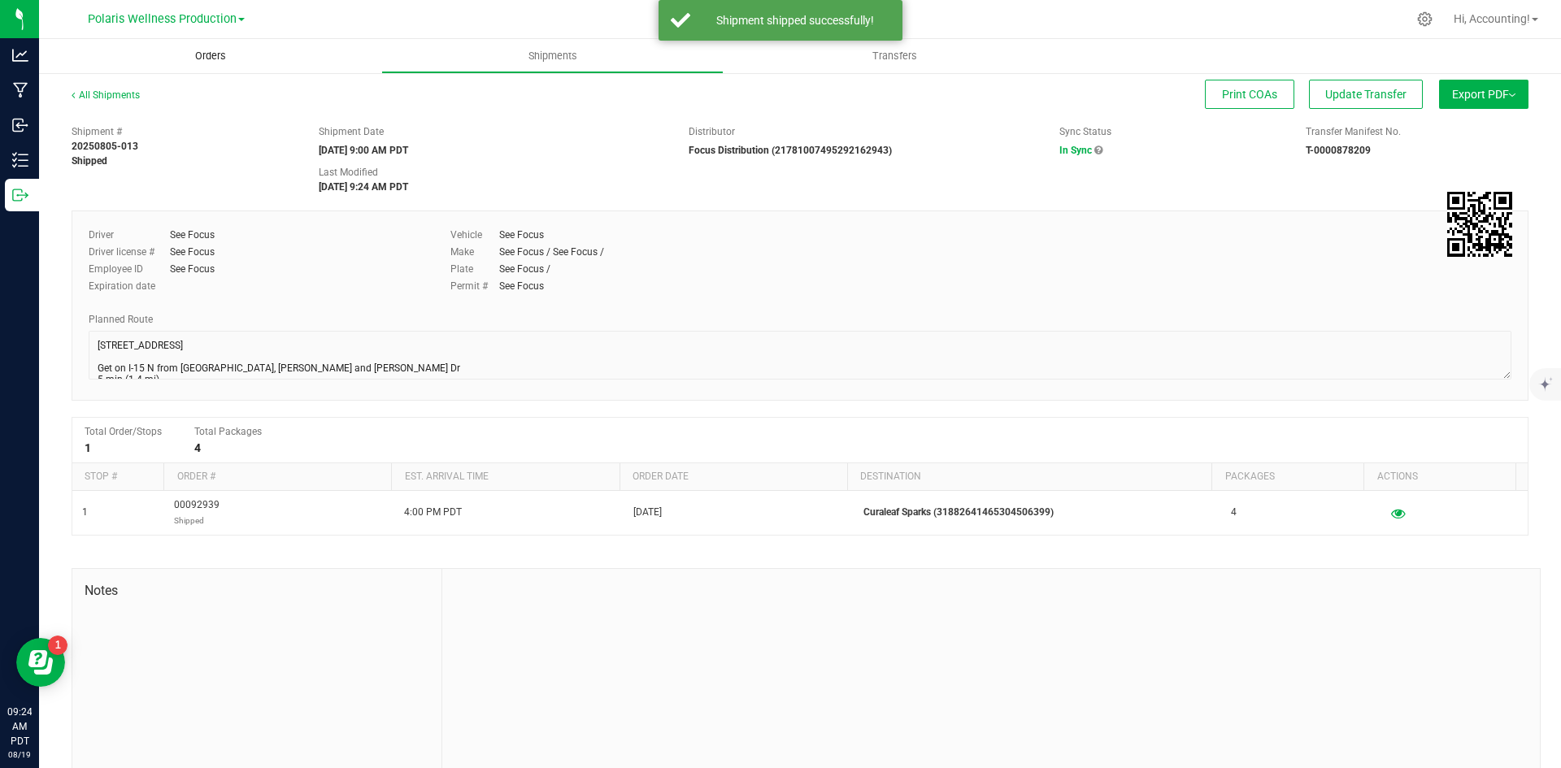
click at [213, 56] on span "Orders" at bounding box center [210, 56] width 75 height 15
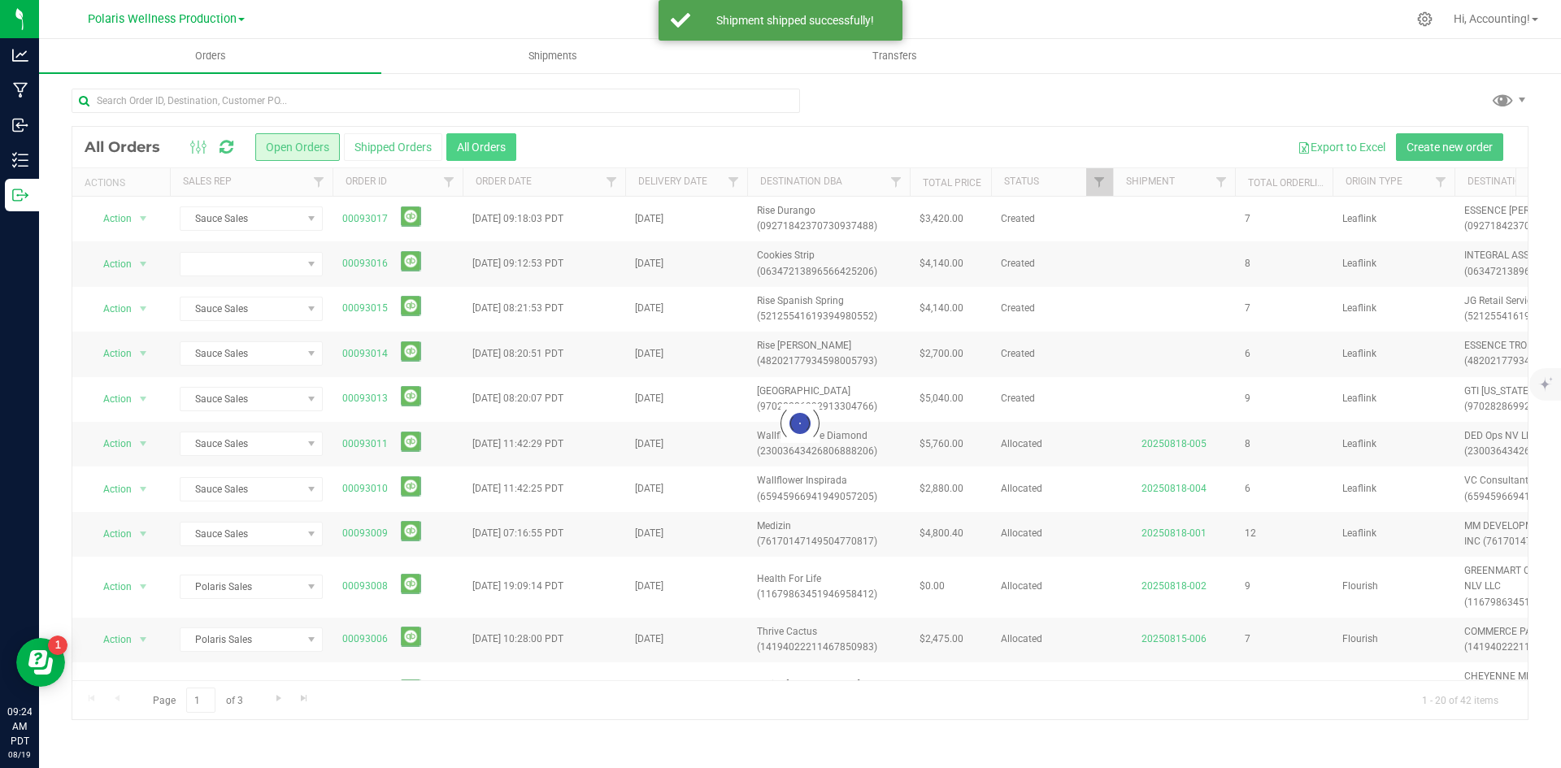
click at [501, 150] on button "All Orders" at bounding box center [481, 147] width 70 height 28
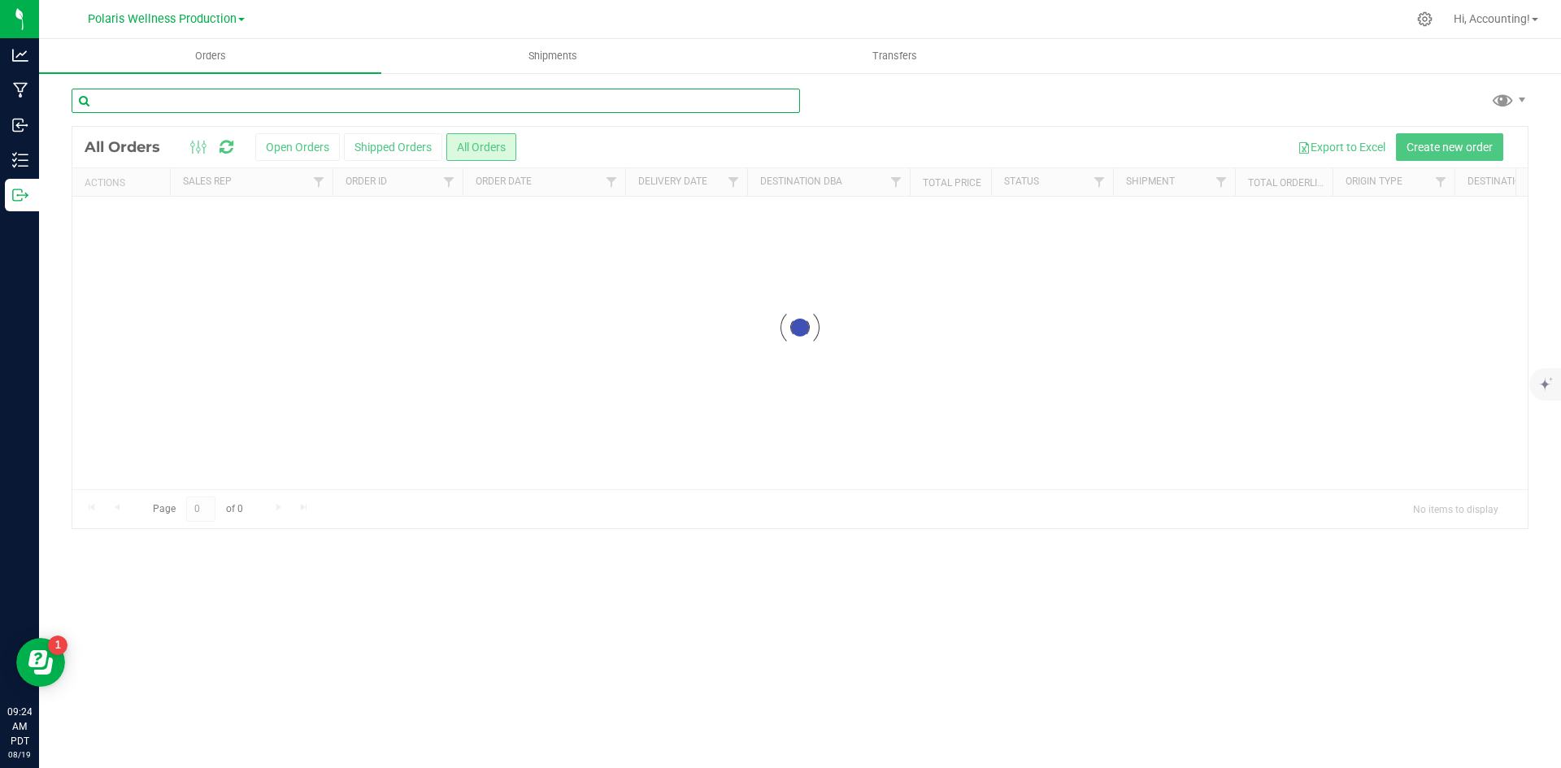
click at [287, 98] on input "text" at bounding box center [436, 101] width 729 height 24
paste input "00092939"
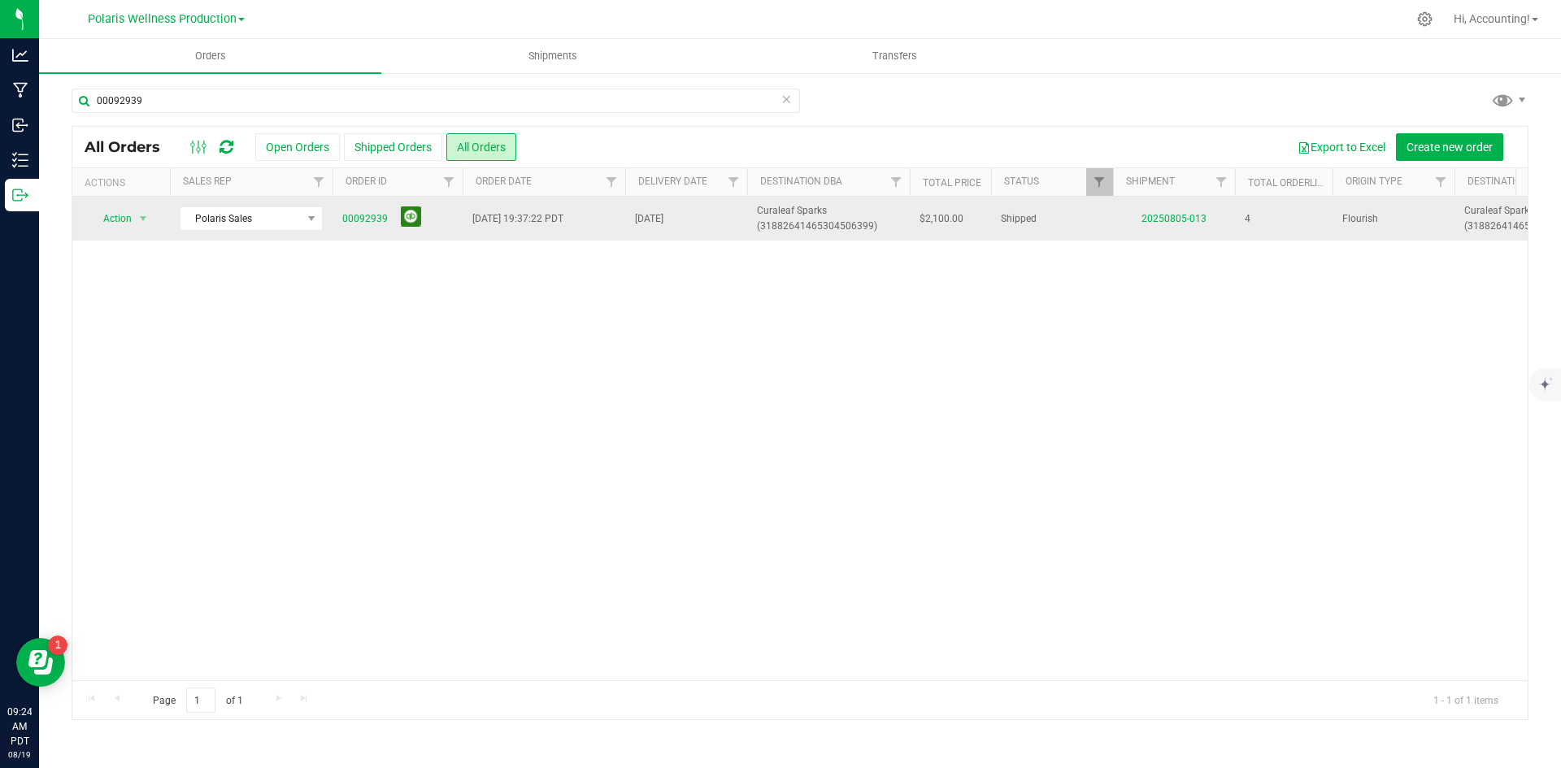
click at [415, 223] on button at bounding box center [411, 217] width 20 height 20
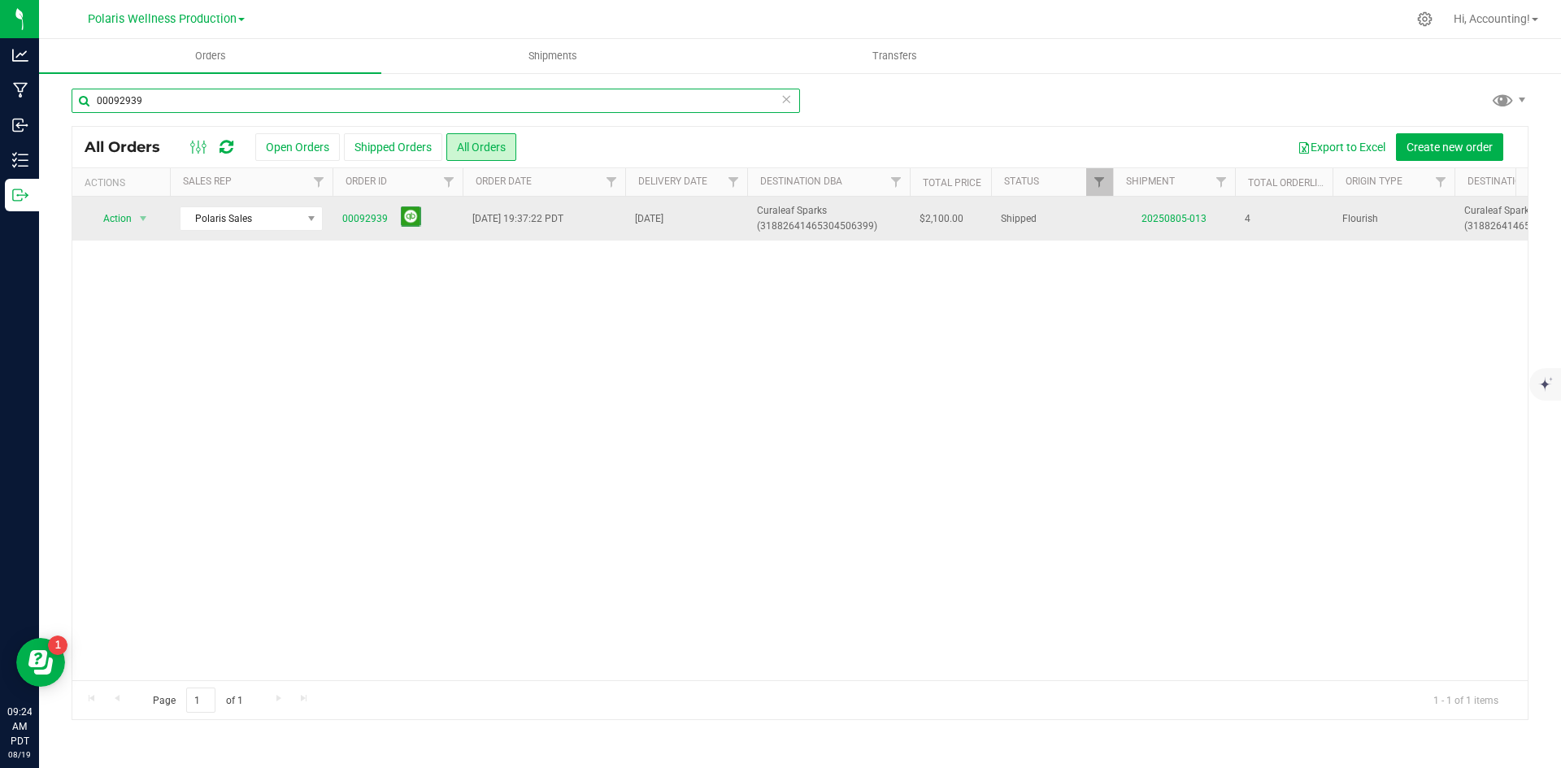
click at [342, 104] on input "00092939" at bounding box center [436, 101] width 729 height 24
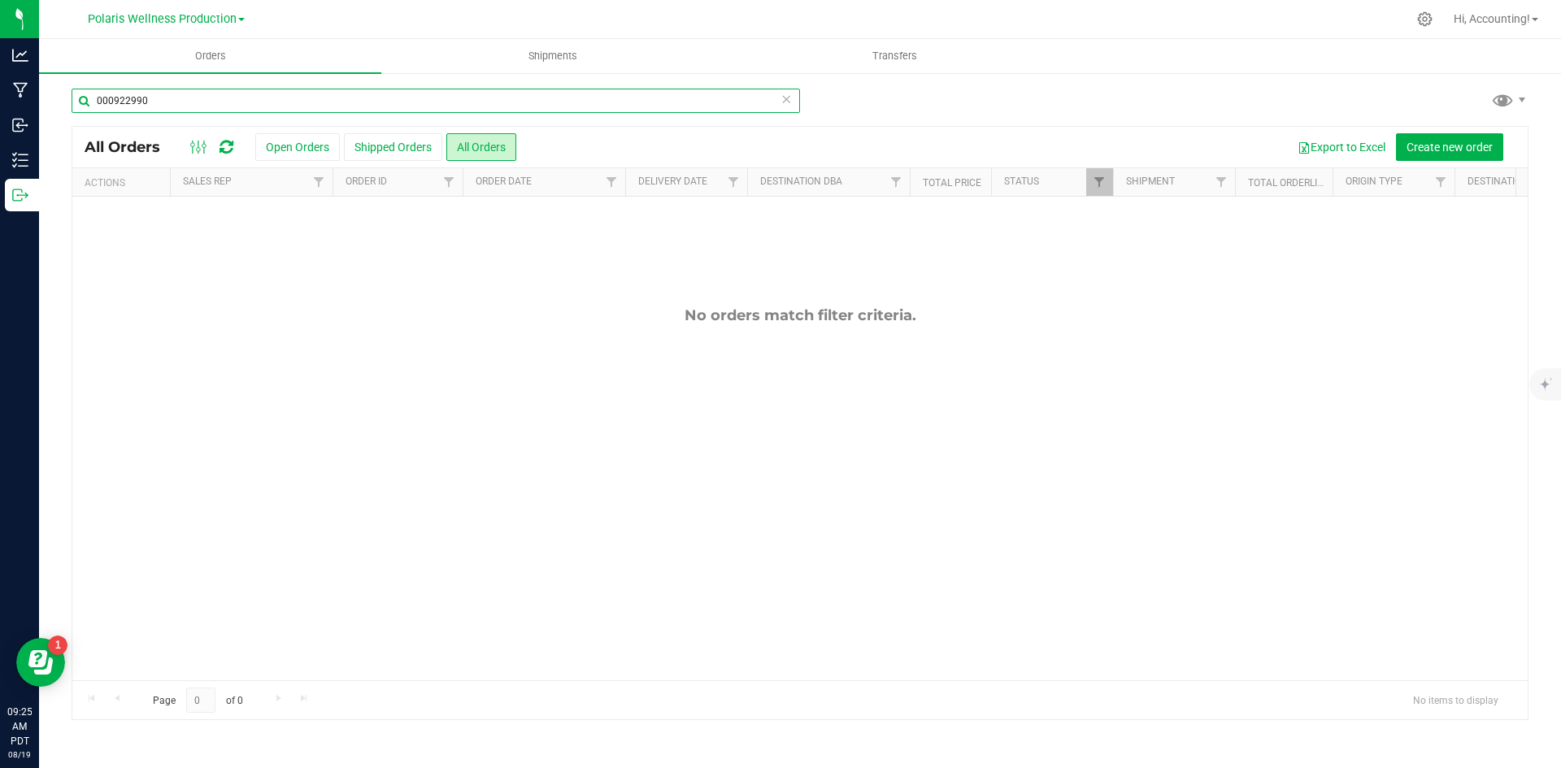
click at [120, 98] on input "000922990" at bounding box center [436, 101] width 729 height 24
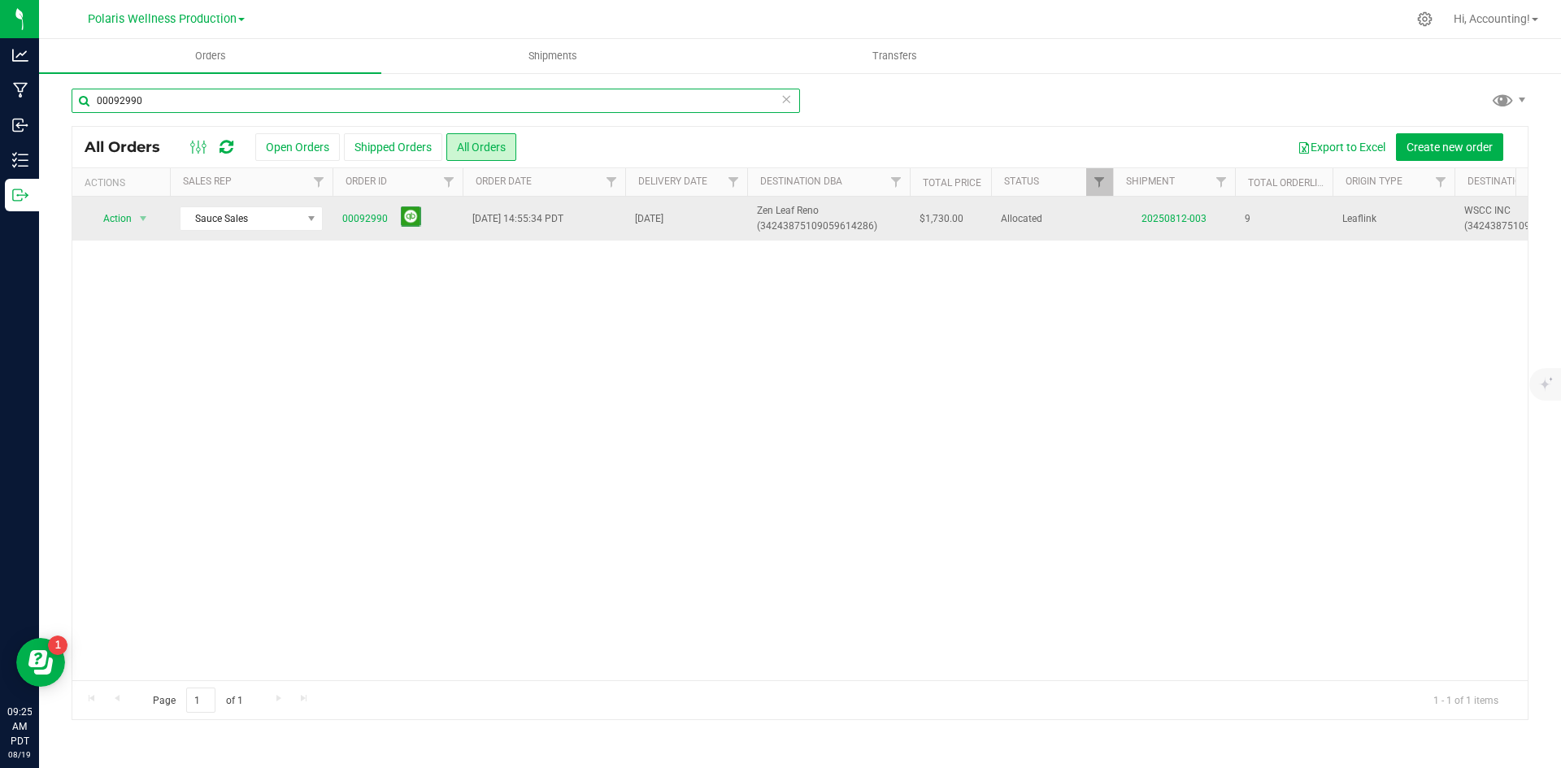
type input "00092990"
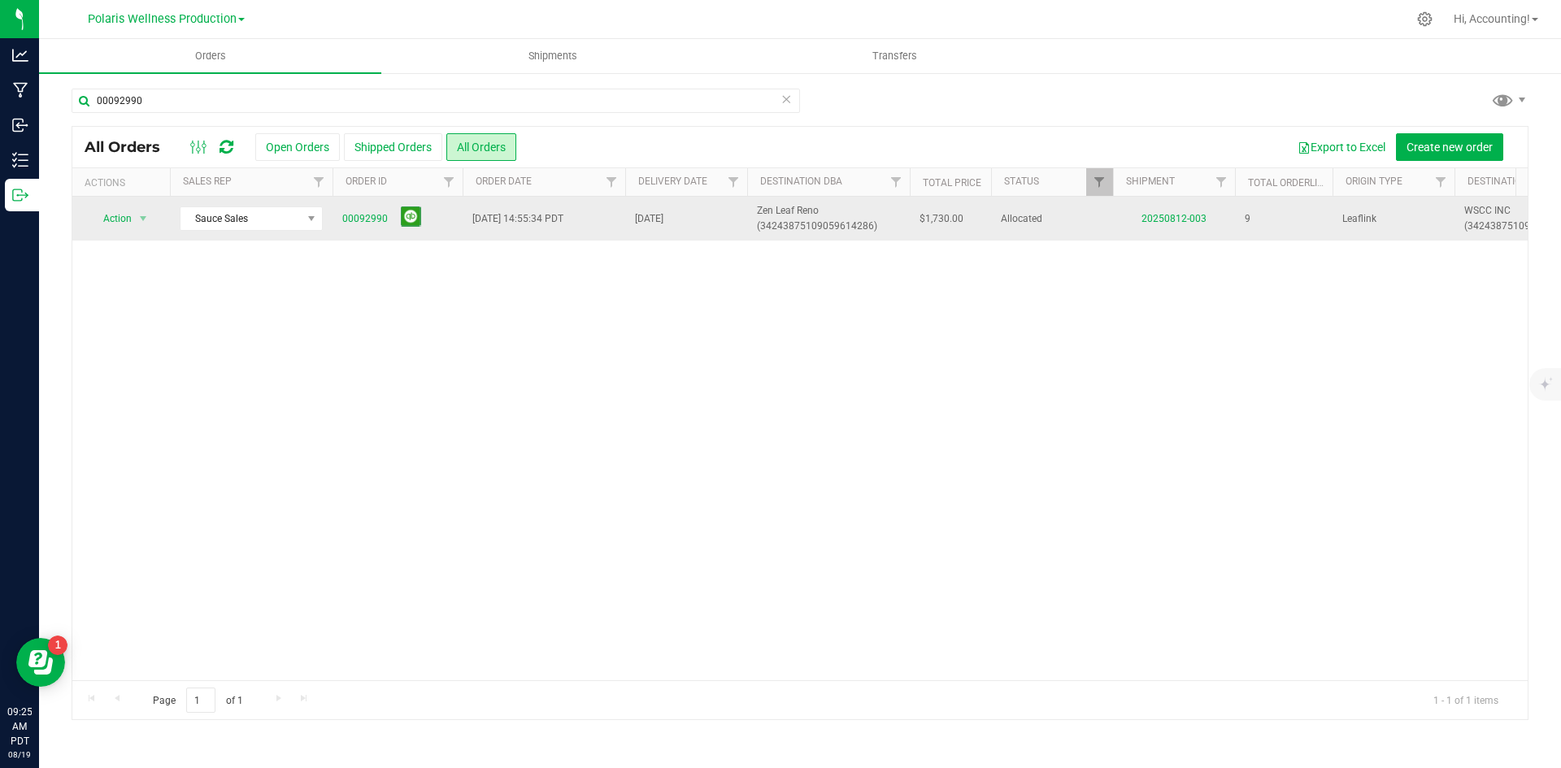
click at [1177, 198] on td "20250812-003" at bounding box center [1174, 219] width 122 height 44
click at [1182, 215] on link "20250812-003" at bounding box center [1174, 218] width 65 height 11
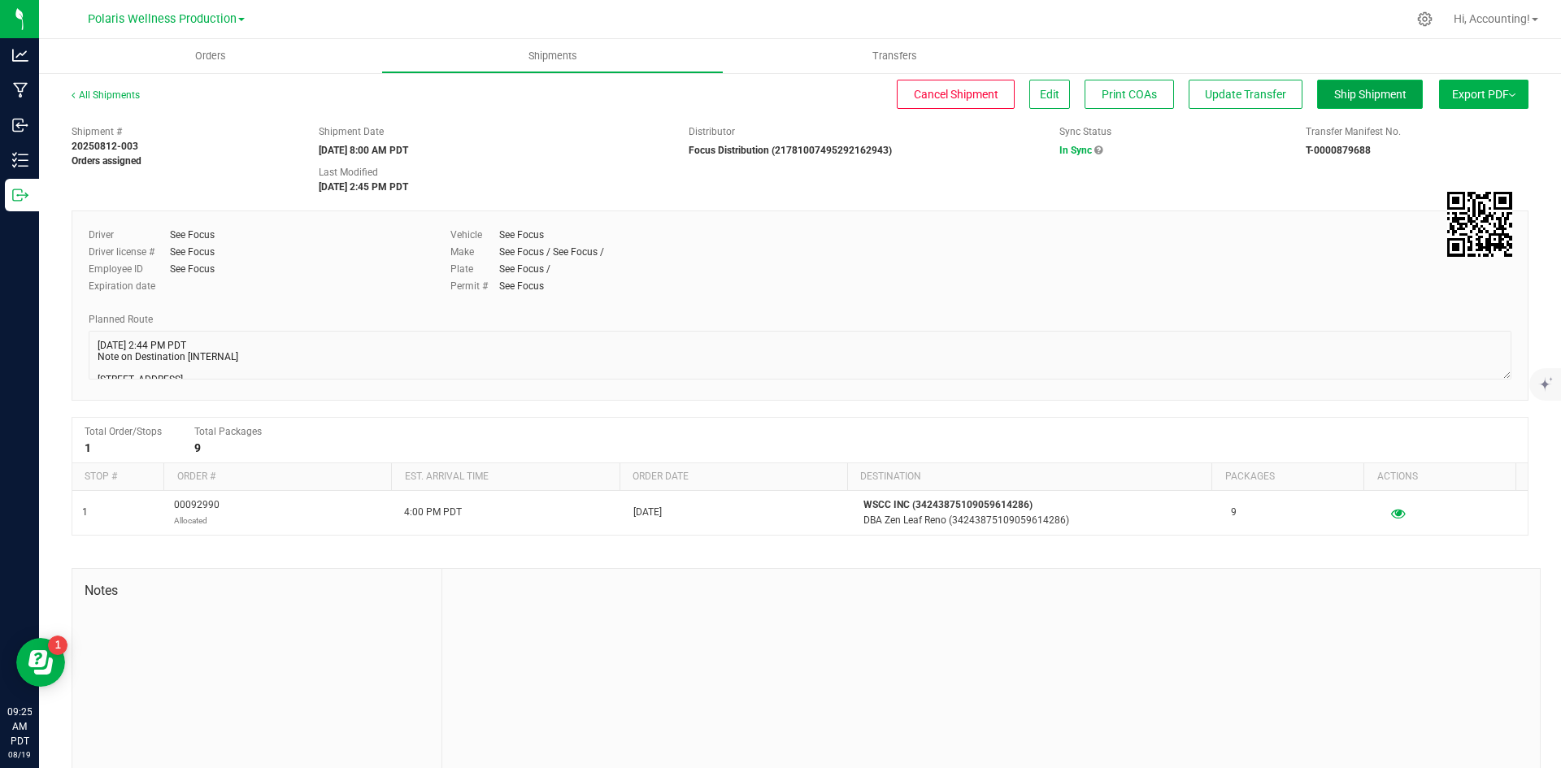
click at [1334, 100] on span "Ship Shipment" at bounding box center [1370, 94] width 72 height 13
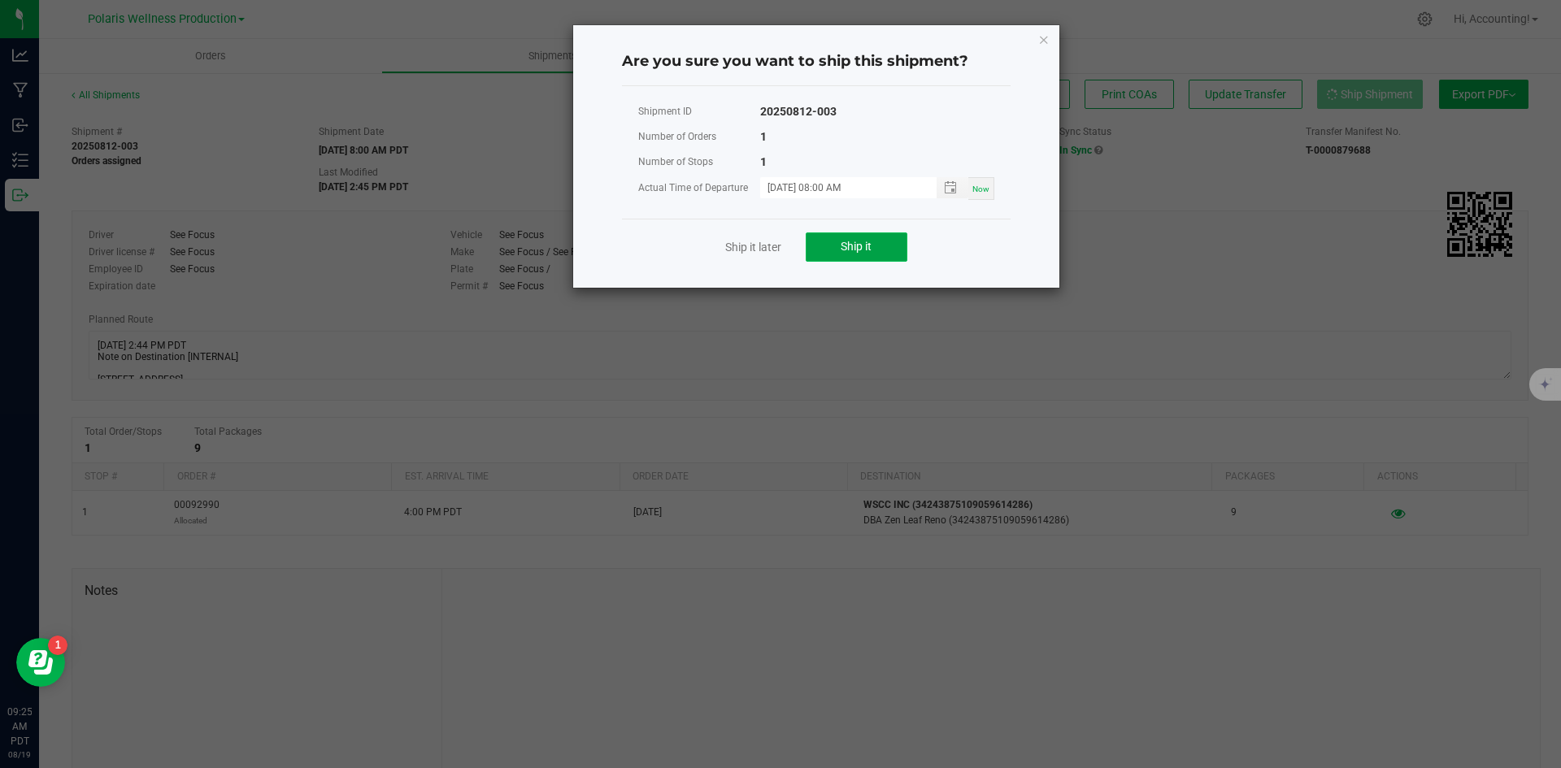
click at [896, 243] on button "Ship it" at bounding box center [857, 247] width 102 height 29
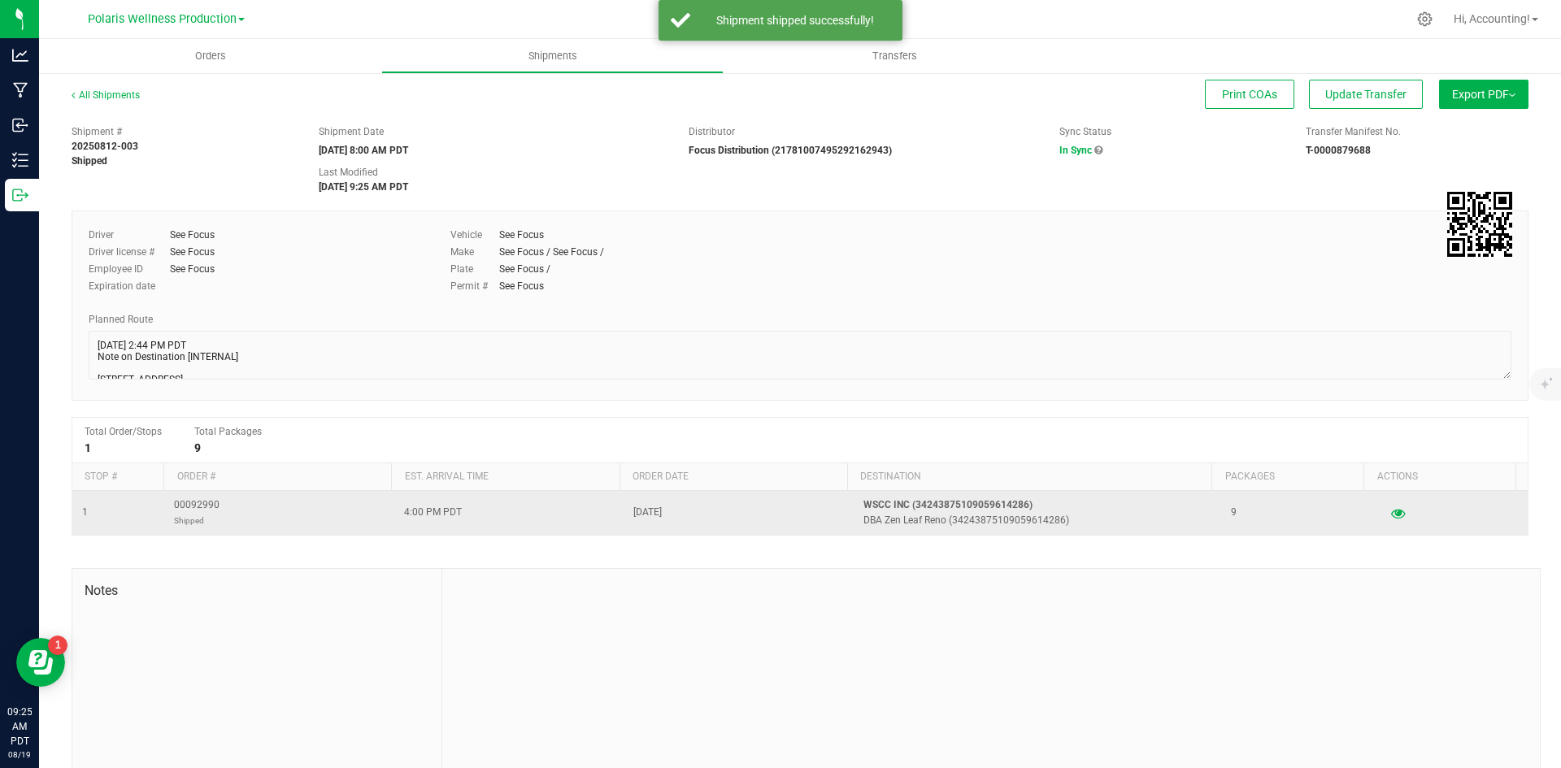
click at [218, 508] on td "00092990 Shipped" at bounding box center [279, 513] width 230 height 44
click at [217, 510] on td "00092990 Shipped" at bounding box center [279, 513] width 230 height 44
click at [210, 507] on span "00092990 Shipped" at bounding box center [197, 513] width 46 height 31
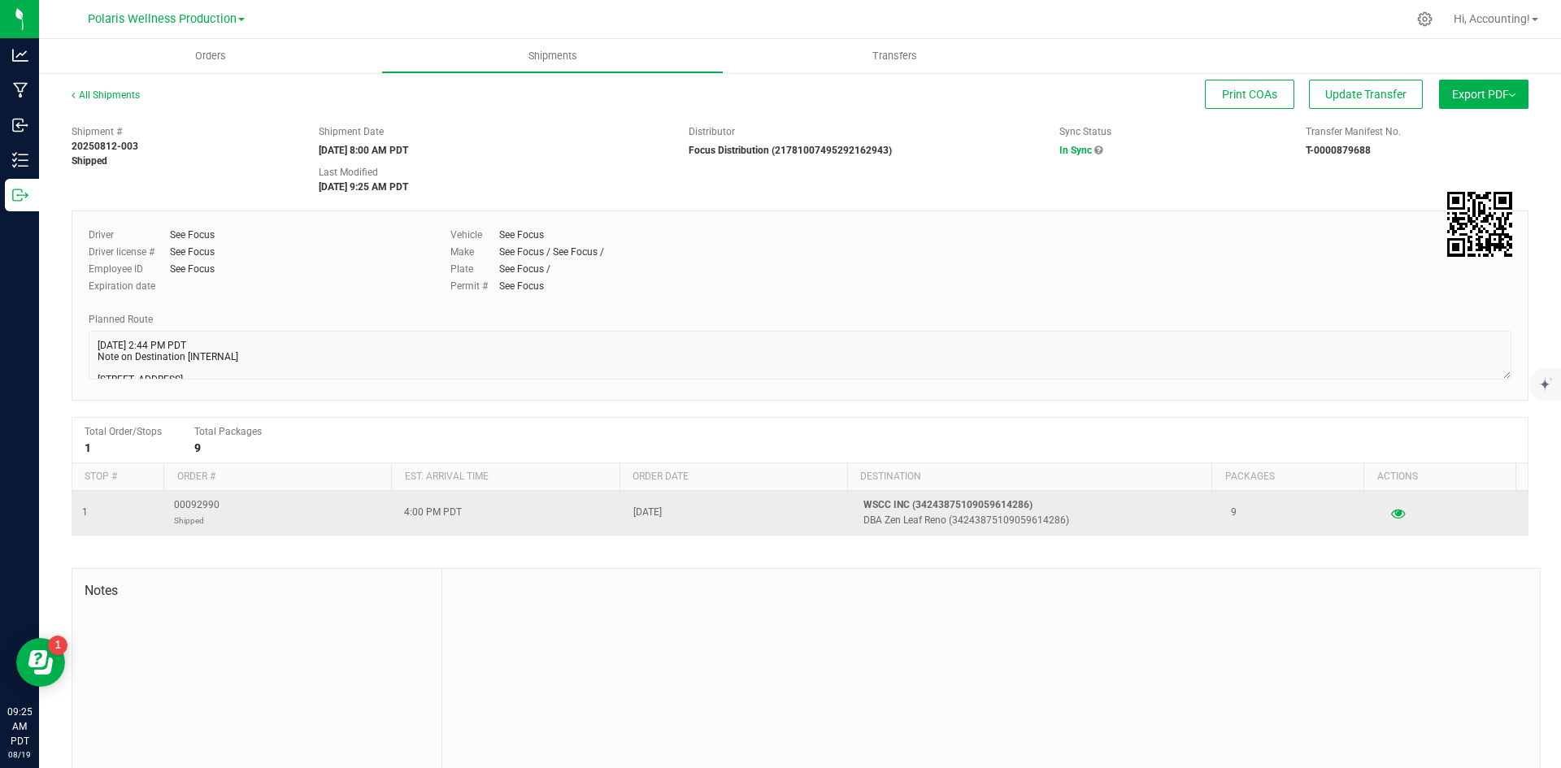
copy span "00092990"
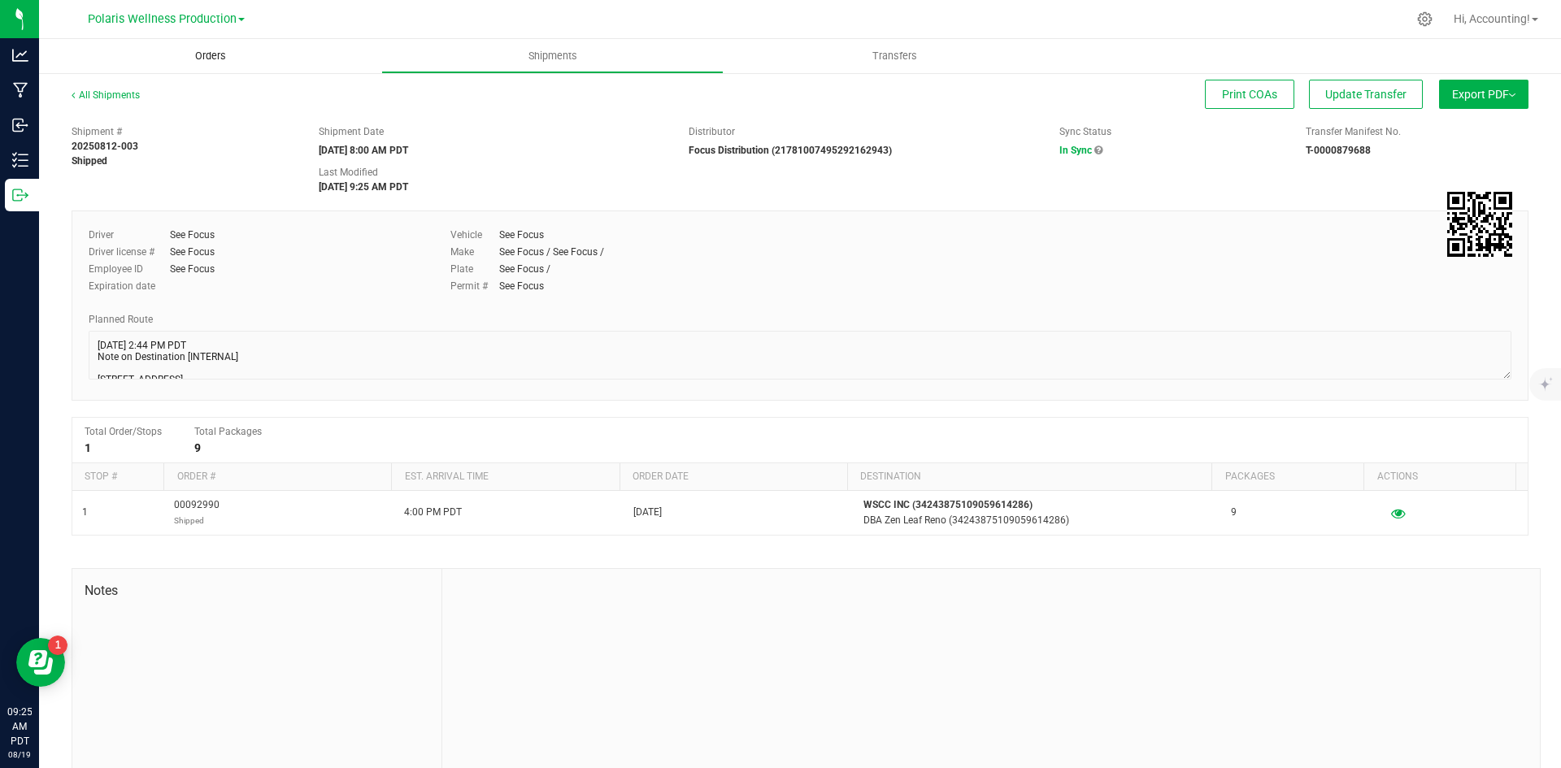
click at [203, 63] on span "Orders" at bounding box center [210, 56] width 75 height 15
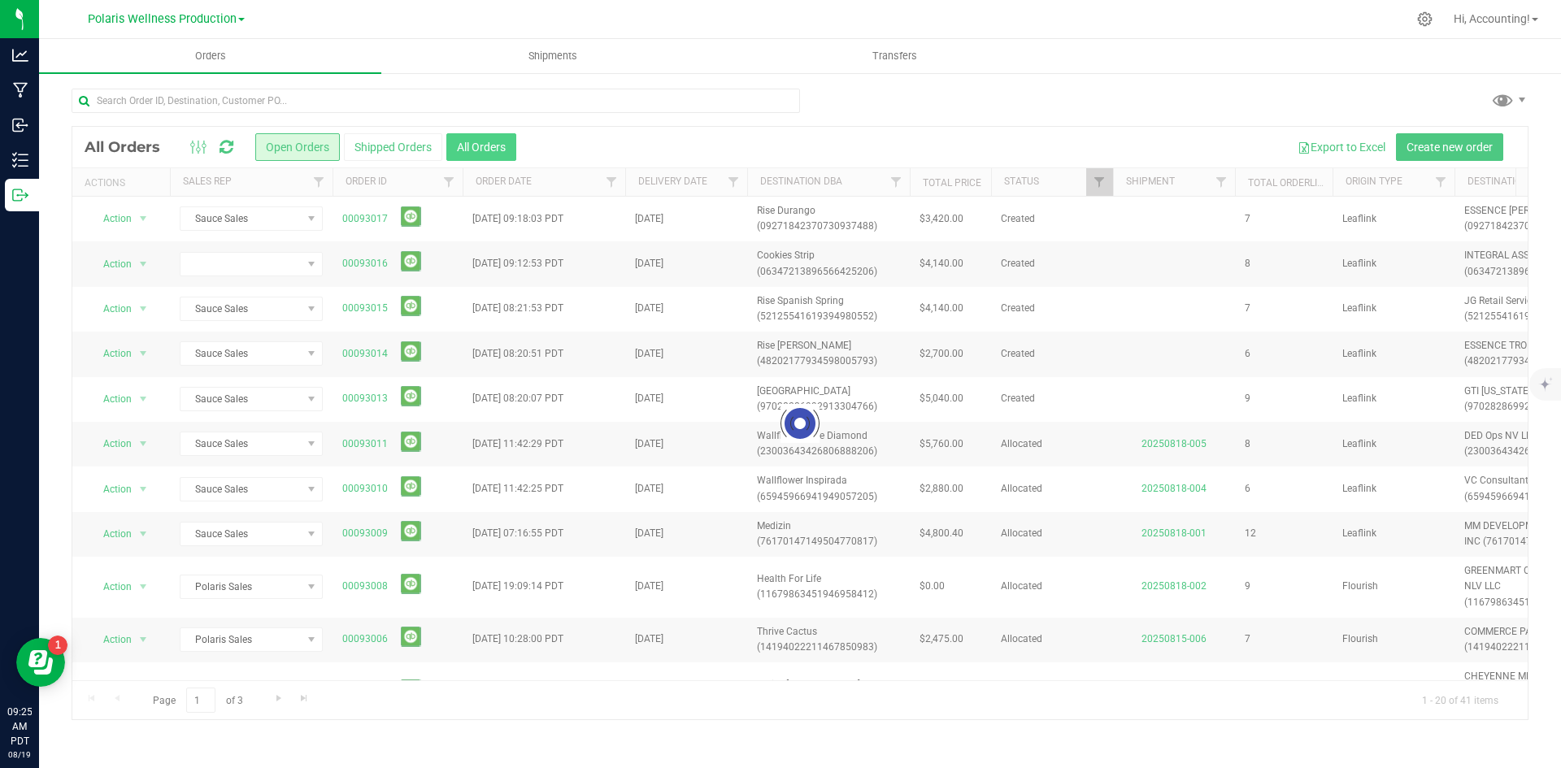
click at [498, 146] on button "All Orders" at bounding box center [481, 147] width 70 height 28
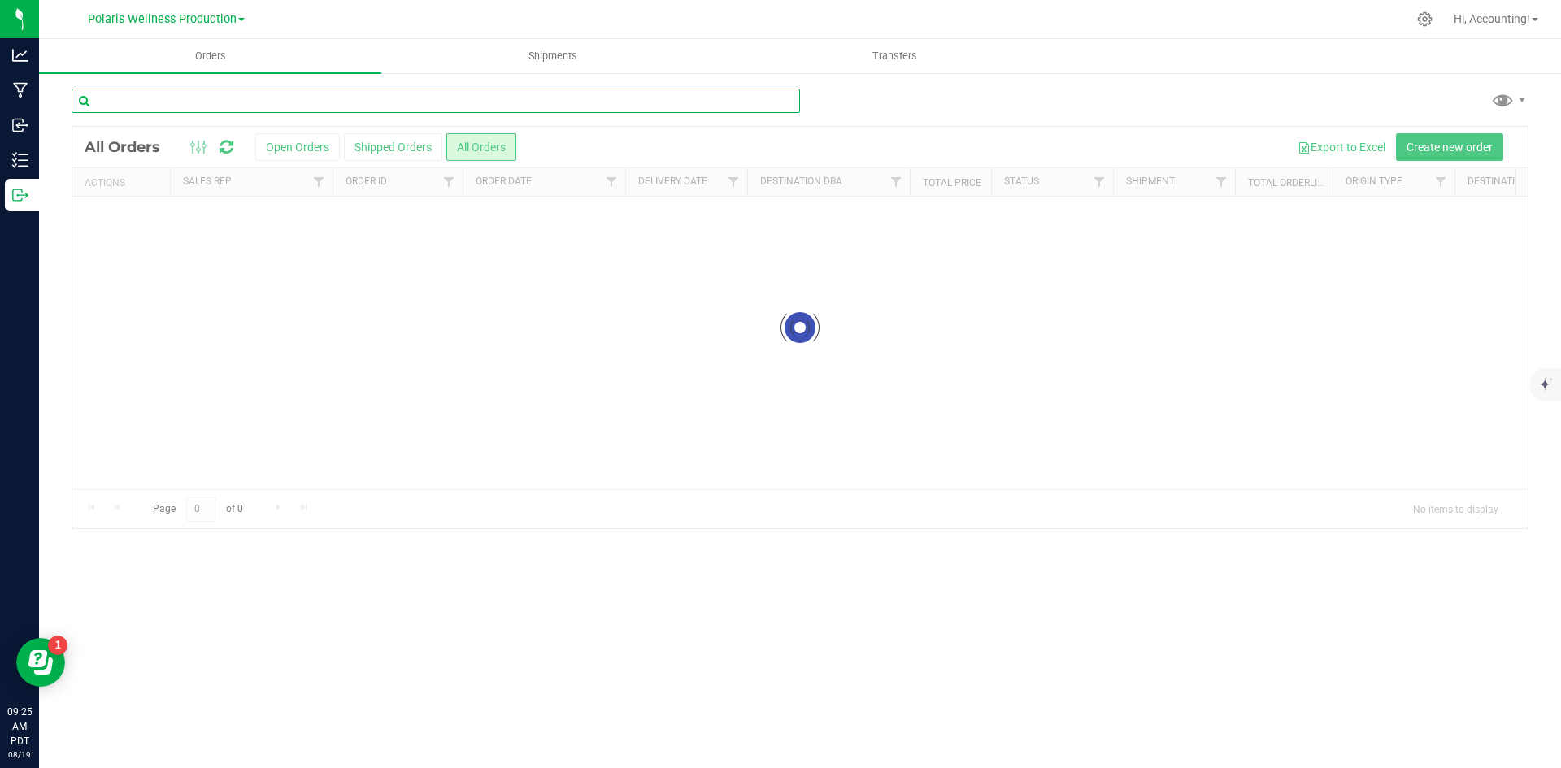
click at [414, 102] on input "text" at bounding box center [436, 101] width 729 height 24
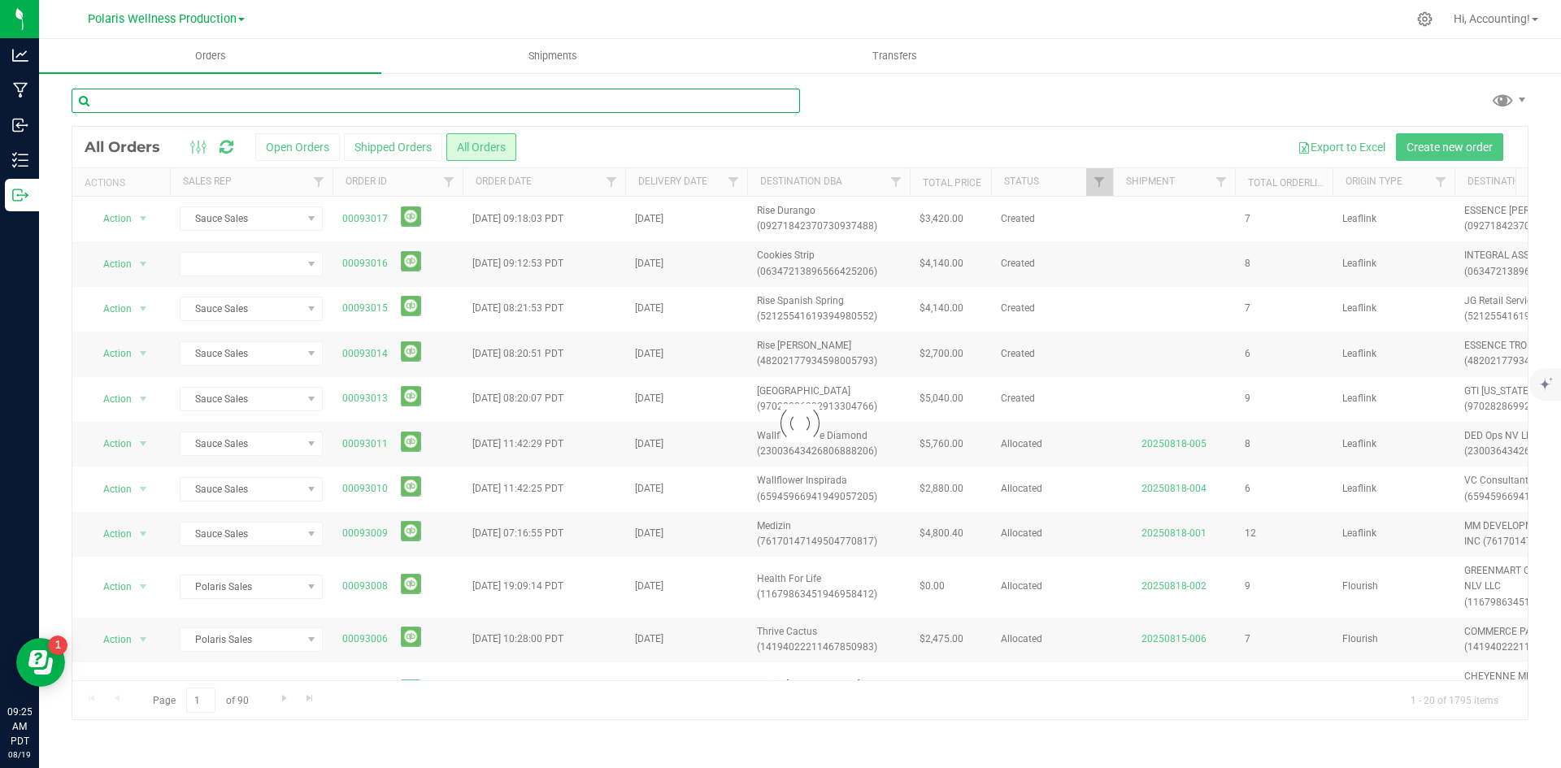
paste input "00092990"
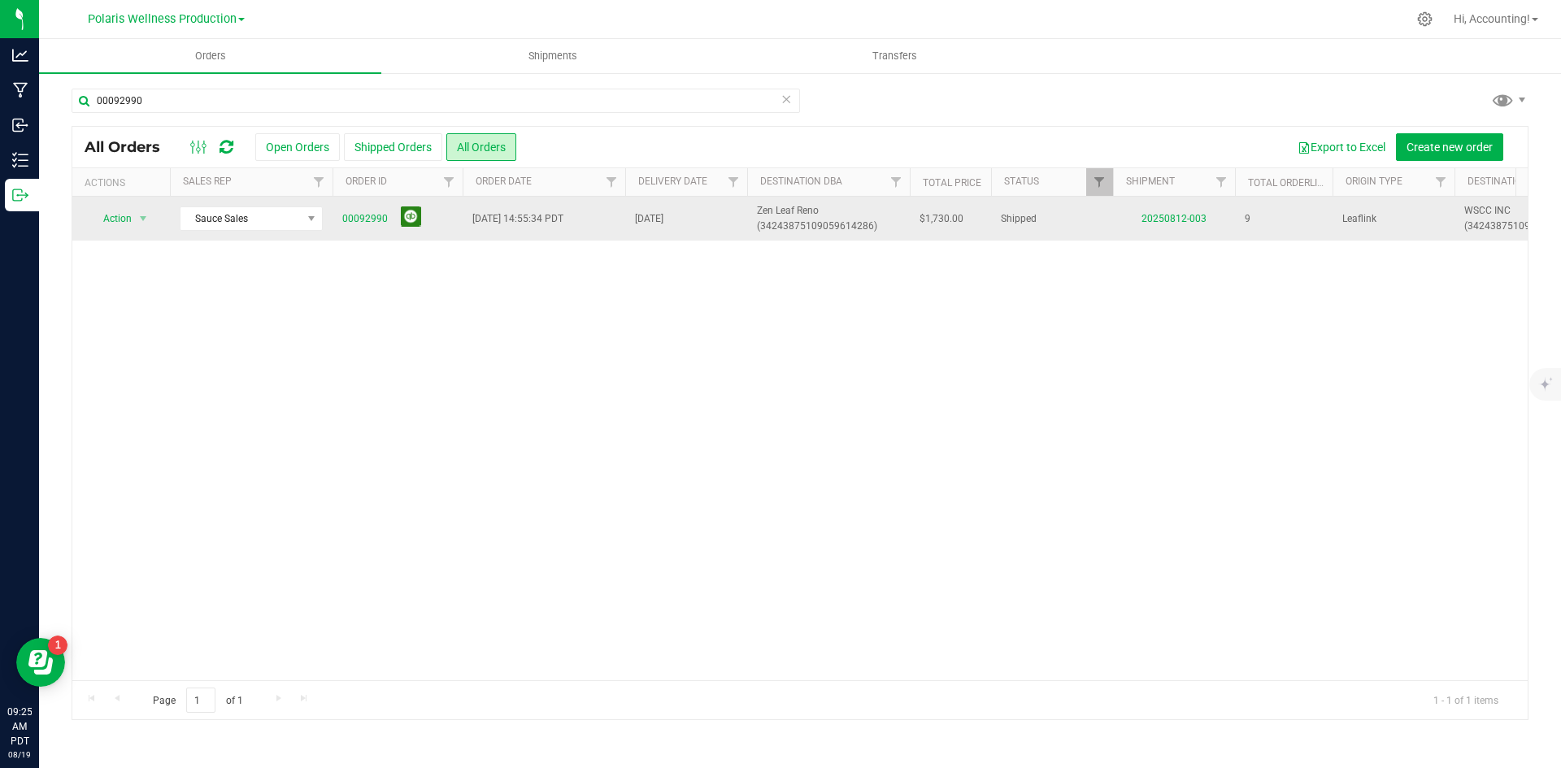
click at [415, 224] on button at bounding box center [411, 217] width 20 height 20
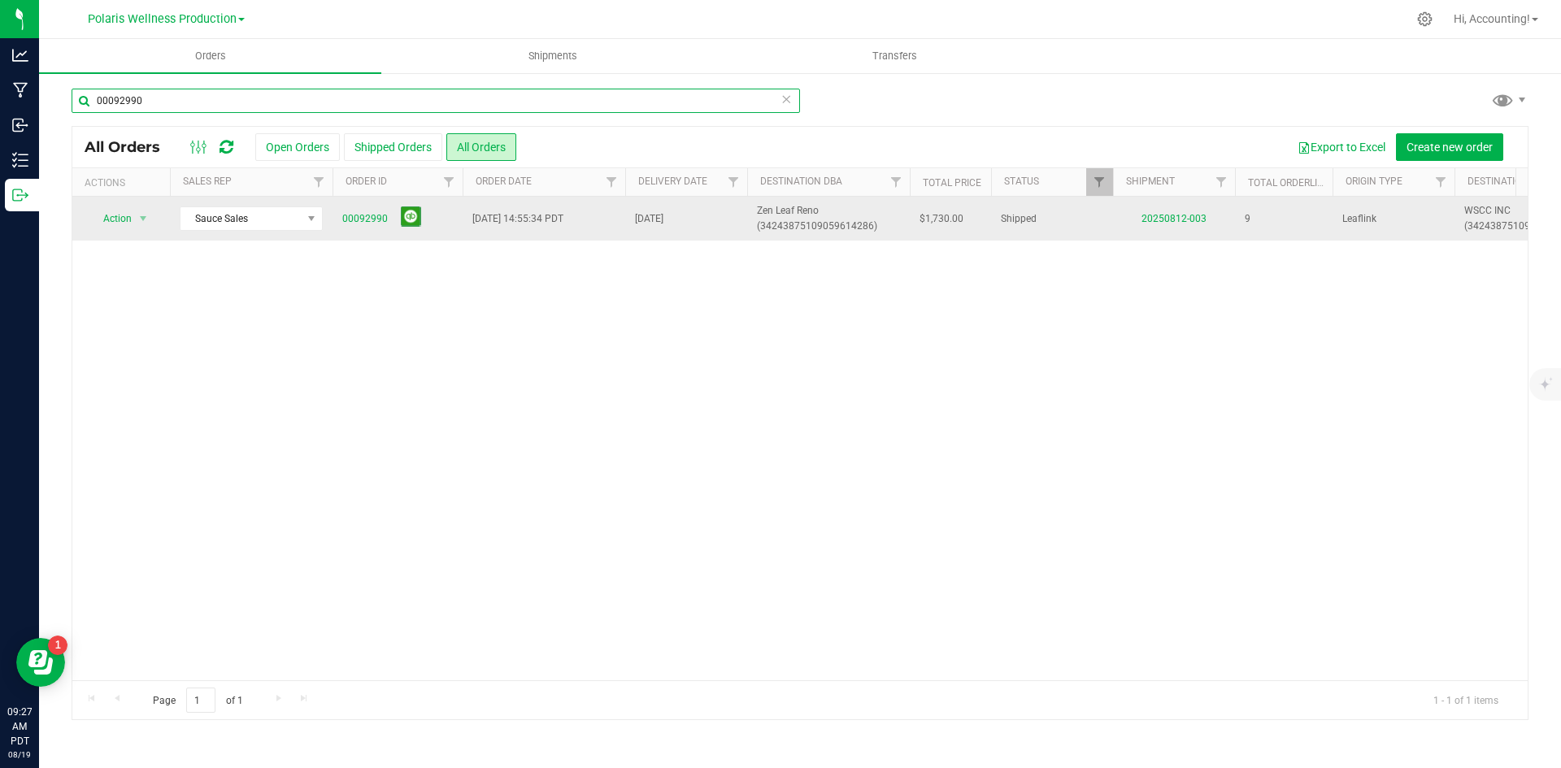
click at [202, 110] on input "00092990" at bounding box center [436, 101] width 729 height 24
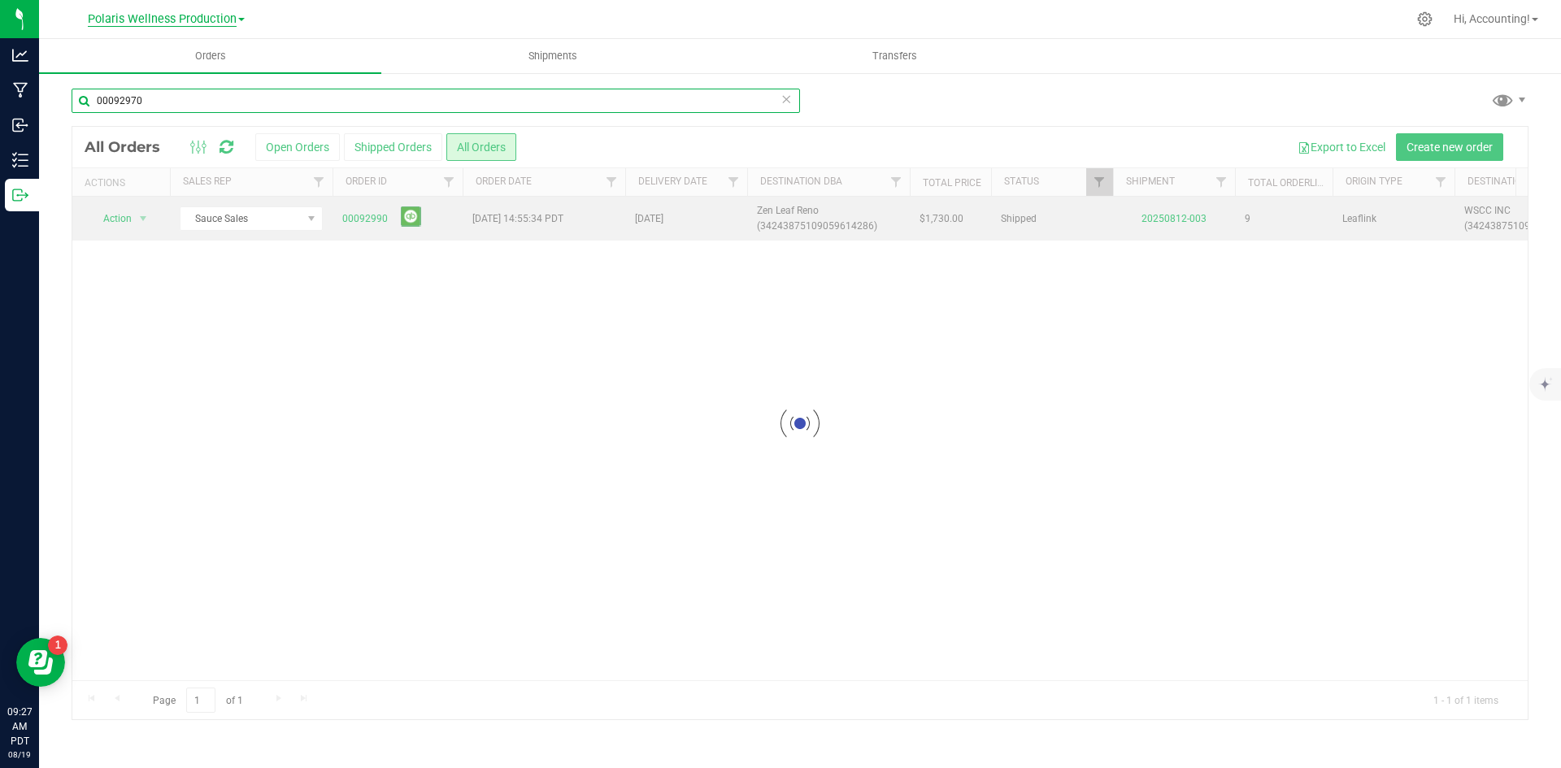
type input "00092970"
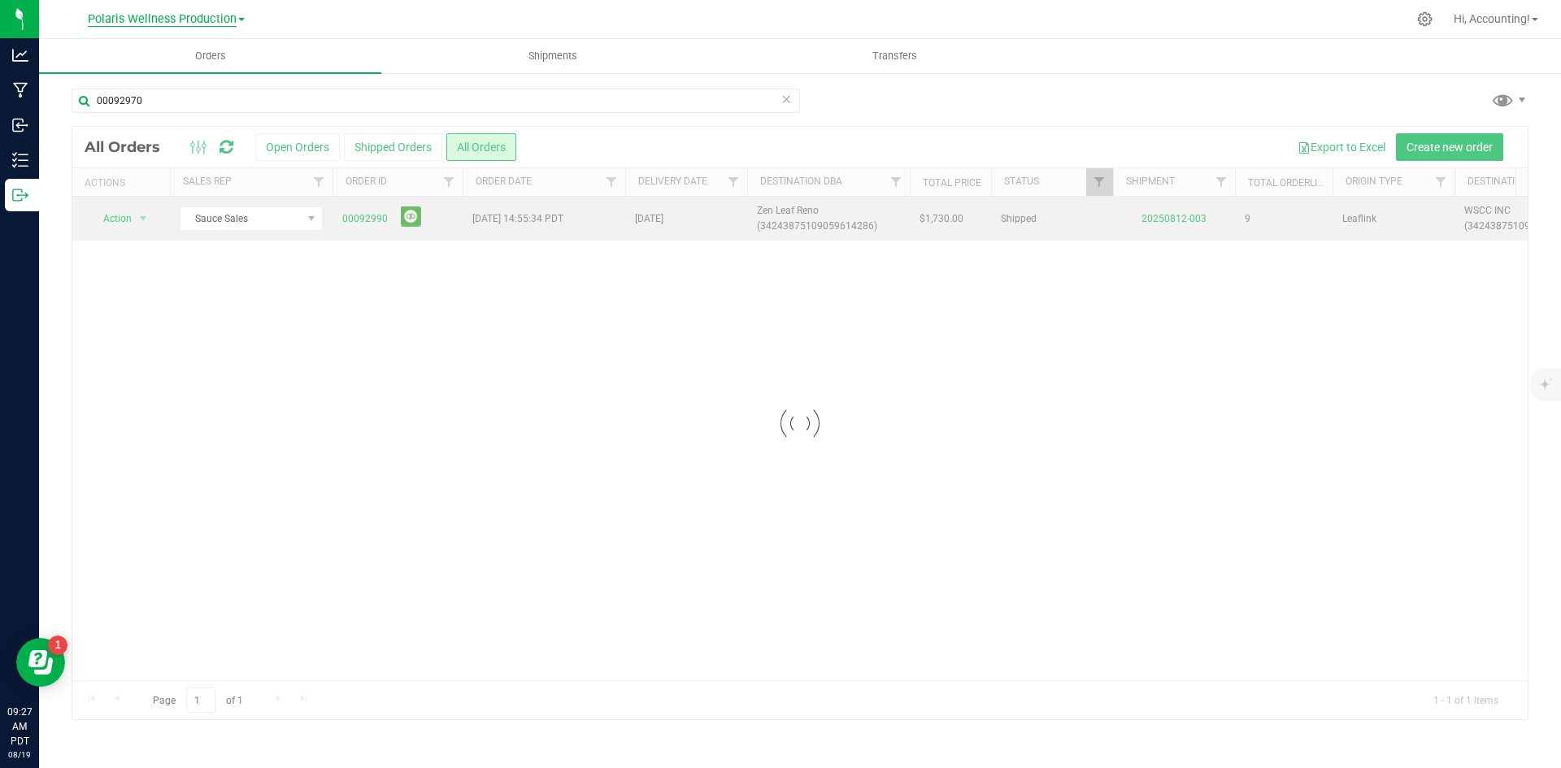
click at [211, 23] on span "Polaris Wellness Production" at bounding box center [162, 19] width 149 height 15
click at [205, 46] on link "Polaris Wellness Cultivation" at bounding box center [165, 57] width 237 height 22
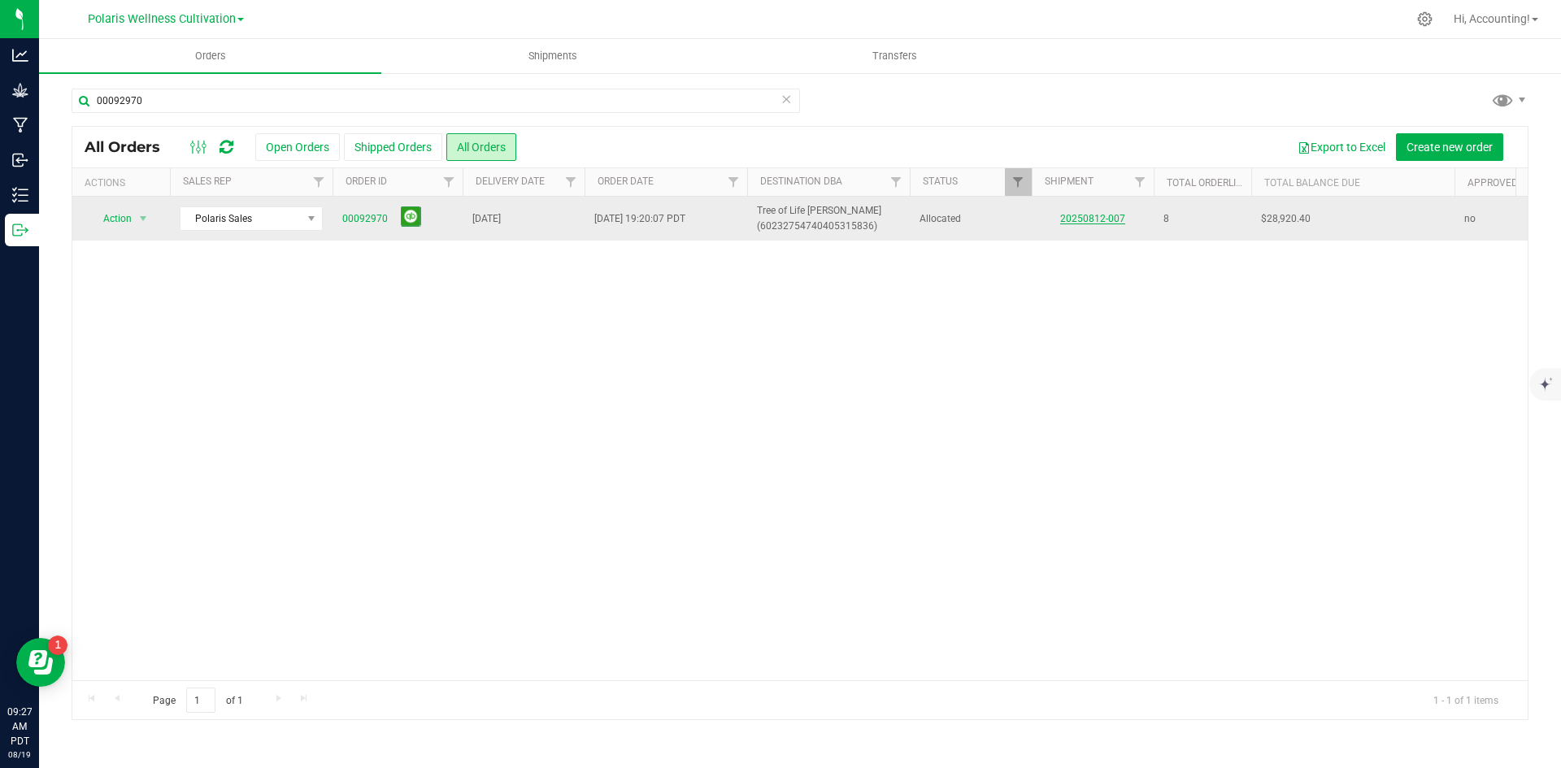
click at [1096, 222] on link "20250812-007" at bounding box center [1092, 218] width 65 height 11
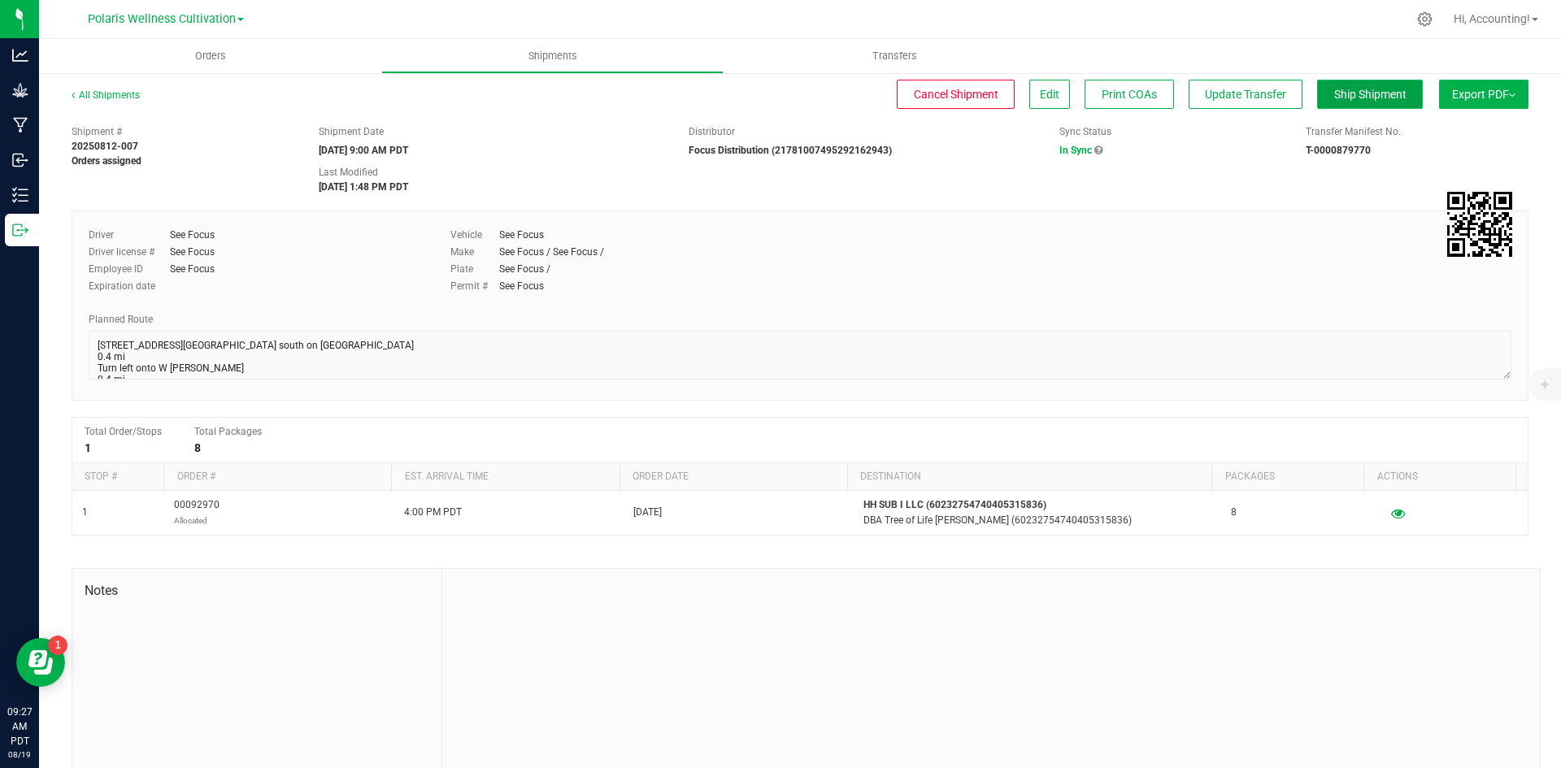
click at [1341, 89] on span "Ship Shipment" at bounding box center [1370, 94] width 72 height 13
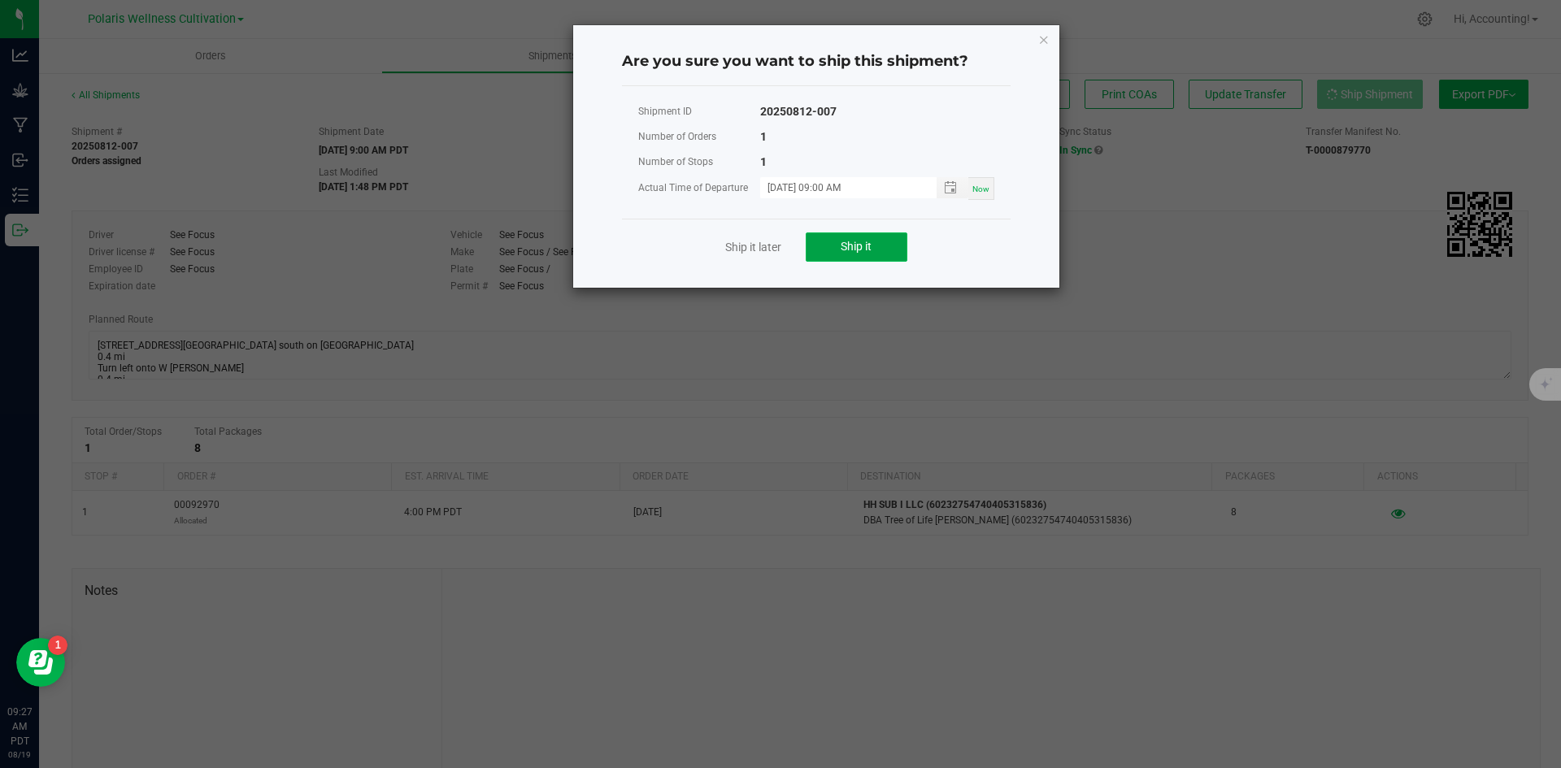
click at [811, 233] on button "Ship it" at bounding box center [857, 247] width 102 height 29
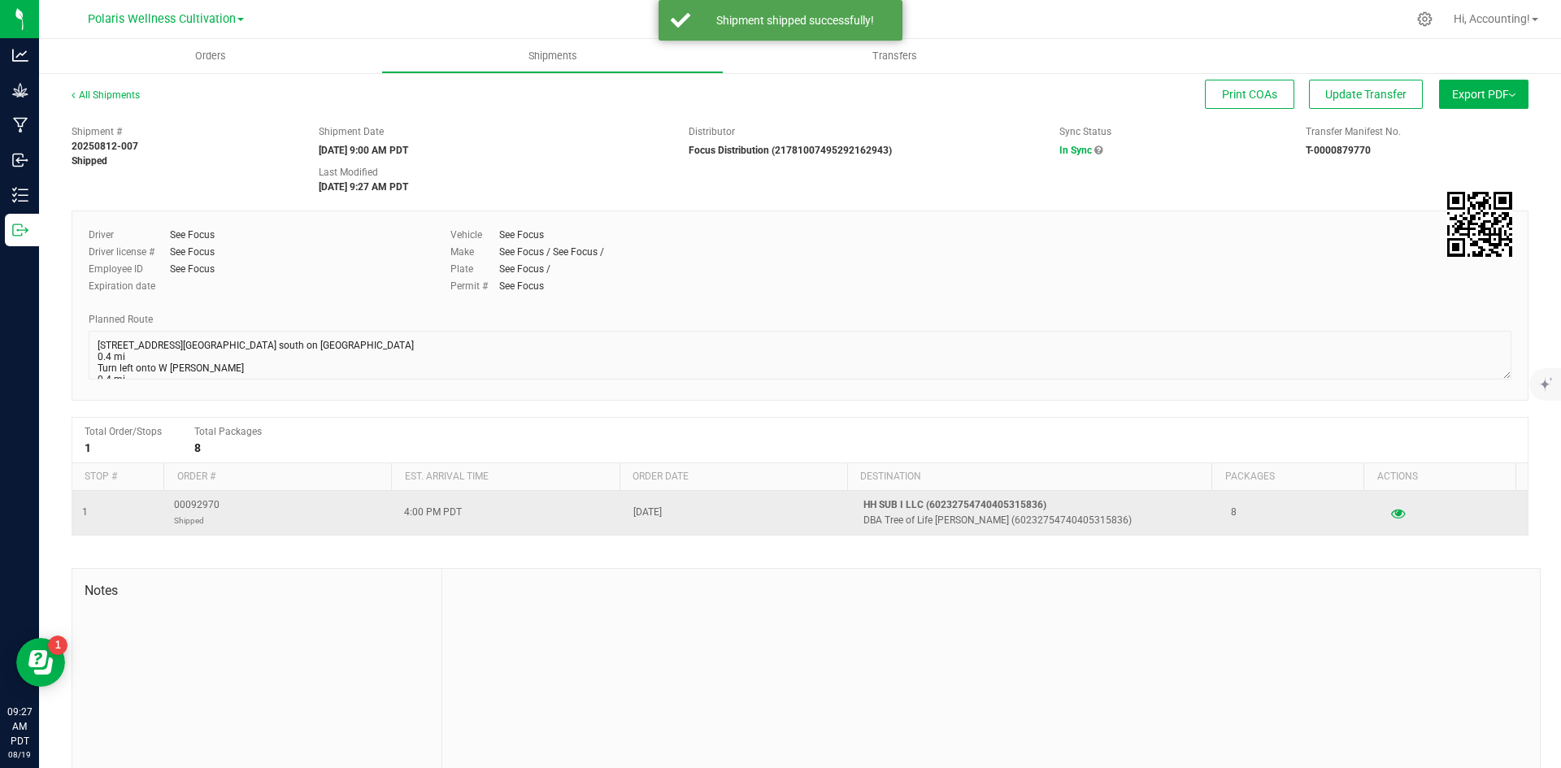
click at [197, 500] on span "00092970 Shipped" at bounding box center [197, 513] width 46 height 31
click at [198, 501] on span "00092970 Shipped" at bounding box center [197, 513] width 46 height 31
drag, startPoint x: 198, startPoint y: 501, endPoint x: 217, endPoint y: 509, distance: 21.1
click at [217, 509] on td "00092970 Shipped" at bounding box center [279, 513] width 230 height 44
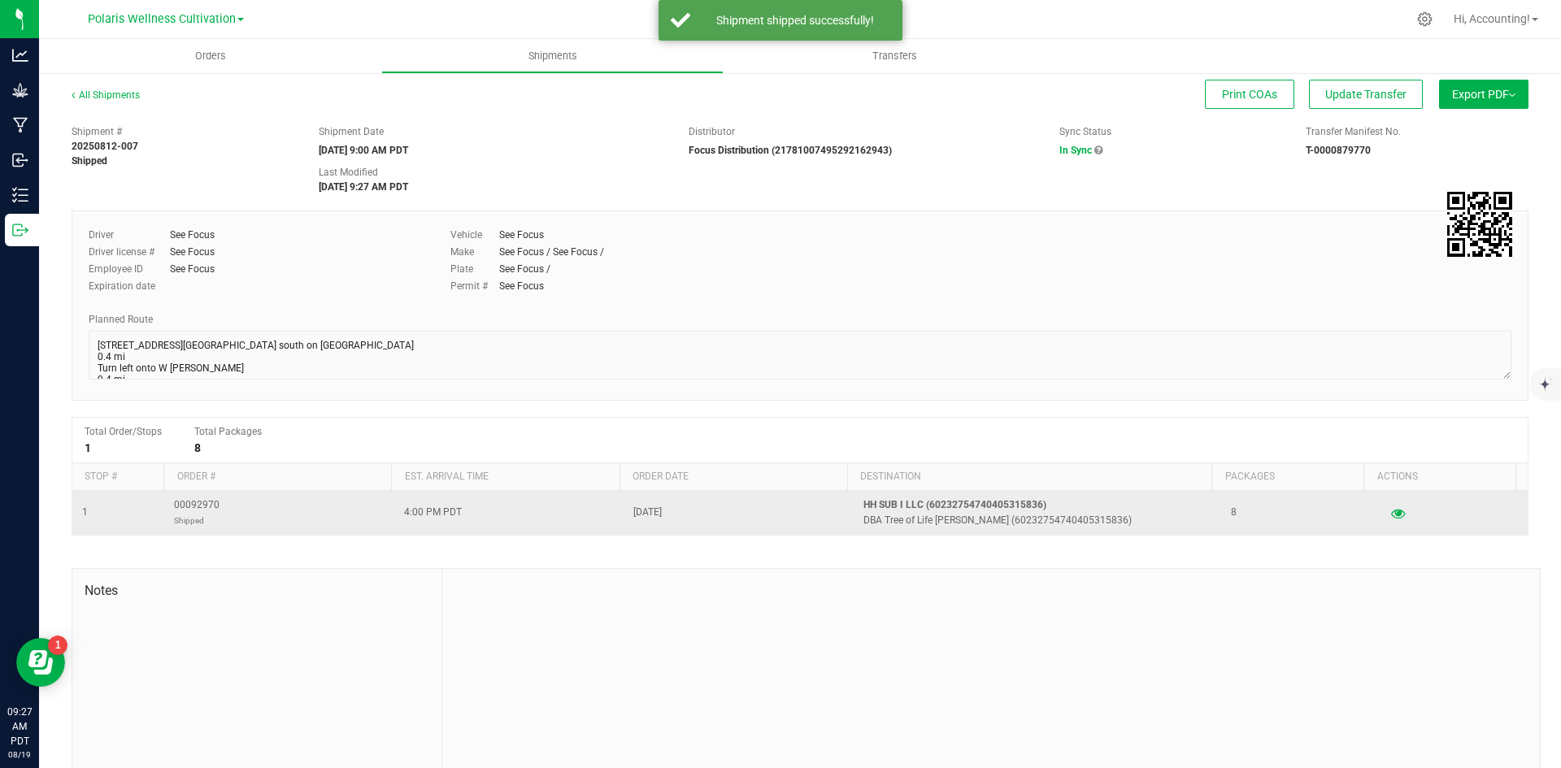
click at [213, 509] on span "00092970 Shipped" at bounding box center [197, 513] width 46 height 31
copy span "00092970"
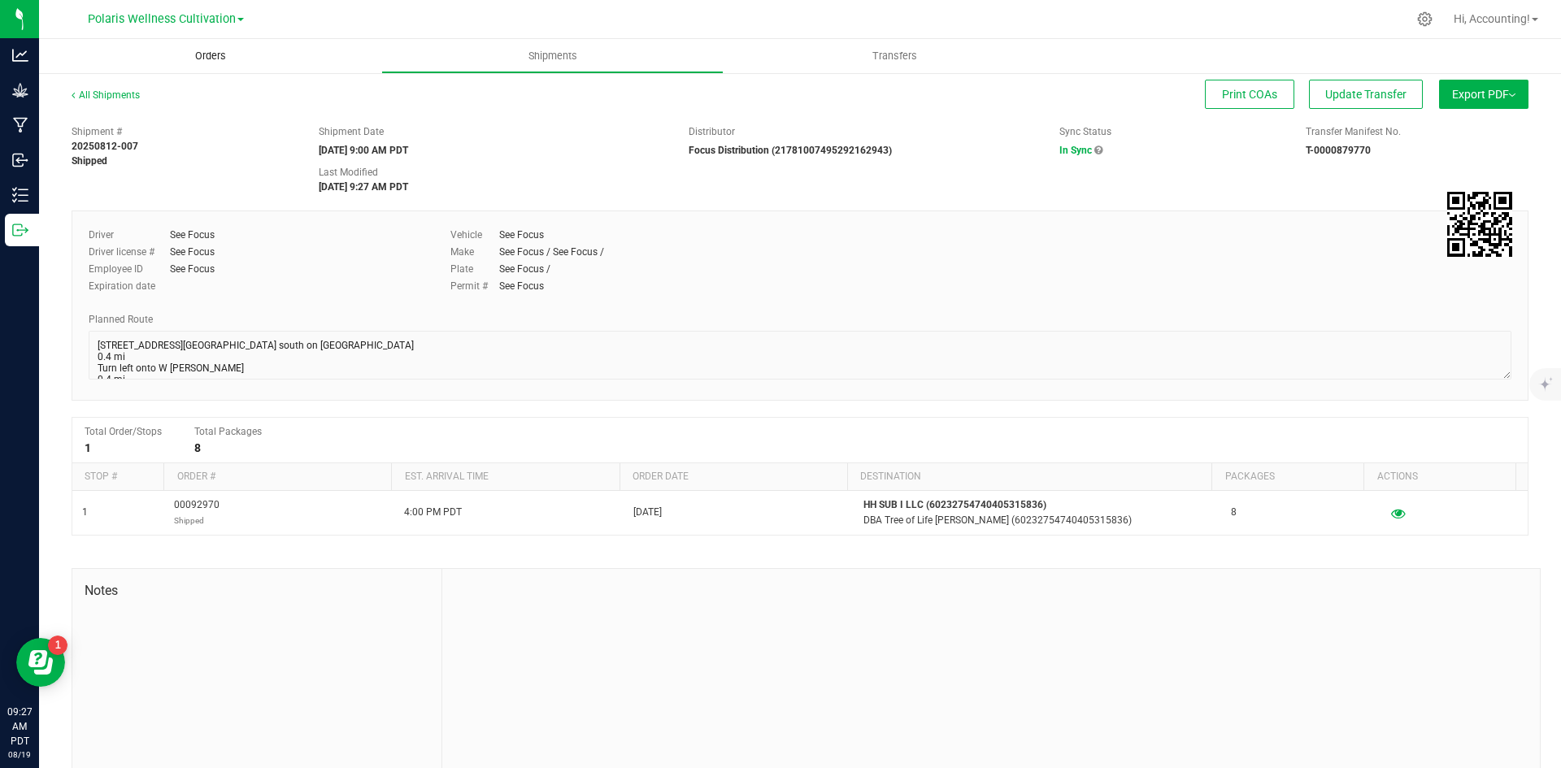
click at [202, 54] on span "Orders" at bounding box center [210, 56] width 75 height 15
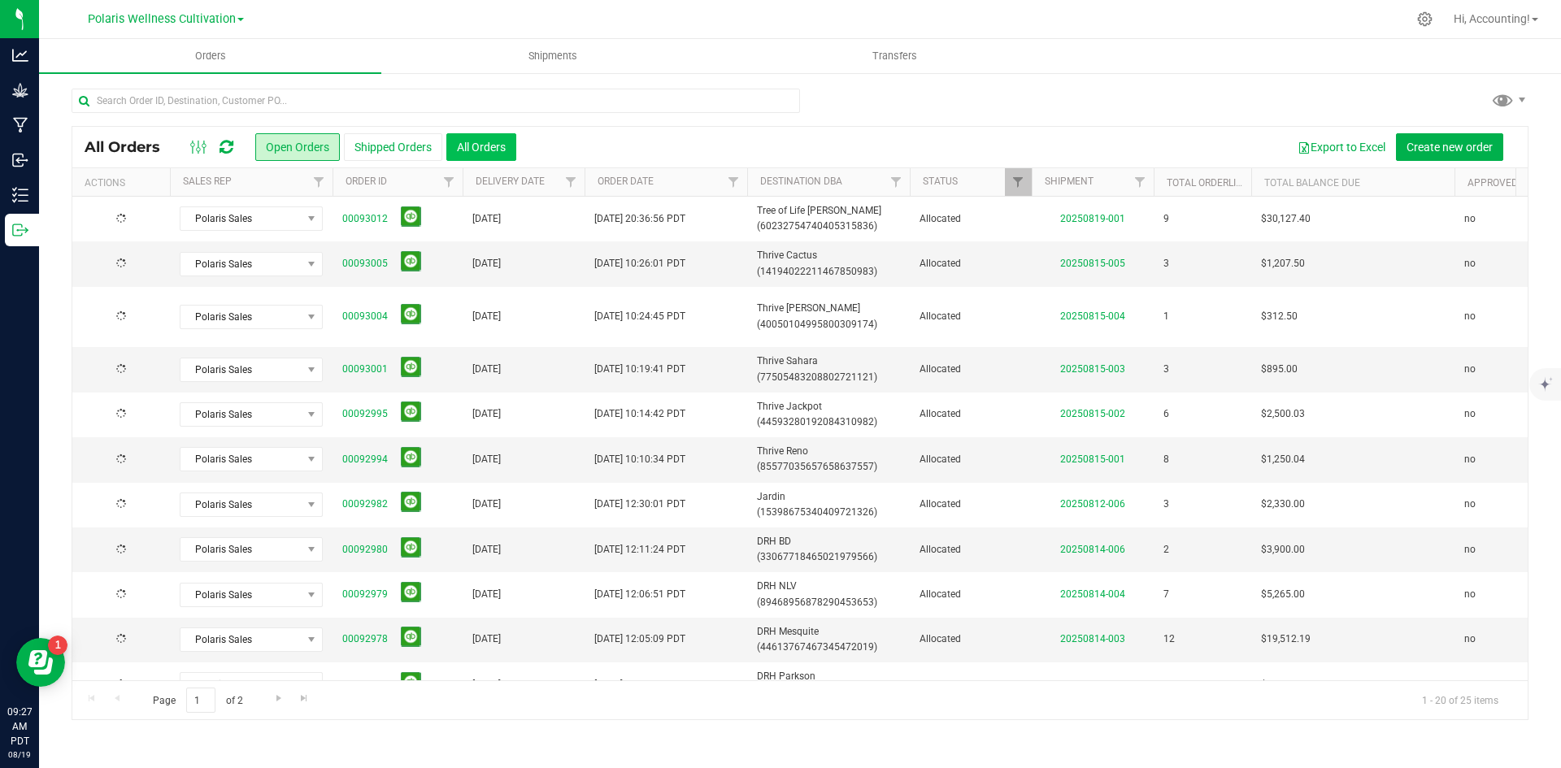
click at [468, 135] on button "All Orders" at bounding box center [481, 147] width 70 height 28
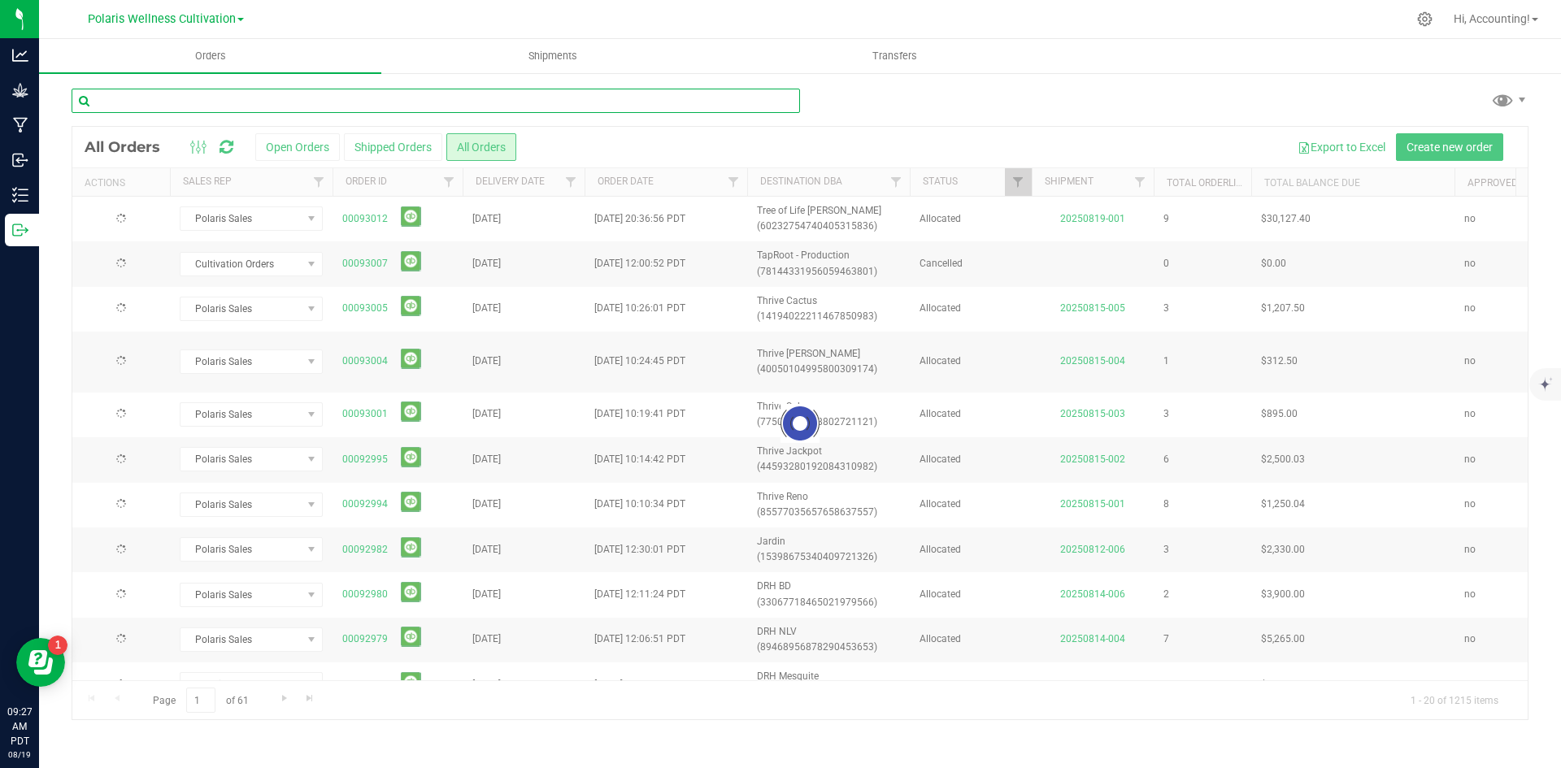
click at [458, 104] on input "text" at bounding box center [436, 101] width 729 height 24
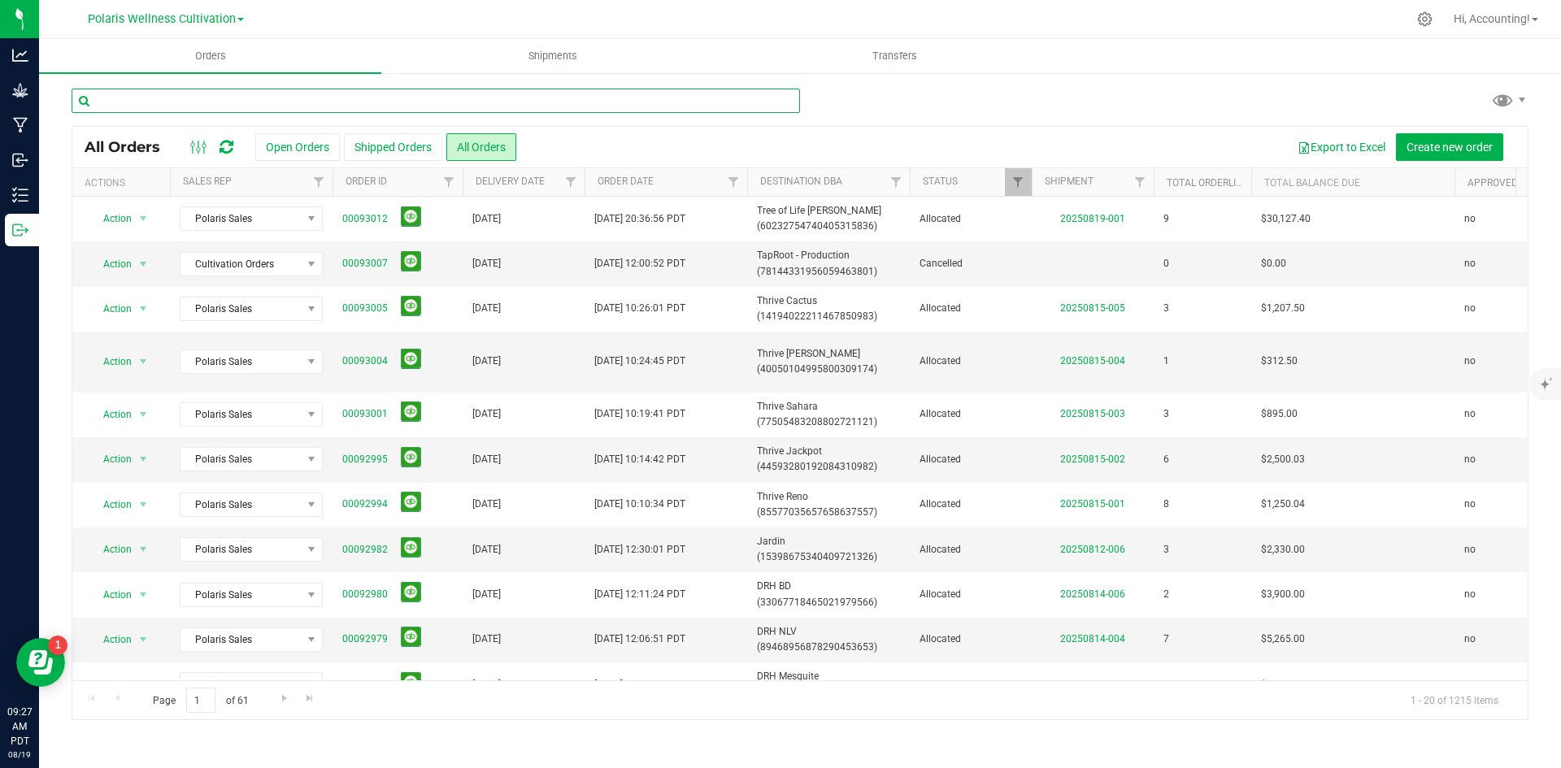
paste input "00092970"
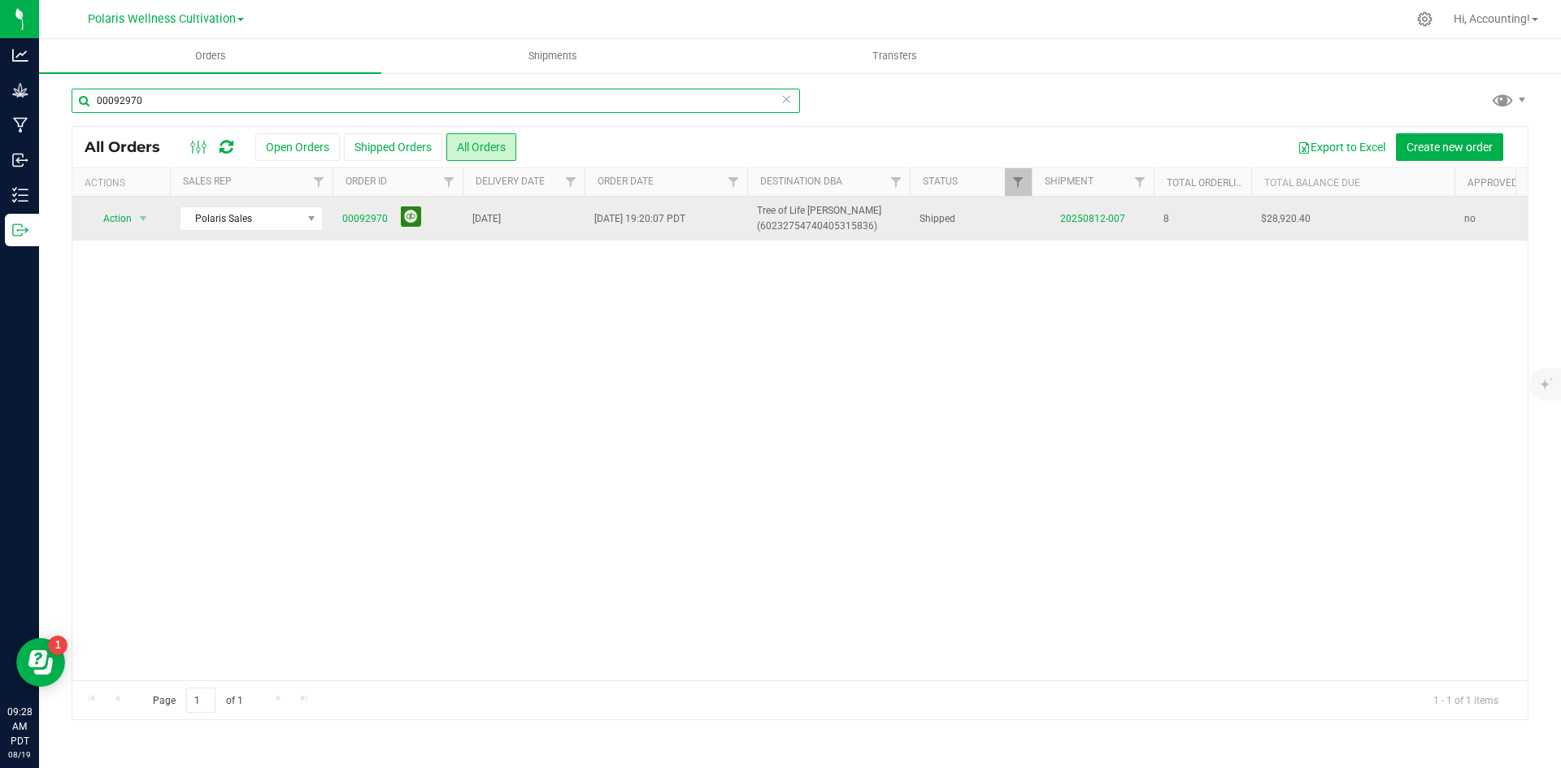
type input "00092970"
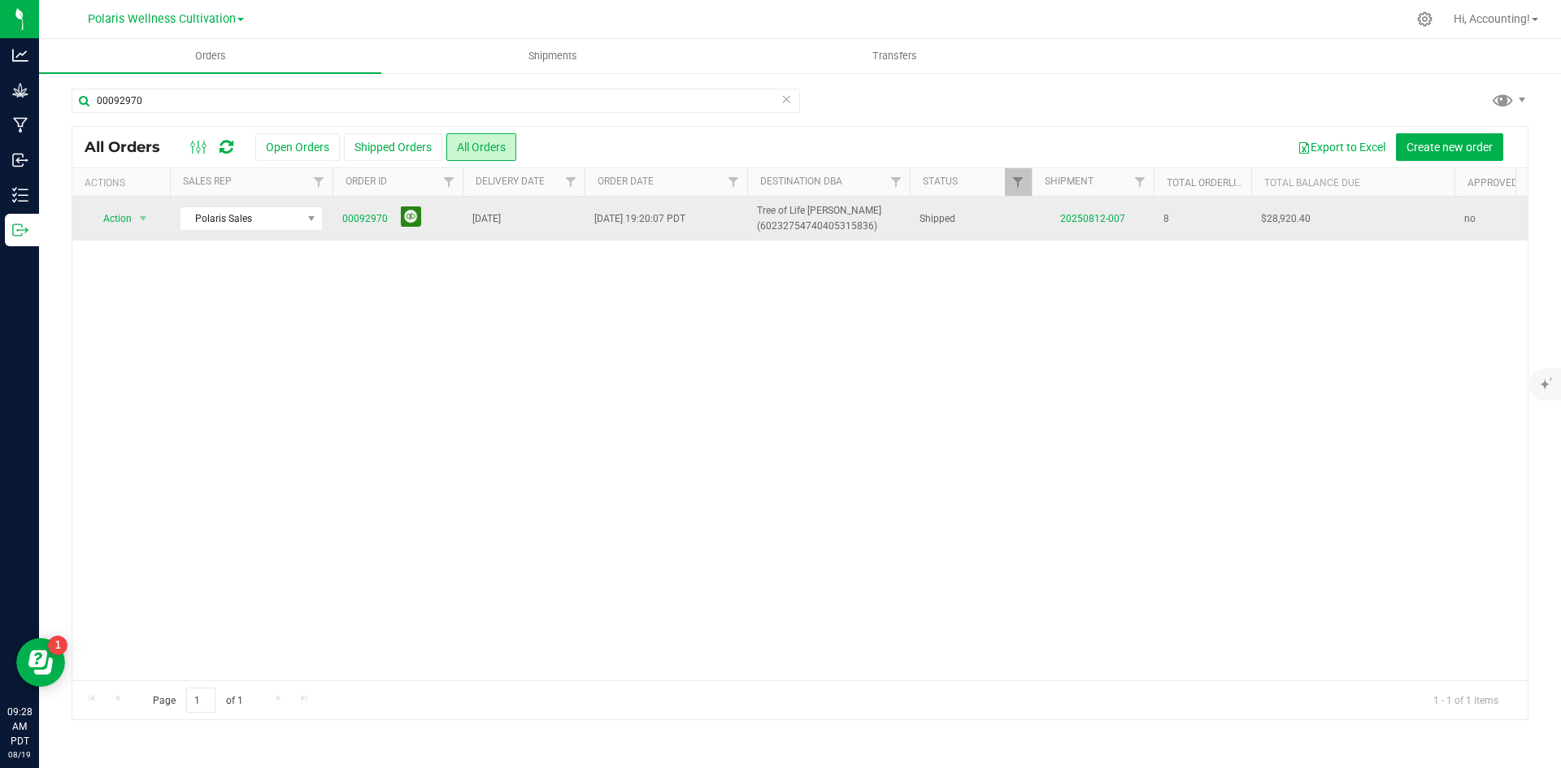
click at [407, 219] on button at bounding box center [411, 217] width 20 height 20
click at [209, 61] on span "Orders" at bounding box center [210, 56] width 75 height 15
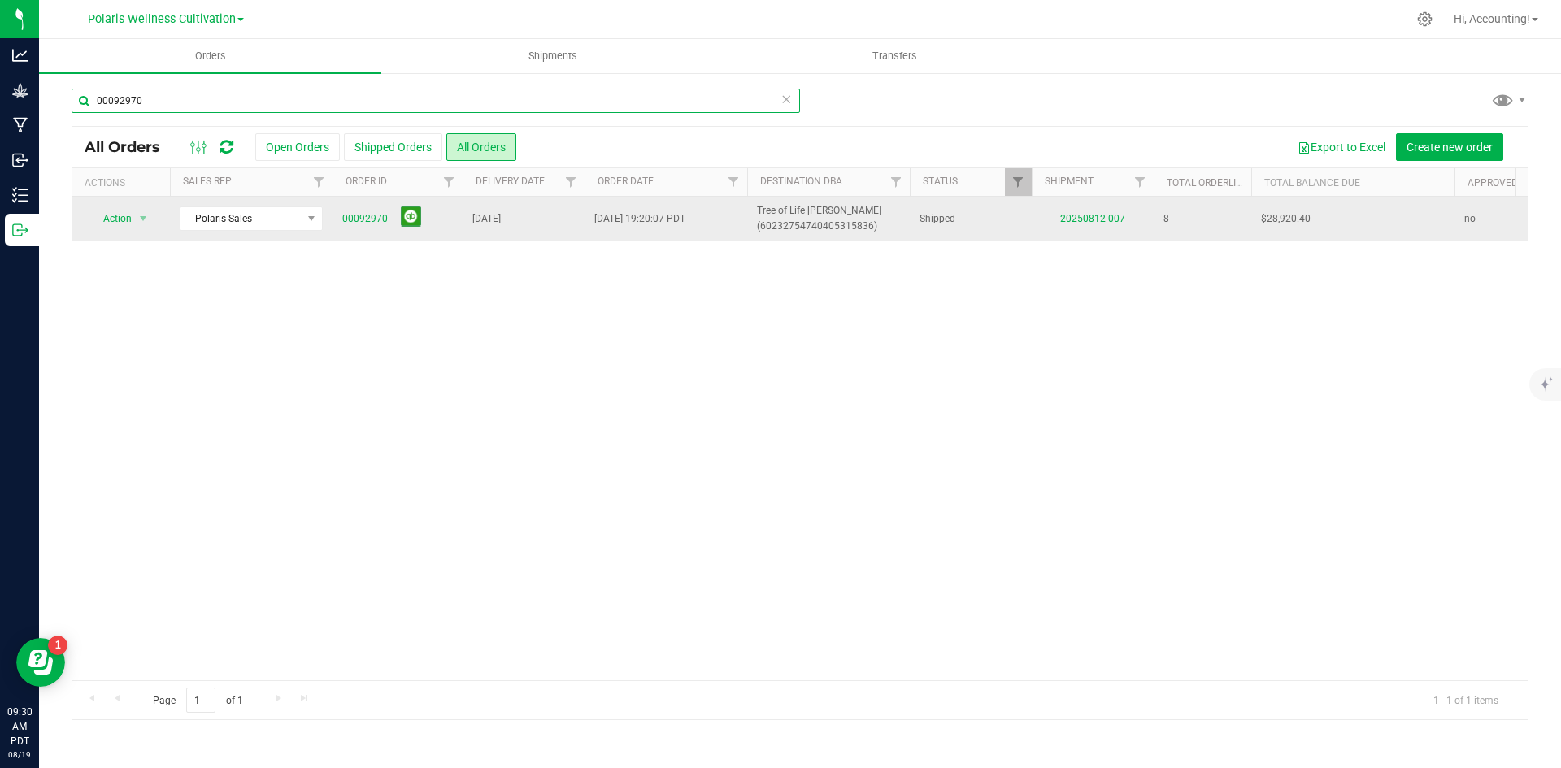
drag, startPoint x: 175, startPoint y: 95, endPoint x: -35, endPoint y: 82, distance: 210.2
click at [0, 82] on html "Analytics Grow Manufacturing Inbound Inventory Outbound 09:30 AM PDT [DATE] 08/…" at bounding box center [780, 384] width 1561 height 768
